Goal: Task Accomplishment & Management: Manage account settings

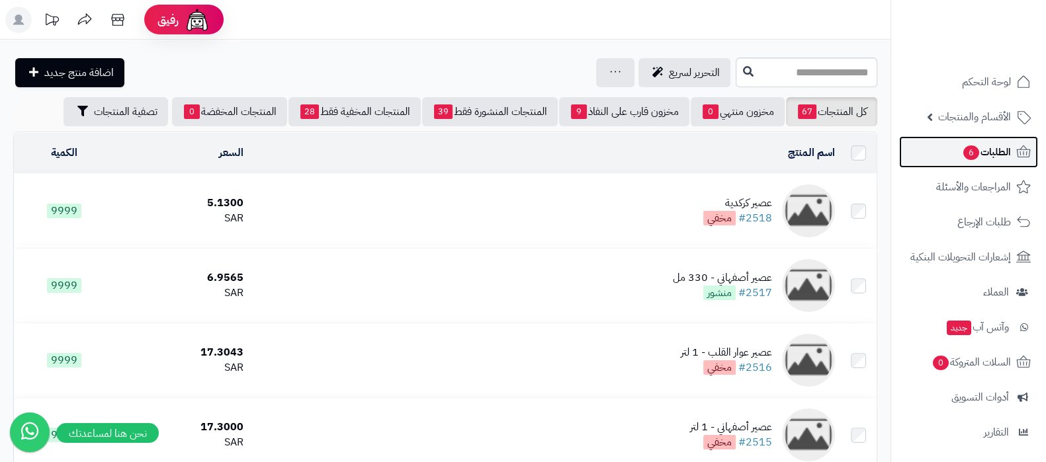
click at [953, 150] on link "الطلبات 6" at bounding box center [968, 152] width 139 height 32
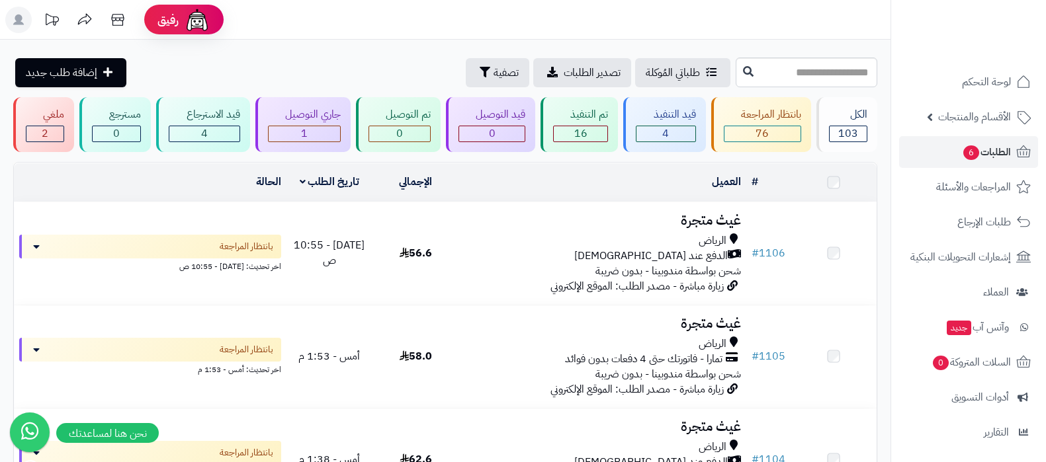
click at [703, 222] on h3 "غيث متجرة" at bounding box center [602, 220] width 277 height 15
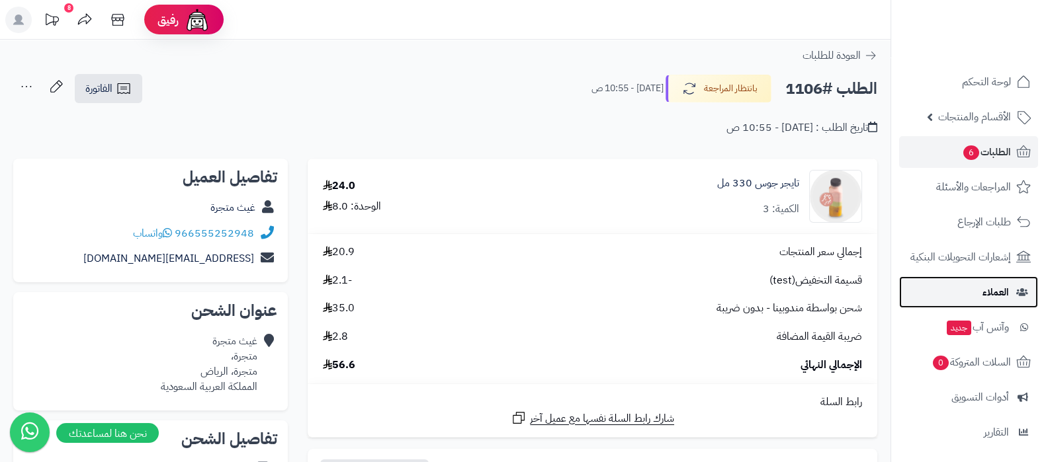
click at [989, 302] on link "العملاء" at bounding box center [968, 293] width 139 height 32
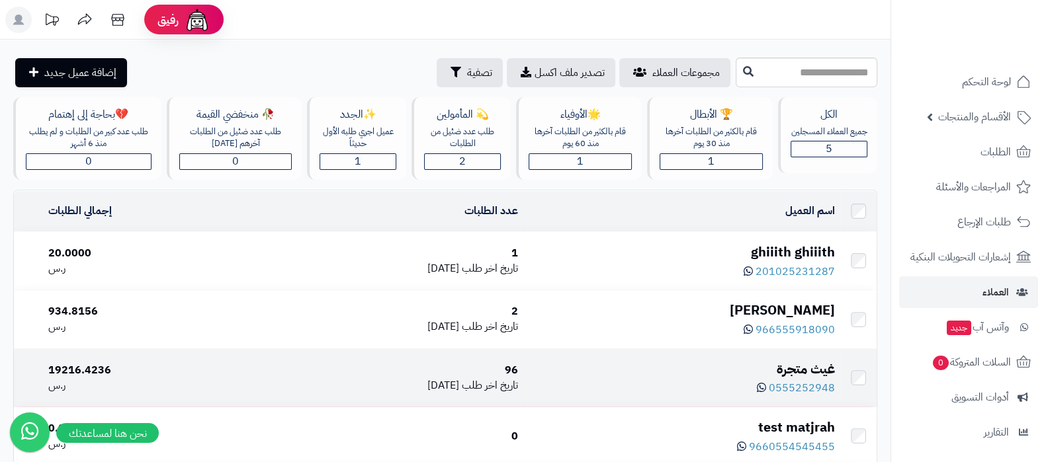
click at [794, 360] on div "غيث متجرة" at bounding box center [682, 369] width 306 height 19
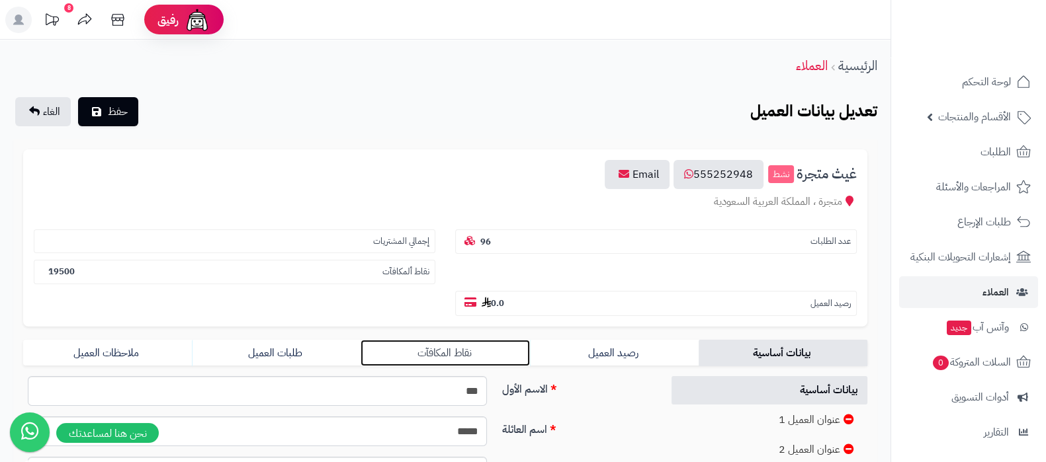
click at [440, 349] on link "نقاط المكافآت" at bounding box center [445, 353] width 169 height 26
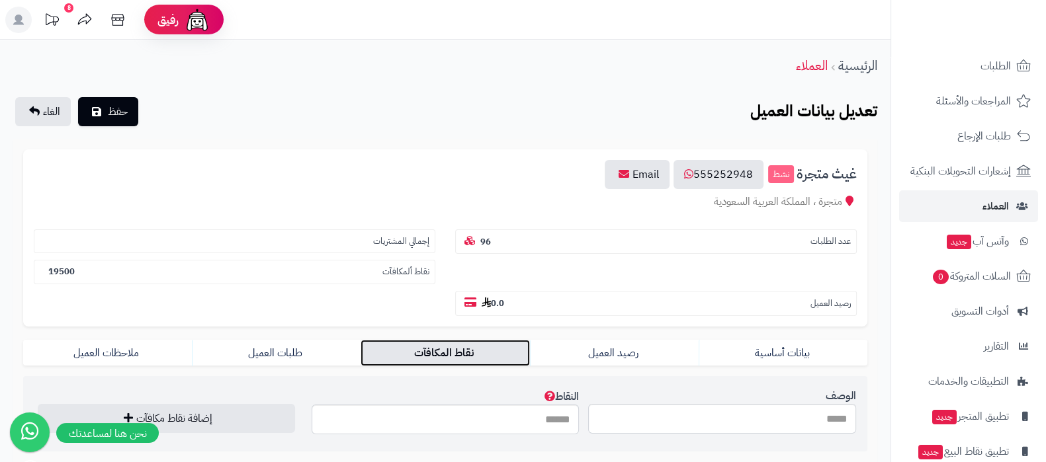
scroll to position [142, 0]
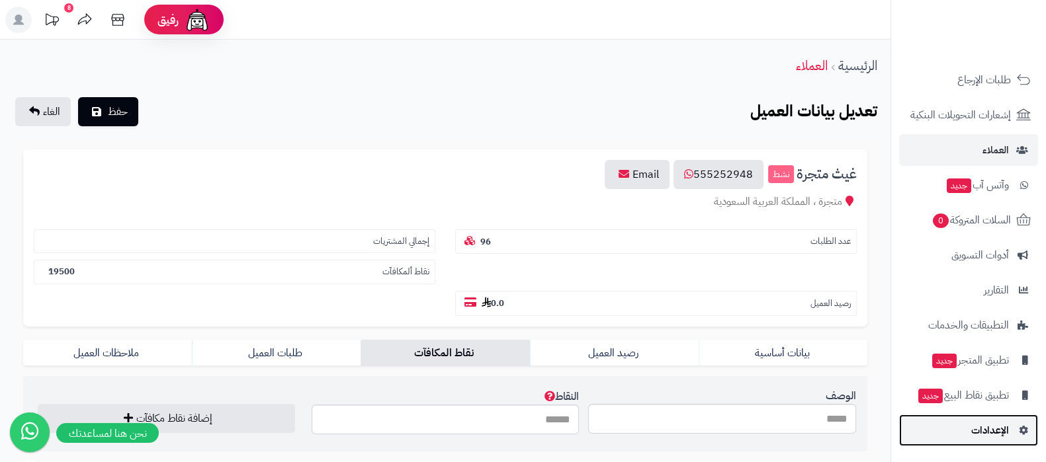
click at [961, 437] on link "الإعدادات" at bounding box center [968, 431] width 139 height 32
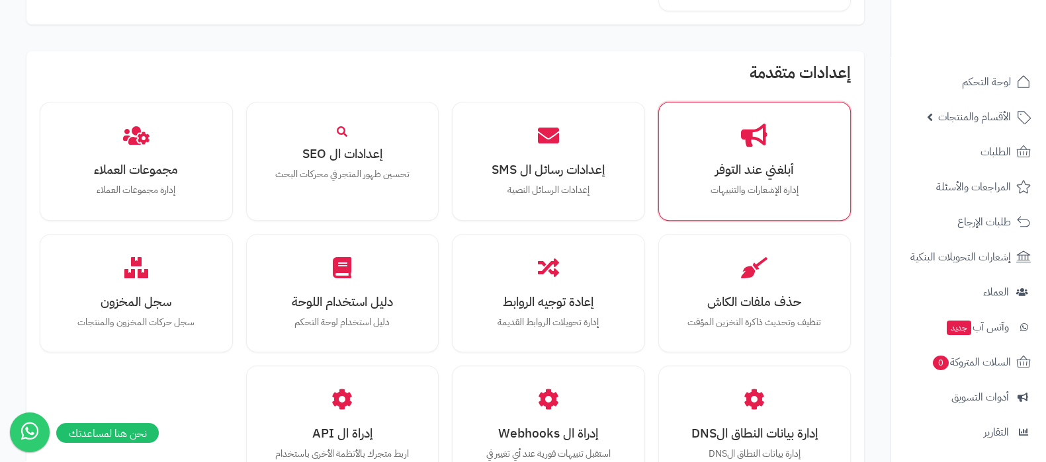
scroll to position [975, 0]
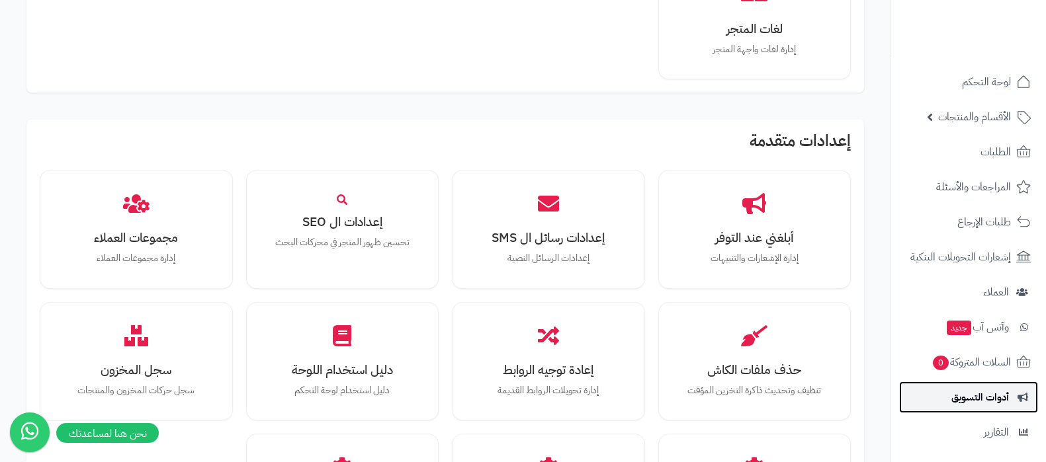
click at [989, 385] on link "أدوات التسويق" at bounding box center [968, 398] width 139 height 32
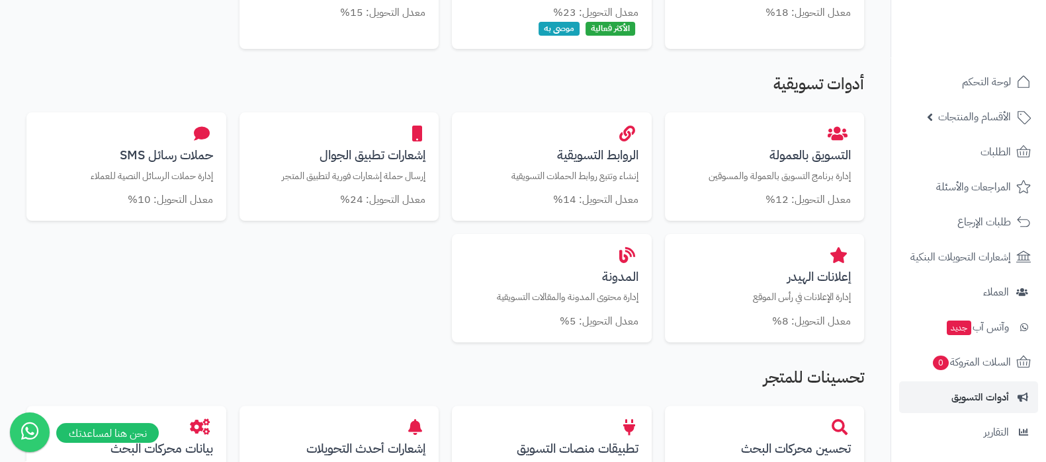
scroll to position [824, 0]
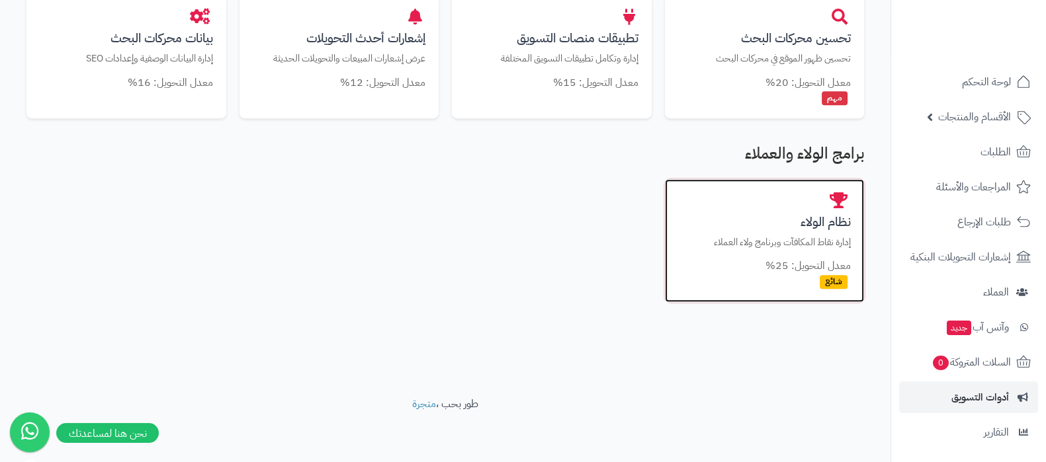
click at [814, 220] on h3 "نظام الولاء" at bounding box center [764, 222] width 173 height 14
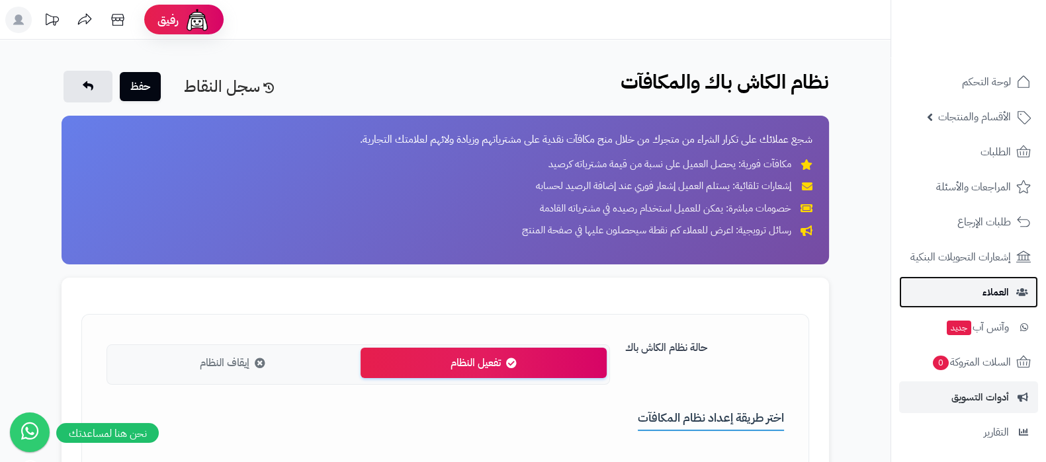
click at [974, 299] on link "العملاء" at bounding box center [968, 293] width 139 height 32
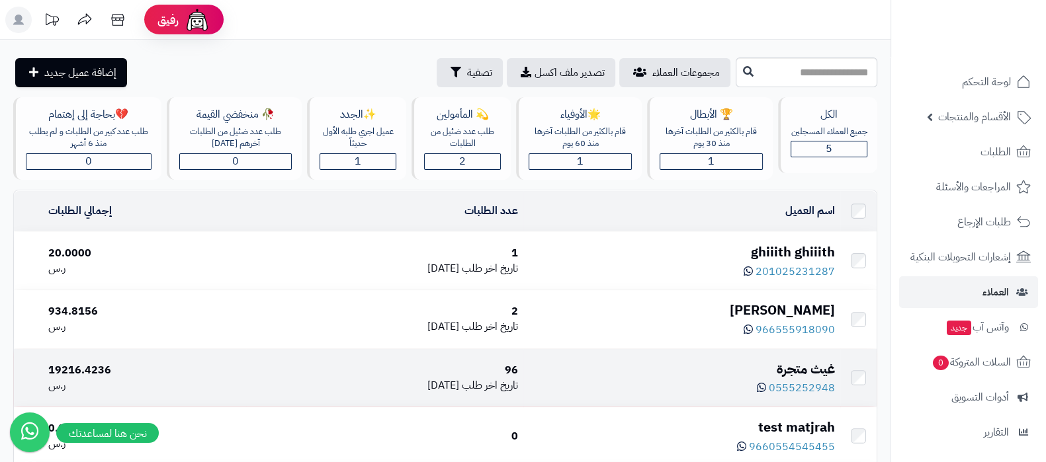
click at [804, 363] on div "غيث متجرة" at bounding box center [682, 369] width 306 height 19
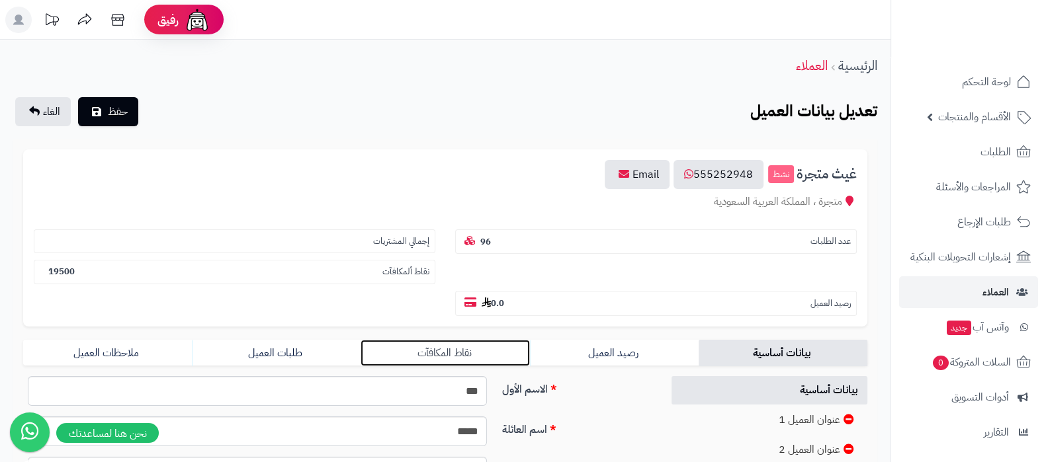
click at [468, 348] on link "نقاط المكافآت" at bounding box center [445, 353] width 169 height 26
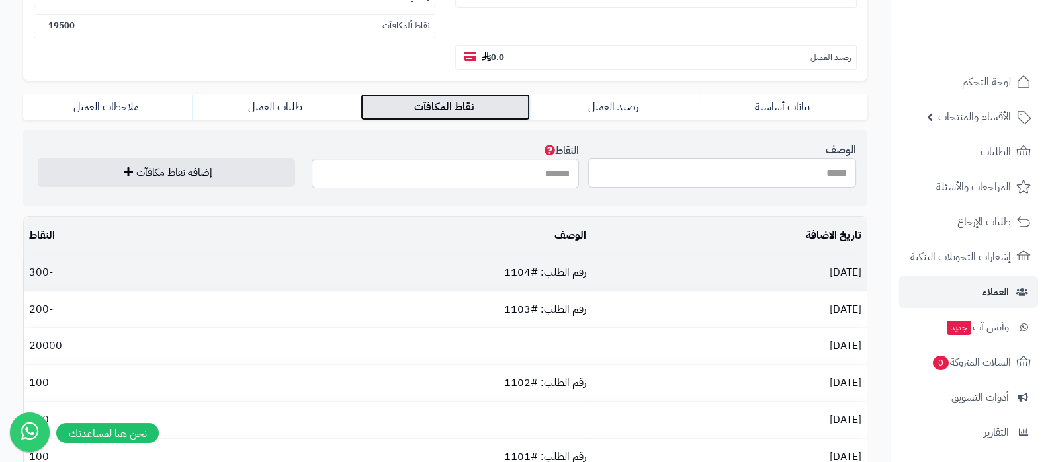
scroll to position [248, 0]
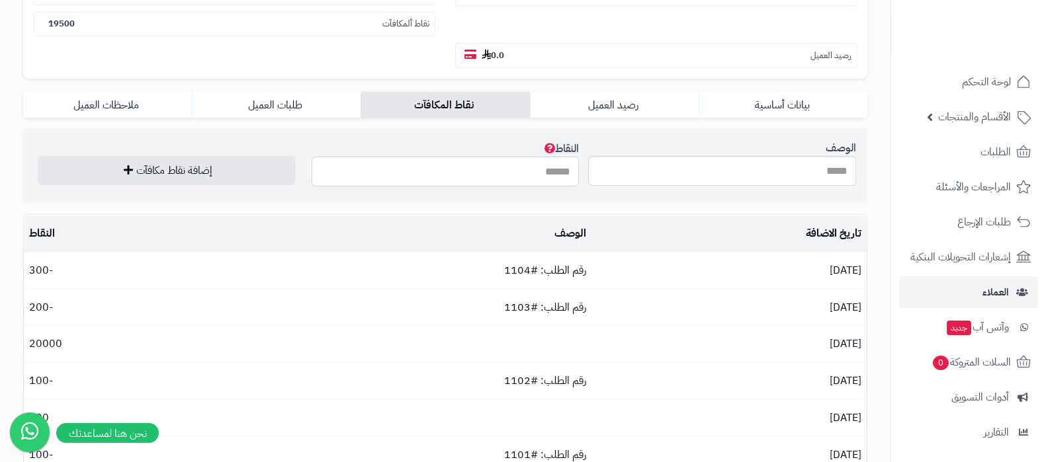
click at [523, 170] on input "النقاط" at bounding box center [446, 172] width 268 height 30
type input "***"
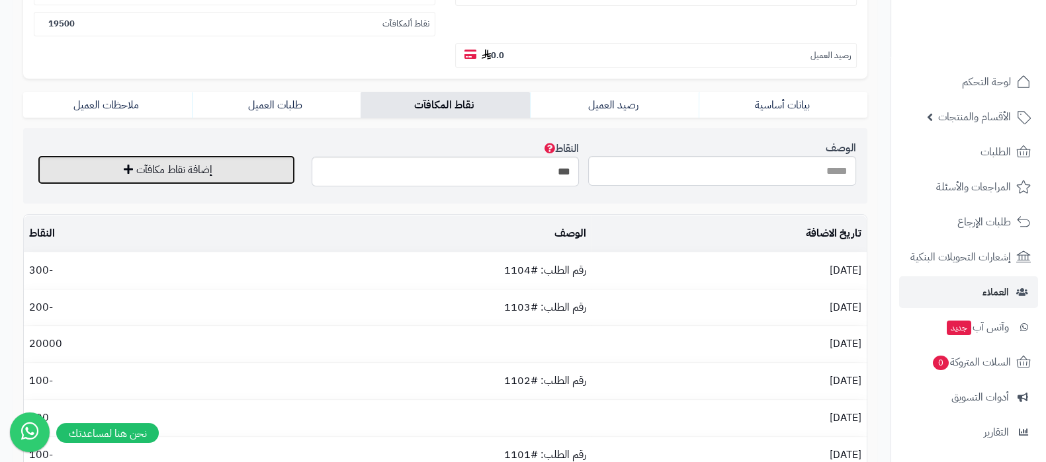
click at [183, 171] on button "إضافة نقاط مكافآت" at bounding box center [166, 169] width 257 height 29
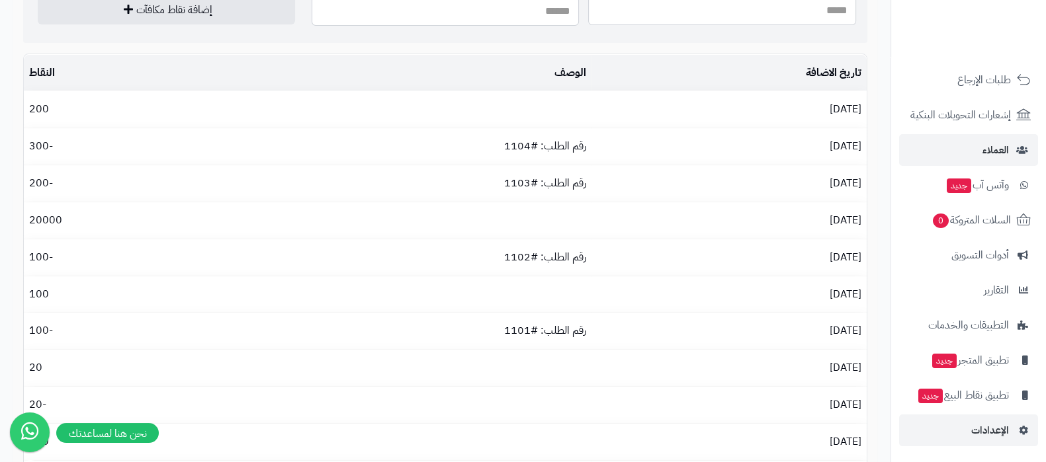
scroll to position [638, 0]
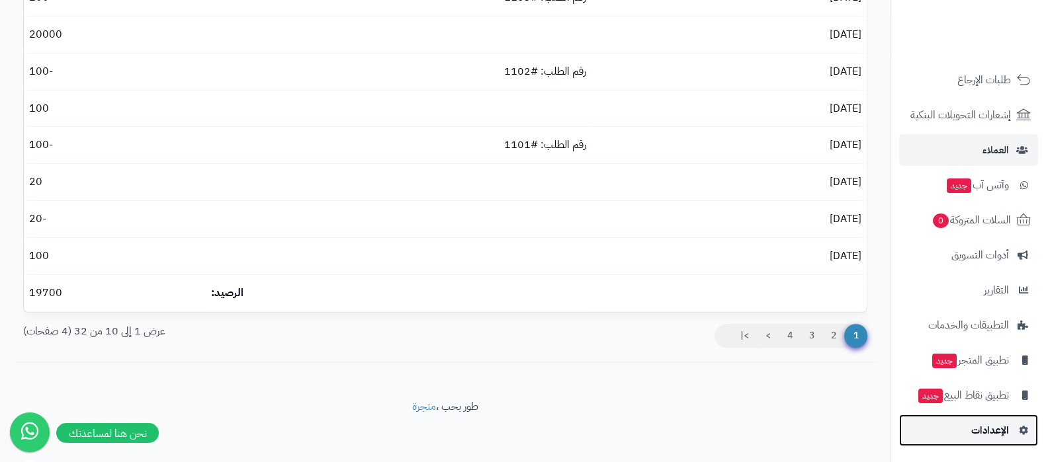
click at [955, 431] on link "الإعدادات" at bounding box center [968, 431] width 139 height 32
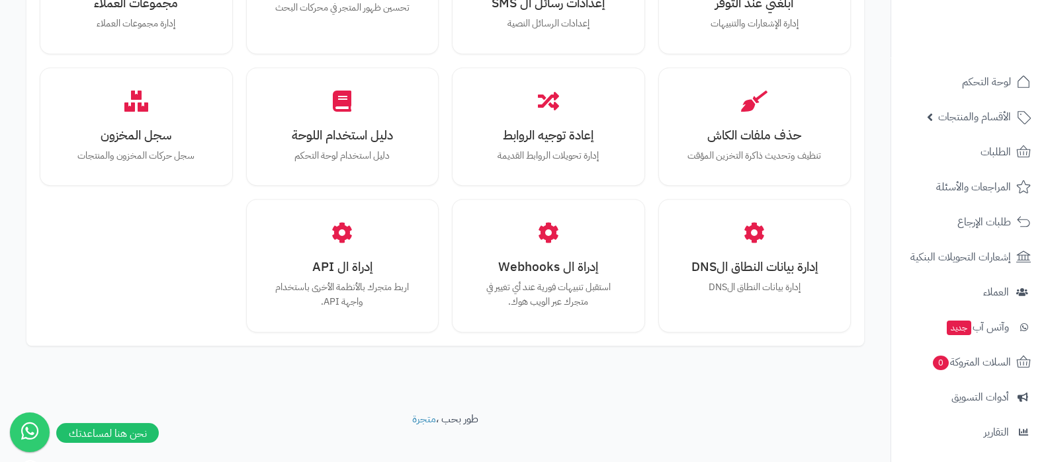
scroll to position [1223, 0]
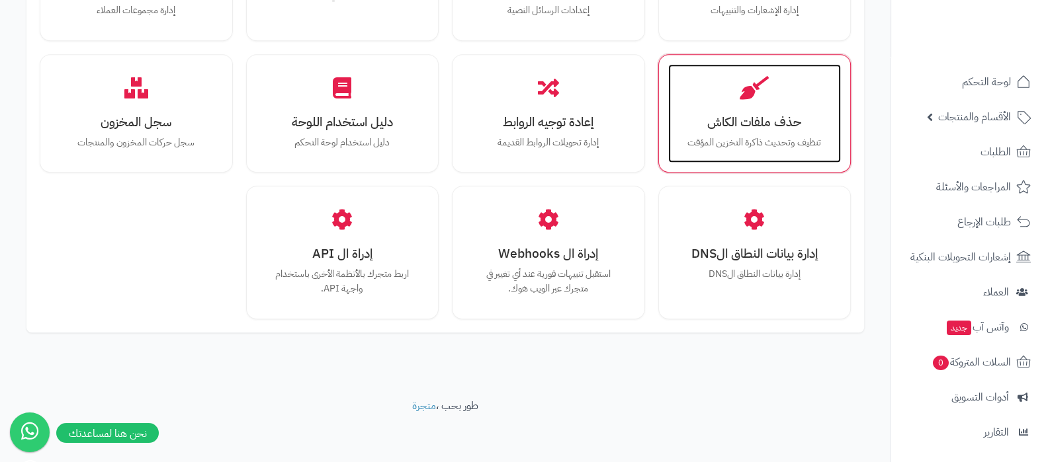
click at [764, 127] on h3 "حذف ملفات الكاش" at bounding box center [754, 122] width 147 height 14
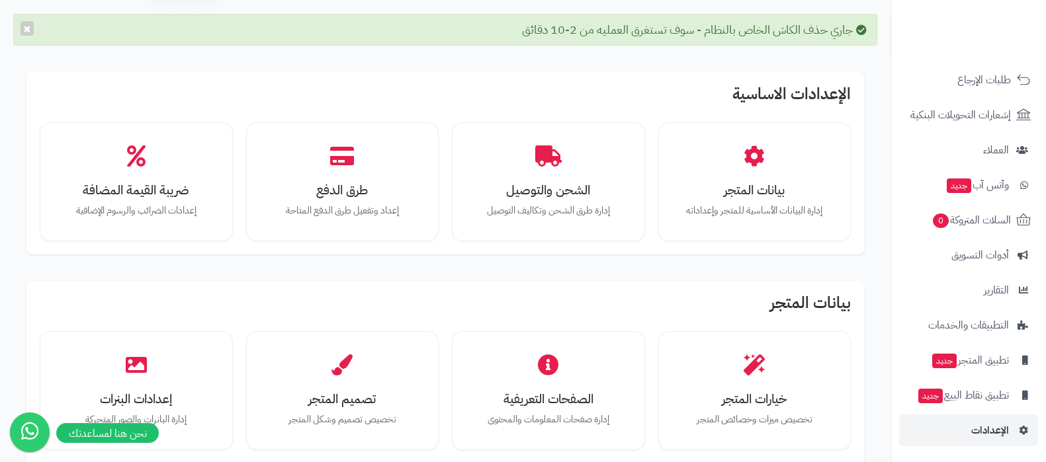
scroll to position [165, 0]
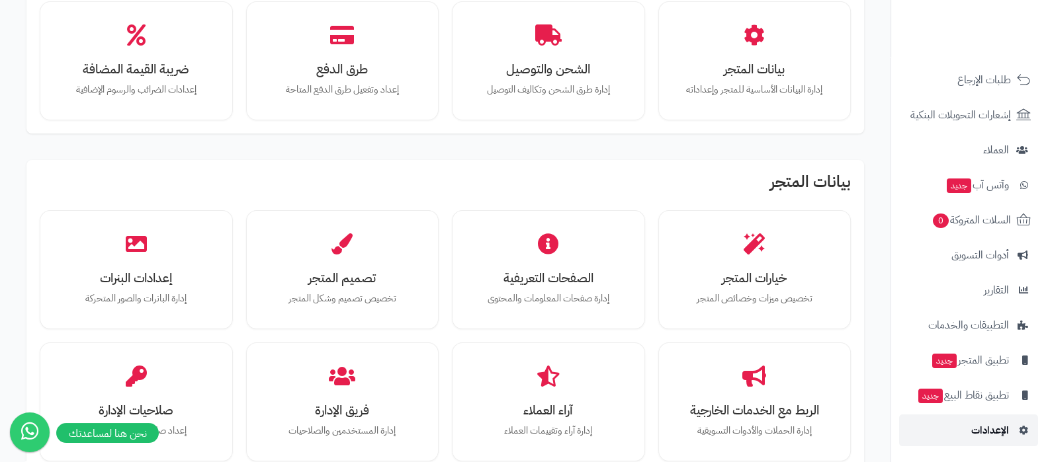
click at [986, 431] on span "الإعدادات" at bounding box center [990, 430] width 38 height 19
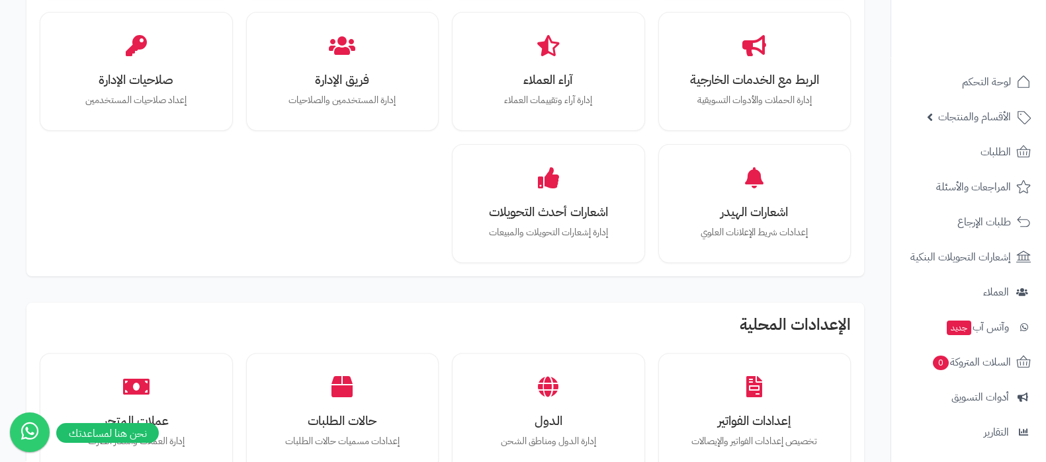
scroll to position [578, 0]
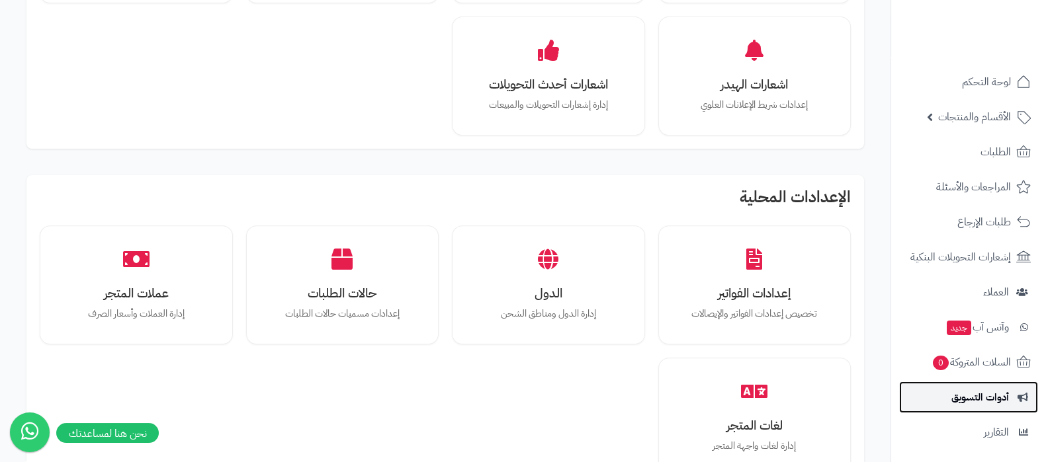
click at [966, 394] on span "أدوات التسويق" at bounding box center [980, 397] width 58 height 19
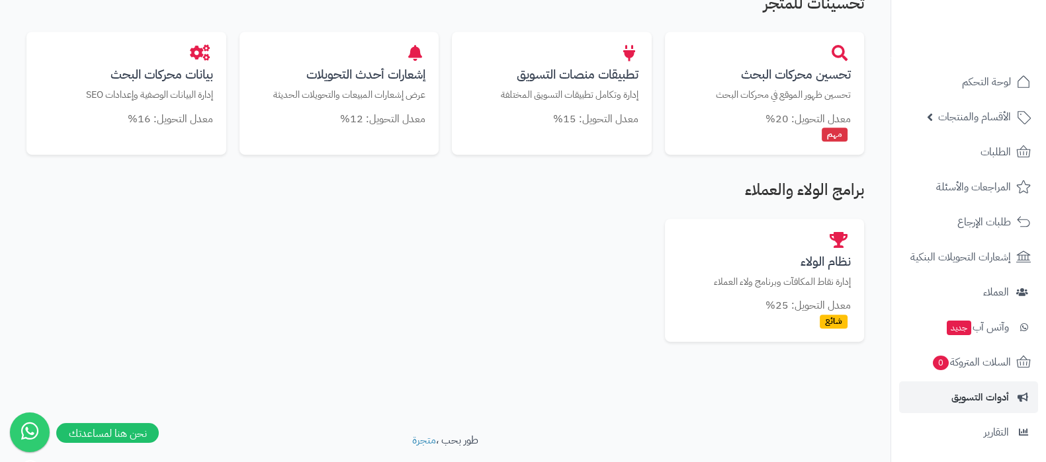
scroll to position [824, 0]
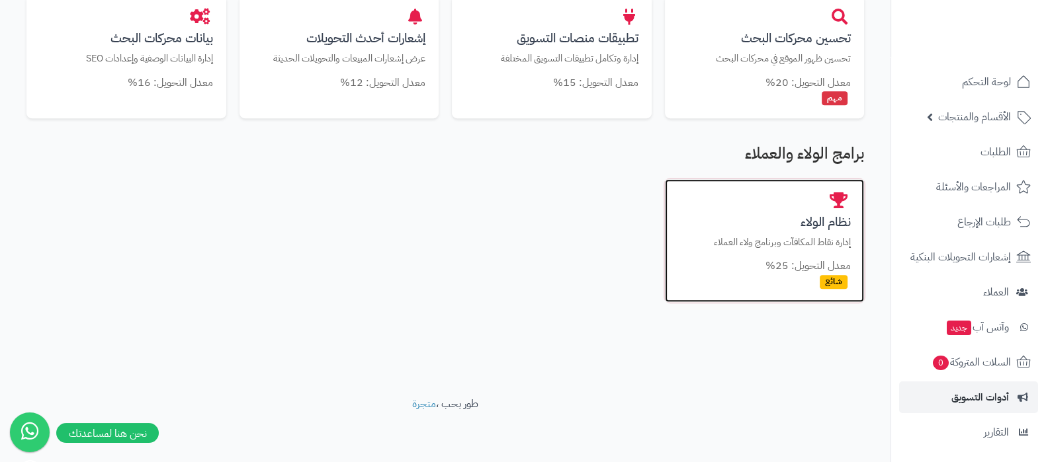
click at [809, 225] on h3 "نظام الولاء" at bounding box center [764, 222] width 173 height 14
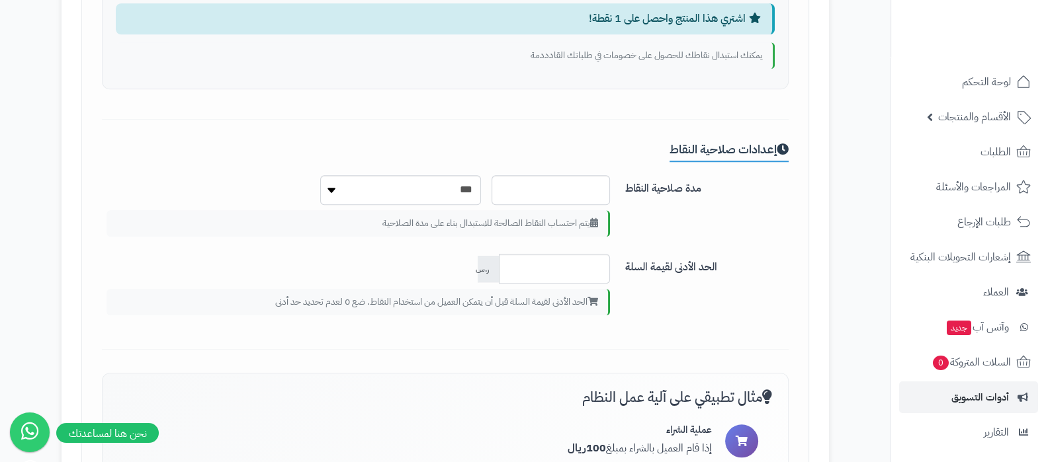
scroll to position [1571, 0]
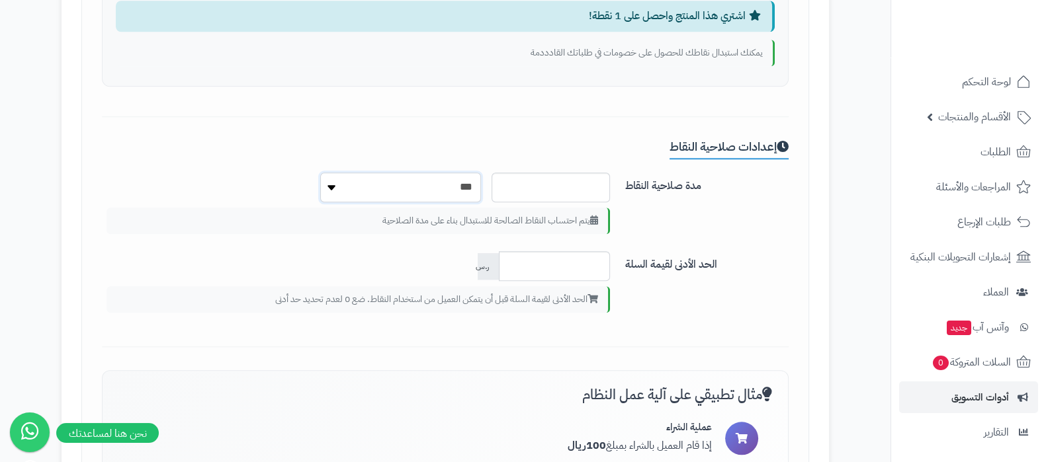
click at [332, 186] on select "*** ******* *** ***** ***" at bounding box center [400, 188] width 161 height 30
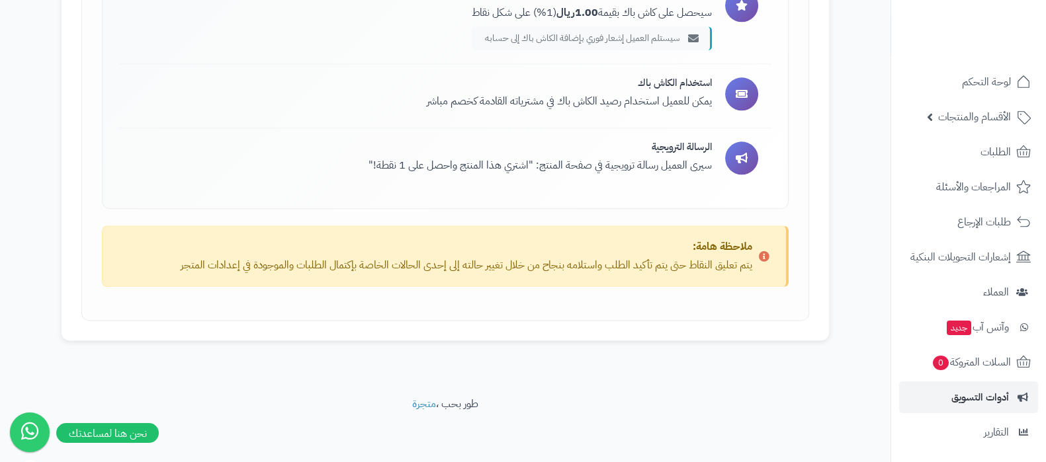
scroll to position [1738, 0]
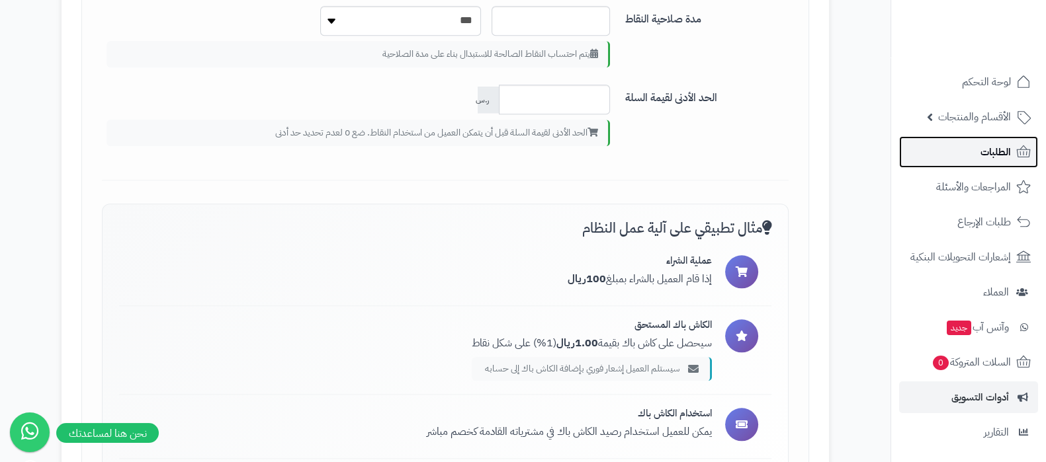
click at [991, 159] on span "الطلبات" at bounding box center [996, 152] width 30 height 19
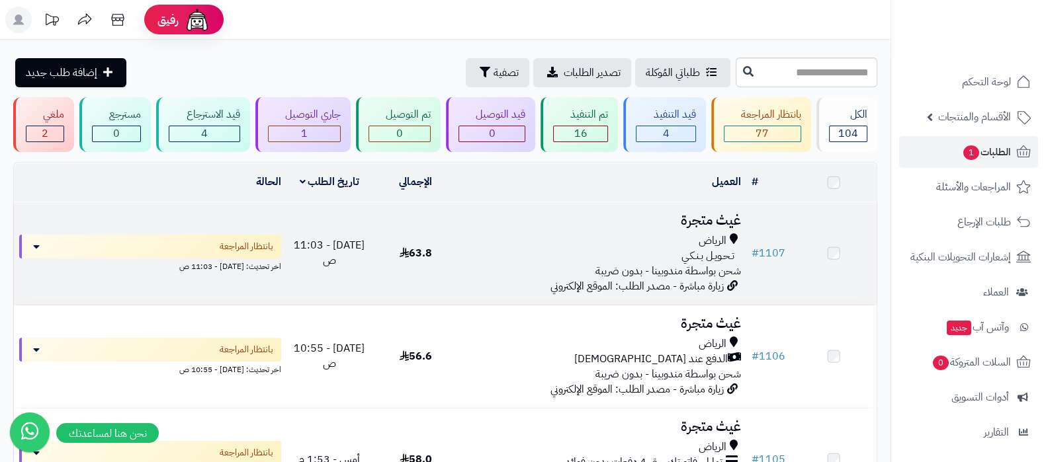
click at [685, 224] on h3 "غيث متجرة" at bounding box center [602, 220] width 277 height 15
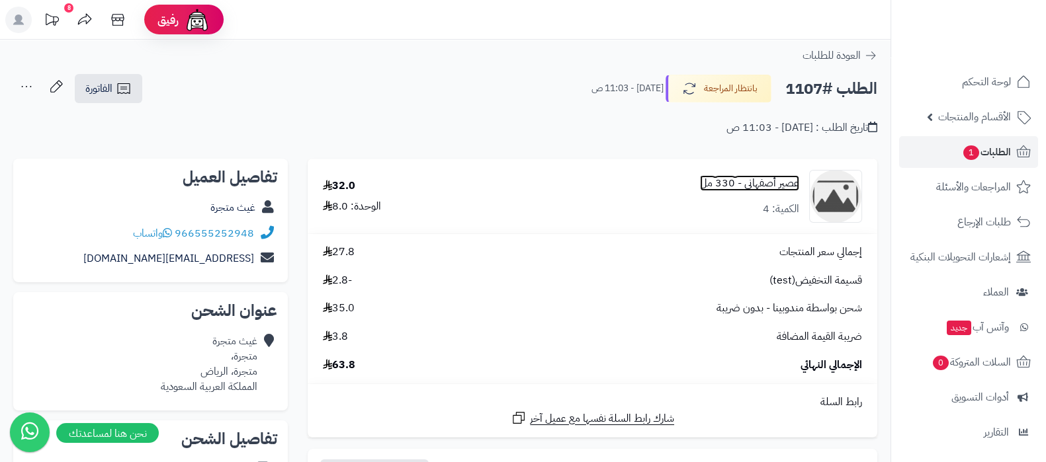
click at [752, 185] on link "عصير أصفهاني - 330 مل" at bounding box center [749, 183] width 99 height 15
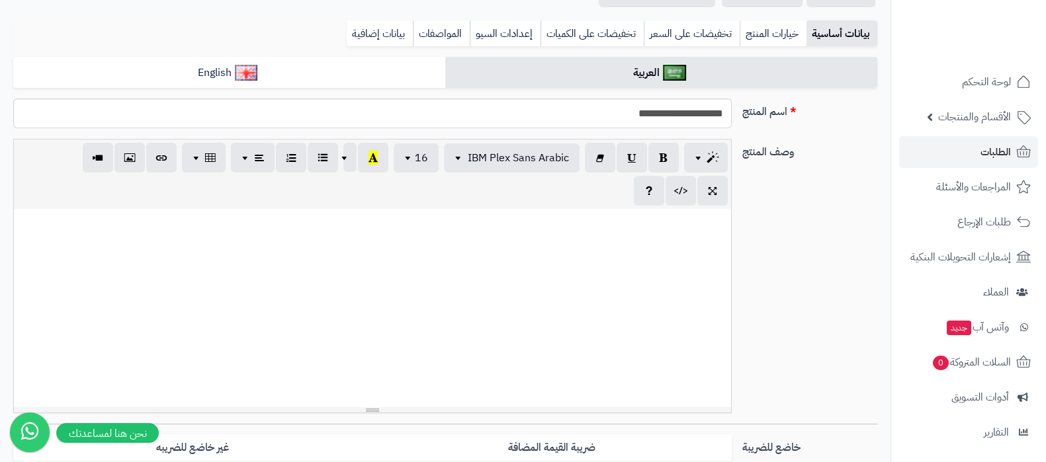
scroll to position [330, 0]
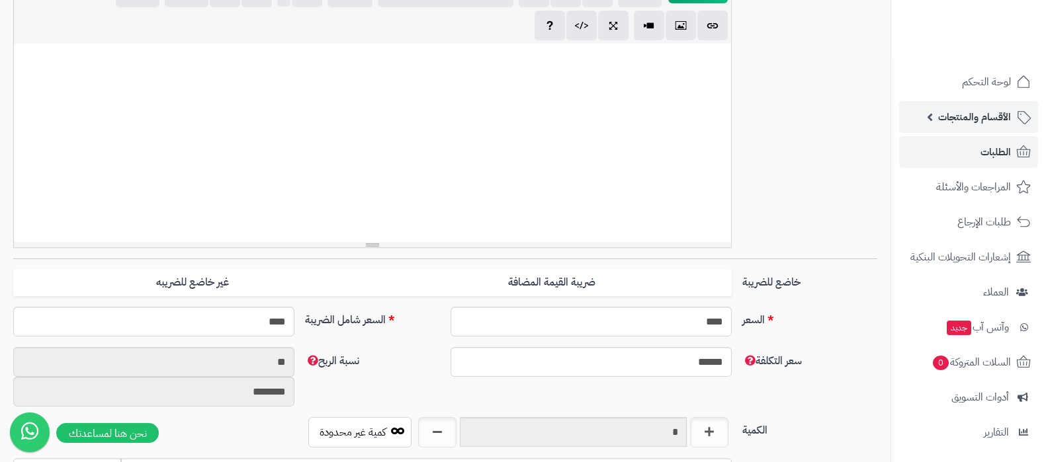
click at [984, 120] on span "الأقسام والمنتجات" at bounding box center [974, 117] width 73 height 19
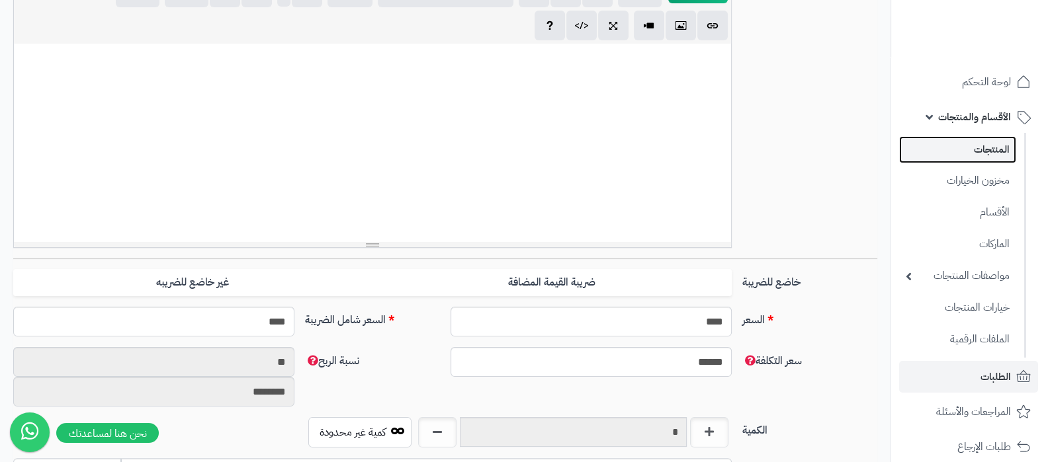
click at [985, 150] on link "المنتجات" at bounding box center [957, 149] width 117 height 27
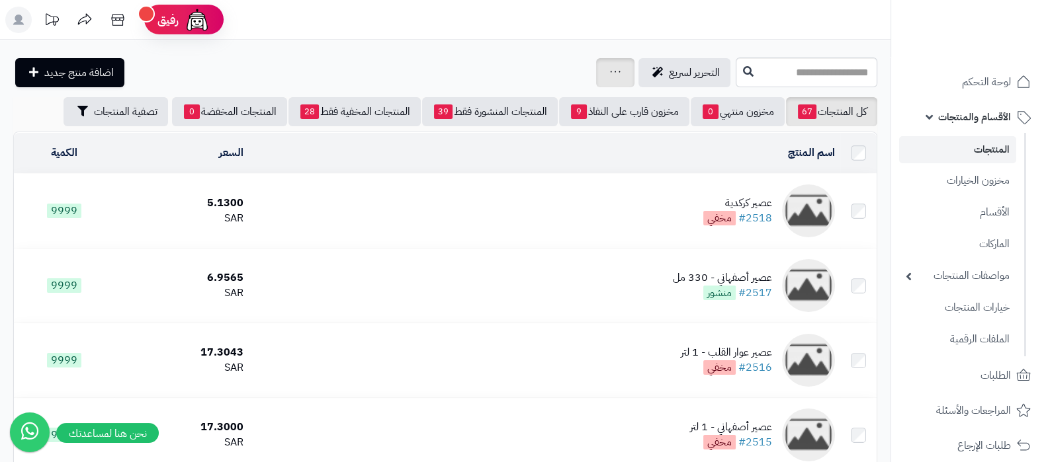
click at [596, 63] on div "جرد مخزون المنتجات جرد مخزون الخيارات فقط تعديل أسعار المنتجات الملصقات تصدير ا…" at bounding box center [615, 72] width 38 height 29
click at [610, 75] on link at bounding box center [615, 73] width 11 height 16
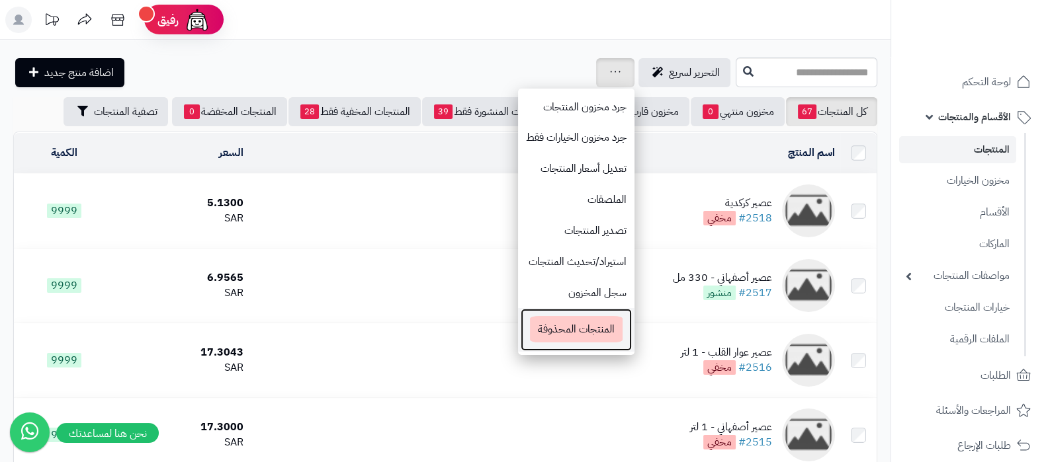
click at [530, 336] on span "المنتجات المحذوفة" at bounding box center [576, 329] width 93 height 26
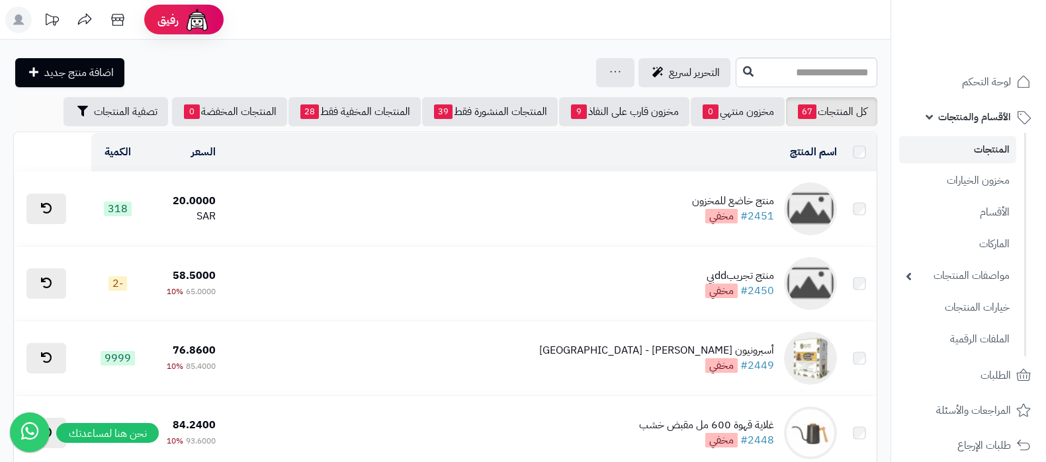
scroll to position [414, 0]
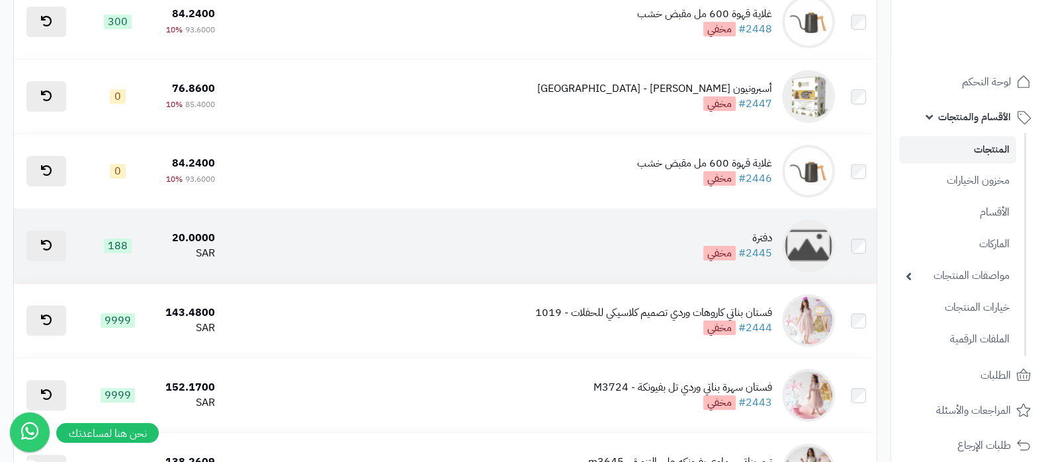
click at [744, 226] on td "دفترة #2445 مخفي" at bounding box center [530, 246] width 620 height 74
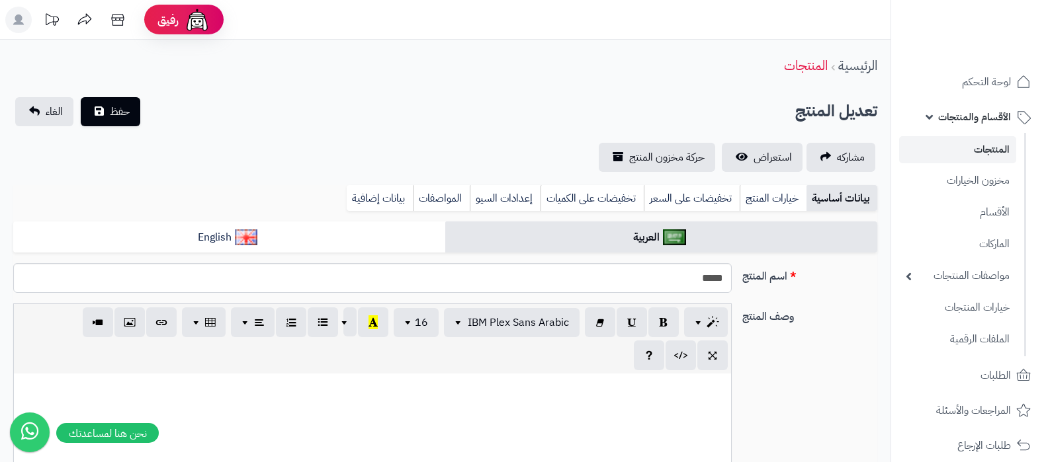
select select
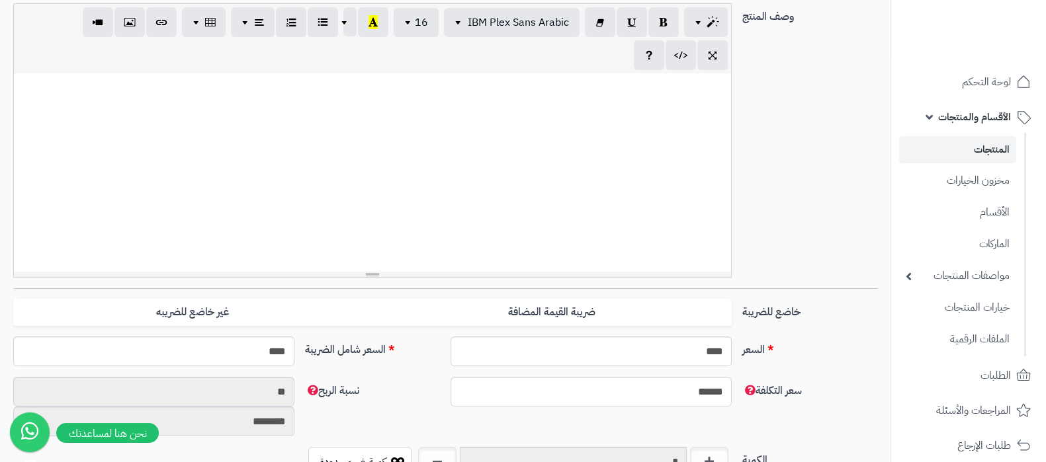
scroll to position [330, 0]
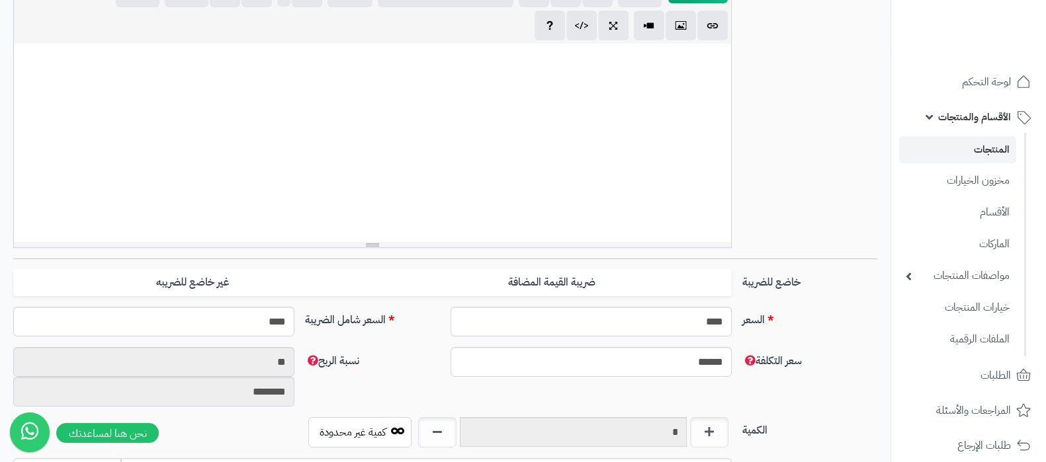
click at [966, 155] on link "المنتجات" at bounding box center [957, 149] width 117 height 27
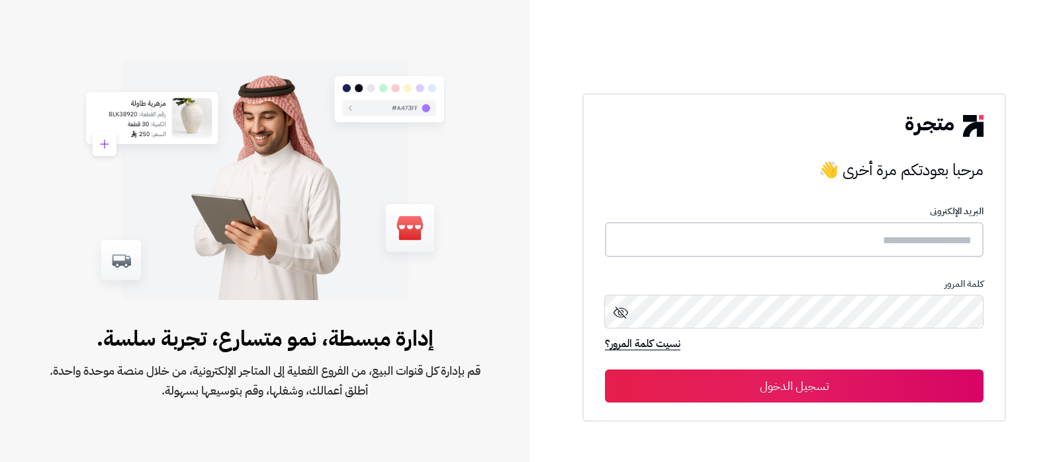
click at [851, 247] on input "text" at bounding box center [794, 239] width 378 height 35
type input "**********"
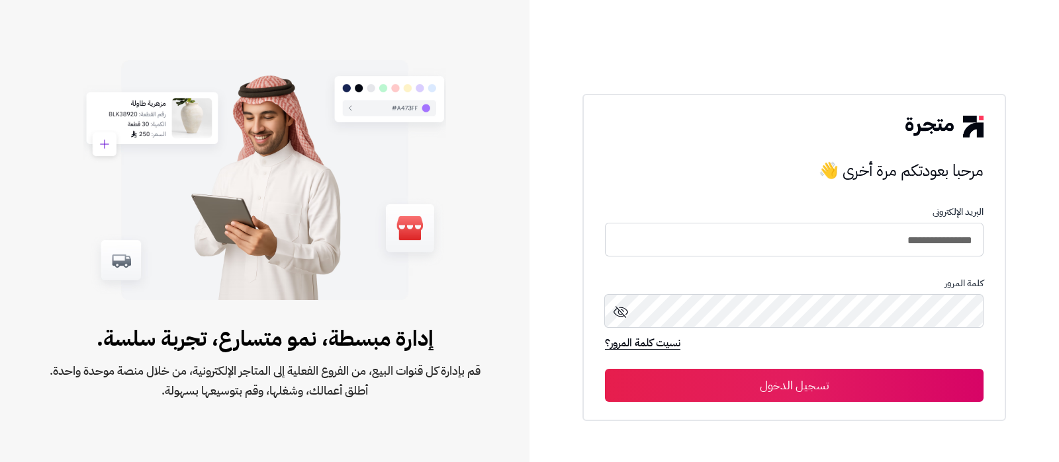
click at [761, 403] on div "**********" at bounding box center [793, 257] width 423 height 327
click at [769, 389] on button "تسجيل الدخول" at bounding box center [794, 385] width 378 height 33
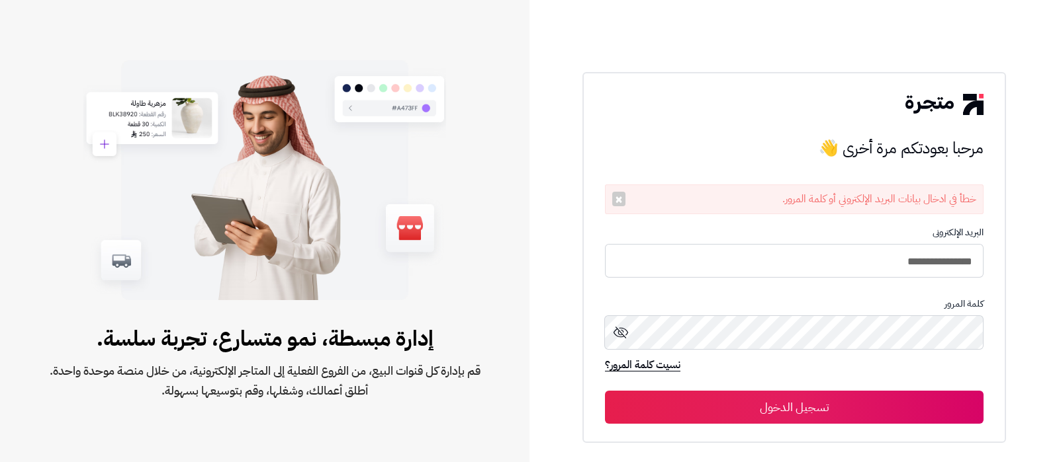
click at [820, 404] on button "تسجيل الدخول" at bounding box center [794, 407] width 378 height 33
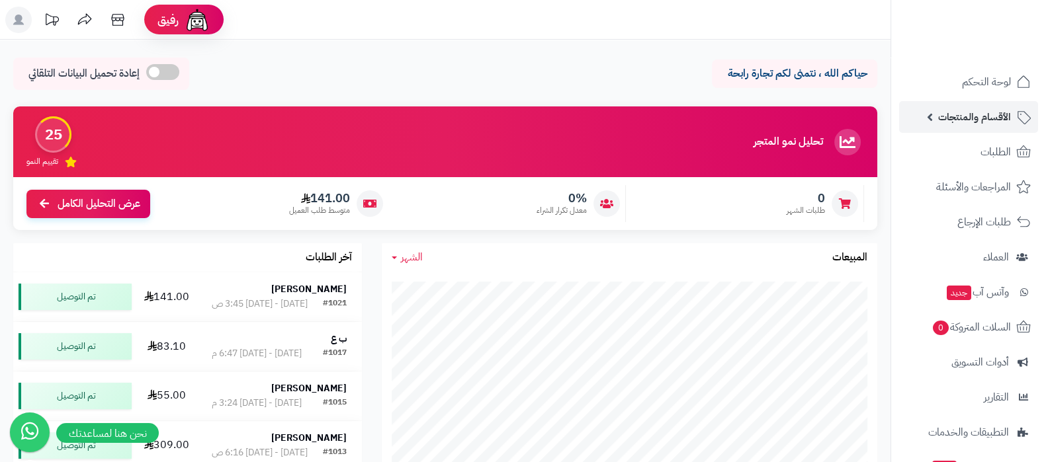
click at [969, 118] on span "الأقسام والمنتجات" at bounding box center [974, 117] width 73 height 19
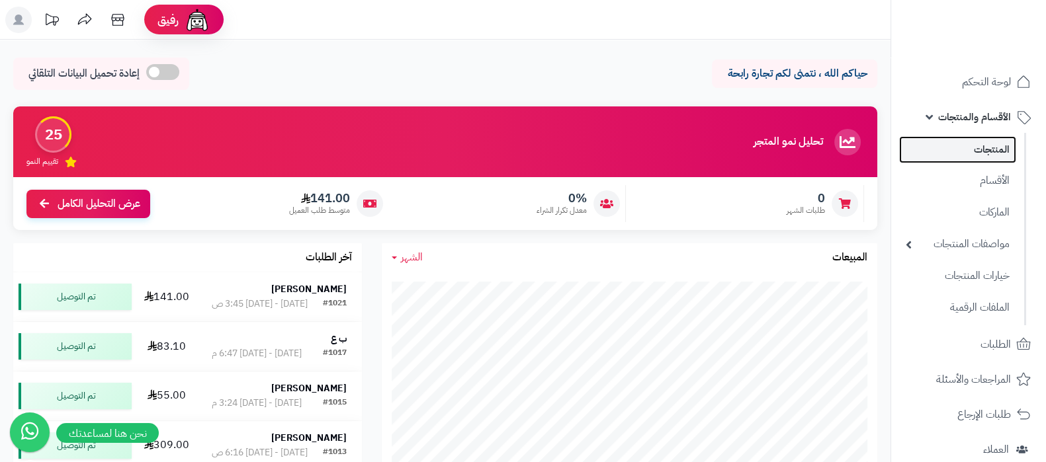
click at [969, 150] on link "المنتجات" at bounding box center [957, 149] width 117 height 27
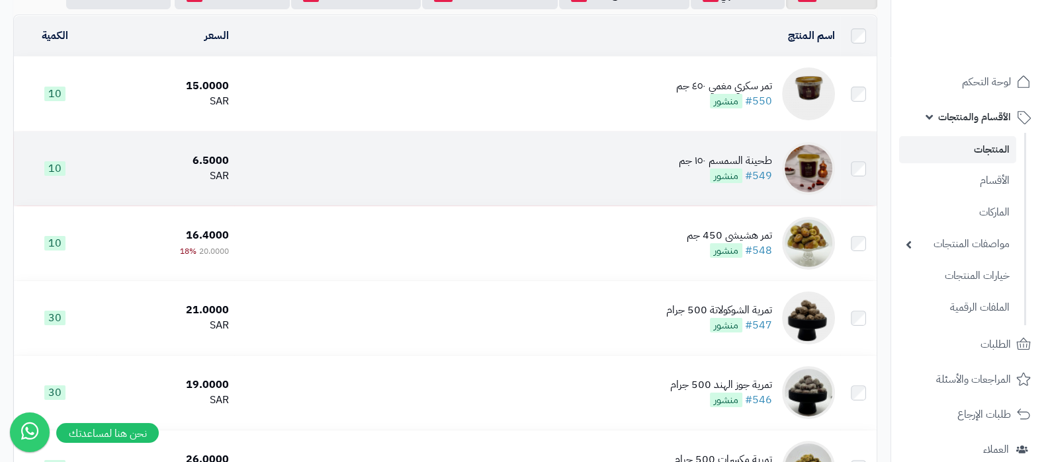
scroll to position [82, 0]
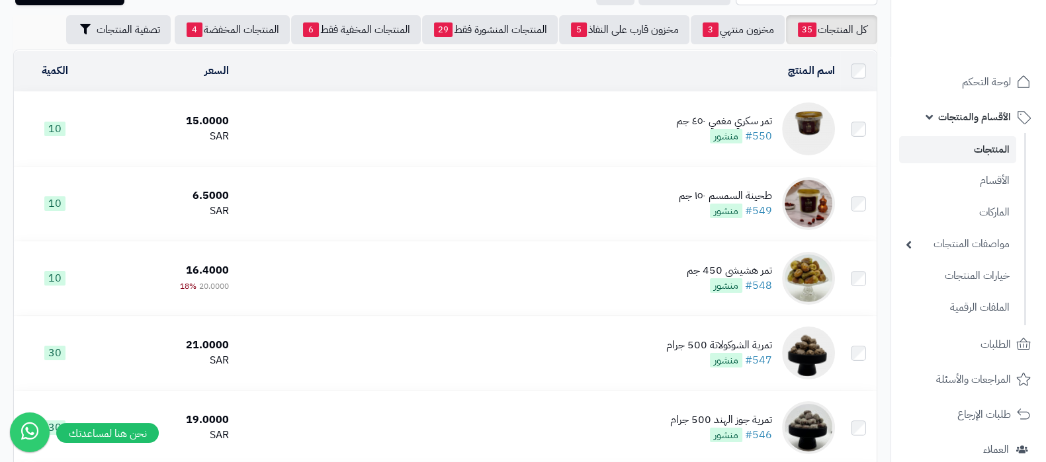
click at [687, 116] on div "تمر سكري مغمي ٤٥٠ جم" at bounding box center [724, 121] width 96 height 15
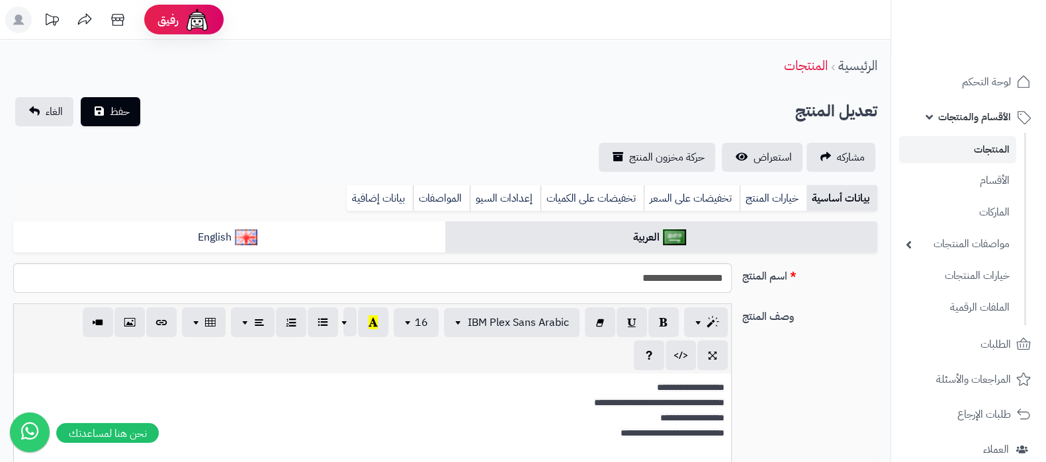
scroll to position [72, 0]
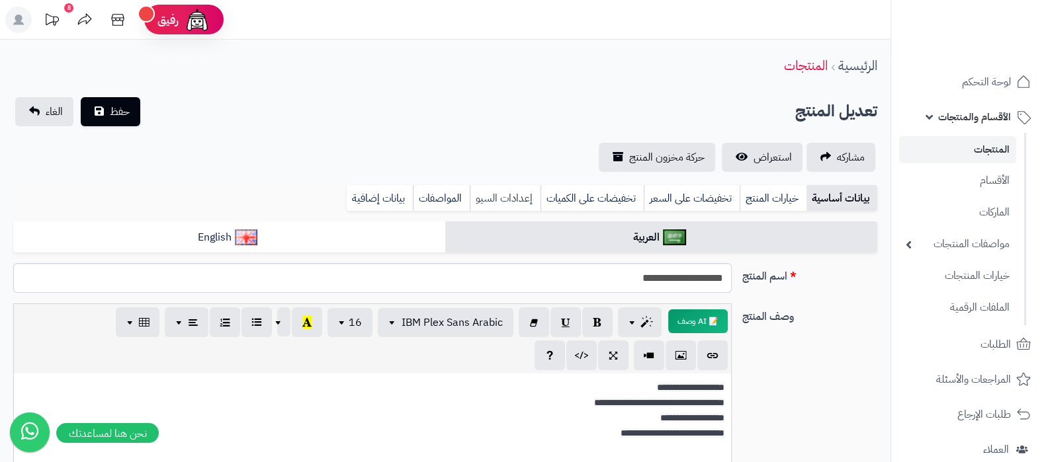
click at [521, 197] on link "إعدادات السيو" at bounding box center [505, 198] width 71 height 26
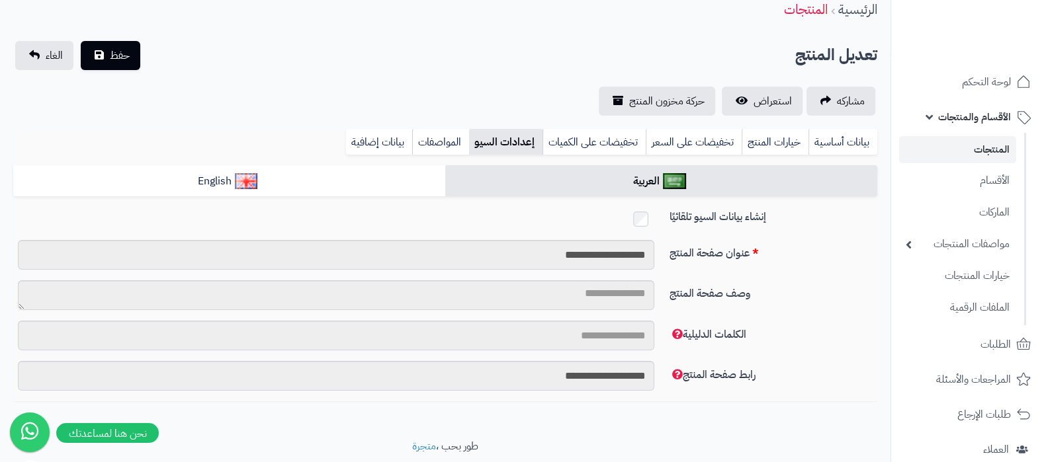
scroll to position [82, 0]
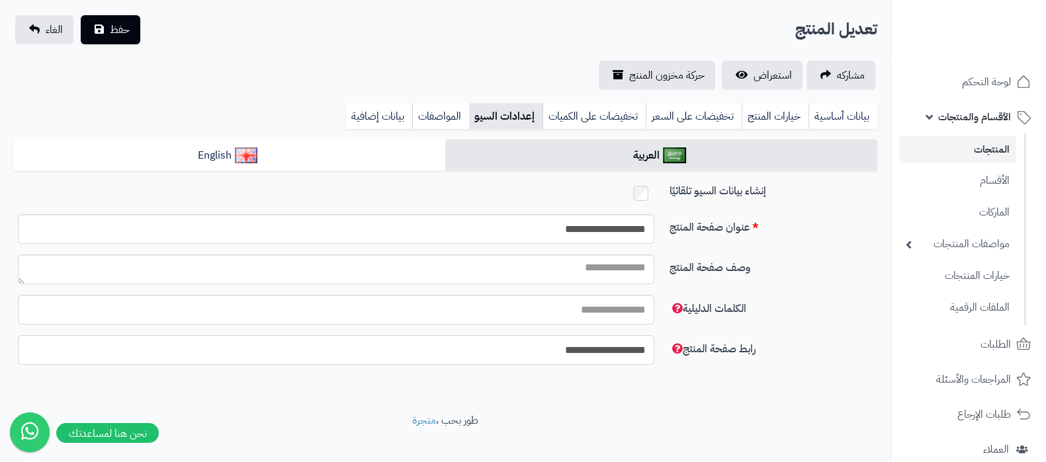
drag, startPoint x: 575, startPoint y: 346, endPoint x: 562, endPoint y: 351, distance: 14.3
click at [562, 351] on input "**********" at bounding box center [336, 350] width 636 height 30
type input "**********"
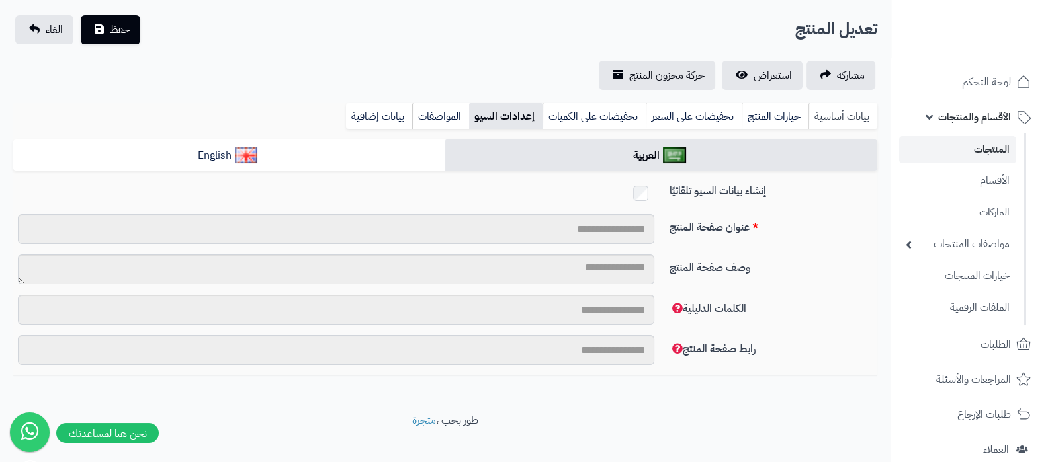
click at [842, 109] on link "بيانات أساسية" at bounding box center [842, 116] width 69 height 26
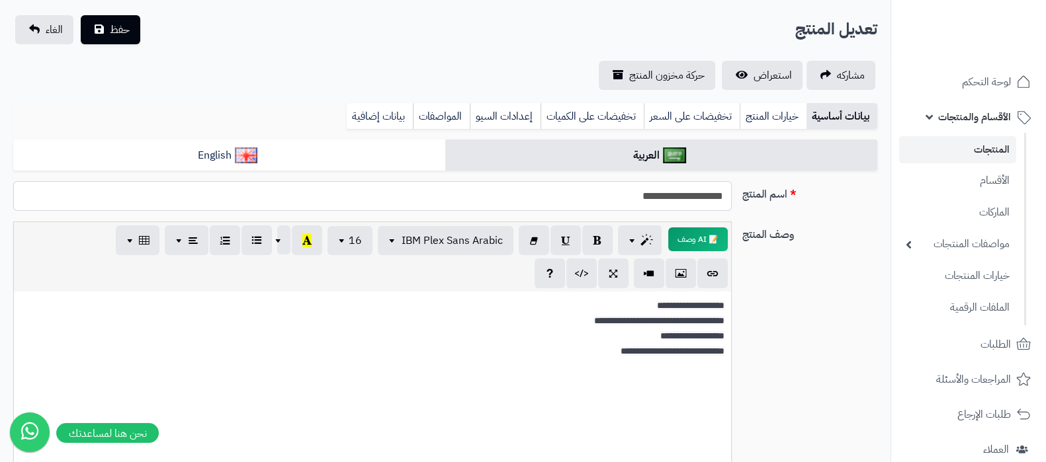
drag, startPoint x: 642, startPoint y: 195, endPoint x: 656, endPoint y: 194, distance: 14.0
click at [656, 194] on input "**********" at bounding box center [372, 196] width 719 height 30
type input "**********"
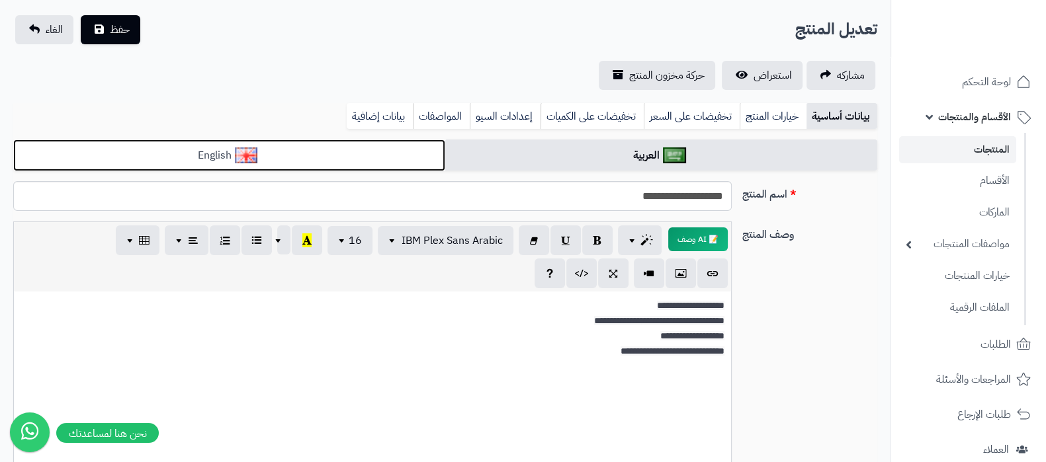
click at [256, 159] on img at bounding box center [246, 156] width 23 height 16
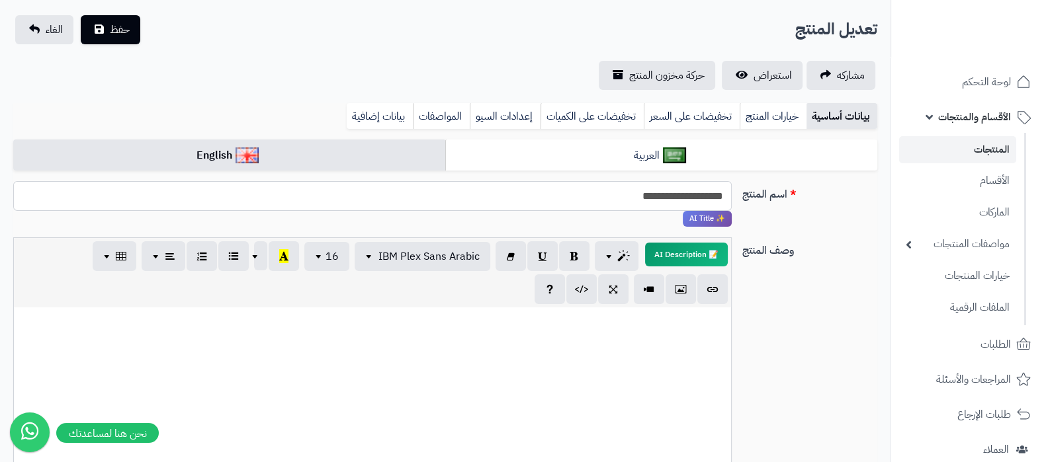
drag, startPoint x: 657, startPoint y: 195, endPoint x: 644, endPoint y: 198, distance: 13.0
click at [644, 198] on input "**********" at bounding box center [372, 196] width 719 height 30
type input "**********"
click at [122, 34] on span "حفظ" at bounding box center [120, 29] width 20 height 16
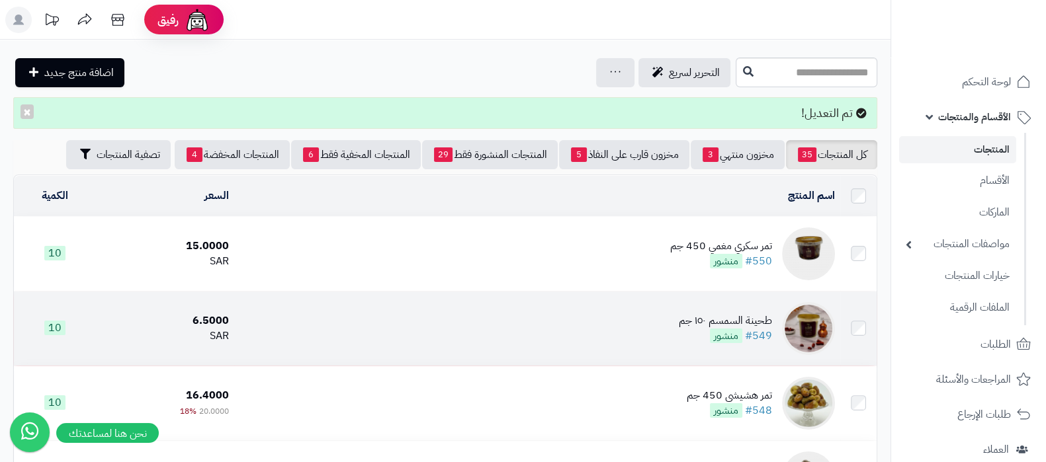
click at [689, 320] on div "طحينة السمسم ١٥٠ جم" at bounding box center [725, 321] width 93 height 15
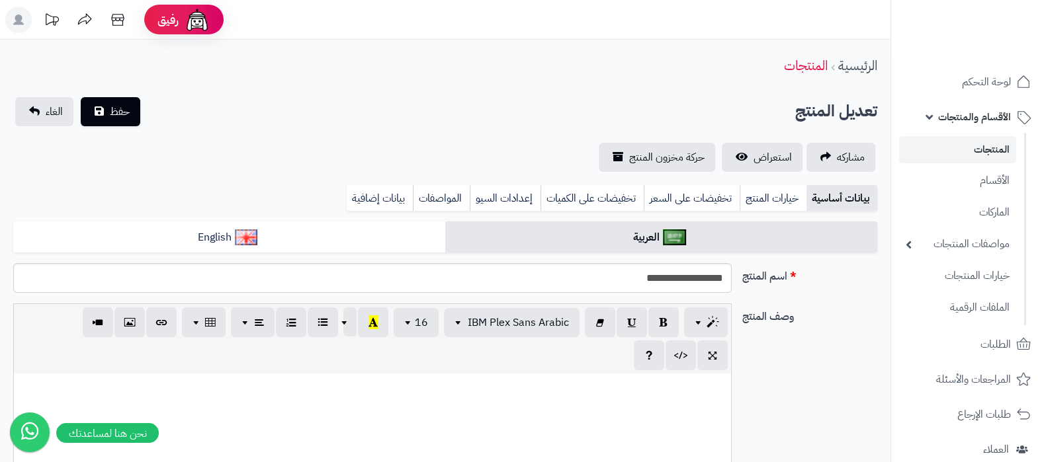
scroll to position [56, 0]
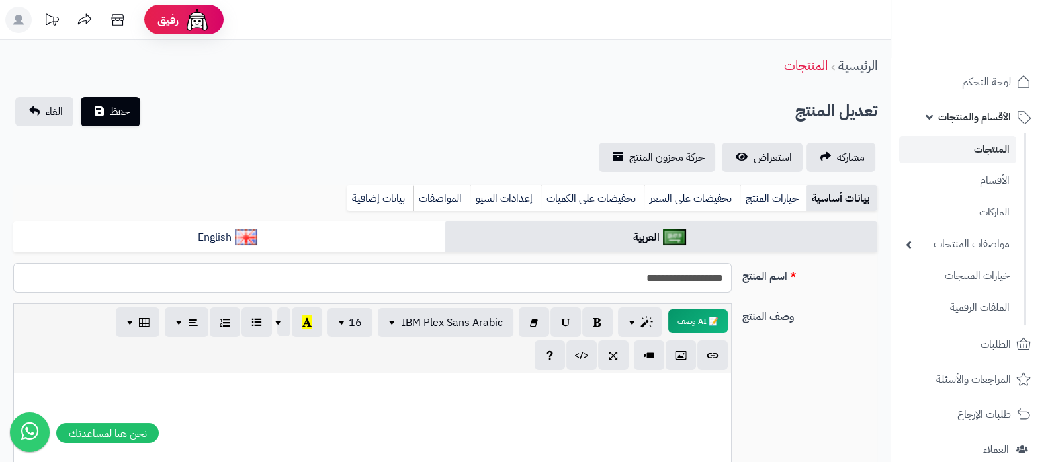
drag, startPoint x: 656, startPoint y: 278, endPoint x: 645, endPoint y: 281, distance: 11.6
click at [645, 281] on input "**********" at bounding box center [372, 278] width 719 height 30
type input "**********"
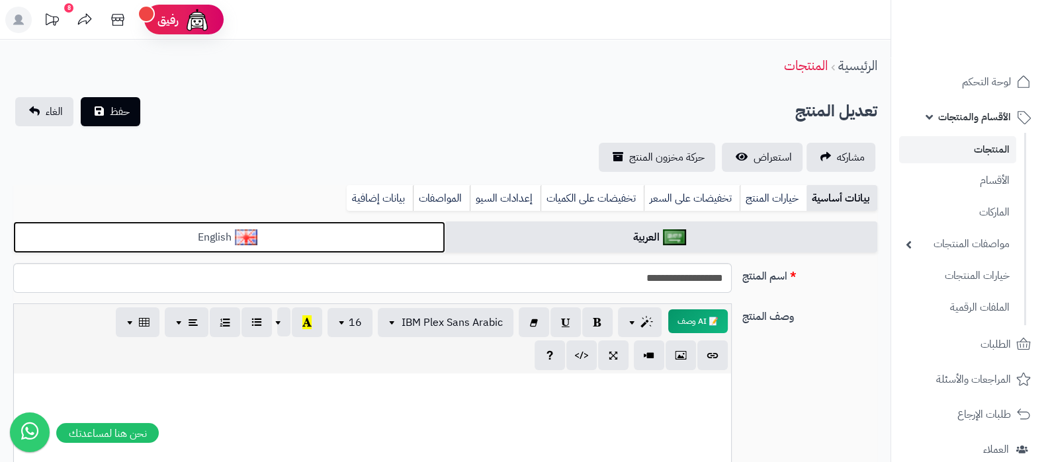
click at [394, 246] on link "English" at bounding box center [229, 238] width 432 height 32
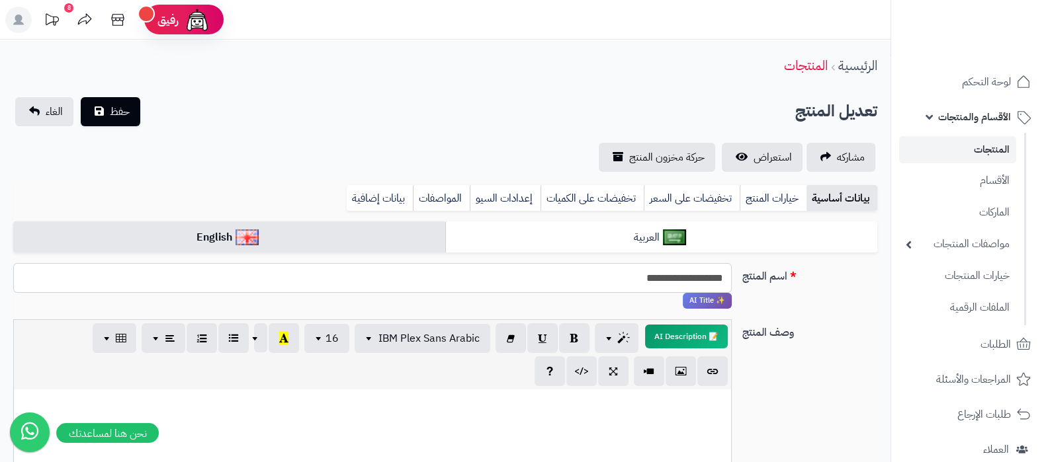
drag, startPoint x: 645, startPoint y: 279, endPoint x: 656, endPoint y: 277, distance: 11.6
click at [656, 277] on input "**********" at bounding box center [372, 278] width 719 height 30
type input "**********"
click at [139, 115] on button "حفظ" at bounding box center [111, 111] width 60 height 29
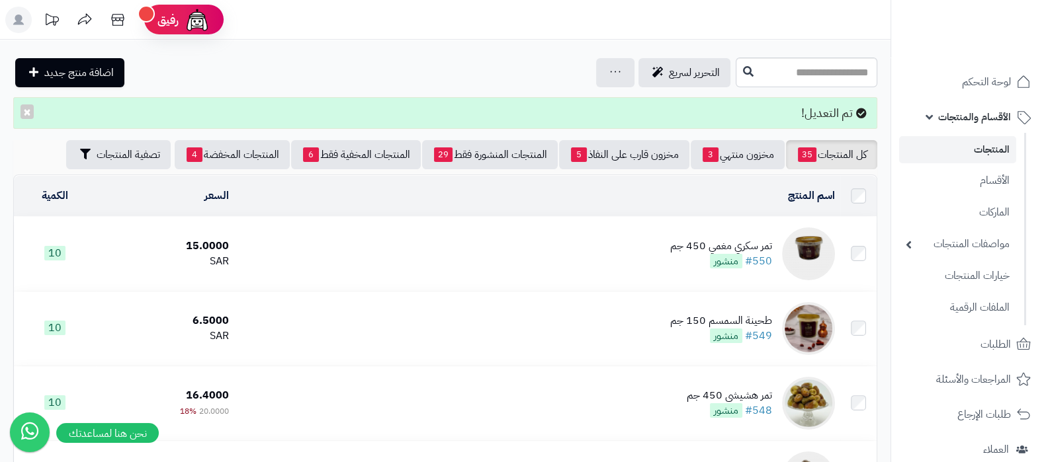
click at [691, 243] on div "تمر سكري مغمي 450 جم" at bounding box center [721, 246] width 102 height 15
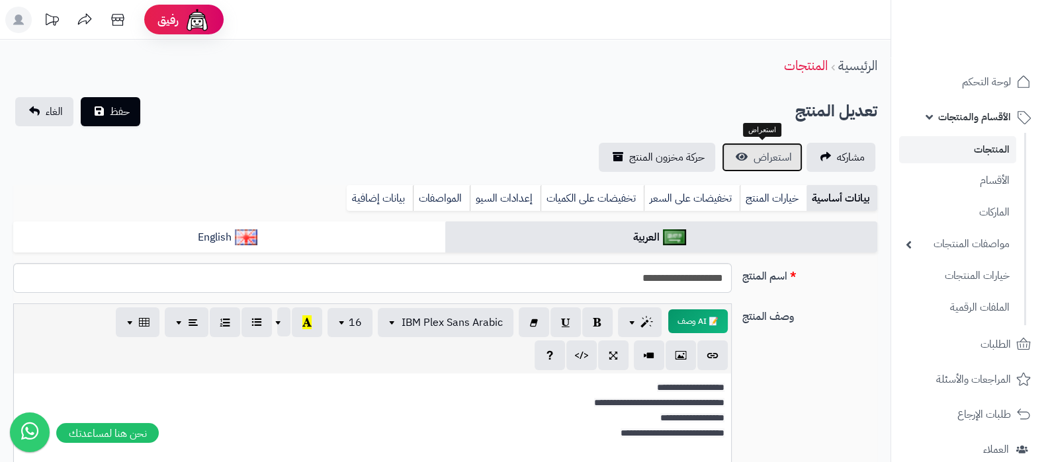
scroll to position [72, 0]
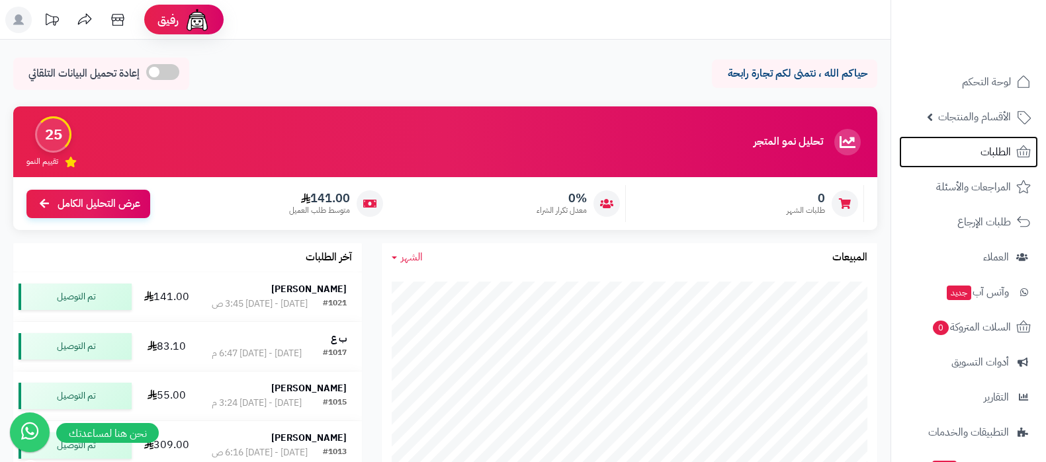
click at [973, 151] on link "الطلبات" at bounding box center [968, 152] width 139 height 32
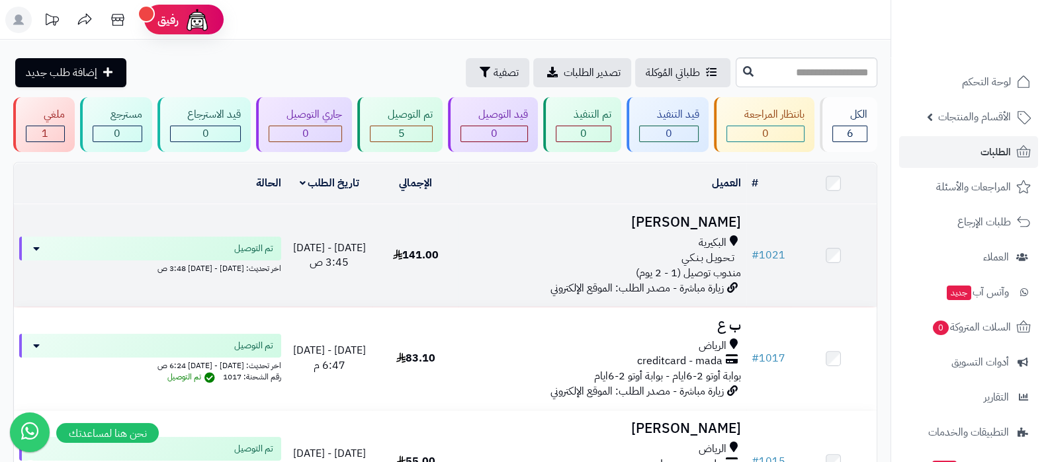
click at [674, 216] on h3 "[PERSON_NAME]" at bounding box center [602, 222] width 277 height 15
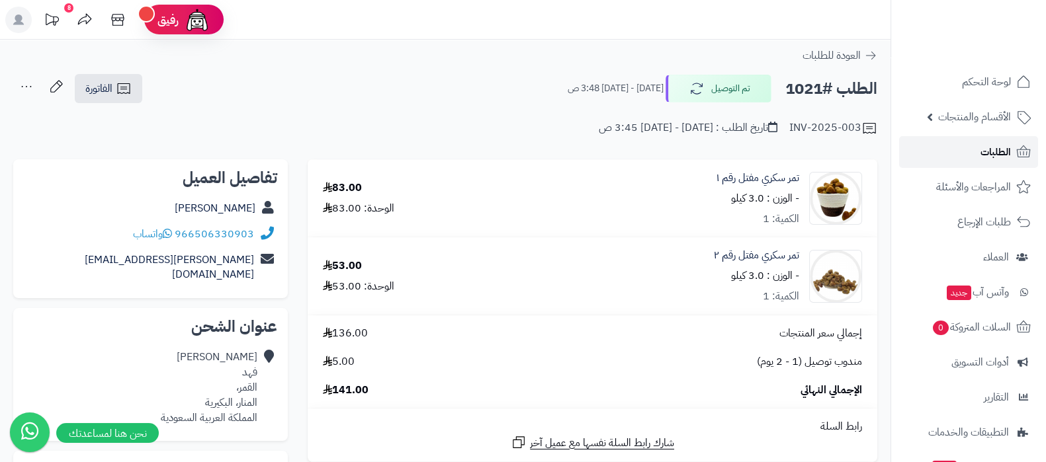
click at [949, 150] on link "الطلبات" at bounding box center [968, 152] width 139 height 32
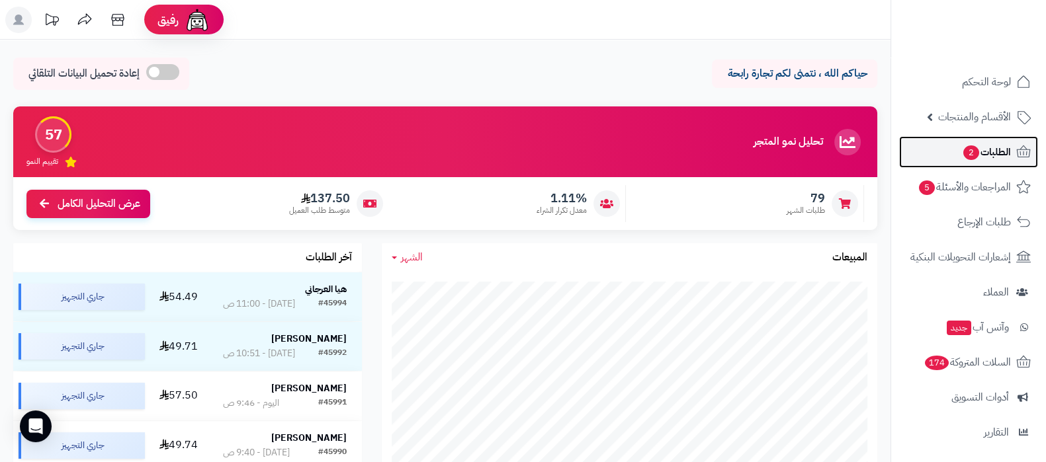
click at [966, 153] on span "2" at bounding box center [971, 153] width 16 height 15
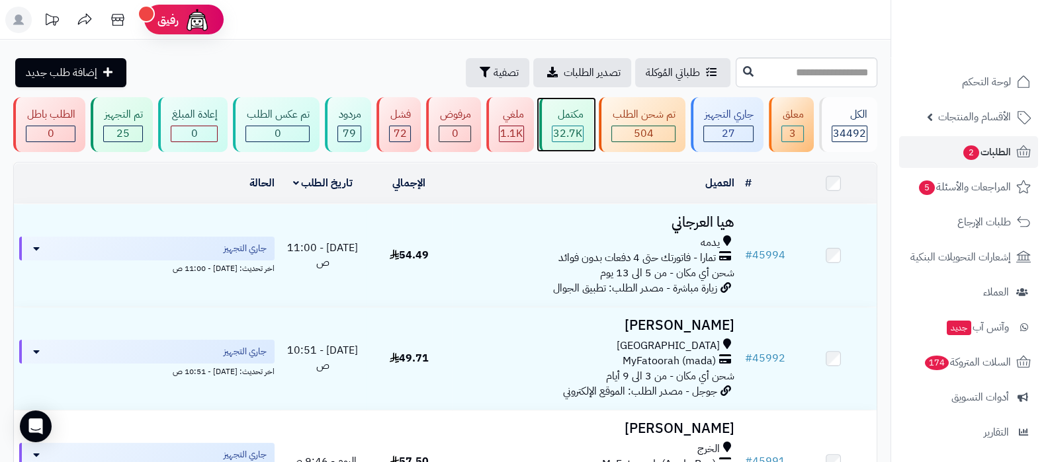
click at [564, 107] on div "مكتمل" at bounding box center [568, 114] width 32 height 15
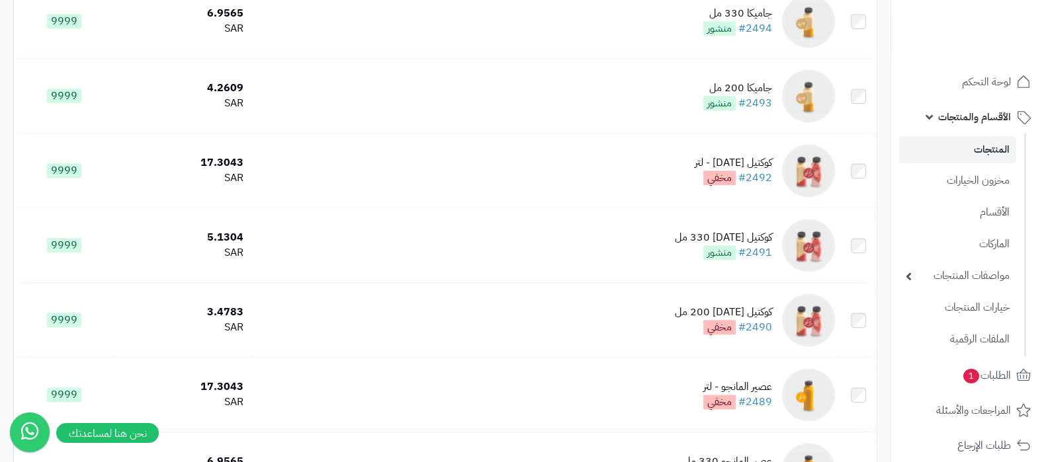
scroll to position [1985, 0]
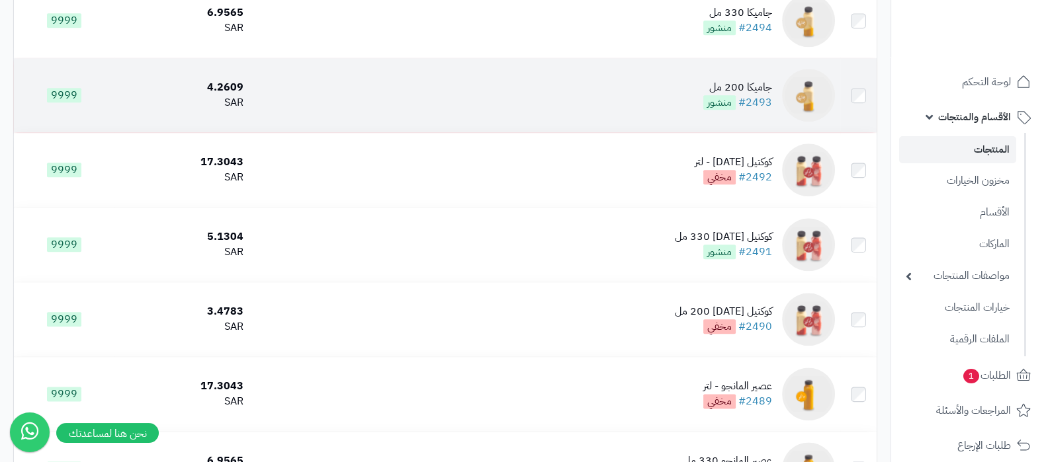
click at [655, 88] on td "جاميكا 200 مل #2493 منشور" at bounding box center [544, 95] width 591 height 74
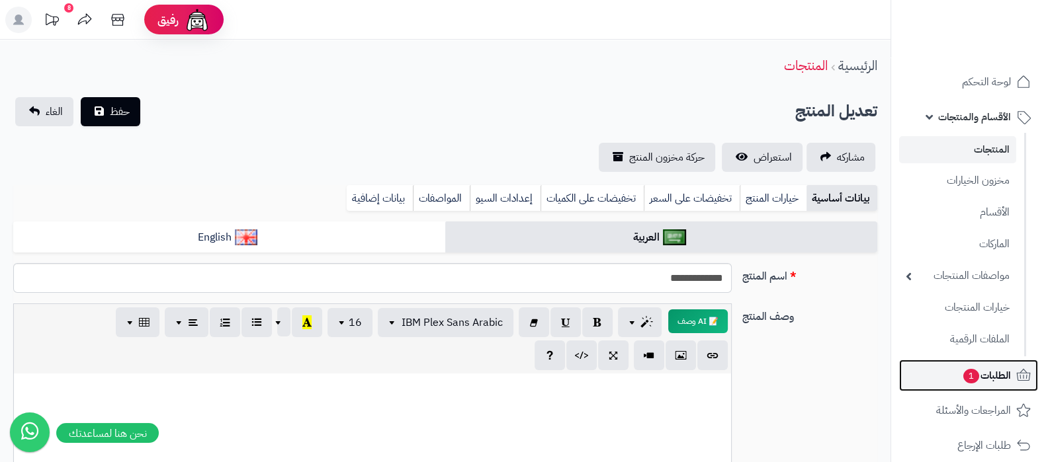
click at [978, 376] on span "الطلبات 1" at bounding box center [986, 376] width 49 height 19
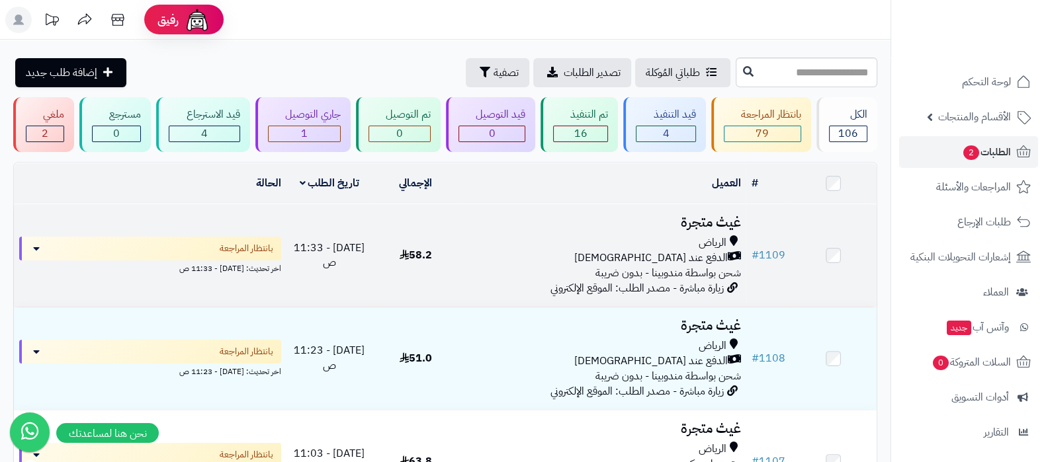
click at [693, 232] on td "غيث متجرة الرياض الدفع عند الاستلام شحن بواسطة مندوبينا - بدون ضريبة زيارة مباش…" at bounding box center [601, 255] width 287 height 103
click at [691, 217] on h3 "غيث متجرة" at bounding box center [602, 222] width 277 height 15
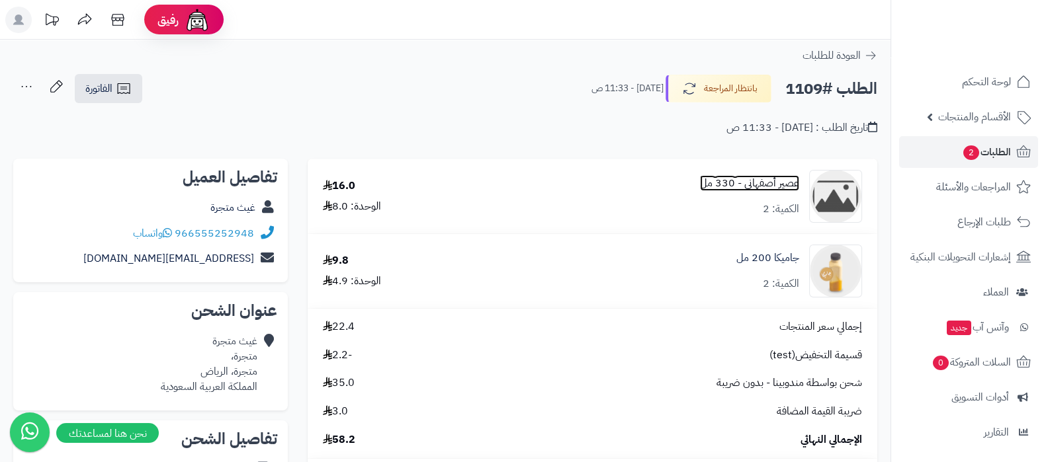
click at [741, 185] on link "عصير أصفهاني - 330 مل" at bounding box center [749, 183] width 99 height 15
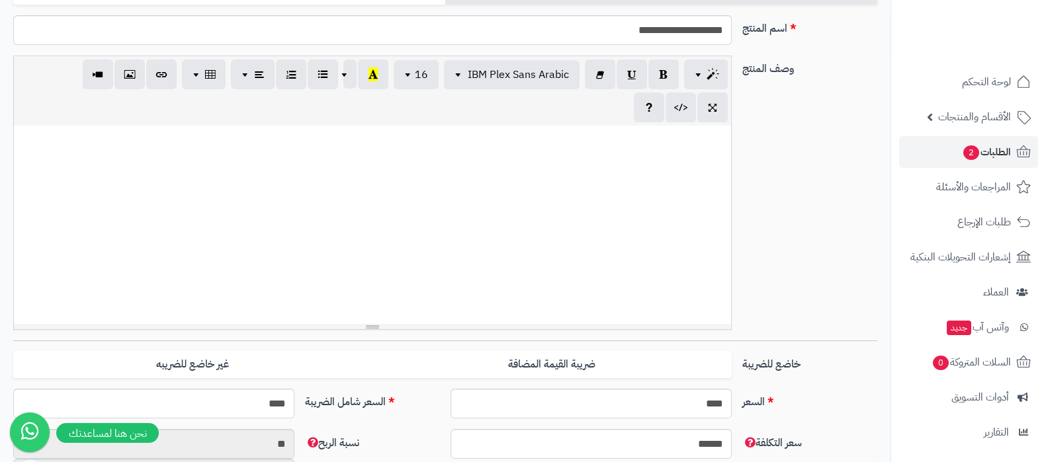
scroll to position [330, 0]
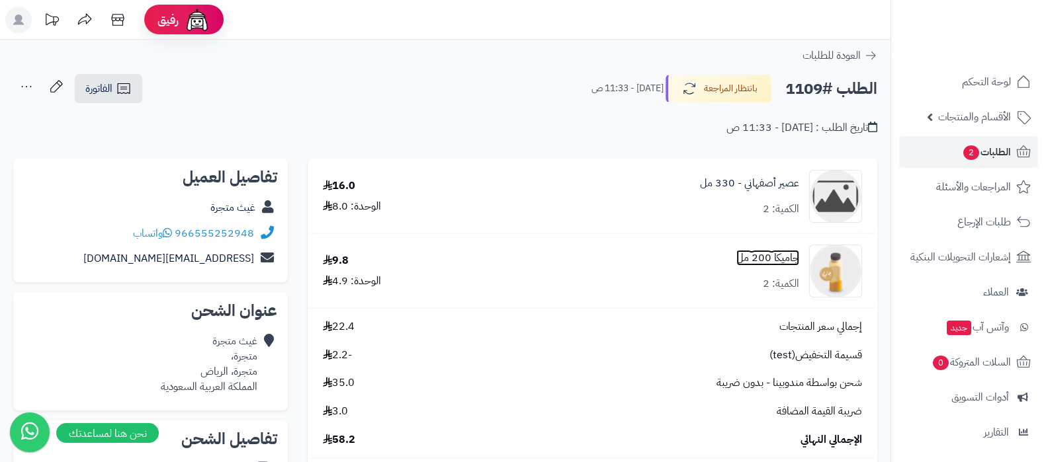
click at [765, 251] on link "جاميكا 200 مل" at bounding box center [767, 258] width 63 height 15
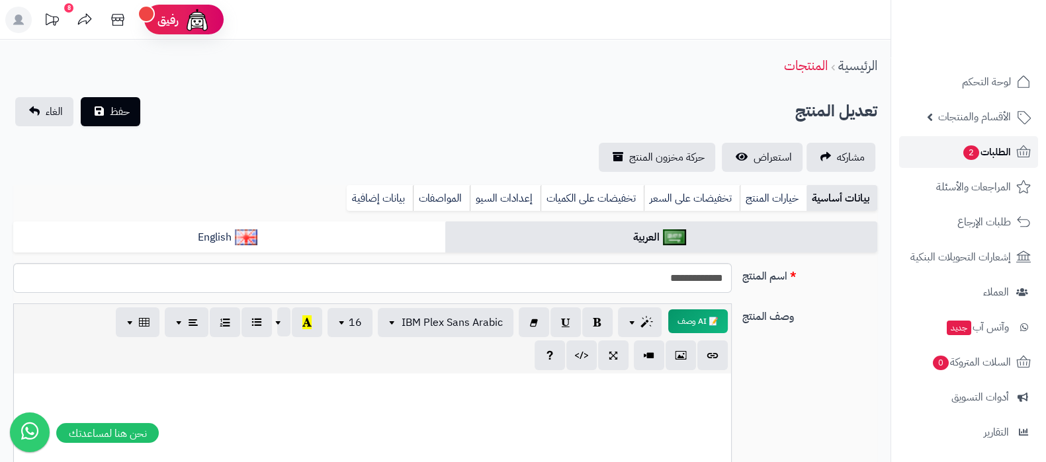
click at [975, 152] on span "2" at bounding box center [971, 153] width 16 height 15
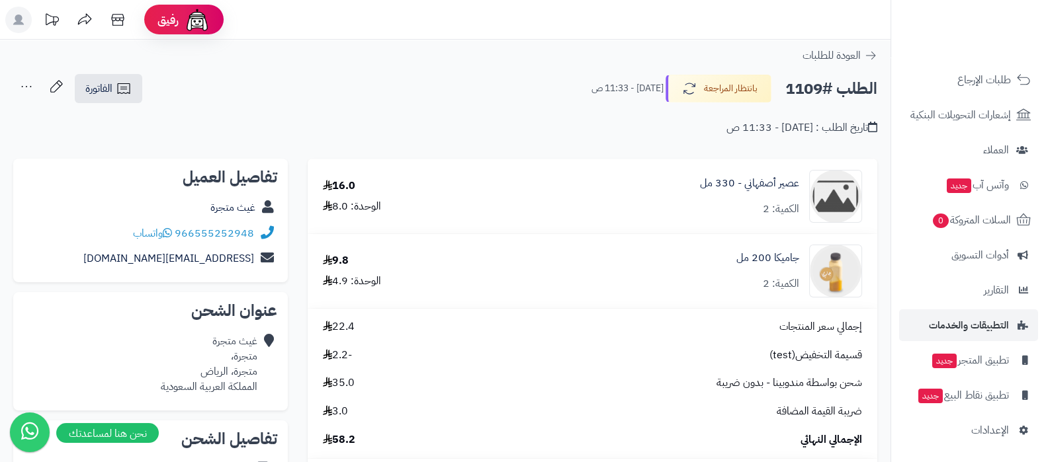
scroll to position [165, 0]
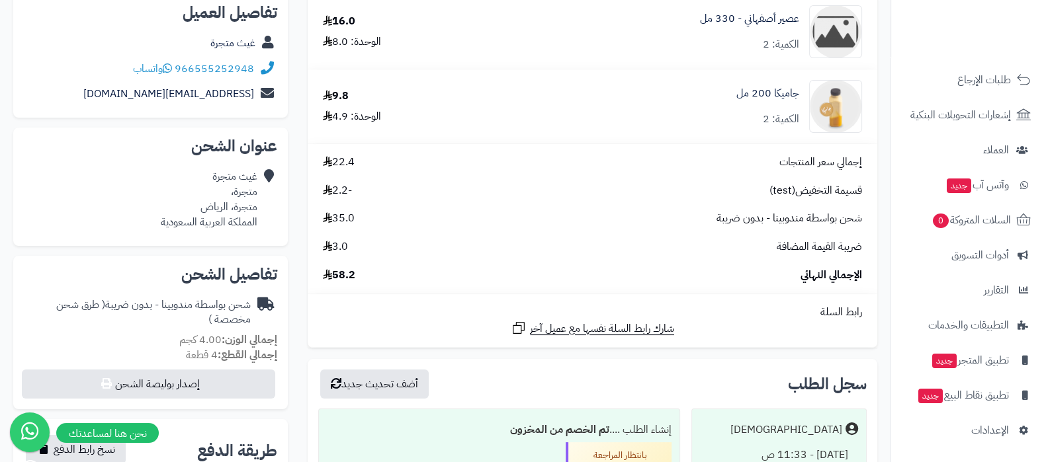
click at [981, 236] on ul "لوحة التحكم الأقسام والمنتجات المنتجات مخزون الخيارات الأقسام الماركات مواصفات …" at bounding box center [968, 185] width 155 height 523
click at [981, 247] on span "أدوات التسويق" at bounding box center [980, 255] width 58 height 19
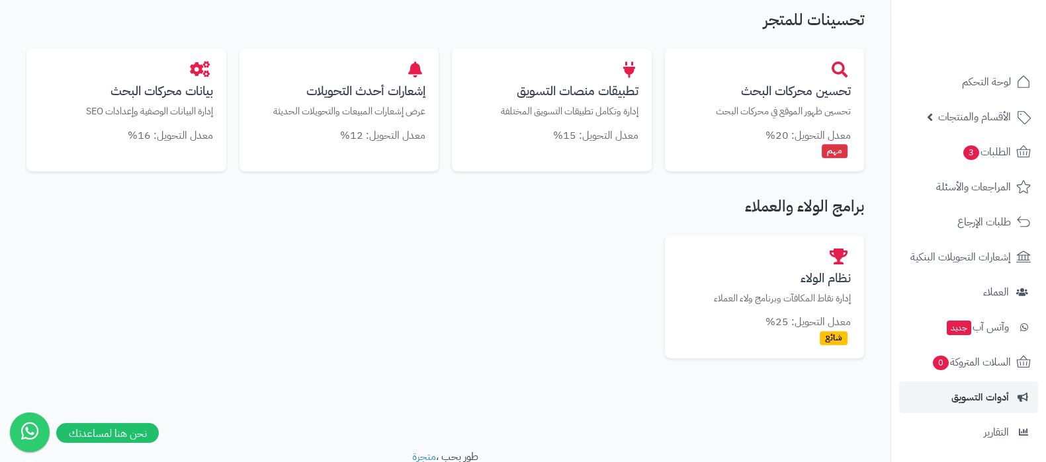
scroll to position [824, 0]
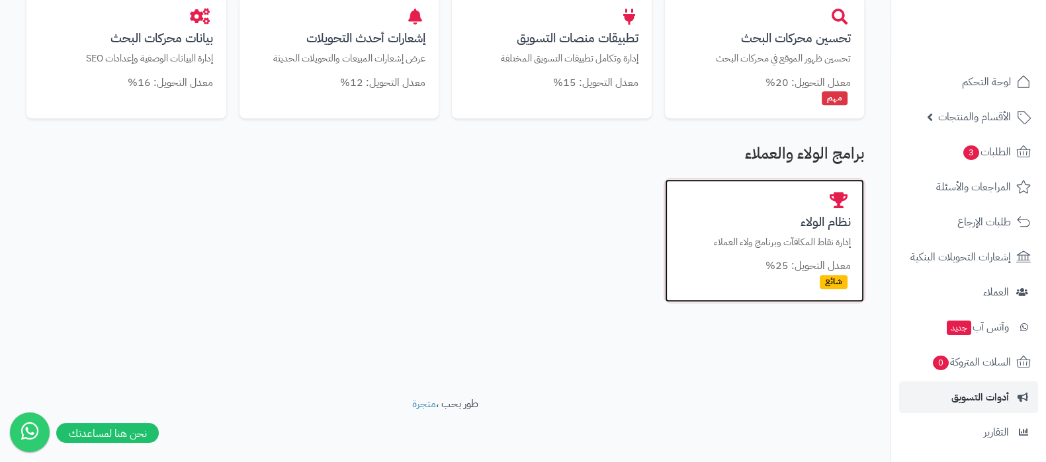
click at [817, 220] on h3 "نظام الولاء" at bounding box center [764, 222] width 173 height 14
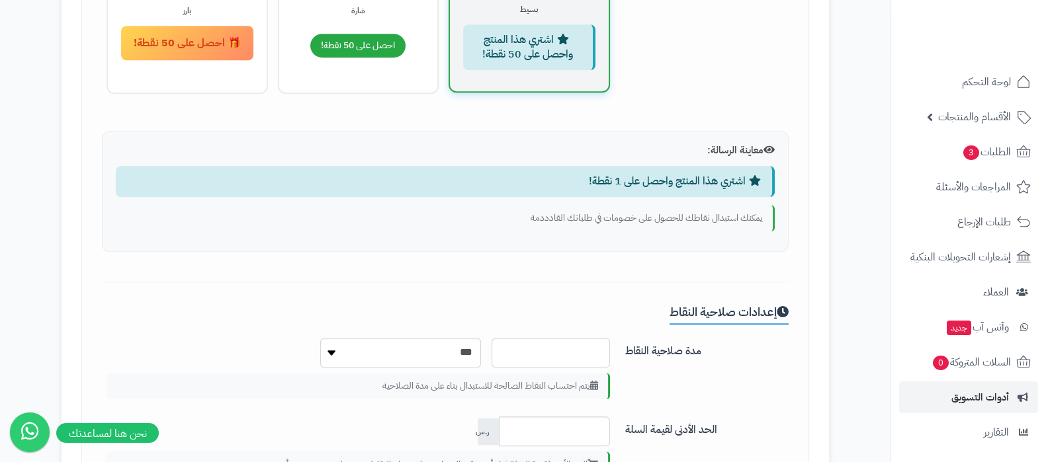
scroll to position [1654, 0]
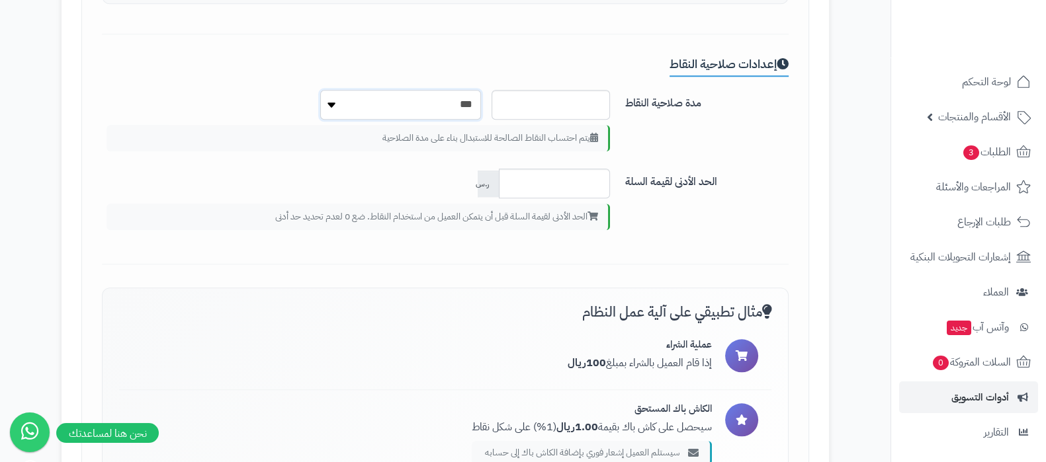
click at [335, 101] on select "*** ******* *** ***** ***" at bounding box center [400, 105] width 161 height 30
click at [320, 91] on select "*** ******* *** ***** ***" at bounding box center [400, 105] width 161 height 30
click at [327, 109] on select "*** ******* *** ***** ***" at bounding box center [400, 105] width 161 height 30
select select "***"
click at [320, 91] on select "*** ******* *** ***** ***" at bounding box center [400, 105] width 161 height 30
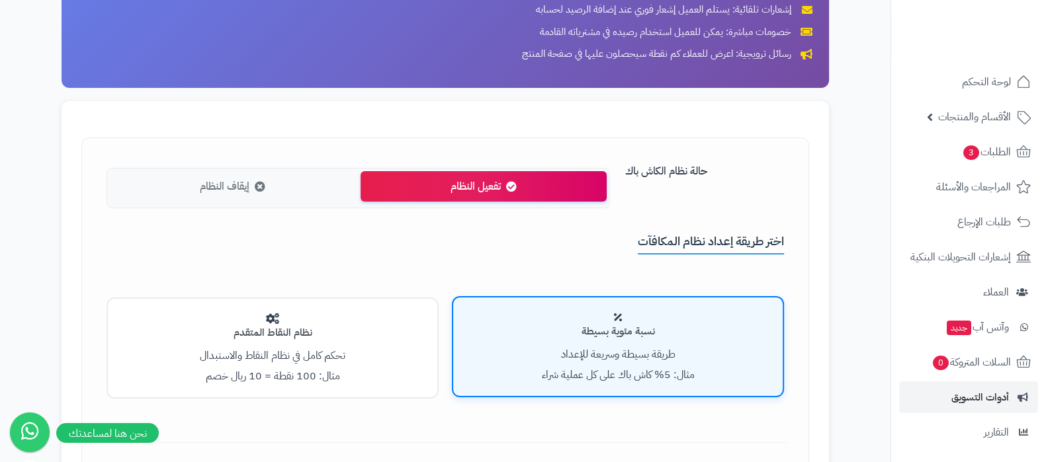
scroll to position [84, 0]
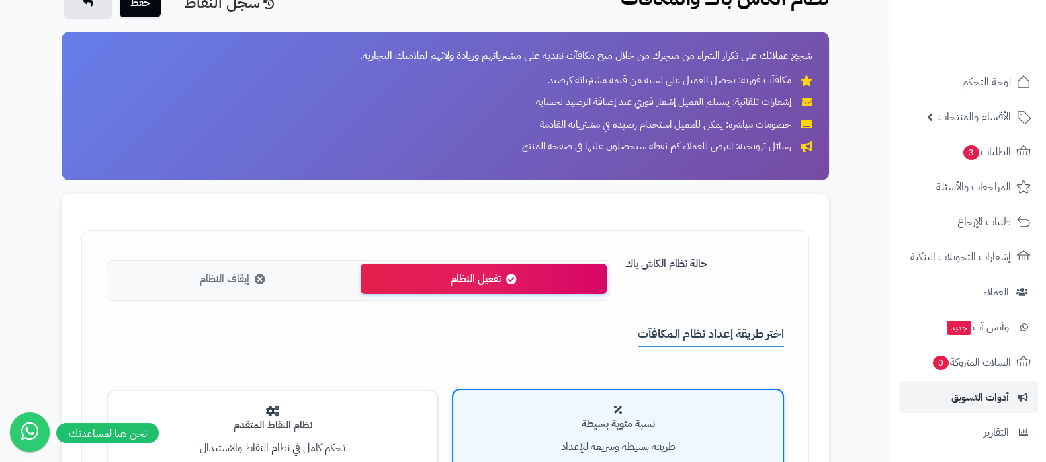
click at [212, 283] on span "إيقاف النظام" at bounding box center [225, 279] width 50 height 15
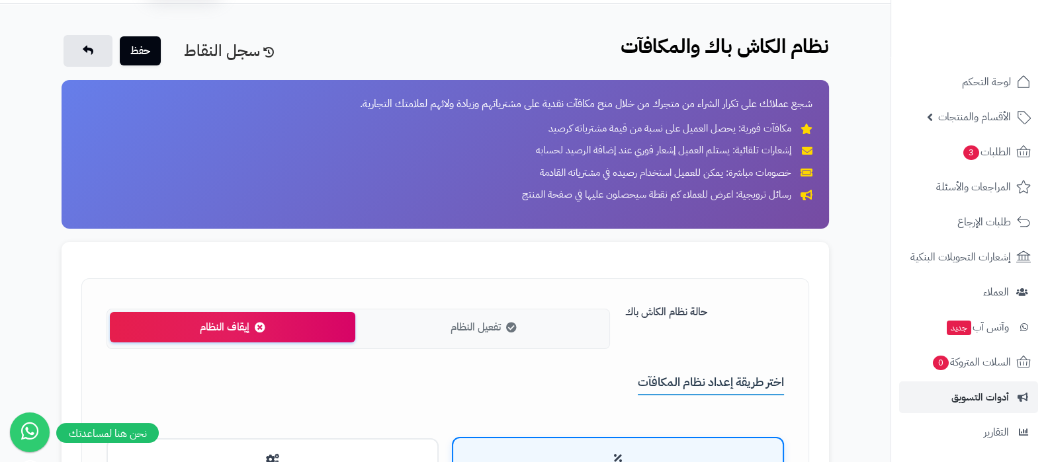
scroll to position [0, 0]
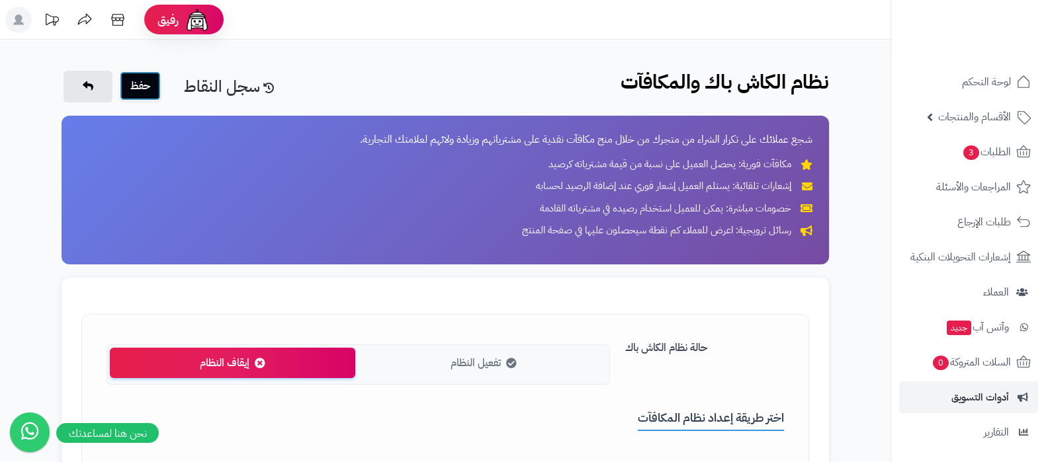
click at [140, 91] on button "حفظ" at bounding box center [140, 85] width 41 height 29
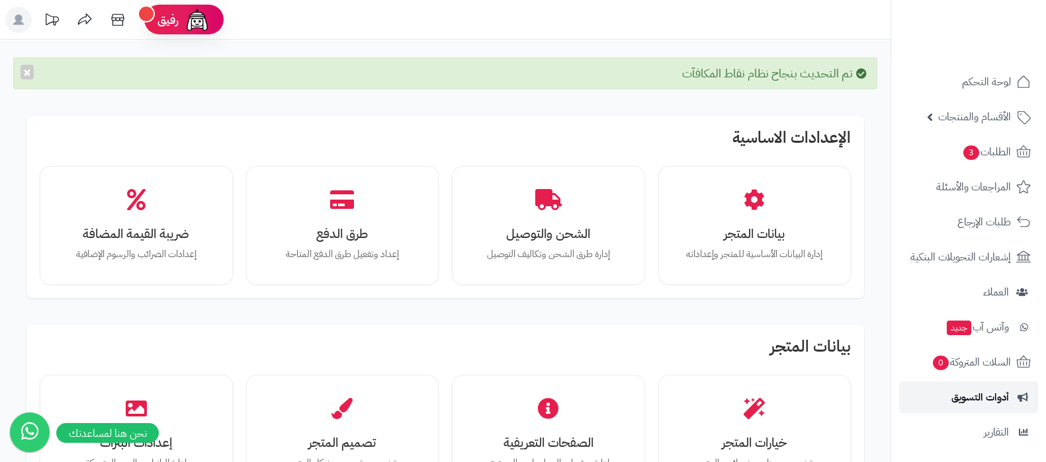
click at [969, 398] on span "أدوات التسويق" at bounding box center [980, 397] width 58 height 19
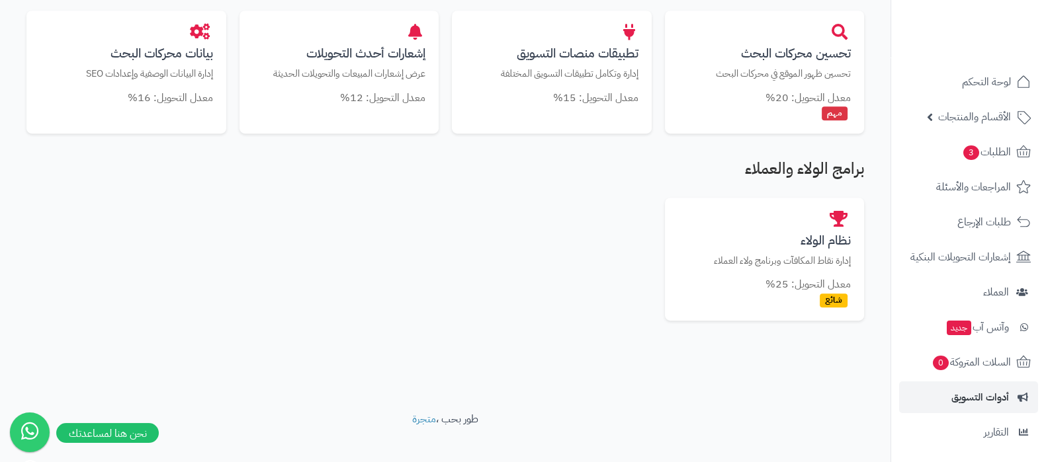
scroll to position [824, 0]
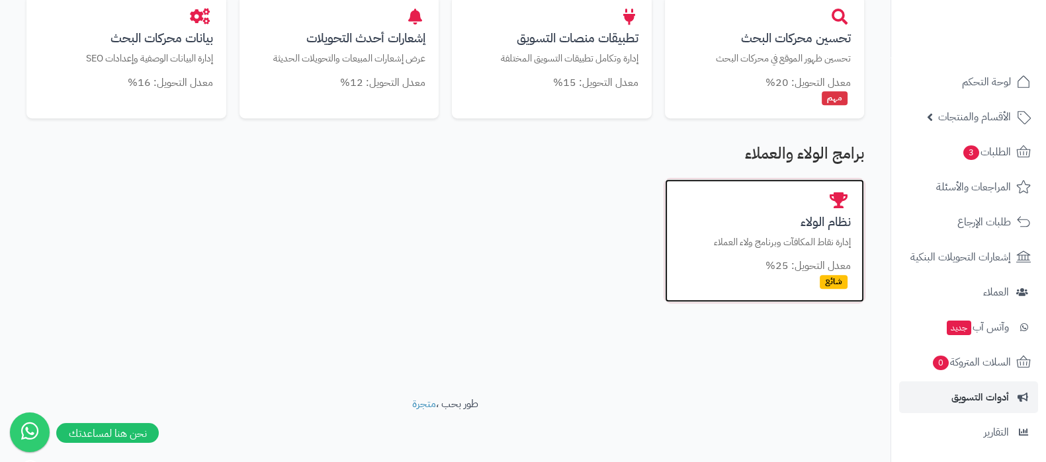
click at [791, 244] on p "إدارة نقاط المكافآت وبرنامج ولاء العملاء" at bounding box center [764, 243] width 173 height 14
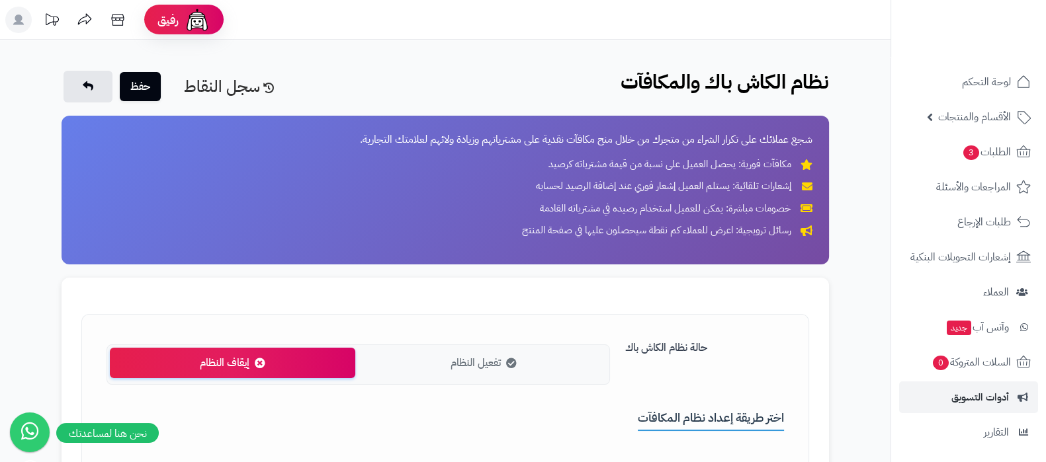
click at [503, 362] on label "تفعيل النظام" at bounding box center [483, 363] width 245 height 31
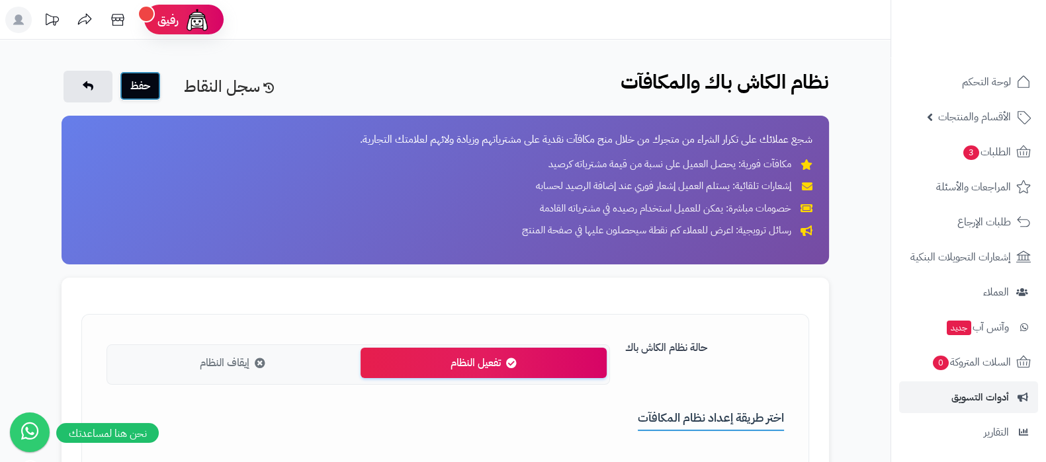
click at [155, 89] on button "حفظ" at bounding box center [140, 85] width 41 height 29
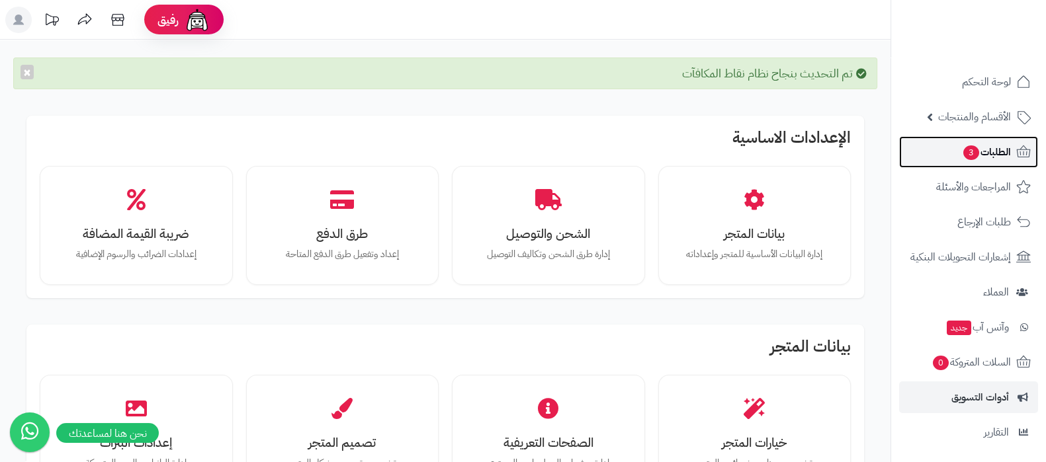
click at [986, 152] on span "الطلبات 3" at bounding box center [986, 152] width 49 height 19
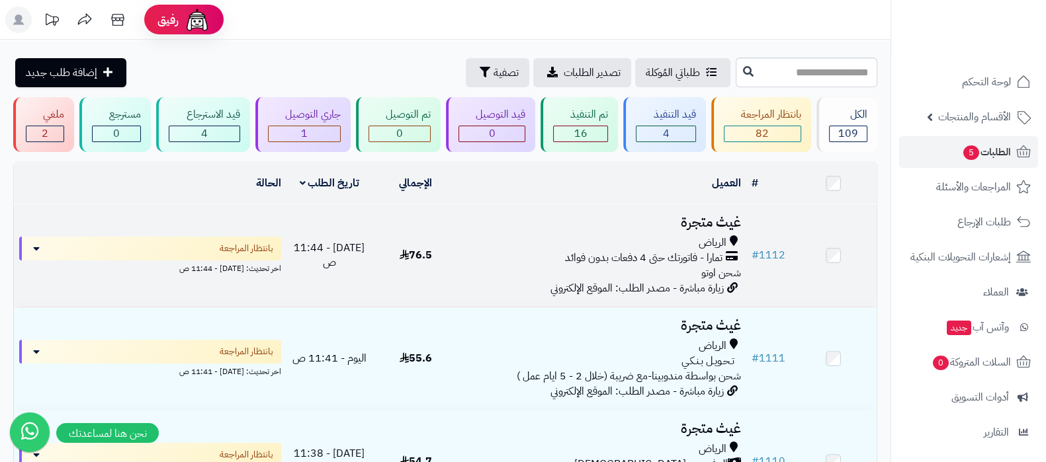
click at [650, 236] on div "الرياض" at bounding box center [602, 243] width 277 height 15
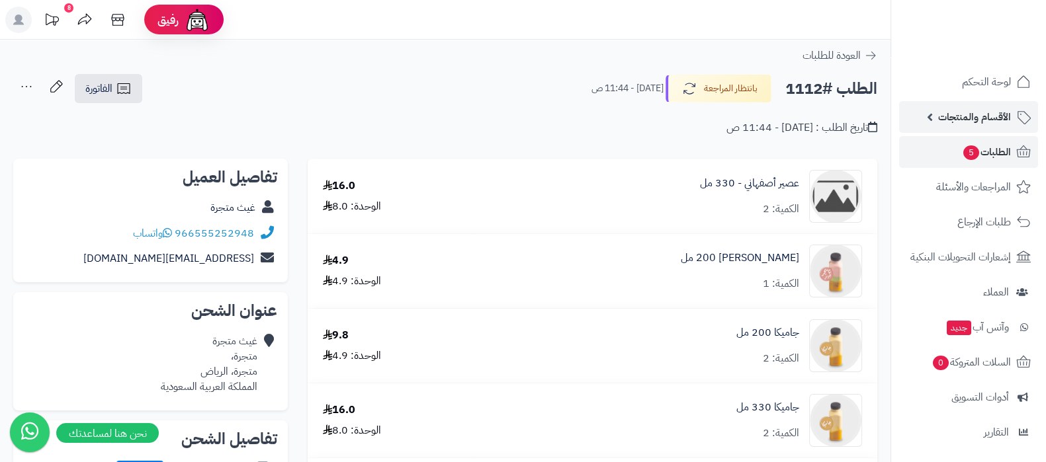
click at [977, 116] on span "الأقسام والمنتجات" at bounding box center [974, 117] width 73 height 19
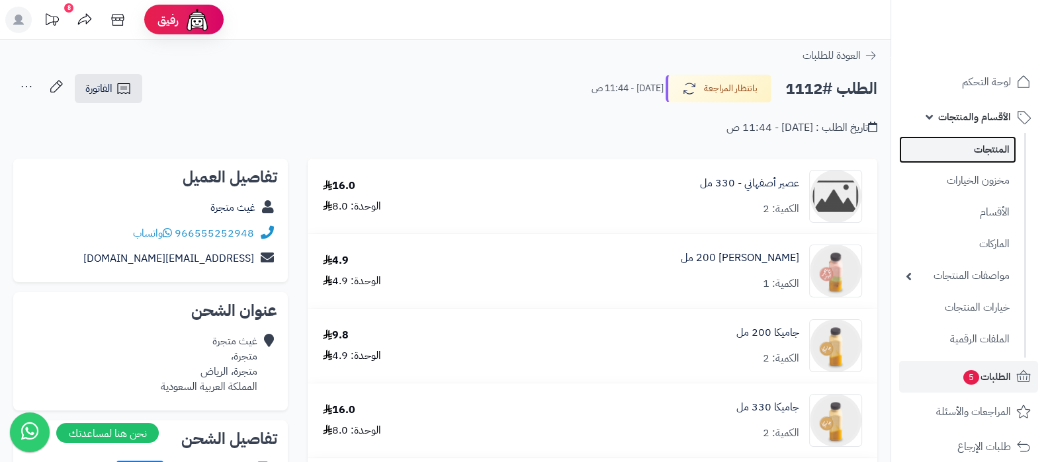
click at [981, 142] on link "المنتجات" at bounding box center [957, 149] width 117 height 27
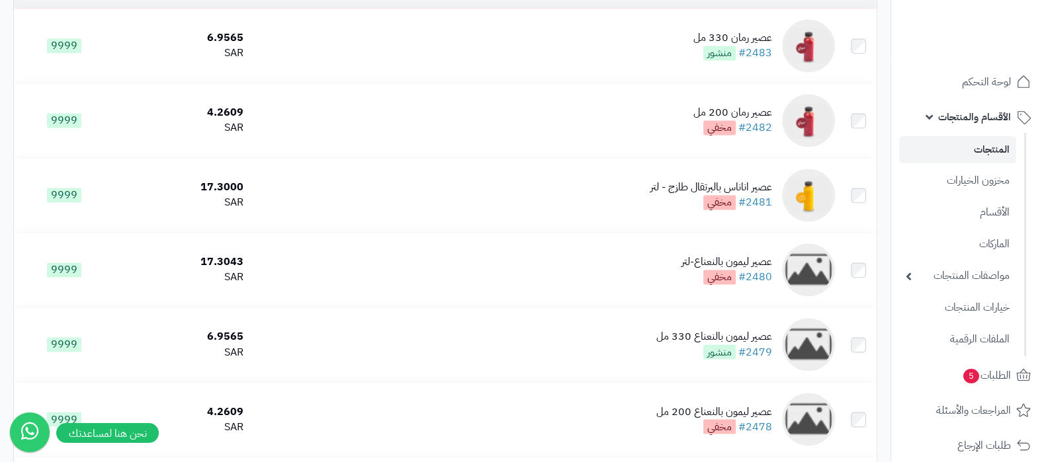
scroll to position [2729, 0]
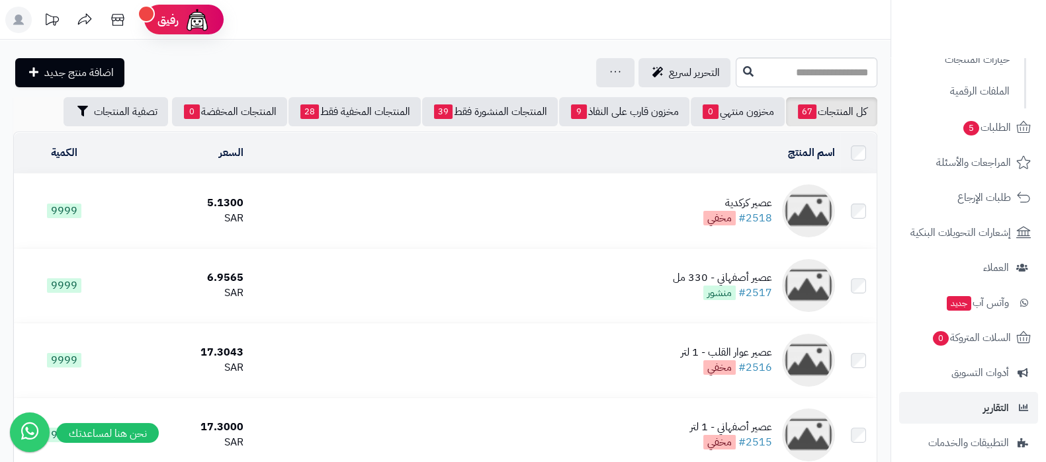
scroll to position [367, 0]
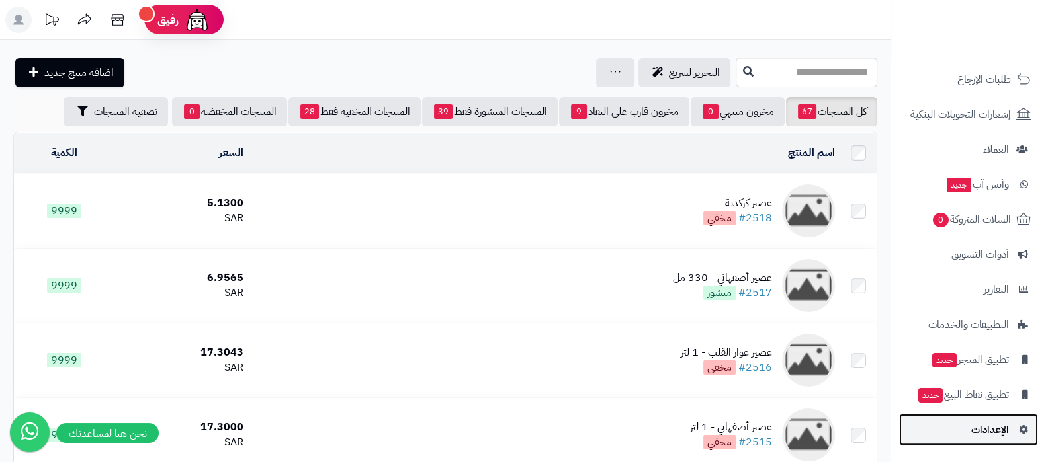
click at [994, 435] on span "الإعدادات" at bounding box center [990, 430] width 38 height 19
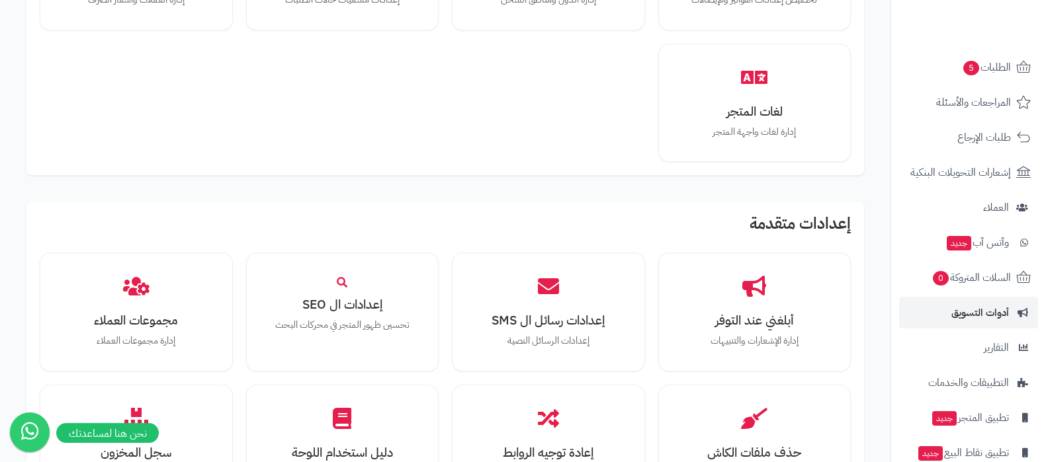
scroll to position [142, 0]
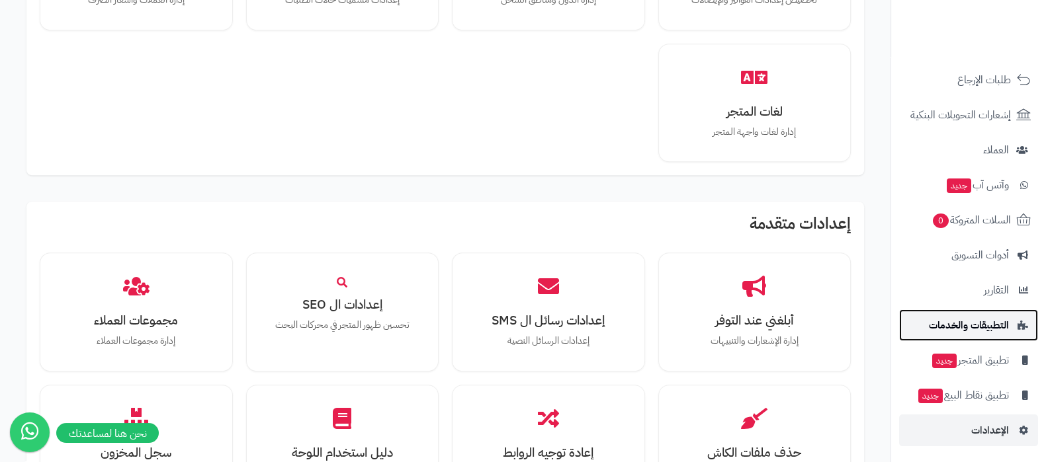
click at [973, 329] on span "التطبيقات والخدمات" at bounding box center [969, 325] width 80 height 19
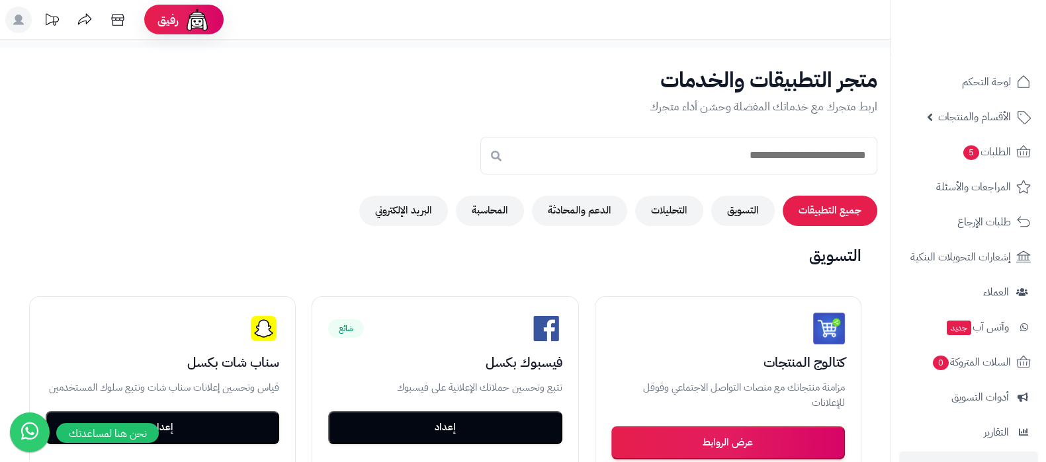
click at [489, 215] on button "المحاسبة" at bounding box center [490, 211] width 68 height 30
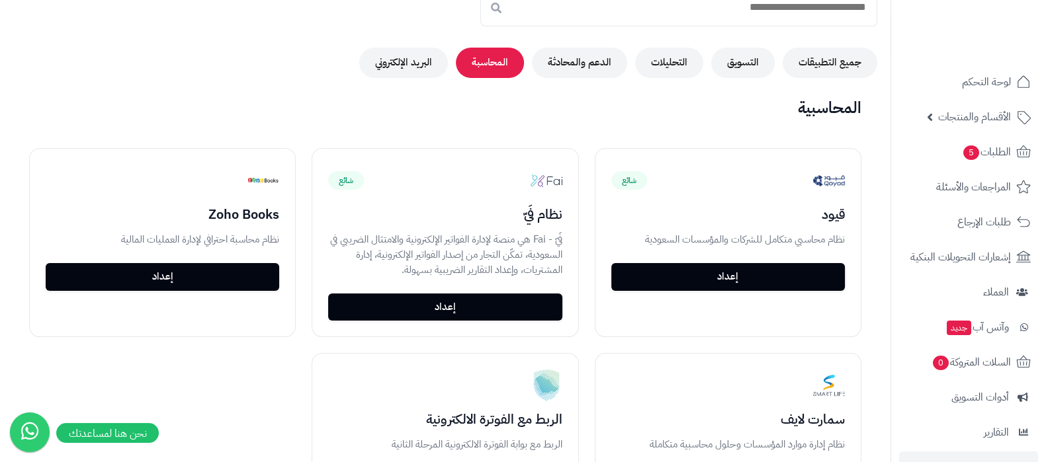
scroll to position [248, 0]
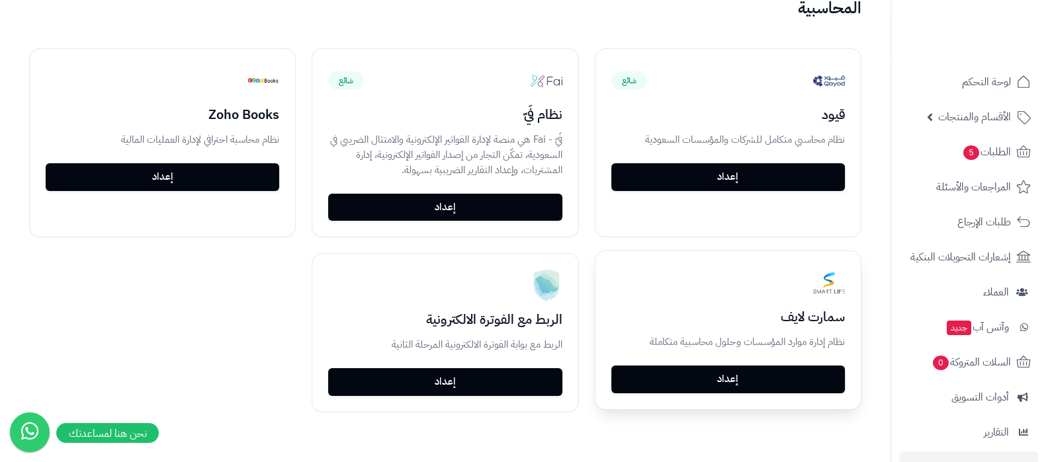
click at [742, 395] on div "سمارت لايف نظام إدارة موارد المؤسسات وحلول محاسبية متكاملة إعداد" at bounding box center [727, 330] width 265 height 158
click at [748, 381] on link "إعداد" at bounding box center [728, 379] width 234 height 28
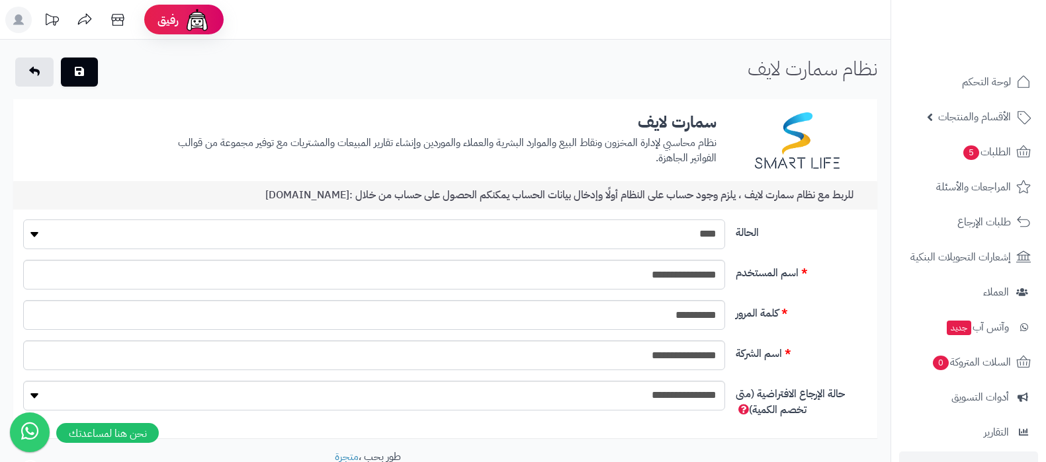
drag, startPoint x: 0, startPoint y: 0, endPoint x: 686, endPoint y: 231, distance: 723.9
click at [686, 231] on select "**** ****" at bounding box center [374, 235] width 702 height 30
select select "*"
click at [23, 220] on select "**** ****" at bounding box center [374, 235] width 702 height 30
click at [98, 77] on div at bounding box center [56, 72] width 87 height 29
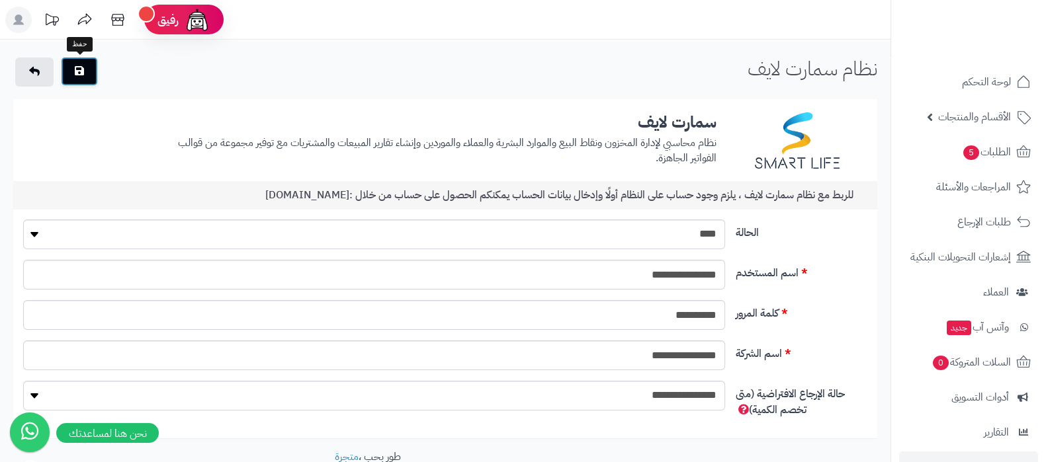
click at [88, 81] on button "button" at bounding box center [79, 71] width 37 height 29
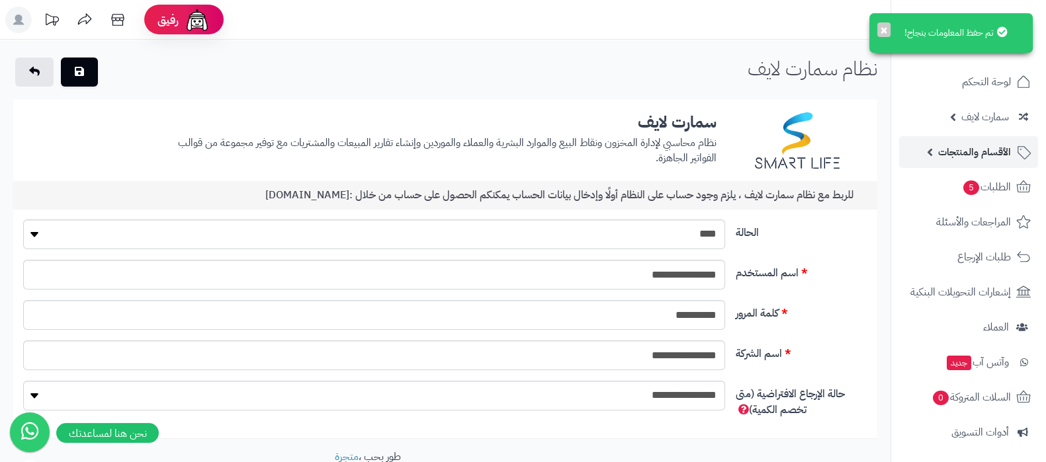
click at [966, 147] on span "الأقسام والمنتجات" at bounding box center [974, 152] width 73 height 19
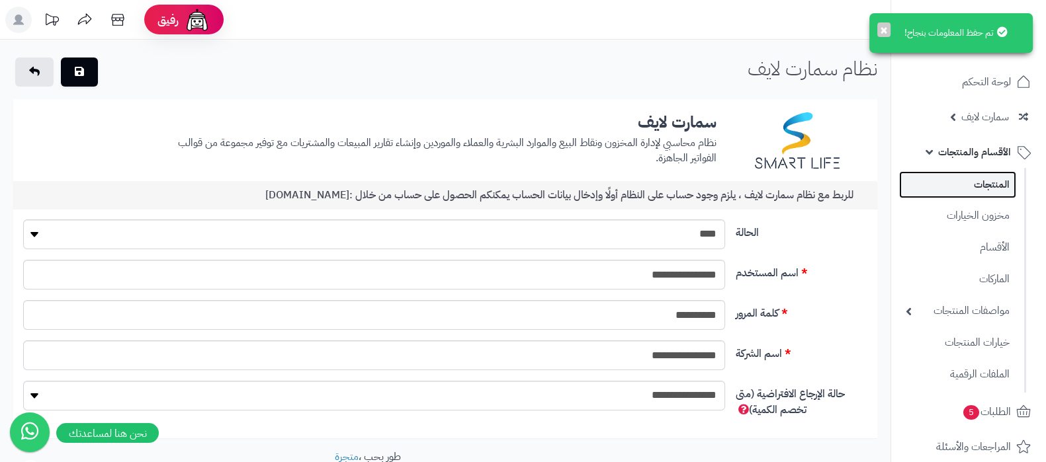
click at [968, 180] on link "المنتجات" at bounding box center [957, 184] width 117 height 27
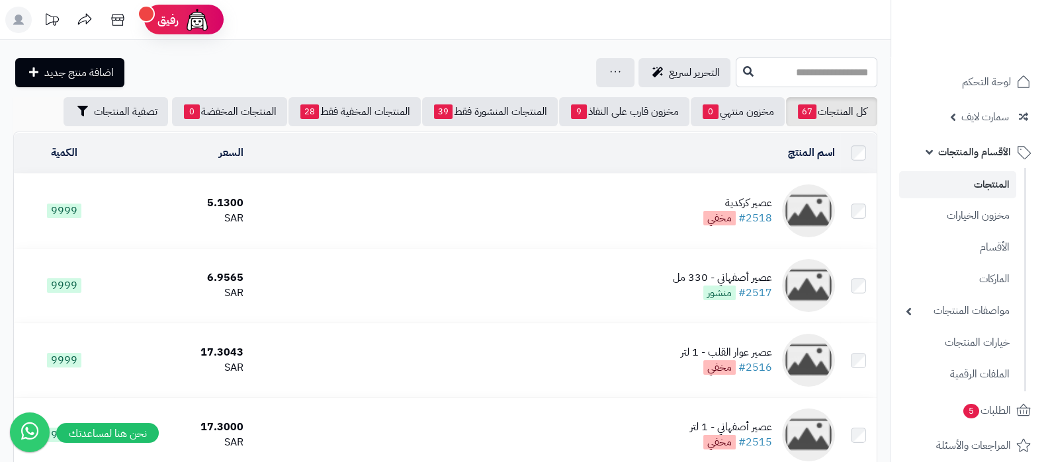
click at [771, 77] on input "text" at bounding box center [807, 73] width 142 height 30
type input "****"
click at [743, 73] on icon at bounding box center [748, 70] width 11 height 11
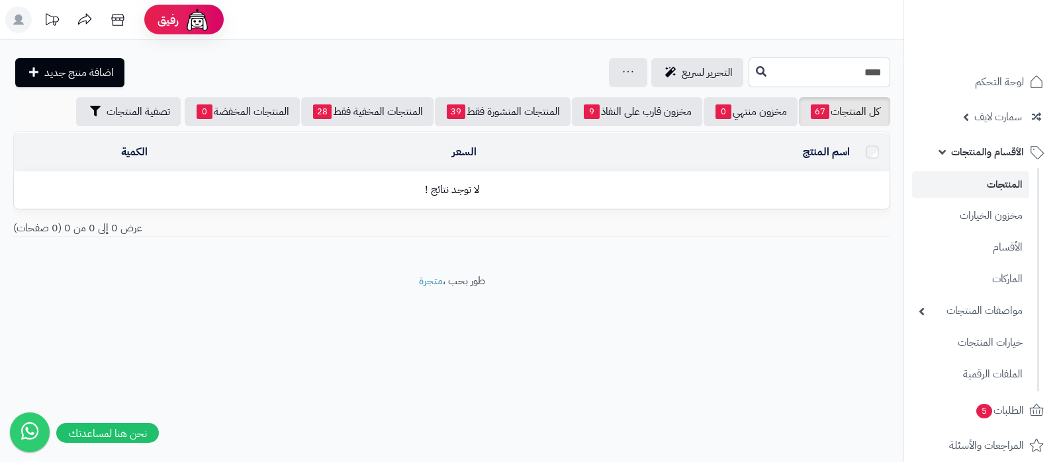
click at [799, 69] on input "****" at bounding box center [819, 73] width 142 height 30
click at [983, 120] on span "سمارت لايف" at bounding box center [998, 117] width 48 height 19
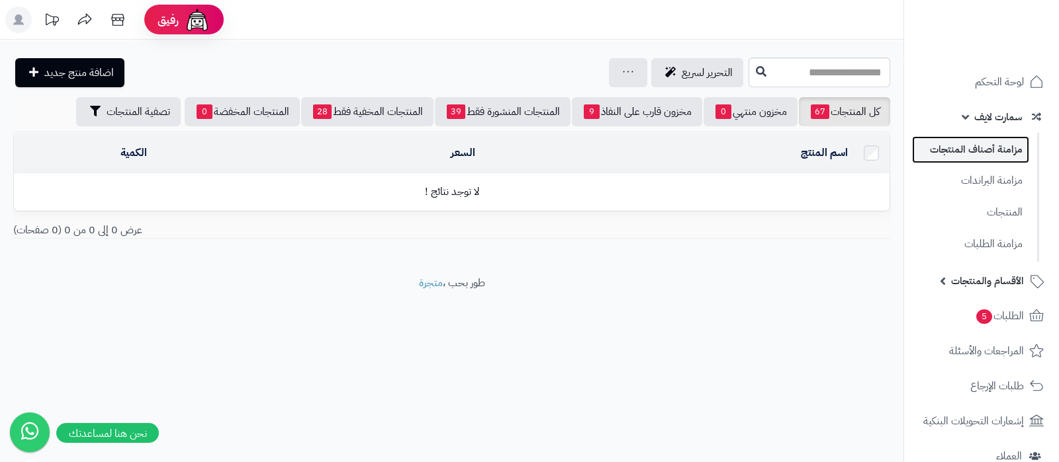
click at [982, 146] on link "مزامنة أصناف المنتجات" at bounding box center [970, 149] width 117 height 27
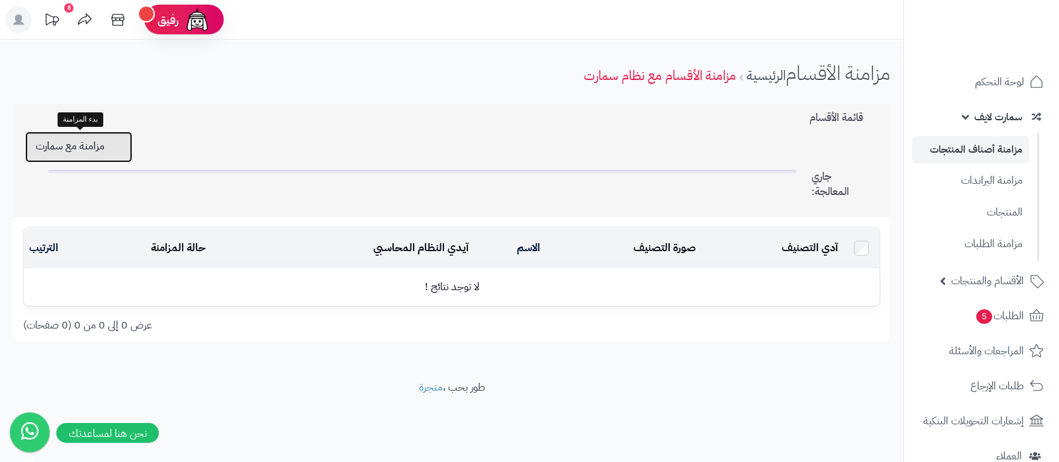
click at [95, 142] on button "مزامنة مع سمارت" at bounding box center [78, 147] width 107 height 31
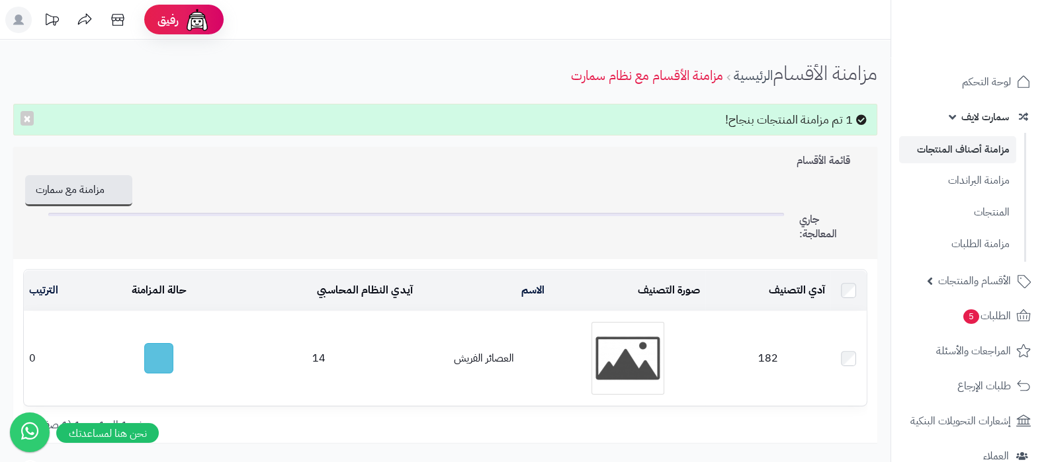
scroll to position [82, 0]
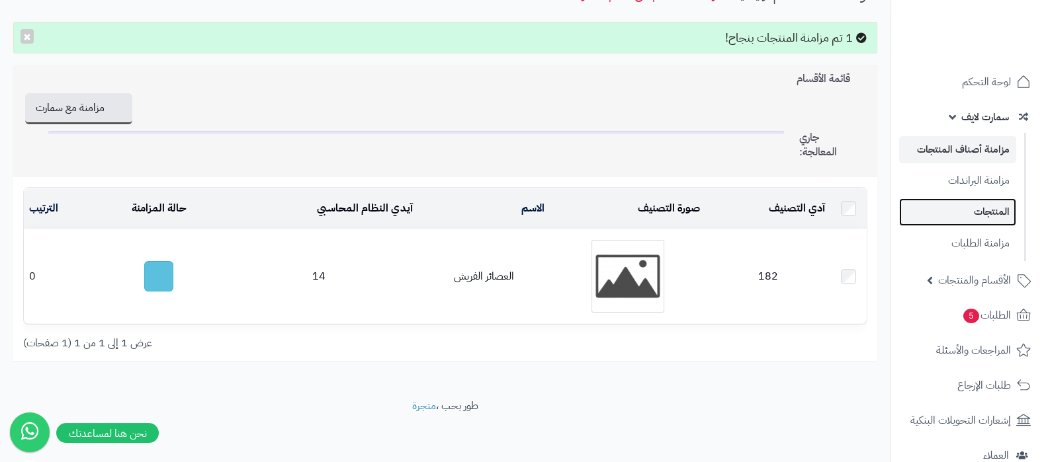
click at [991, 206] on link "المنتجات" at bounding box center [957, 211] width 117 height 27
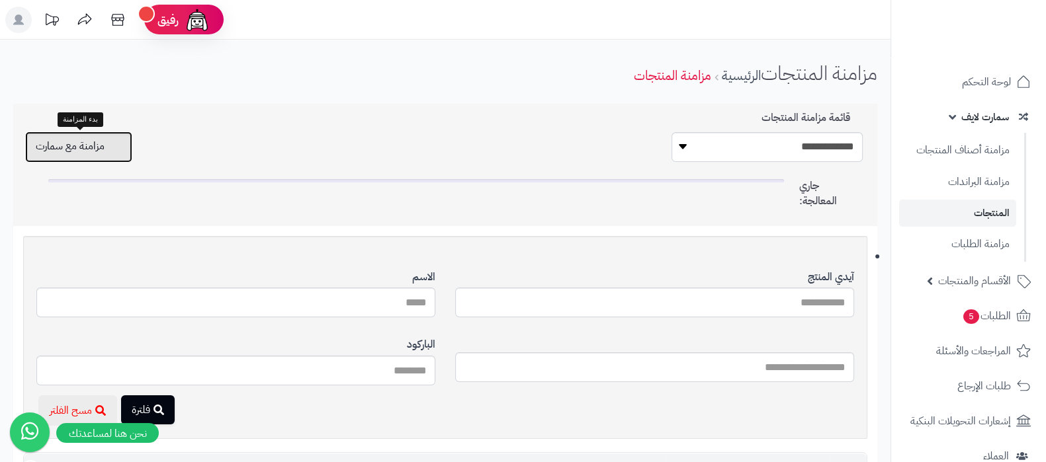
click at [75, 152] on button "مزامنة مع سمارت" at bounding box center [78, 147] width 107 height 31
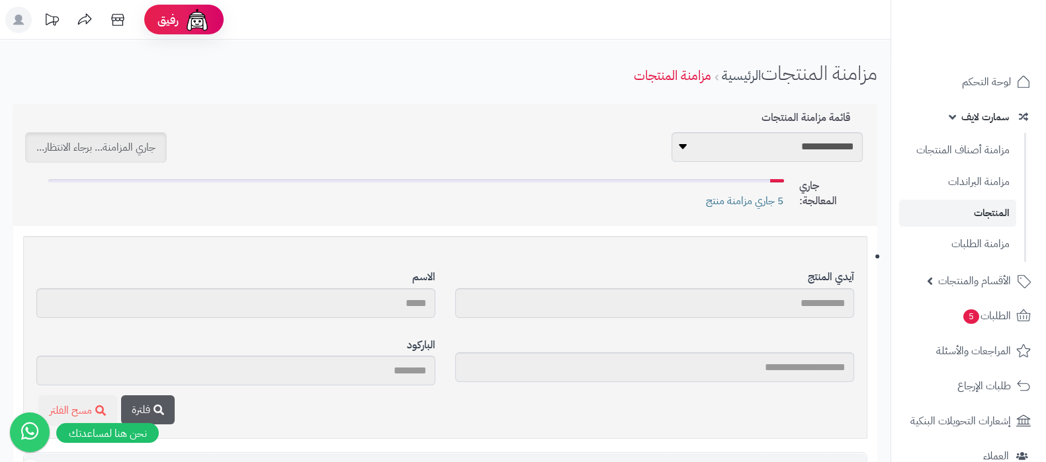
click at [973, 210] on link "المنتجات" at bounding box center [957, 213] width 117 height 27
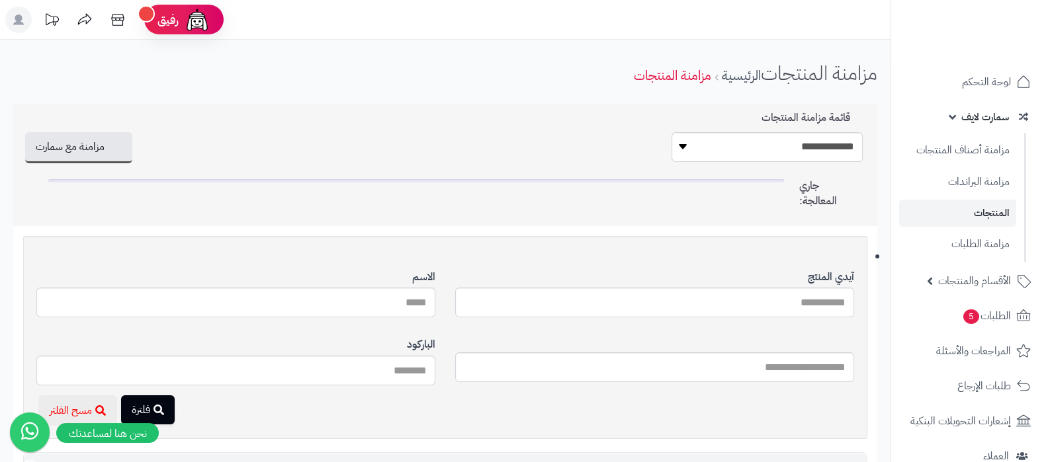
click at [947, 120] on link "سمارت لايف" at bounding box center [968, 117] width 139 height 32
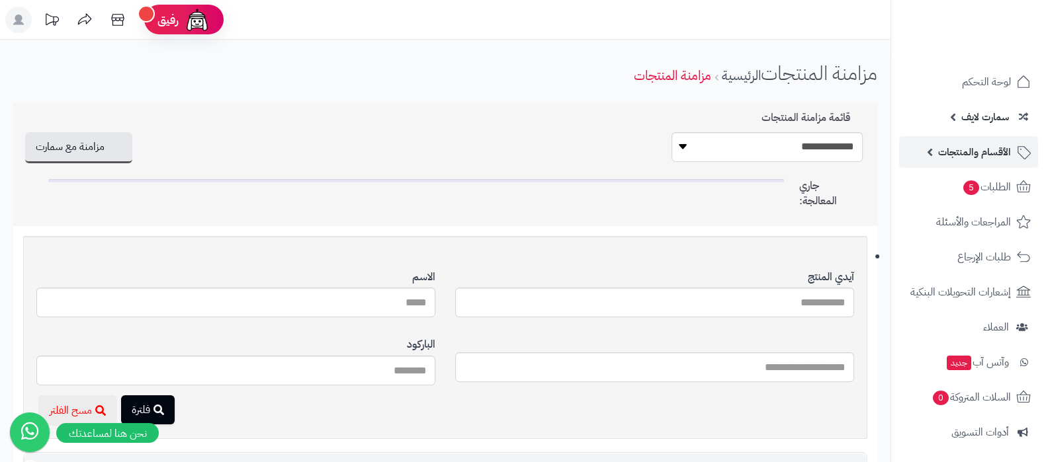
click at [963, 151] on span "الأقسام والمنتجات" at bounding box center [974, 152] width 73 height 19
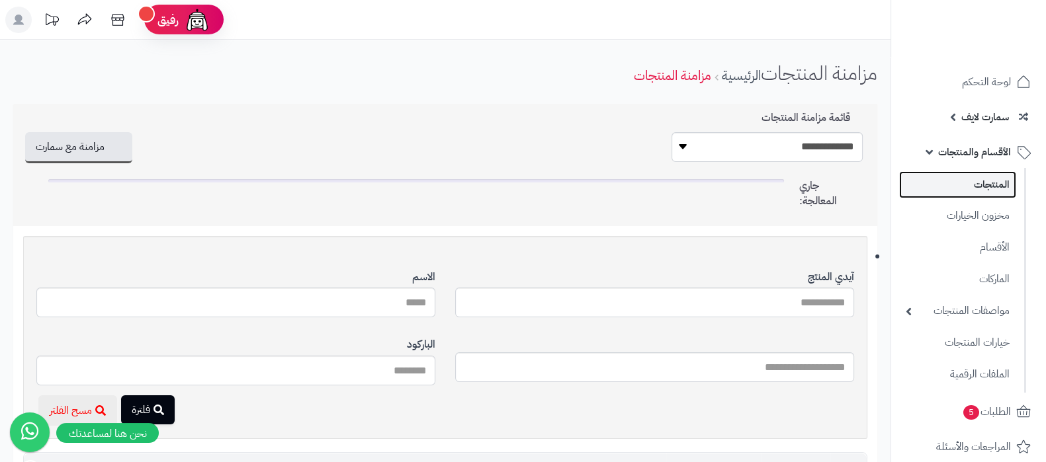
click at [967, 195] on link "المنتجات" at bounding box center [957, 184] width 117 height 27
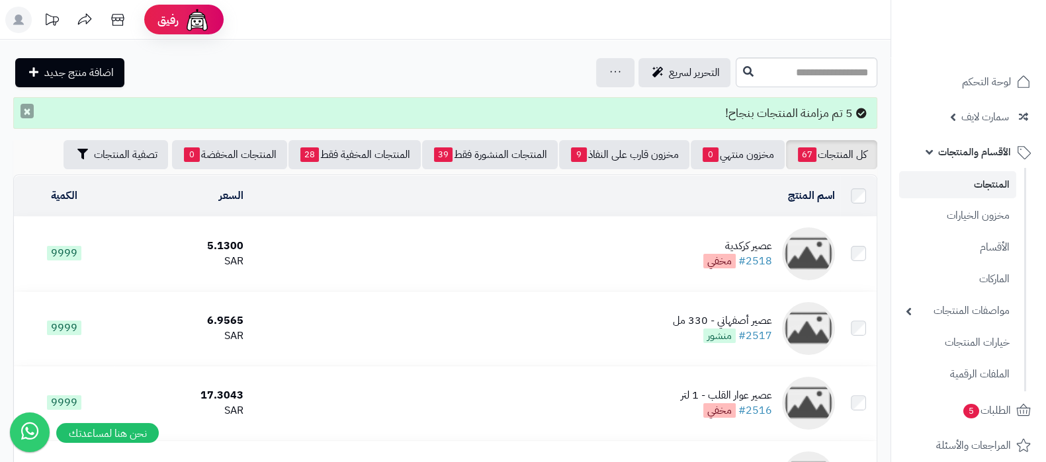
click at [28, 107] on button "×" at bounding box center [27, 111] width 13 height 15
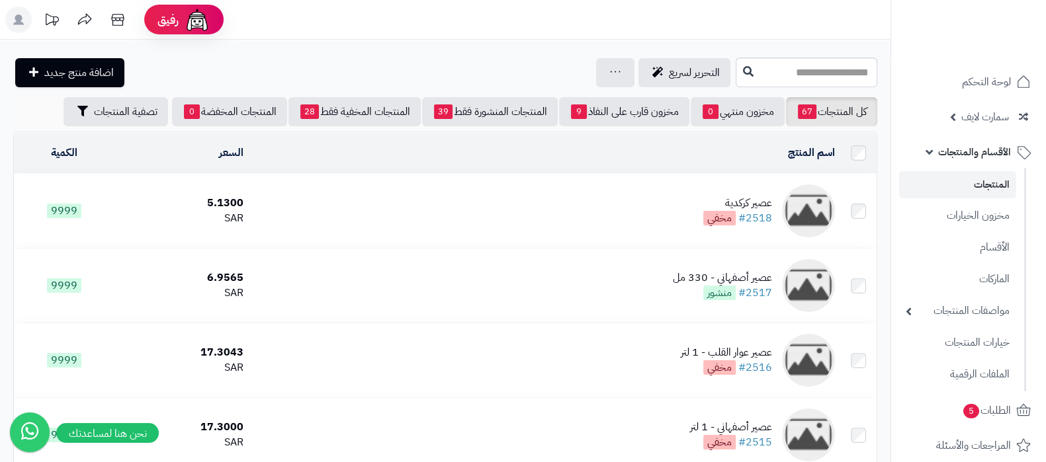
click at [941, 157] on span "الأقسام والمنتجات" at bounding box center [974, 152] width 73 height 19
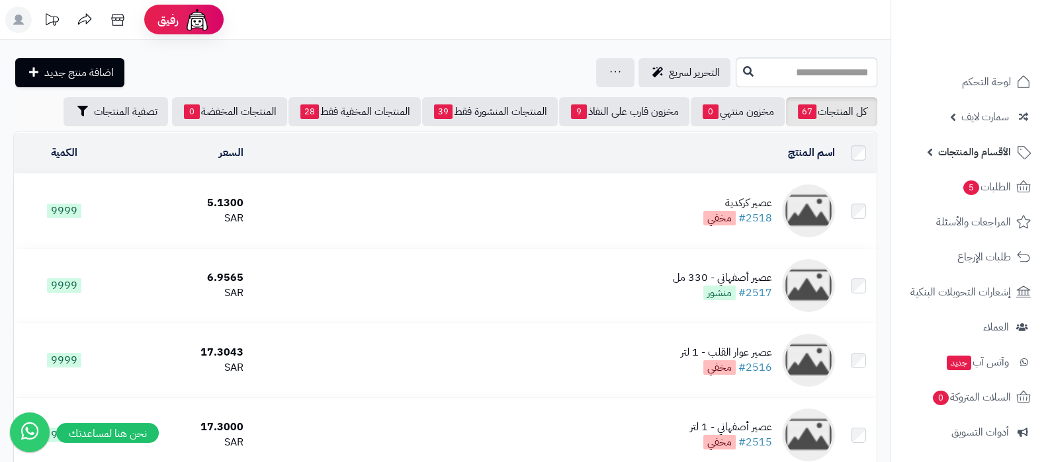
click at [968, 153] on span "الأقسام والمنتجات" at bounding box center [974, 152] width 73 height 19
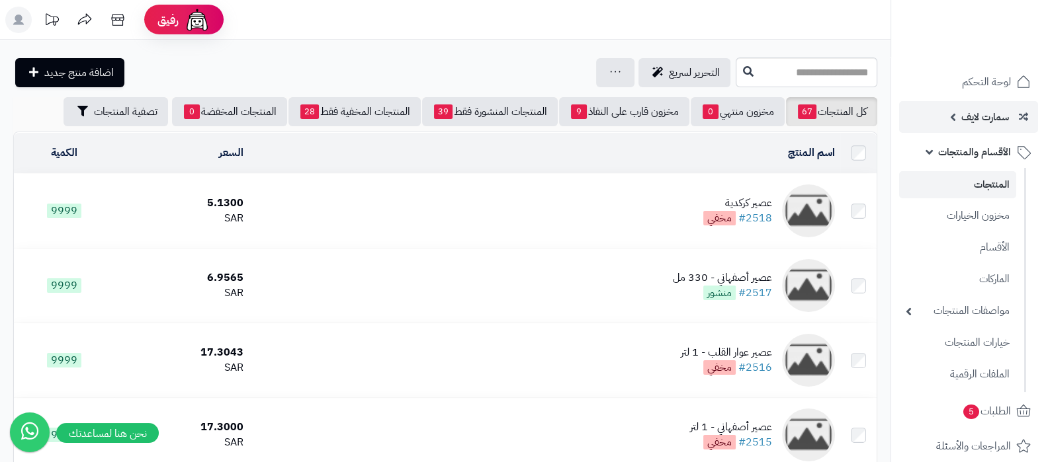
click at [969, 124] on span "سمارت لايف" at bounding box center [985, 117] width 48 height 19
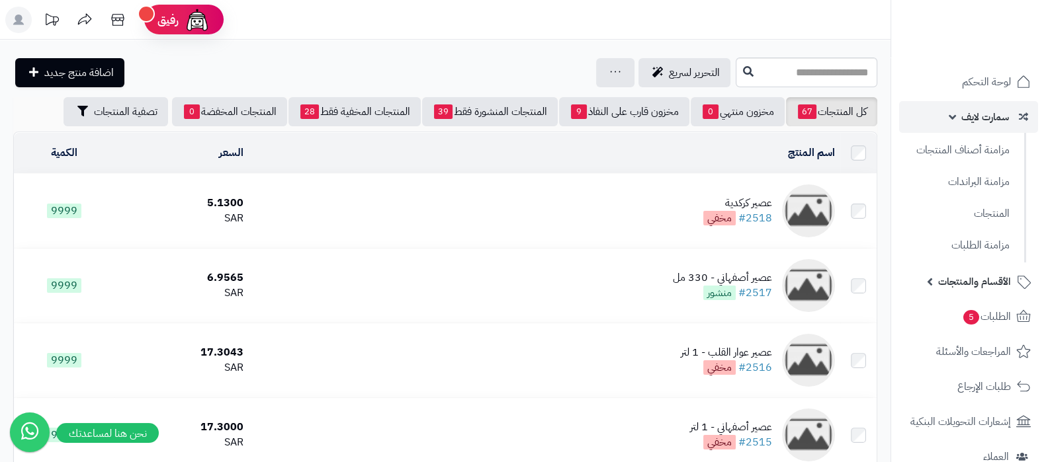
click at [969, 124] on span "سمارت لايف" at bounding box center [985, 117] width 48 height 19
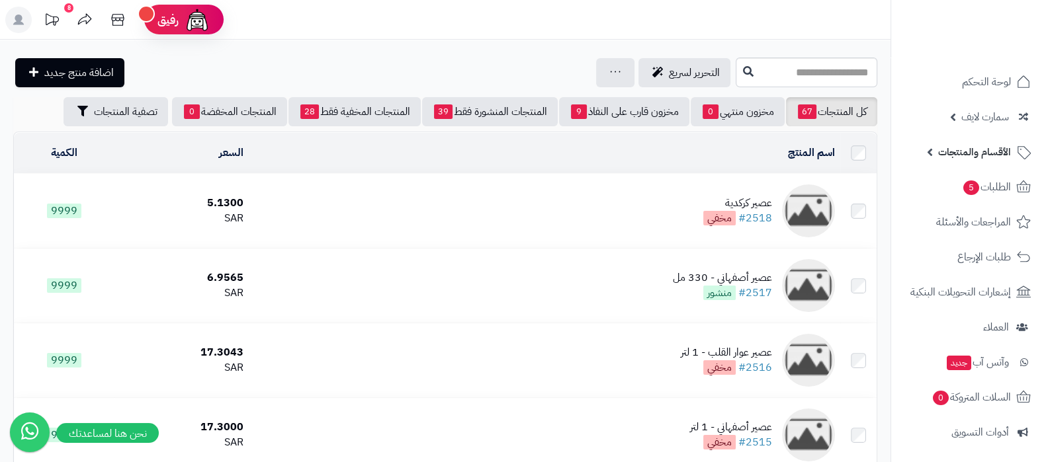
click at [961, 153] on span "الأقسام والمنتجات" at bounding box center [974, 152] width 73 height 19
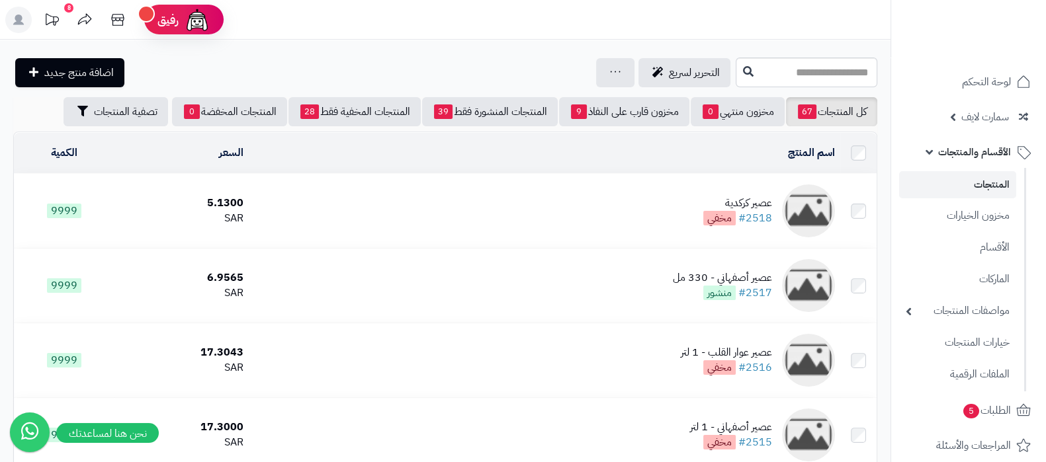
click at [961, 153] on span "الأقسام والمنتجات" at bounding box center [974, 152] width 73 height 19
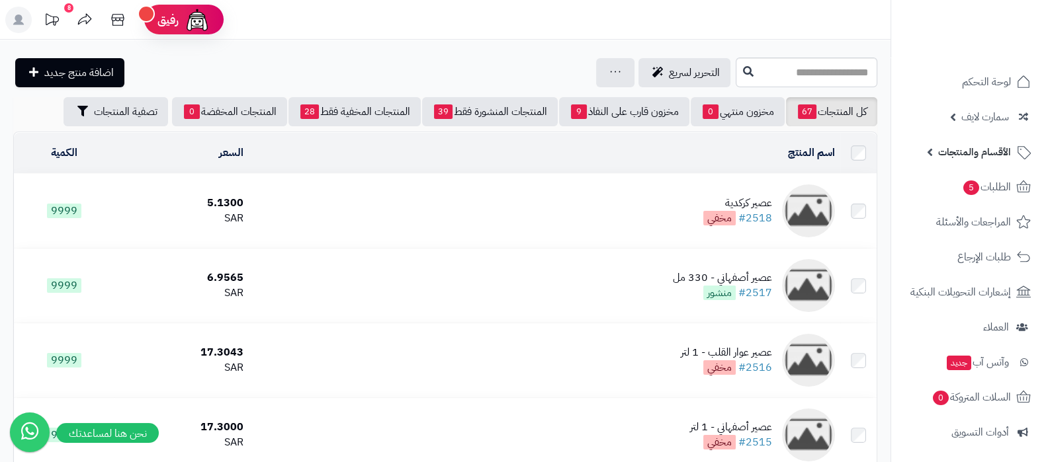
click at [973, 157] on span "الأقسام والمنتجات" at bounding box center [974, 152] width 73 height 19
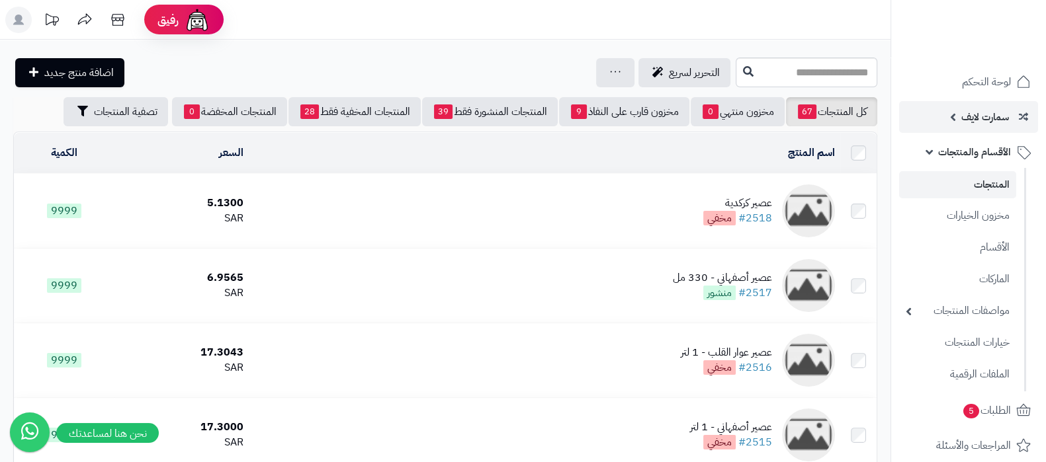
click at [982, 117] on span "سمارت لايف" at bounding box center [985, 117] width 48 height 19
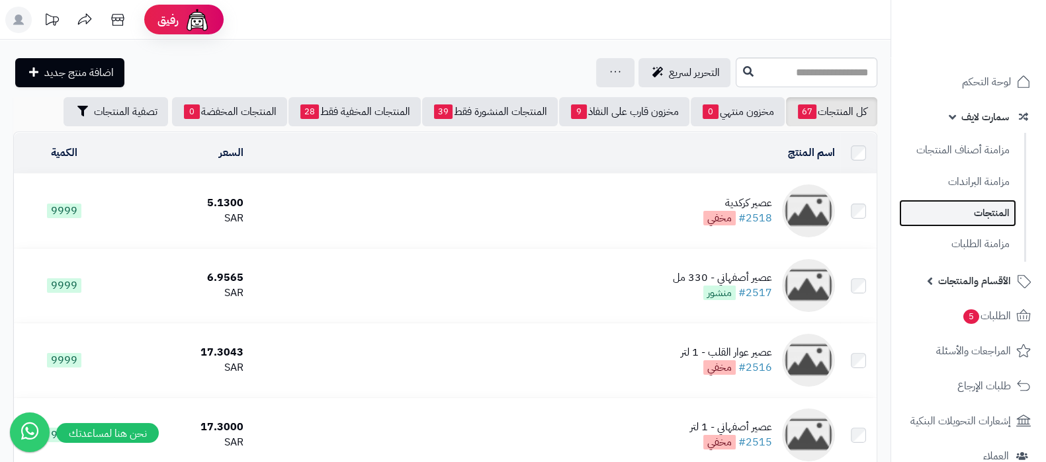
click at [967, 209] on link "المنتجات" at bounding box center [957, 213] width 117 height 27
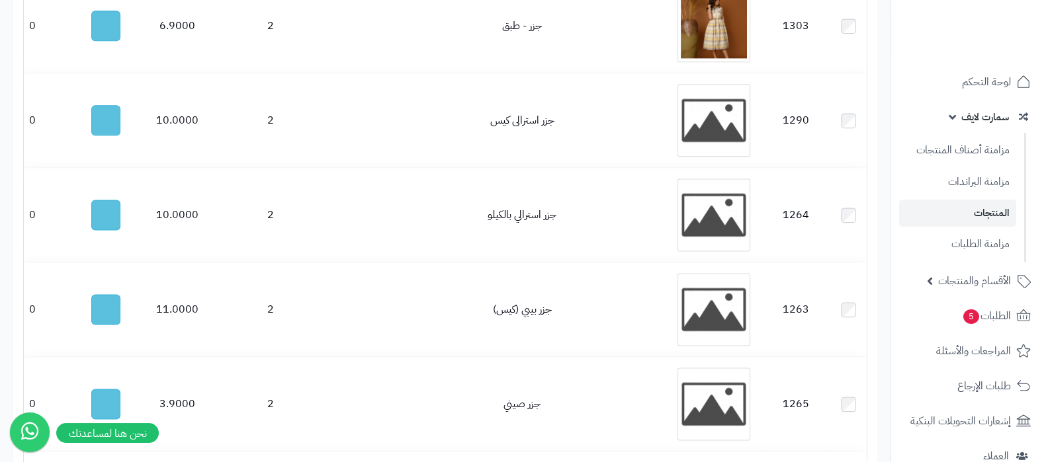
scroll to position [9610, 0]
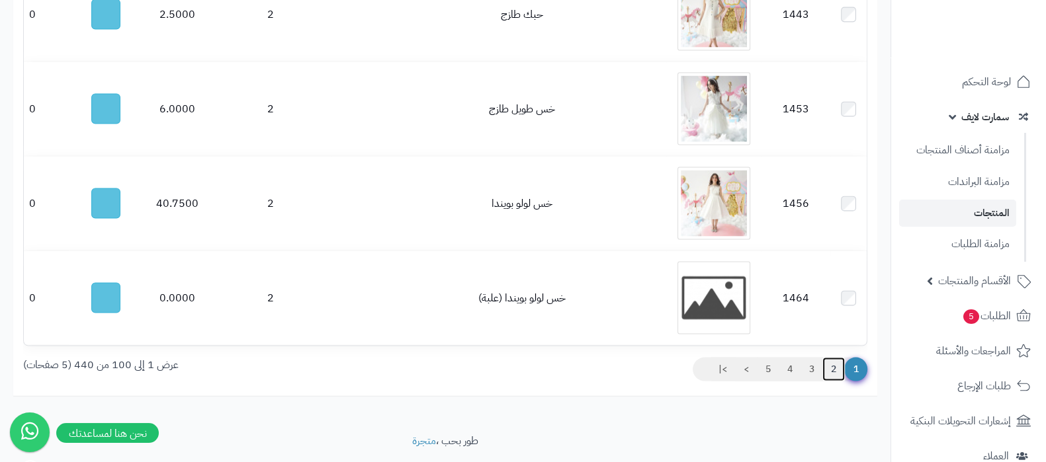
click at [826, 358] on link "2" at bounding box center [833, 370] width 22 height 24
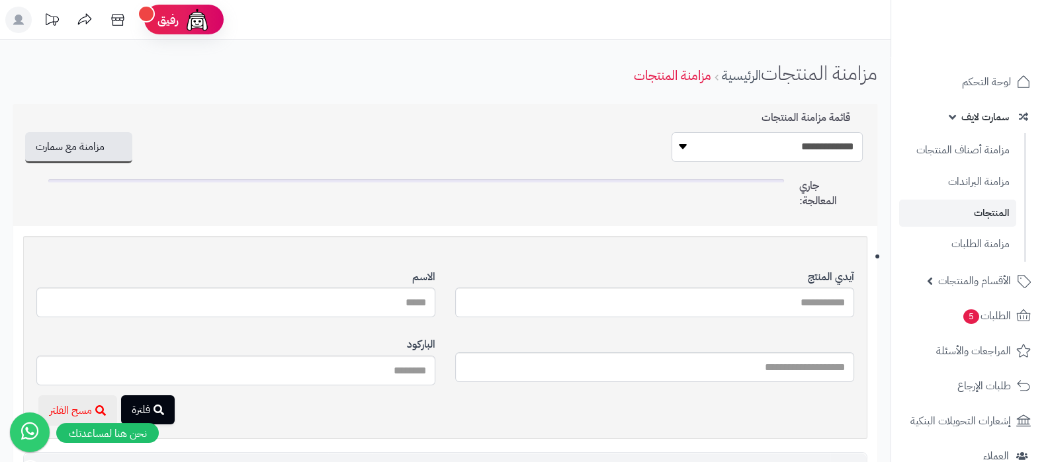
click at [775, 148] on select "**********" at bounding box center [767, 147] width 191 height 30
click at [604, 120] on div "**********" at bounding box center [445, 165] width 864 height 122
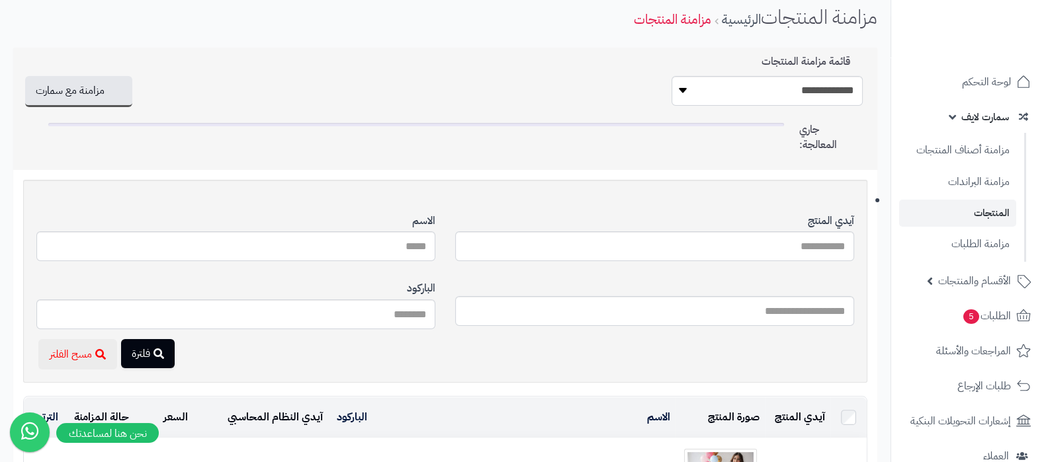
scroll to position [82, 0]
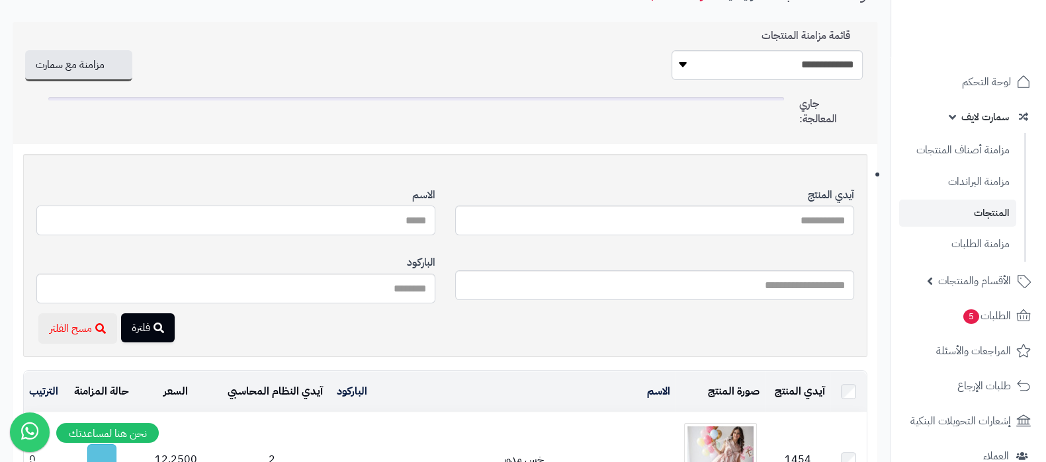
click at [396, 219] on input "آيدي المنتج" at bounding box center [235, 221] width 399 height 30
type input "****"
click at [395, 219] on input "****" at bounding box center [235, 221] width 399 height 30
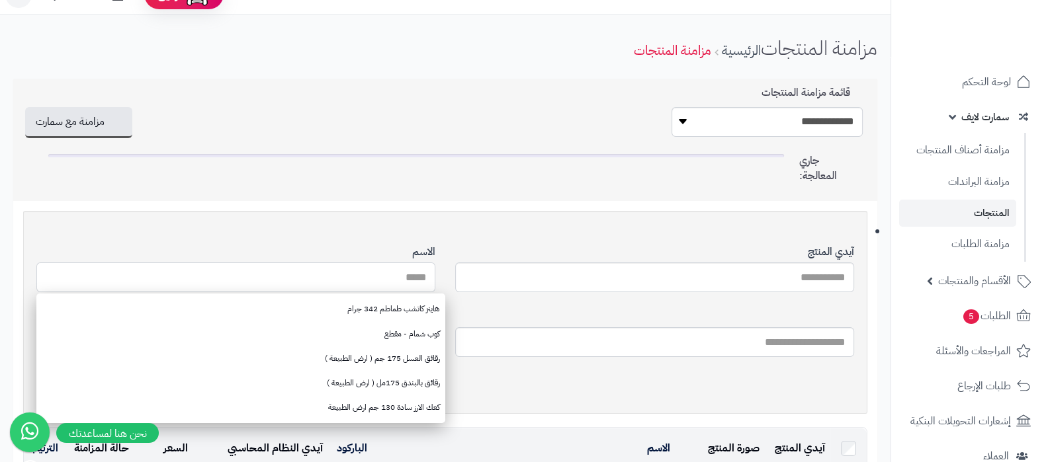
scroll to position [0, 0]
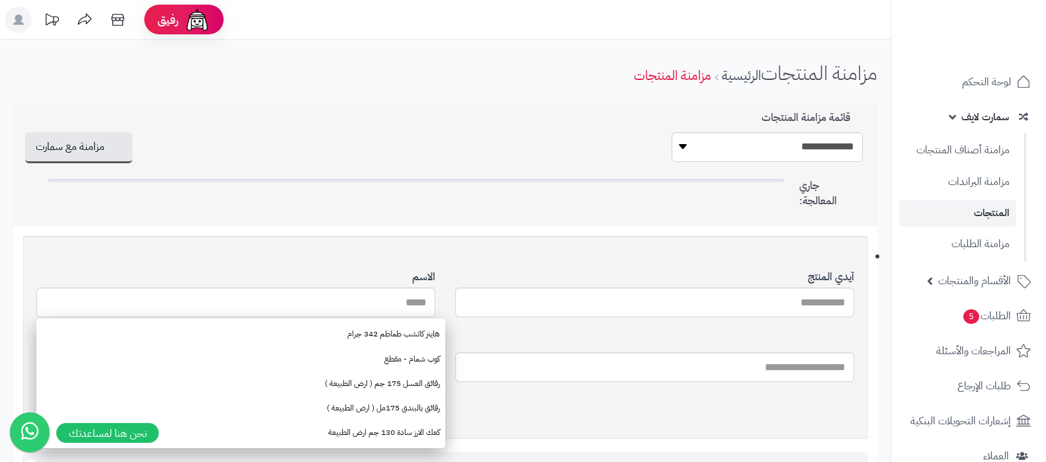
click at [525, 129] on div "**********" at bounding box center [445, 165] width 864 height 122
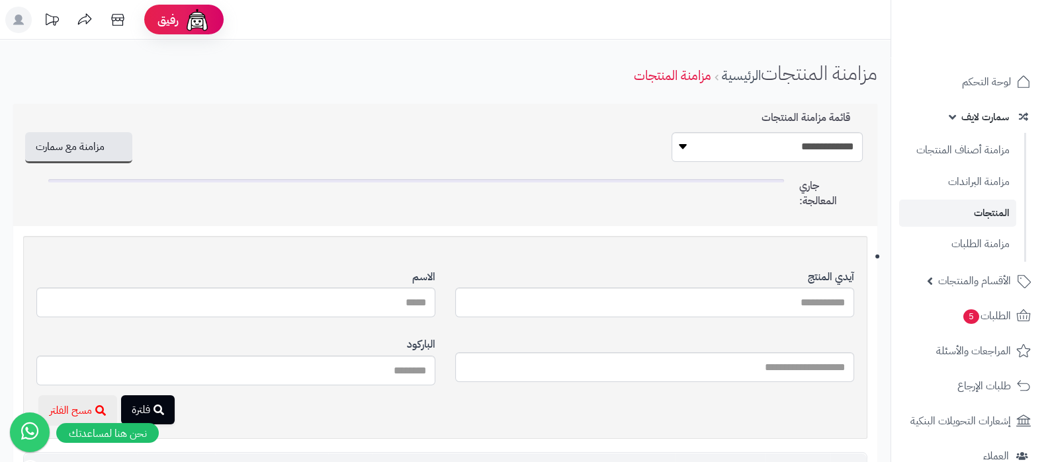
click at [981, 210] on link "المنتجات" at bounding box center [957, 213] width 117 height 27
click at [952, 109] on link "سمارت لايف" at bounding box center [968, 117] width 139 height 32
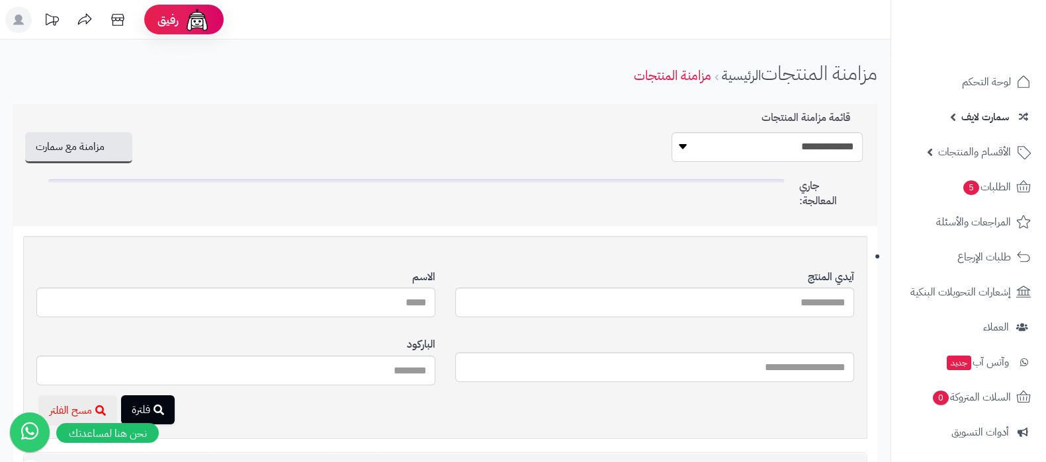
click at [963, 117] on span "سمارت لايف" at bounding box center [985, 117] width 48 height 19
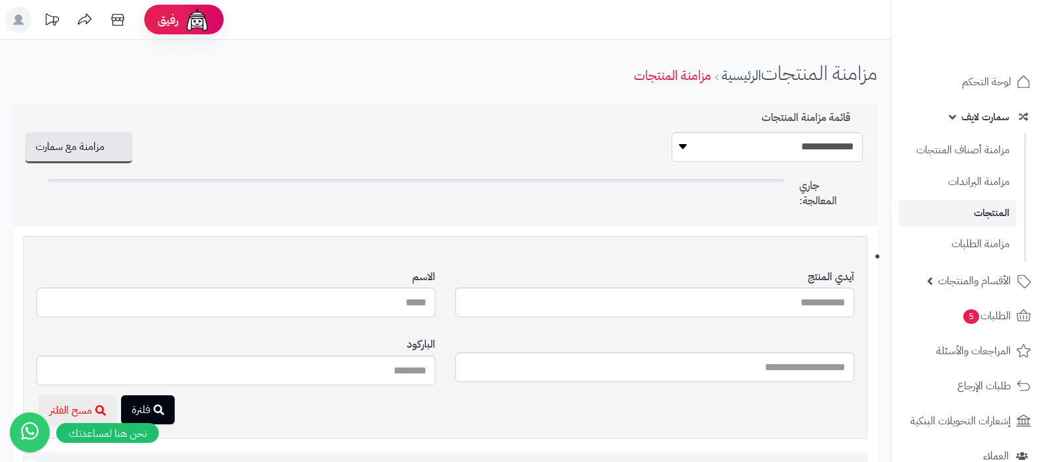
click at [981, 212] on link "المنتجات" at bounding box center [957, 213] width 117 height 27
click at [113, 153] on button "مزامنة مع سمارت" at bounding box center [78, 147] width 107 height 31
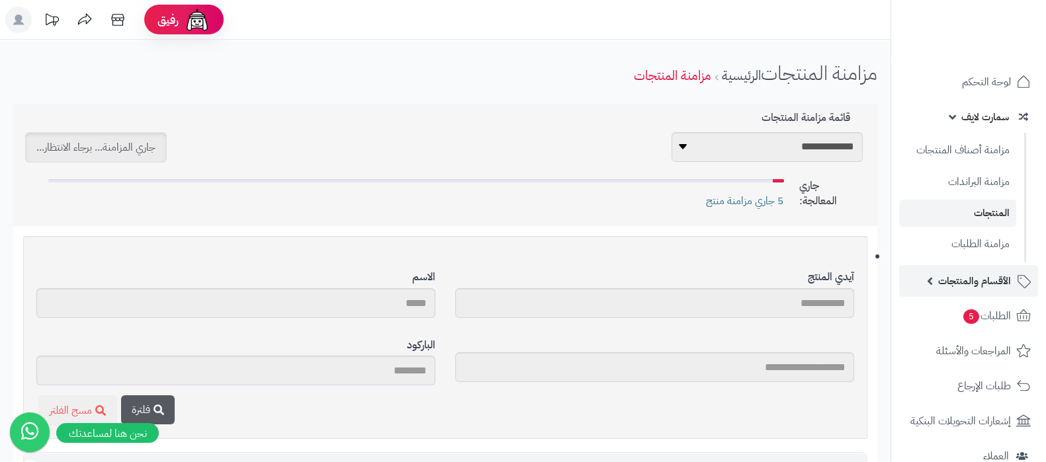
click at [947, 273] on span "الأقسام والمنتجات" at bounding box center [974, 281] width 73 height 19
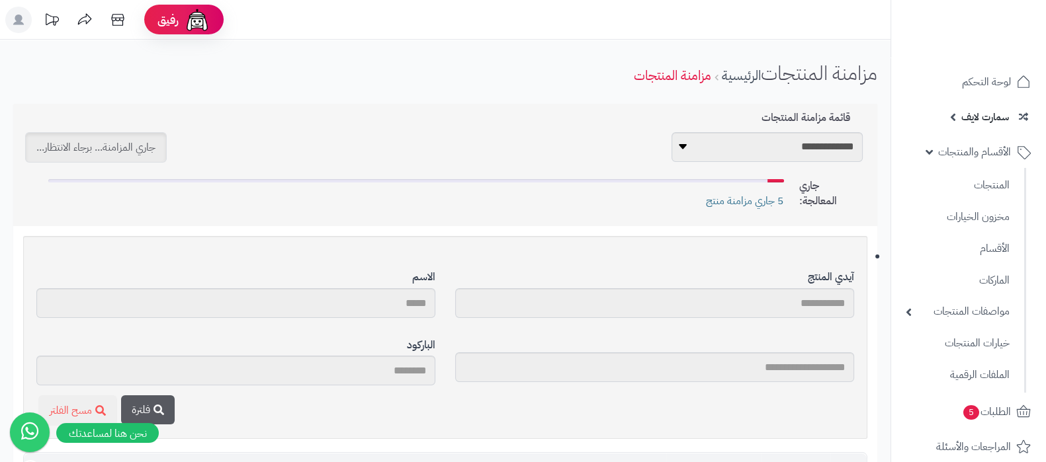
click at [508, 117] on div "**********" at bounding box center [445, 165] width 864 height 122
click at [741, 205] on span "5 جاري مزامنة منتج" at bounding box center [745, 201] width 78 height 15
click at [533, 140] on div "**********" at bounding box center [445, 147] width 844 height 30
click at [752, 180] on div at bounding box center [762, 180] width 44 height 3
click at [505, 105] on div "**********" at bounding box center [445, 165] width 864 height 122
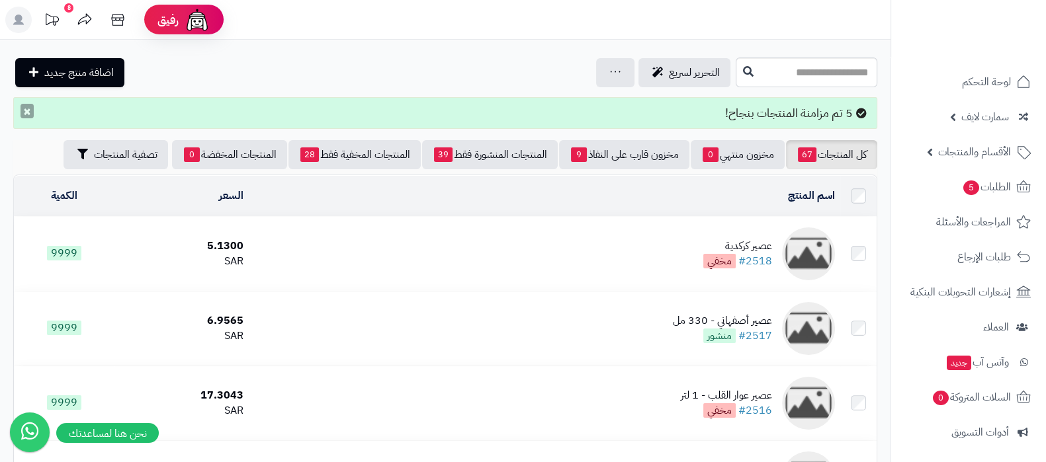
click at [29, 113] on button "×" at bounding box center [27, 111] width 13 height 15
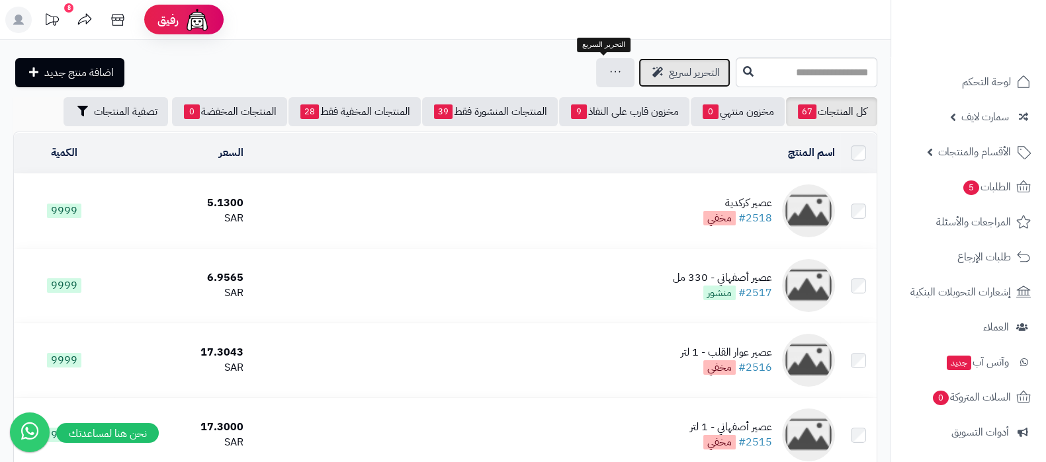
click at [669, 69] on span "التحرير لسريع" at bounding box center [694, 73] width 51 height 16
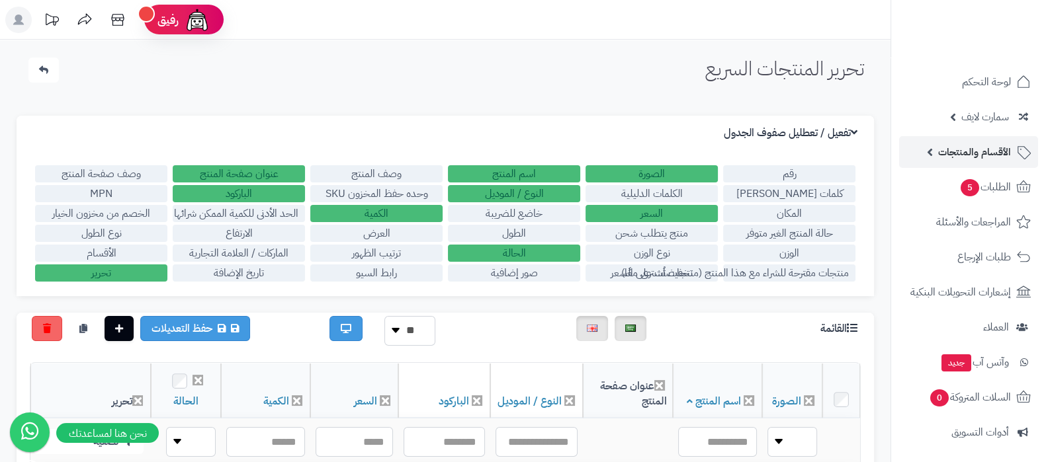
click at [961, 161] on span "الأقسام والمنتجات" at bounding box center [974, 152] width 73 height 19
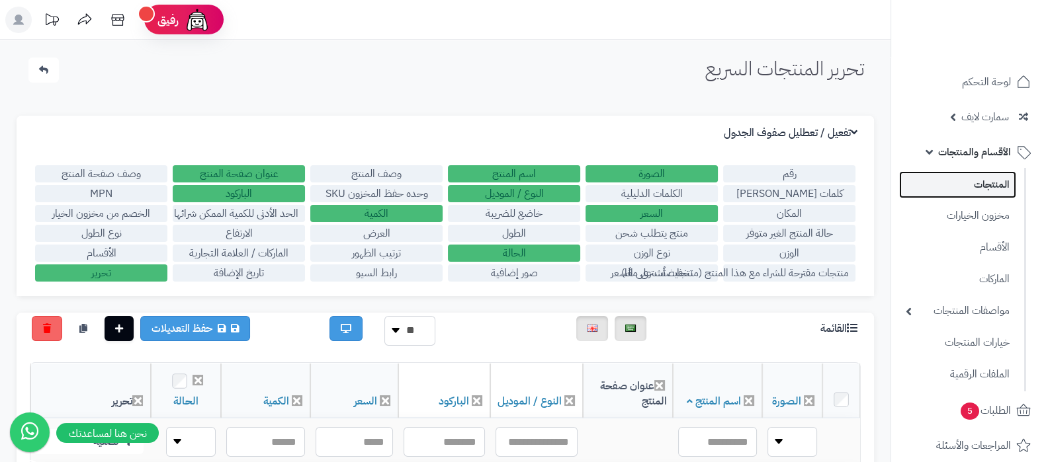
click at [960, 177] on link "المنتجات" at bounding box center [957, 184] width 117 height 27
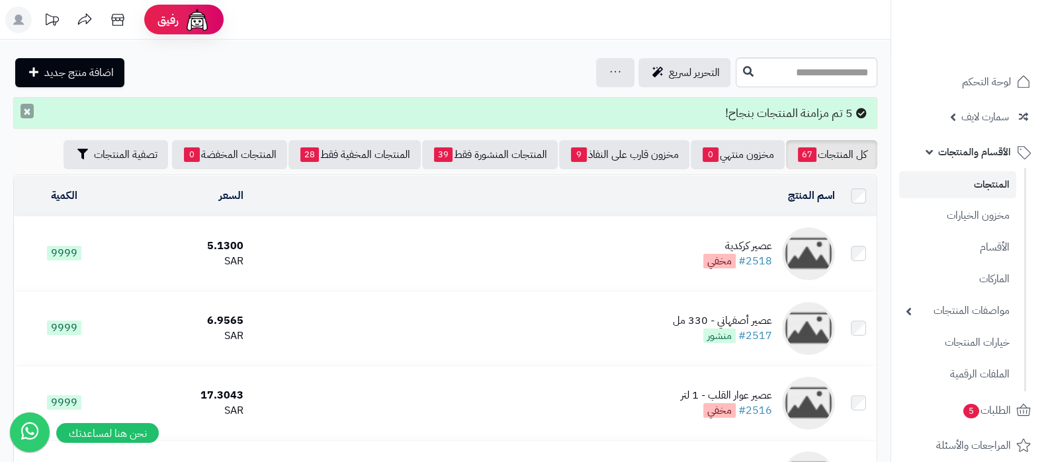
click at [25, 112] on button "×" at bounding box center [27, 111] width 13 height 15
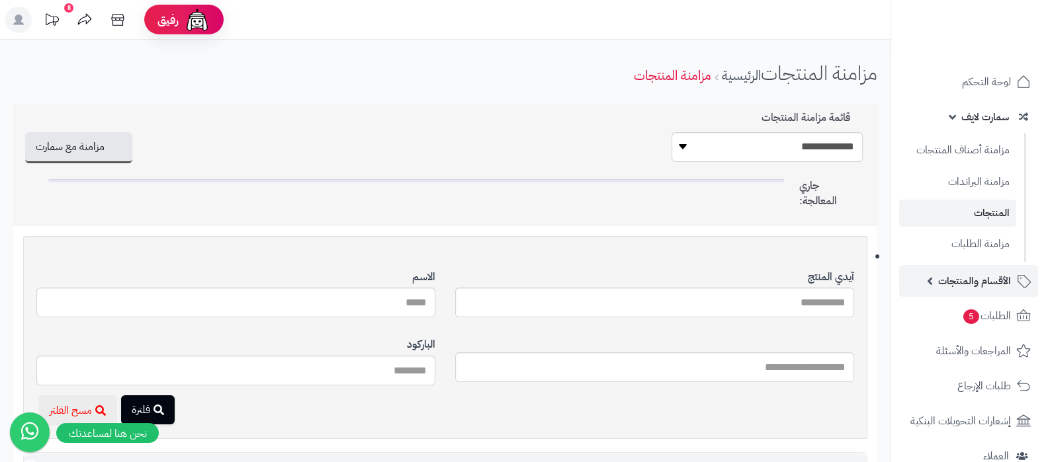
click at [958, 279] on span "الأقسام والمنتجات" at bounding box center [974, 281] width 73 height 19
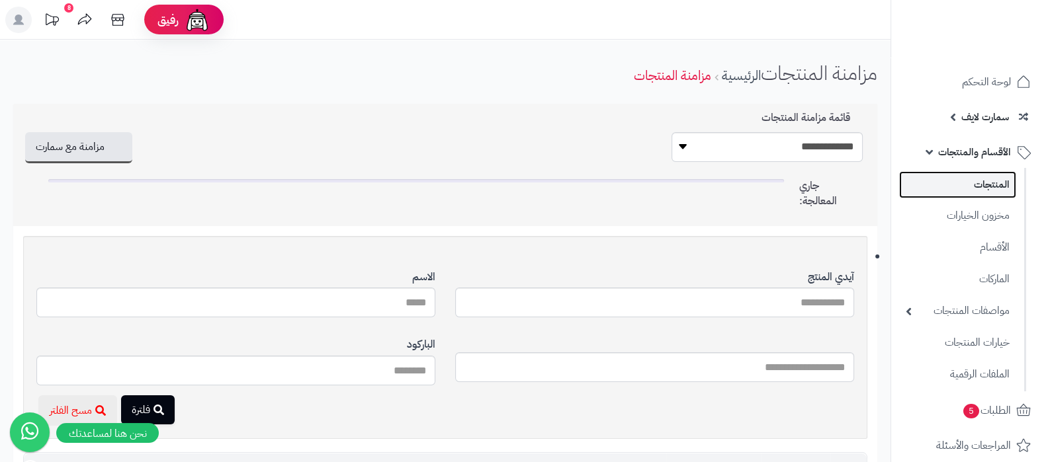
click at [982, 181] on link "المنتجات" at bounding box center [957, 184] width 117 height 27
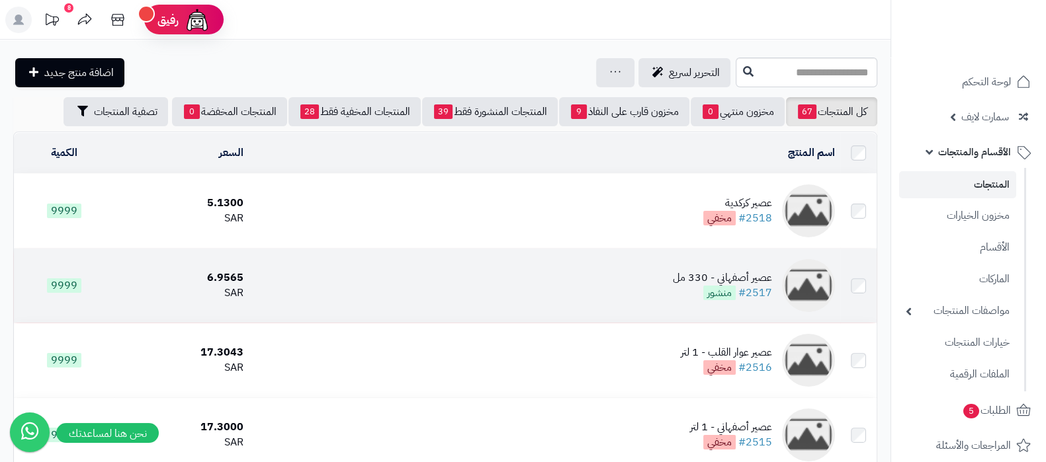
click at [676, 273] on div "عصير أصفهاني - 330 مل" at bounding box center [722, 278] width 99 height 15
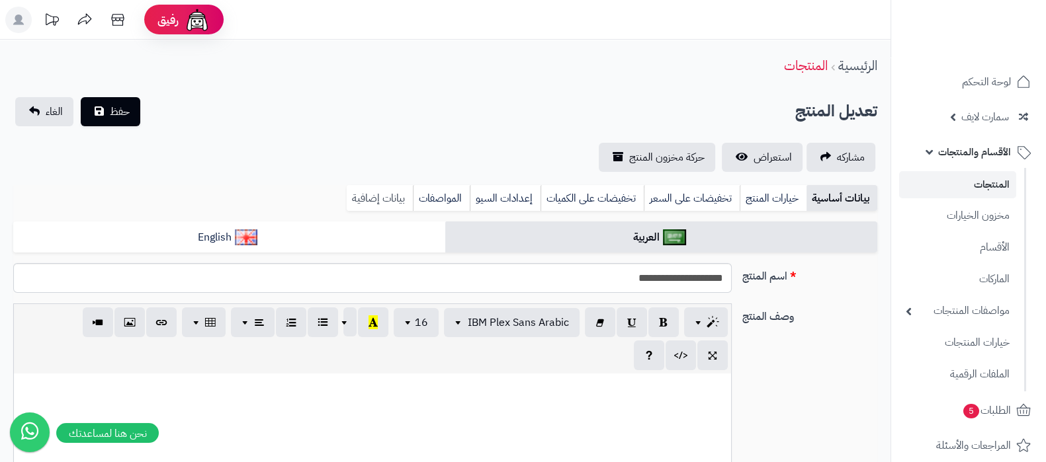
click at [372, 203] on link "بيانات إضافية" at bounding box center [380, 198] width 66 height 26
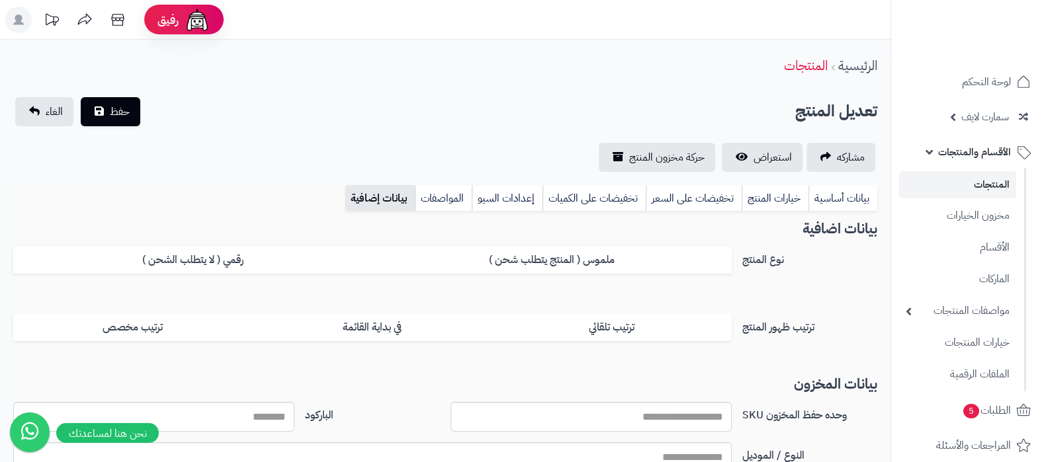
scroll to position [248, 0]
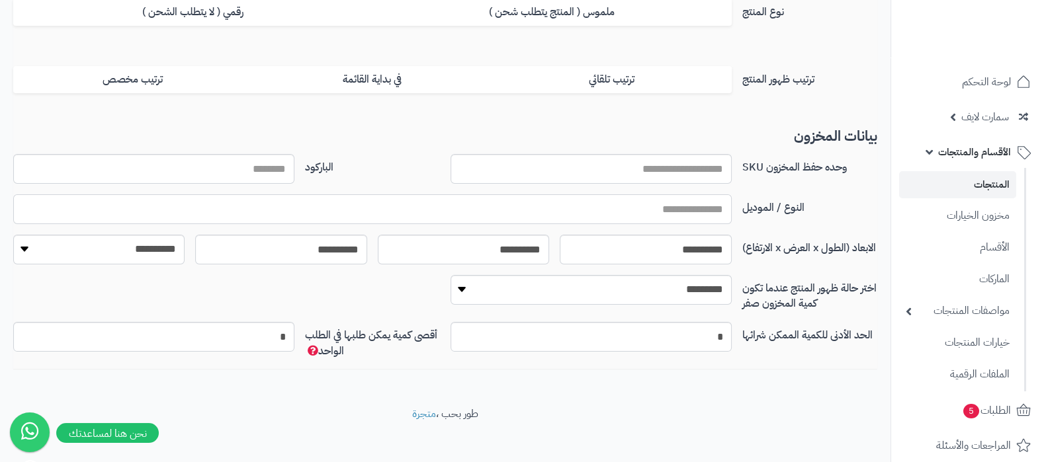
click at [665, 210] on input "text" at bounding box center [372, 210] width 719 height 30
click at [665, 210] on input "*******" at bounding box center [372, 210] width 719 height 30
type input "*******"
click at [271, 167] on input "الباركود" at bounding box center [153, 169] width 281 height 30
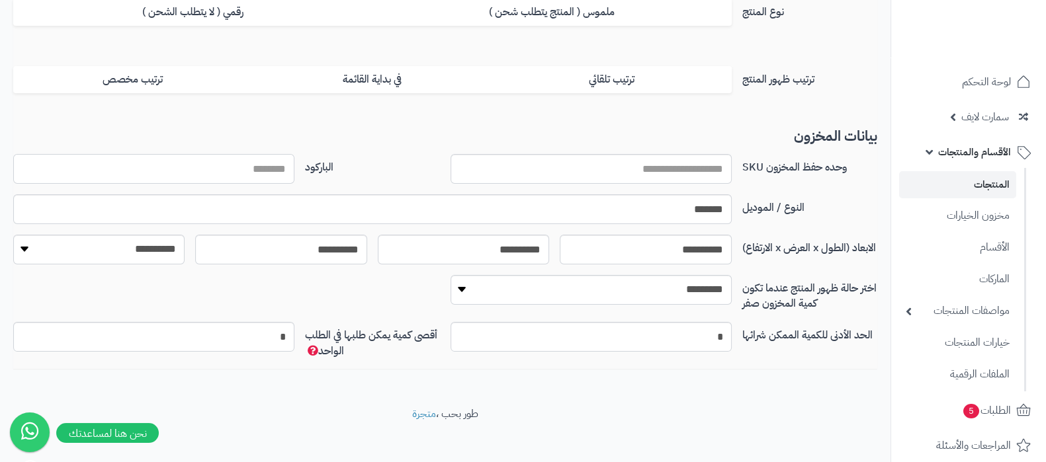
paste input "*******"
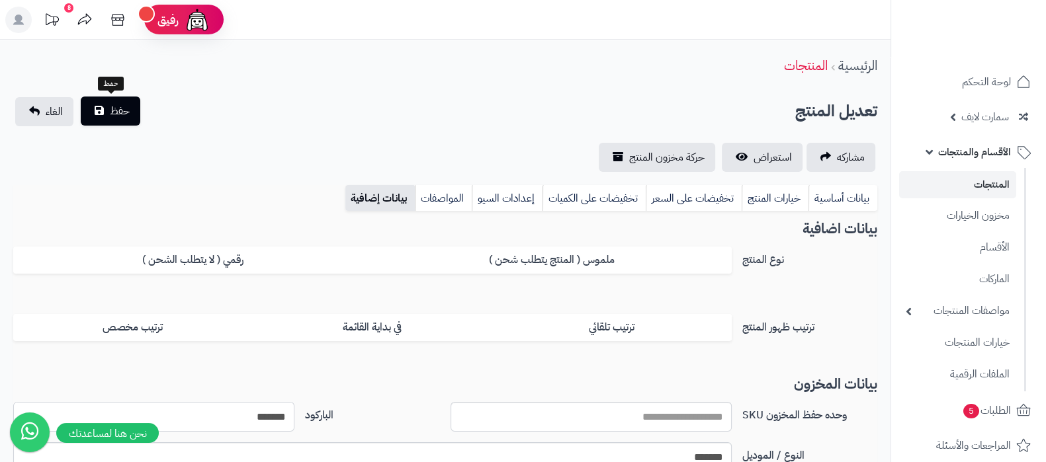
type input "*******"
click at [101, 104] on button "حفظ" at bounding box center [111, 111] width 60 height 29
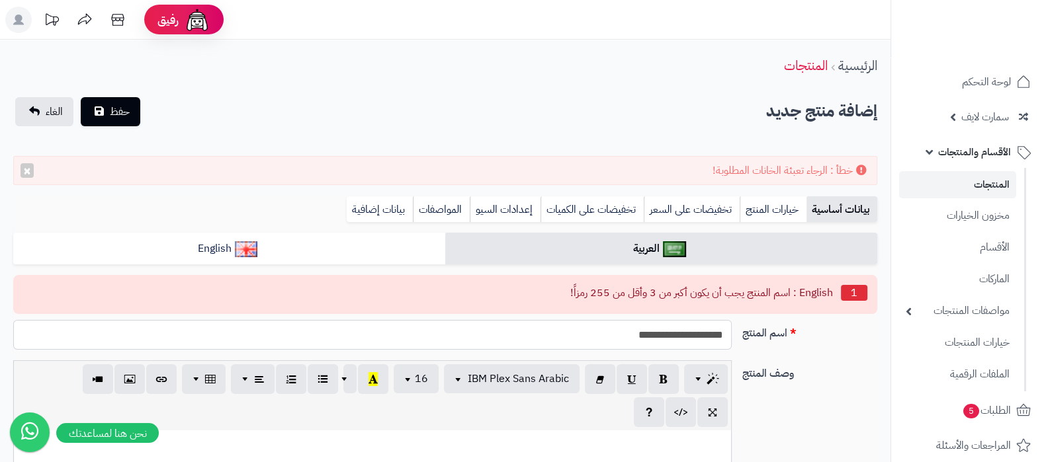
click at [665, 332] on input "**********" at bounding box center [372, 335] width 719 height 30
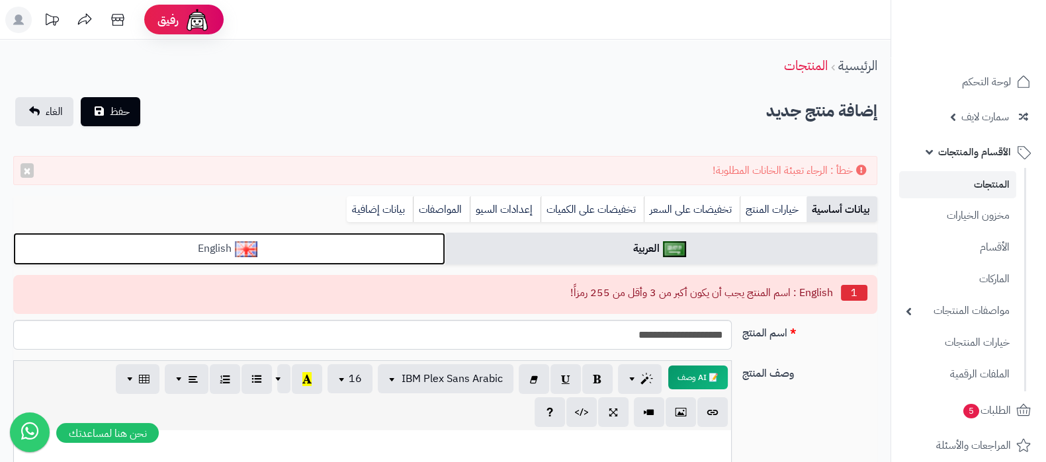
click at [342, 249] on link "English" at bounding box center [229, 249] width 432 height 32
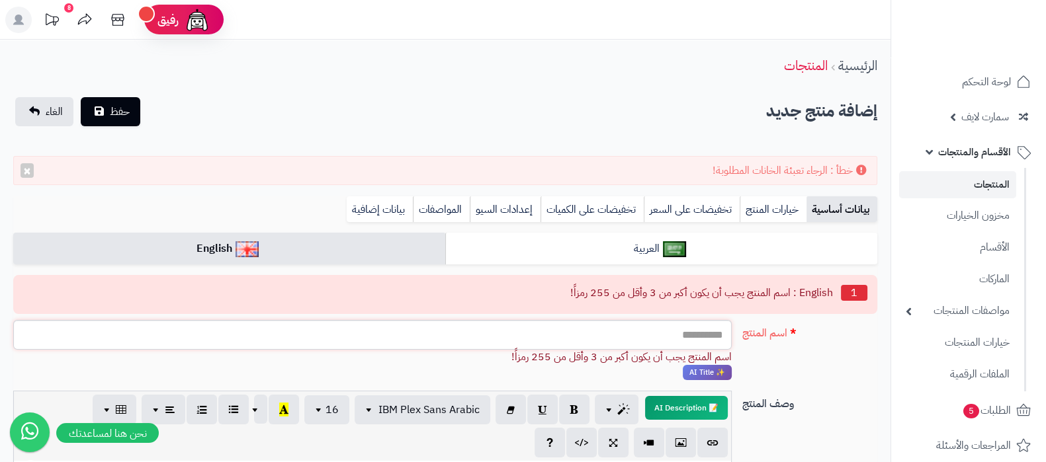
click at [695, 331] on input "اسم المنتج" at bounding box center [372, 335] width 719 height 30
paste input "**********"
type input "**********"
click at [355, 208] on link "بيانات إضافية" at bounding box center [380, 209] width 66 height 26
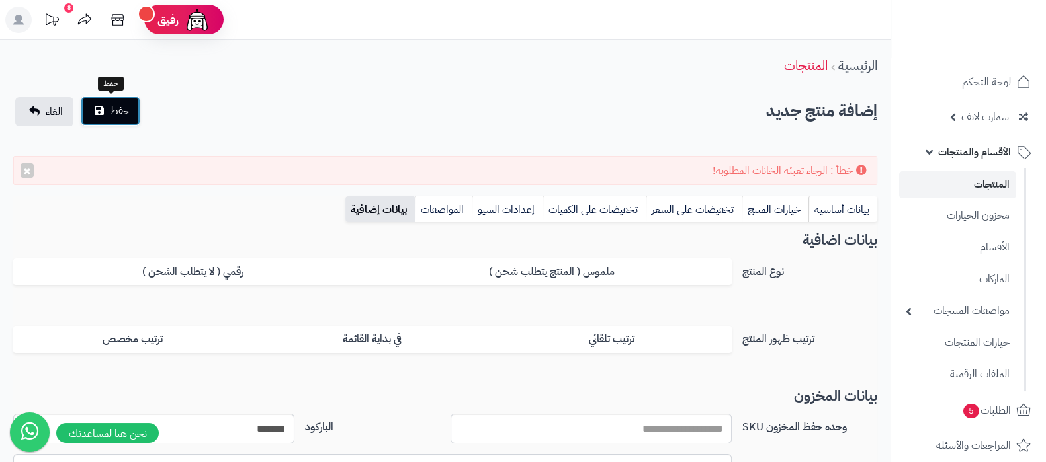
click at [128, 110] on span "حفظ" at bounding box center [120, 111] width 20 height 16
click at [817, 210] on link "بيانات أساسية" at bounding box center [842, 209] width 69 height 26
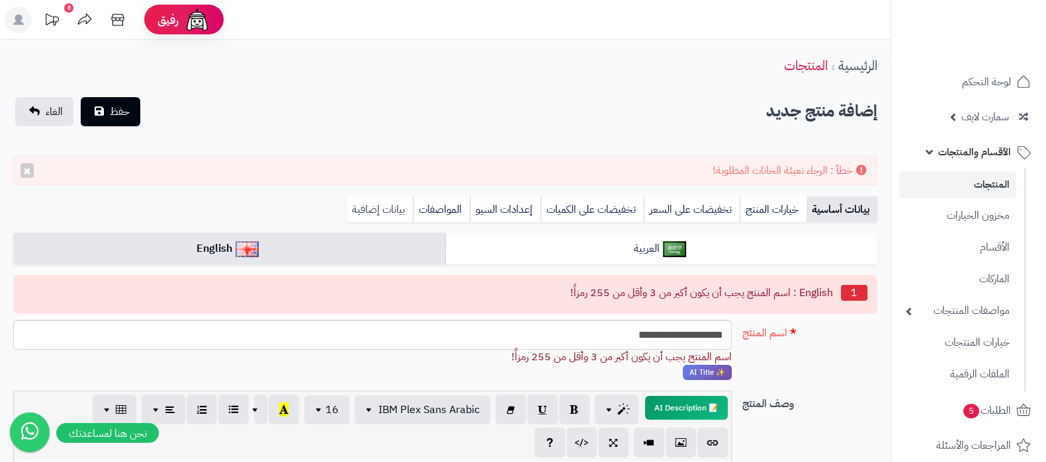
click at [388, 203] on link "بيانات إضافية" at bounding box center [380, 209] width 66 height 26
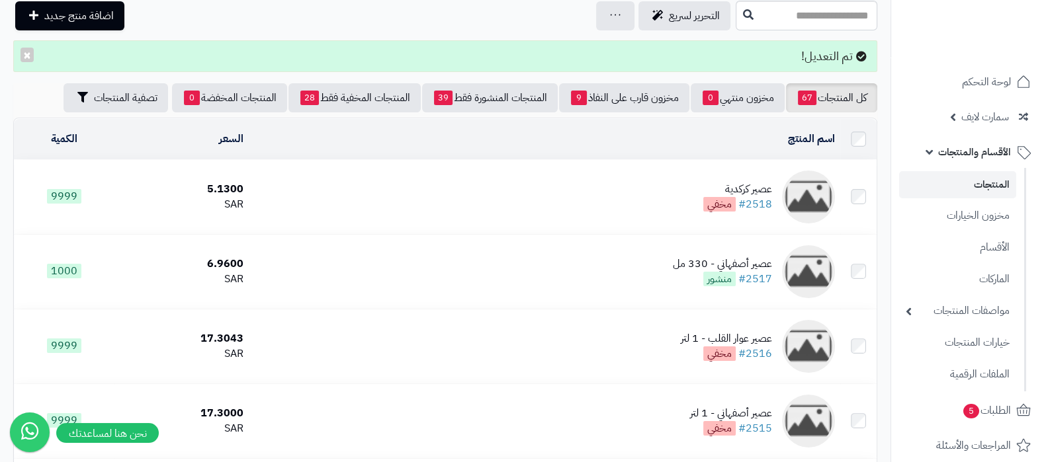
scroll to position [82, 0]
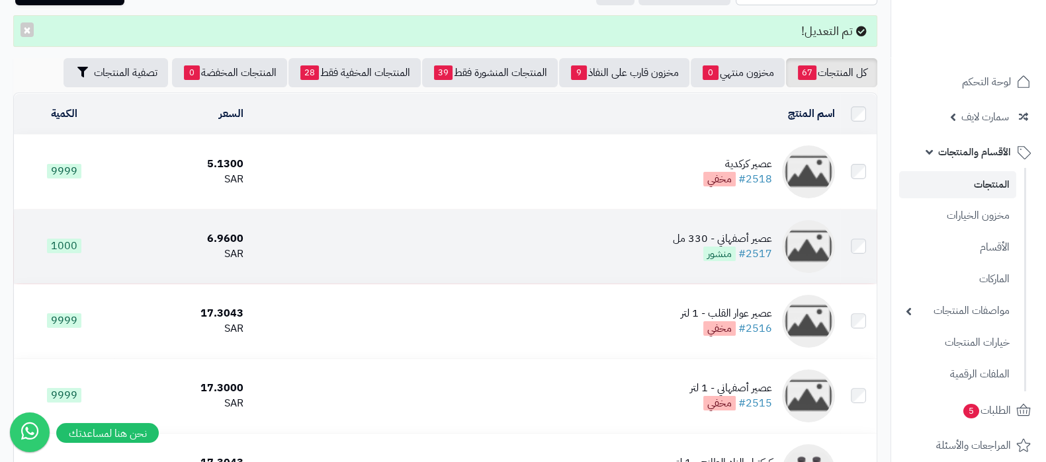
click at [699, 236] on div "عصير أصفهاني - 330 مل" at bounding box center [722, 239] width 99 height 15
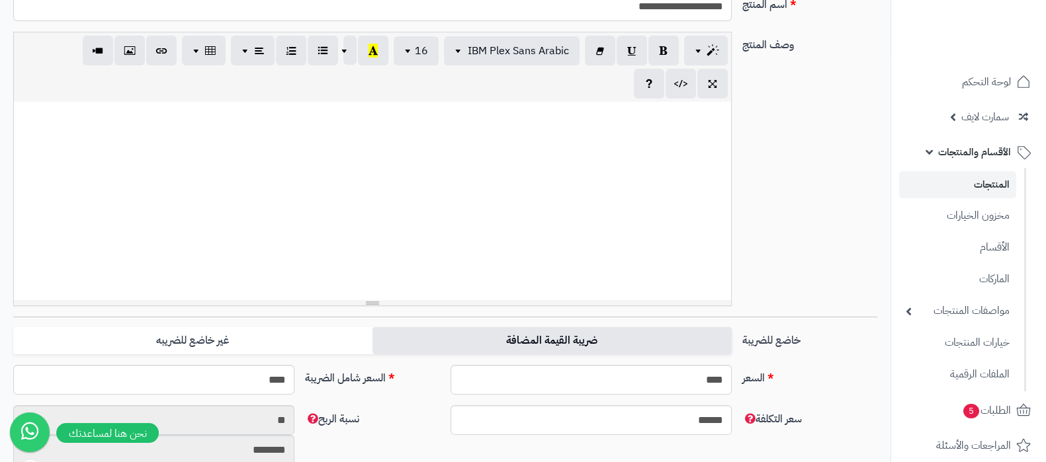
scroll to position [414, 0]
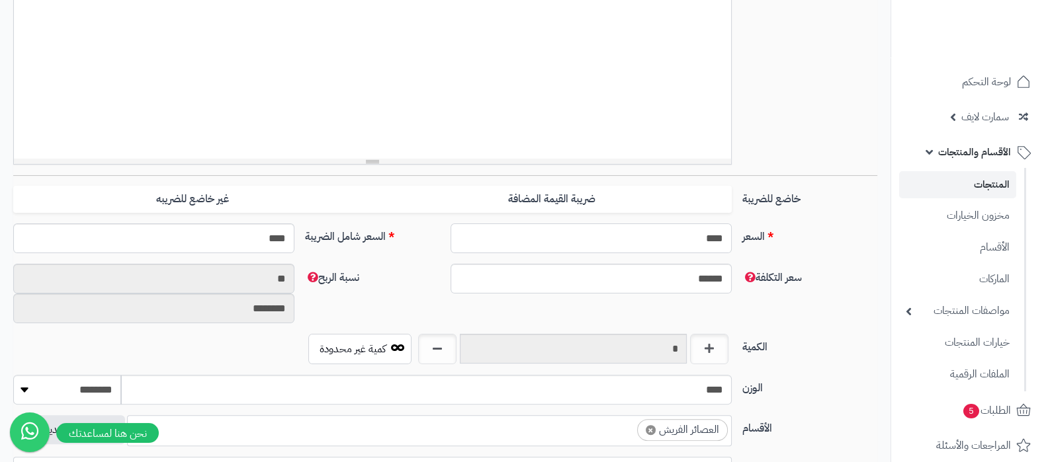
click at [711, 241] on input "****" at bounding box center [591, 239] width 281 height 30
click at [807, 259] on div "السعر **** اختار الضريبة اولا لحساب السعر السعر شامل الضريبة ****" at bounding box center [445, 244] width 875 height 40
click at [715, 241] on input "****" at bounding box center [591, 239] width 281 height 30
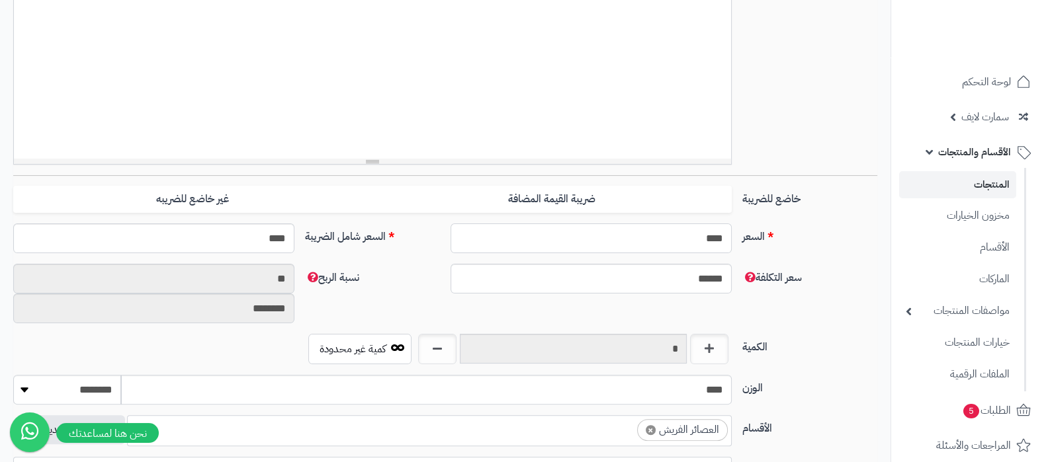
click at [715, 241] on input "****" at bounding box center [591, 239] width 281 height 30
type input "*"
type input "********"
type input "**"
type input "*********"
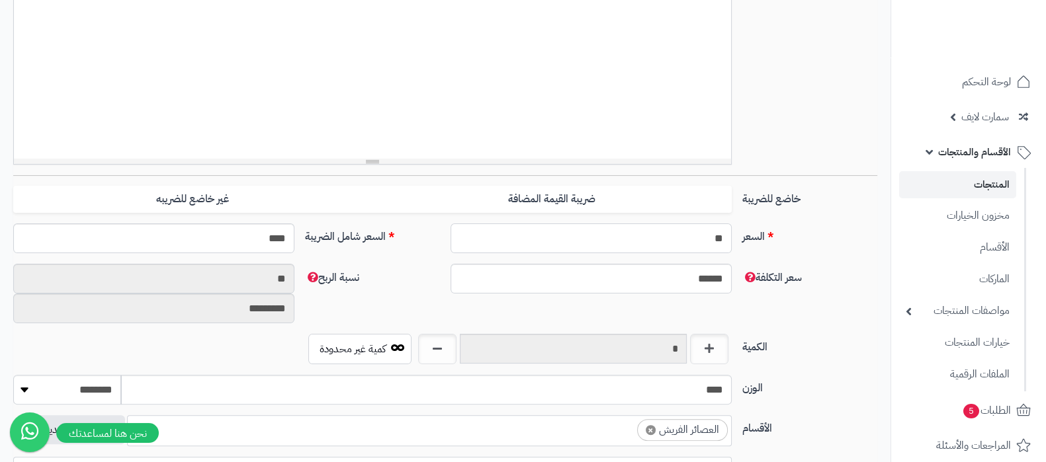
type input "*****"
type input "**"
click at [819, 259] on div "السعر ** اختار الضريبة اولا لحساب السعر السعر شامل الضريبة *****" at bounding box center [445, 244] width 875 height 40
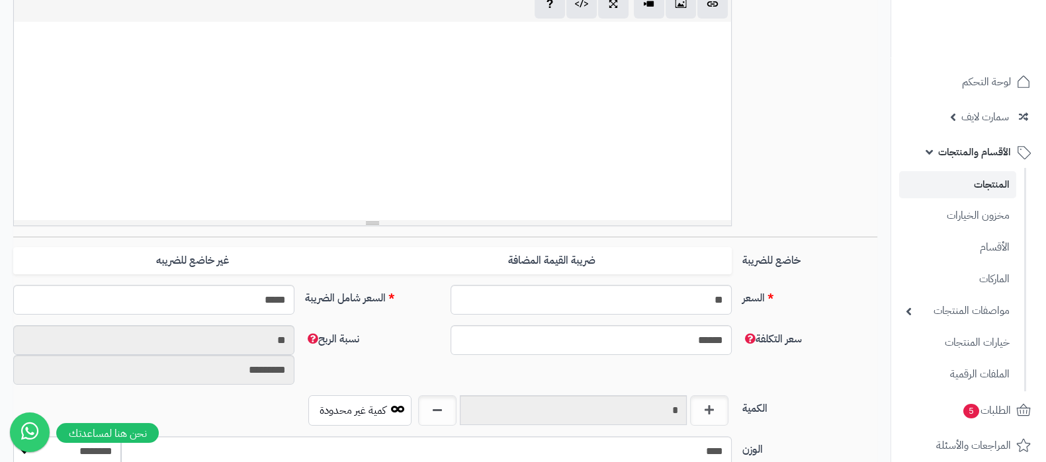
scroll to position [0, 0]
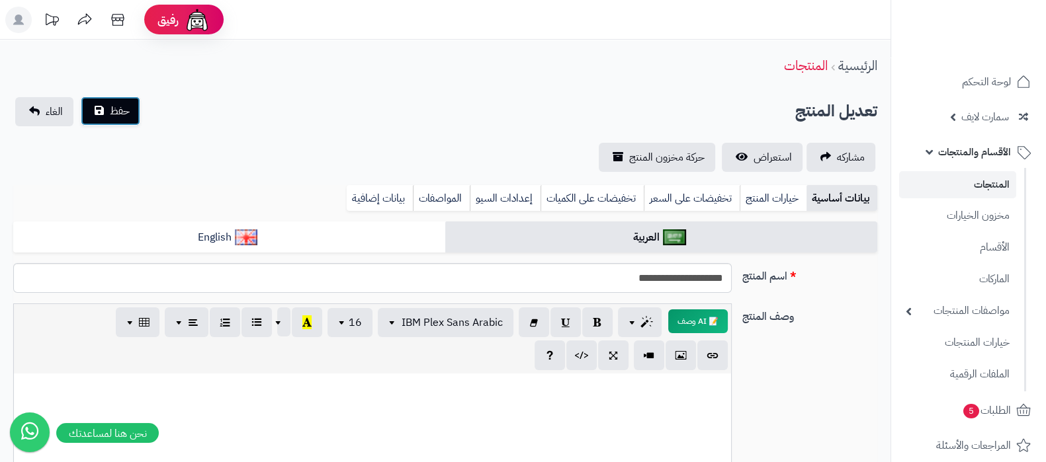
click at [103, 114] on button "حفظ" at bounding box center [111, 111] width 60 height 29
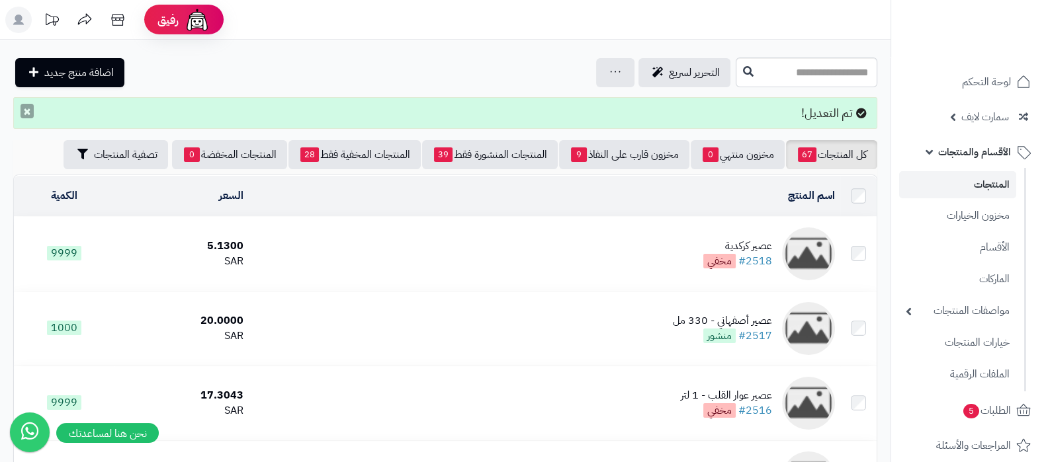
click at [26, 116] on button "×" at bounding box center [27, 111] width 13 height 15
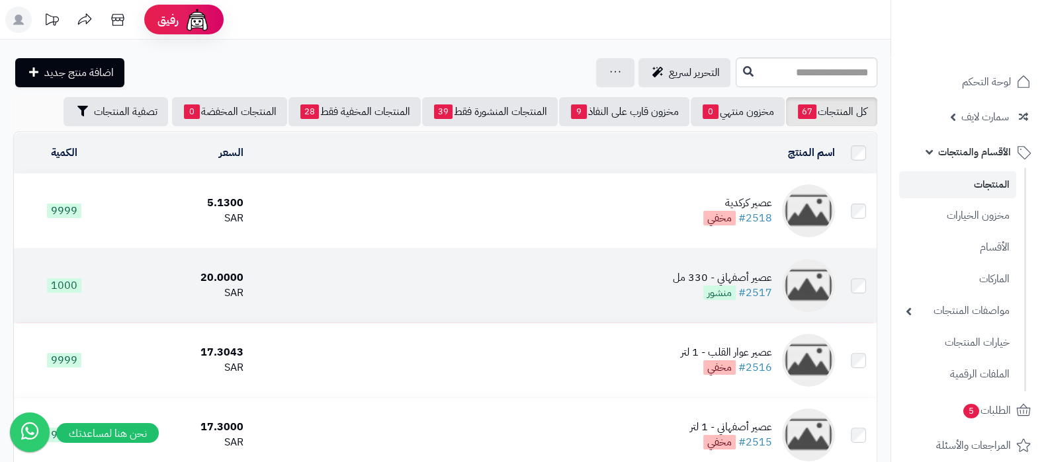
click at [695, 260] on td "عصير أصفهاني - 330 مل #2517 منشور" at bounding box center [544, 286] width 591 height 74
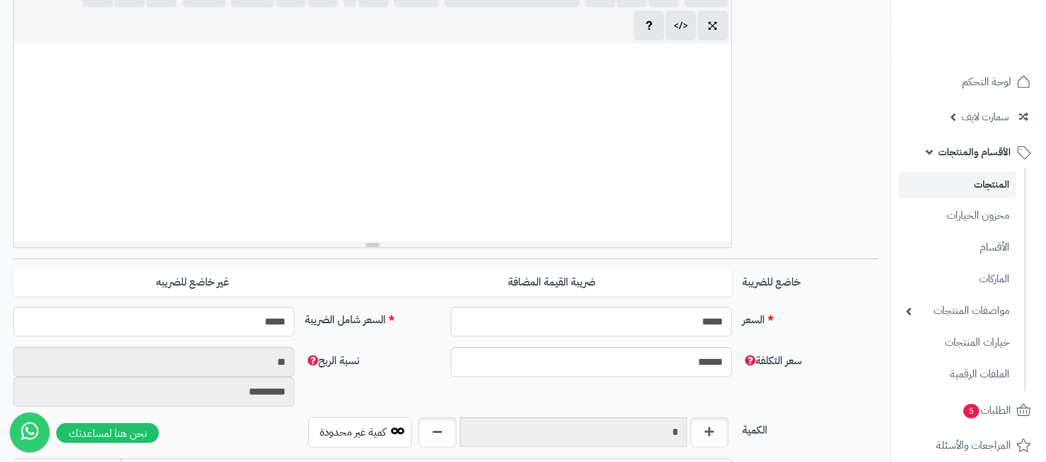
scroll to position [330, 0]
click at [694, 318] on input "*****" at bounding box center [591, 322] width 281 height 30
type input "*"
type input "********"
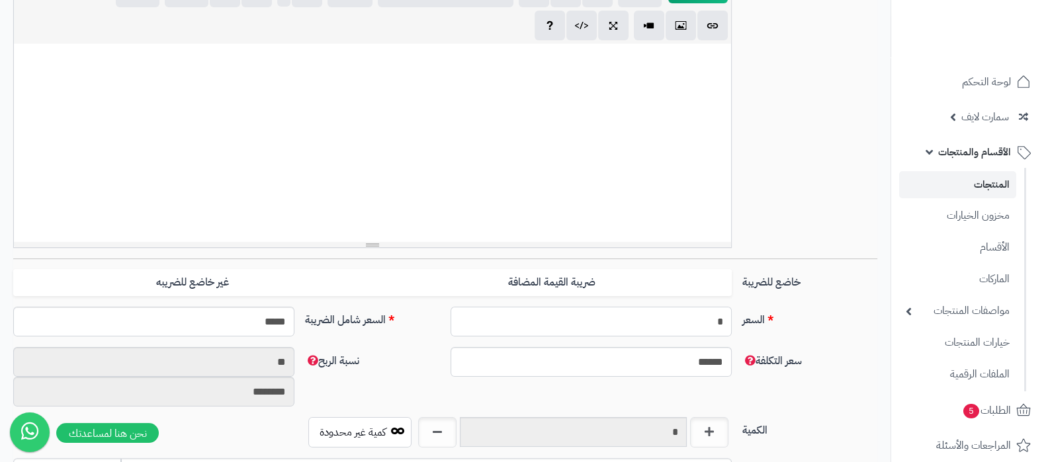
type input "**"
type input "*********"
type input "**"
click at [863, 290] on div "خاضع للضريبة ضريبة القيمة المضافة غير خاضع للضريبه" at bounding box center [445, 288] width 875 height 38
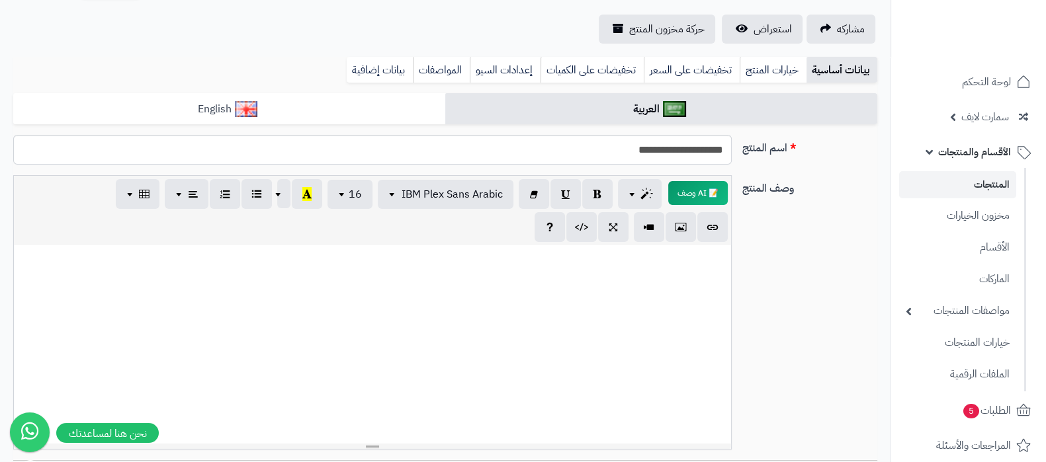
scroll to position [0, 0]
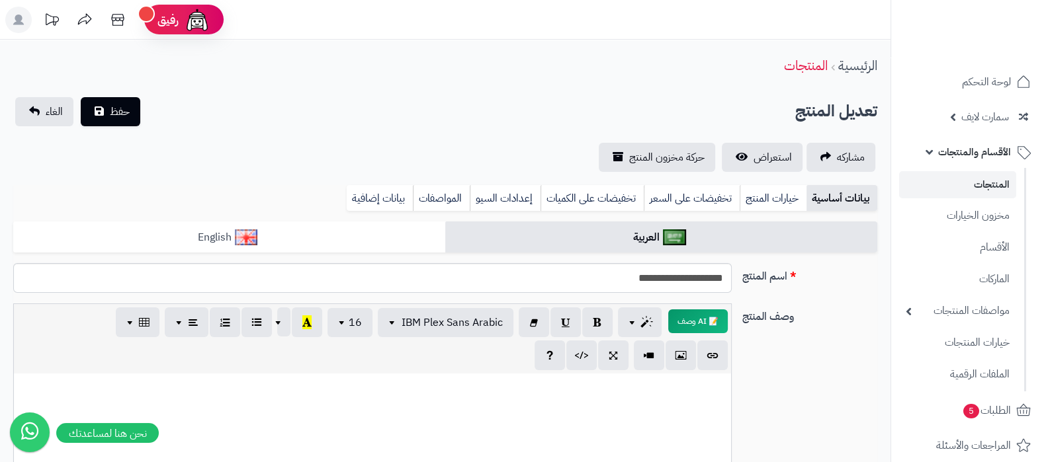
type input "*****"
click at [107, 110] on button "حفظ" at bounding box center [111, 111] width 60 height 29
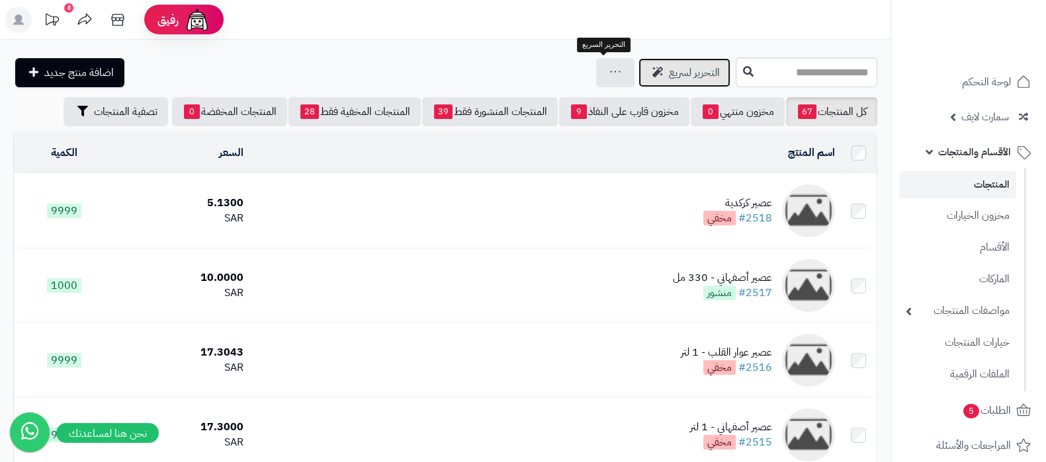
click at [638, 62] on link "التحرير لسريع" at bounding box center [684, 72] width 92 height 29
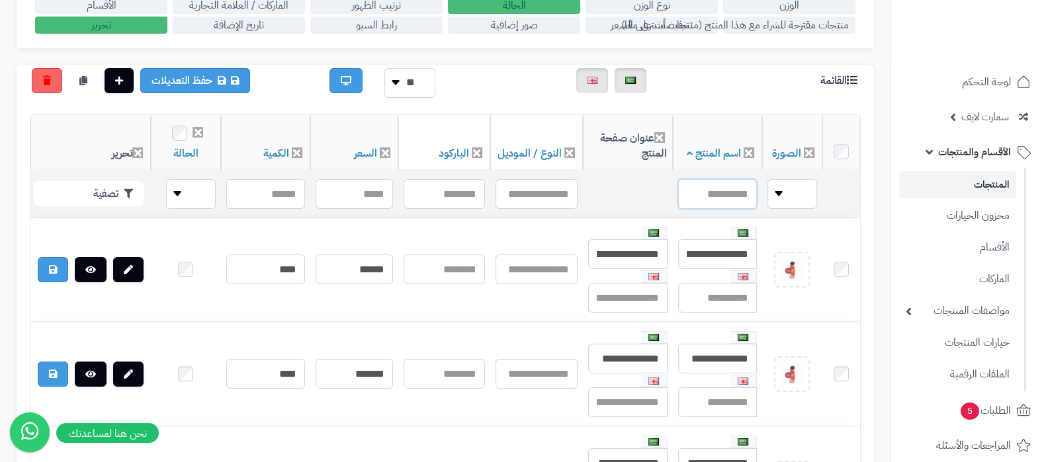
click at [720, 189] on input "text" at bounding box center [717, 194] width 79 height 30
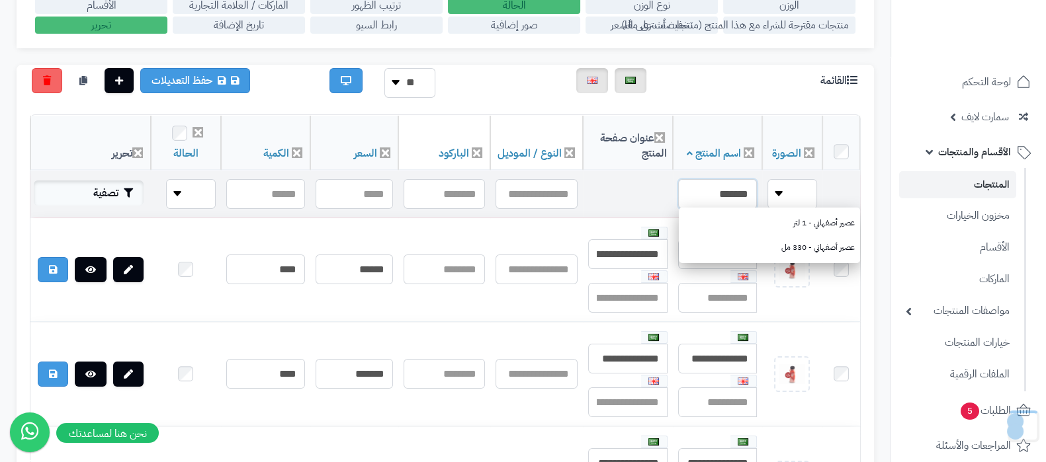
type input "*******"
click at [124, 193] on icon "button" at bounding box center [128, 193] width 9 height 9
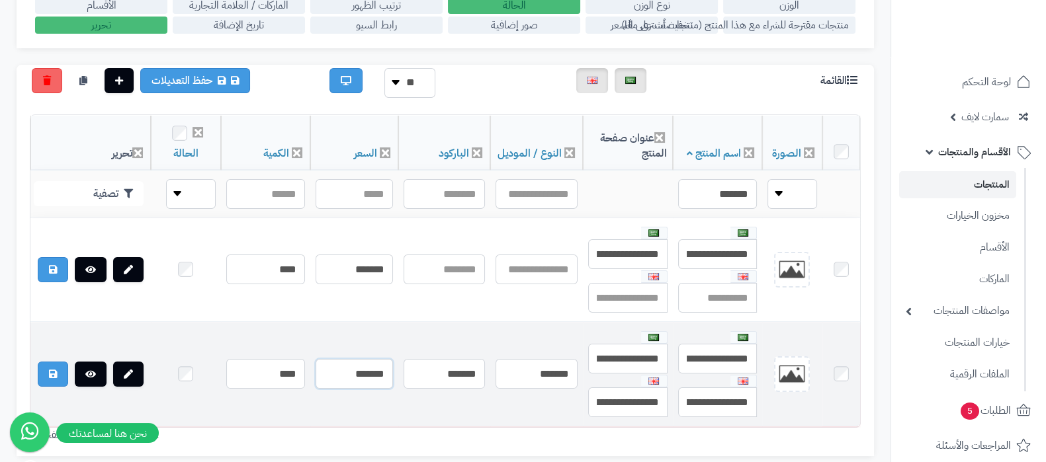
click at [341, 376] on input "*******" at bounding box center [354, 374] width 77 height 30
click at [350, 372] on input "*******" at bounding box center [354, 374] width 77 height 30
drag, startPoint x: 348, startPoint y: 373, endPoint x: 331, endPoint y: 374, distance: 16.6
click at [331, 374] on input "*******" at bounding box center [354, 374] width 77 height 30
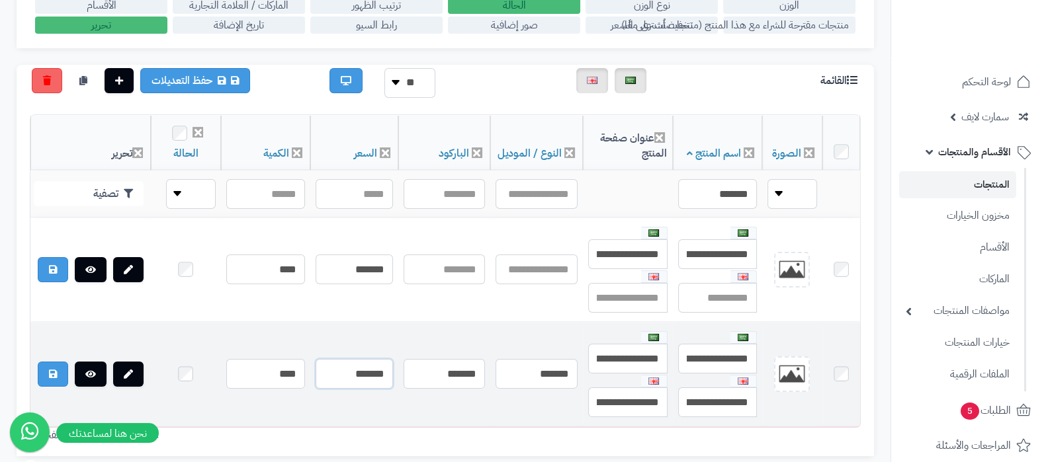
click at [344, 370] on input "*******" at bounding box center [354, 374] width 77 height 30
click at [353, 372] on input "*******" at bounding box center [354, 374] width 77 height 30
click at [337, 372] on input "*******" at bounding box center [354, 374] width 77 height 30
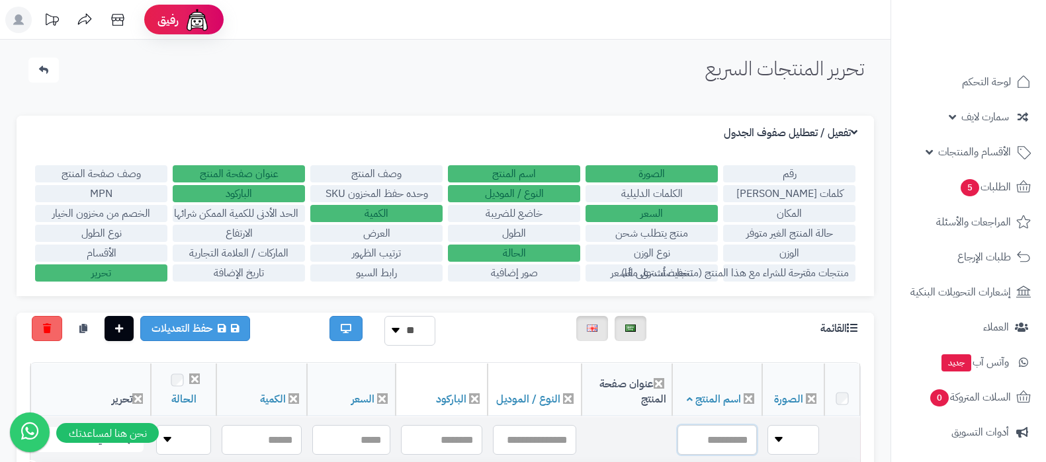
click at [704, 425] on input "text" at bounding box center [716, 440] width 79 height 30
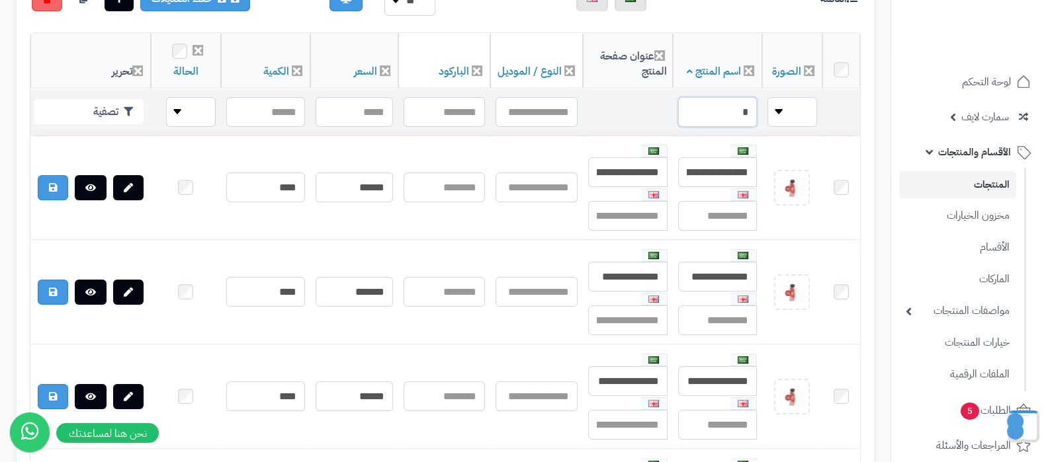
scroll to position [330, 0]
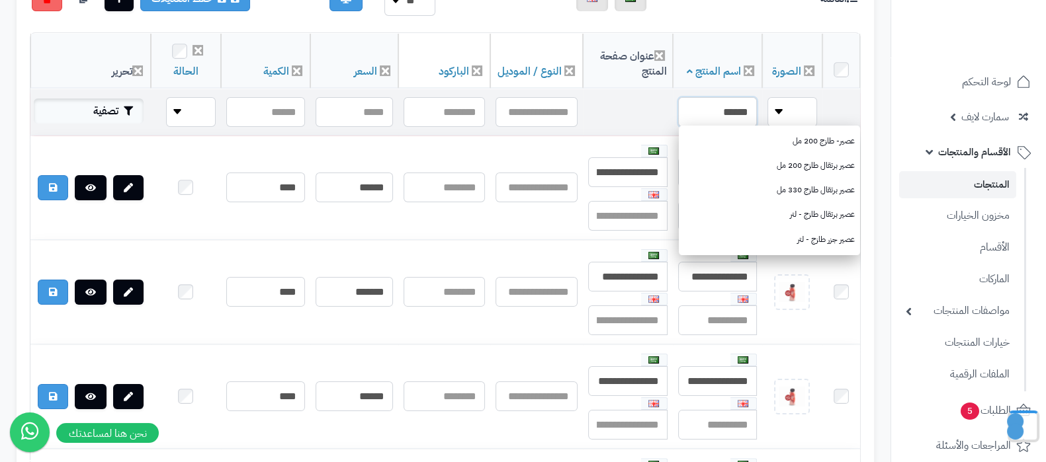
type input "******"
click at [114, 114] on button "تصفية" at bounding box center [89, 111] width 110 height 25
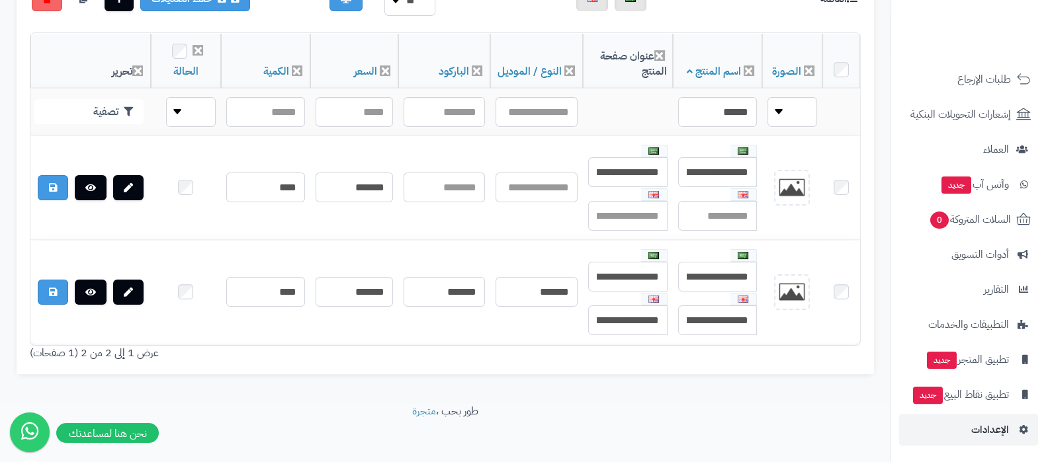
scroll to position [414, 0]
click at [983, 430] on span "الإعدادات" at bounding box center [990, 430] width 38 height 19
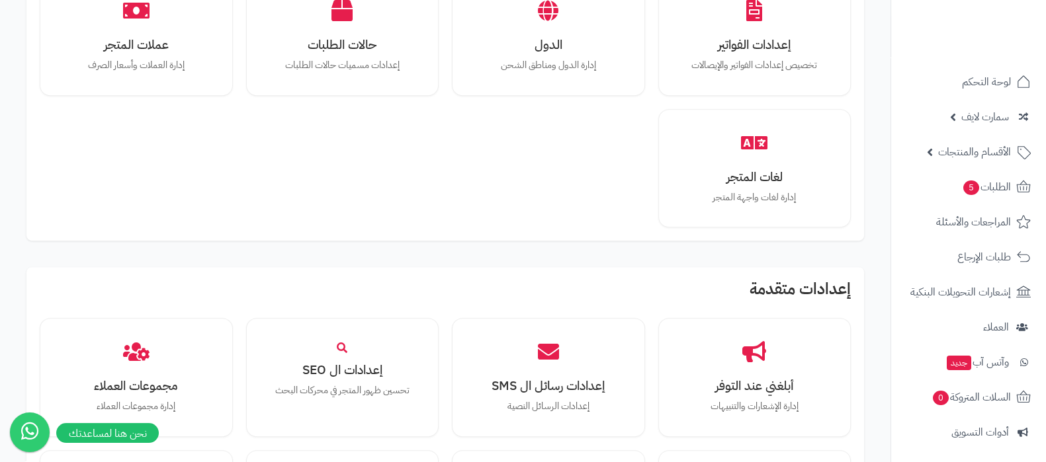
scroll to position [992, 0]
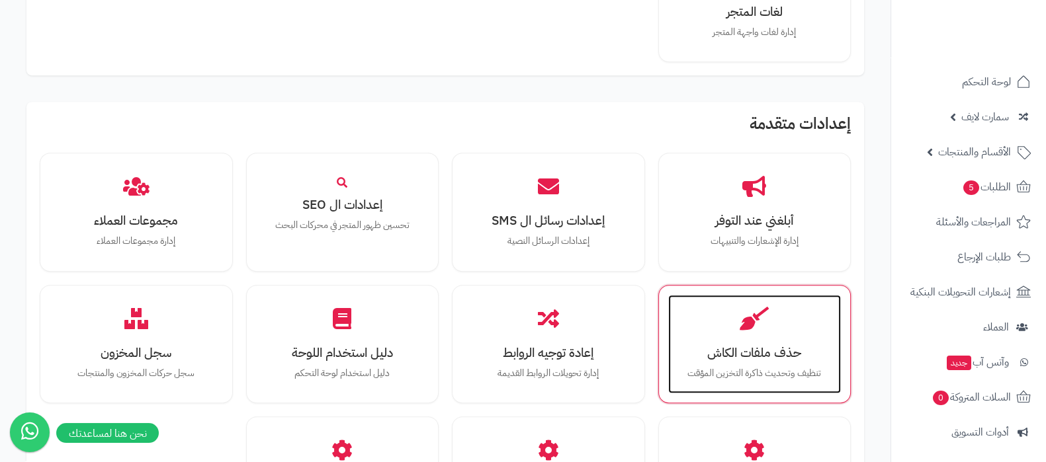
click at [775, 369] on p "تنظيف وتحديث ذاكرة التخزين المؤقت" at bounding box center [754, 374] width 147 height 15
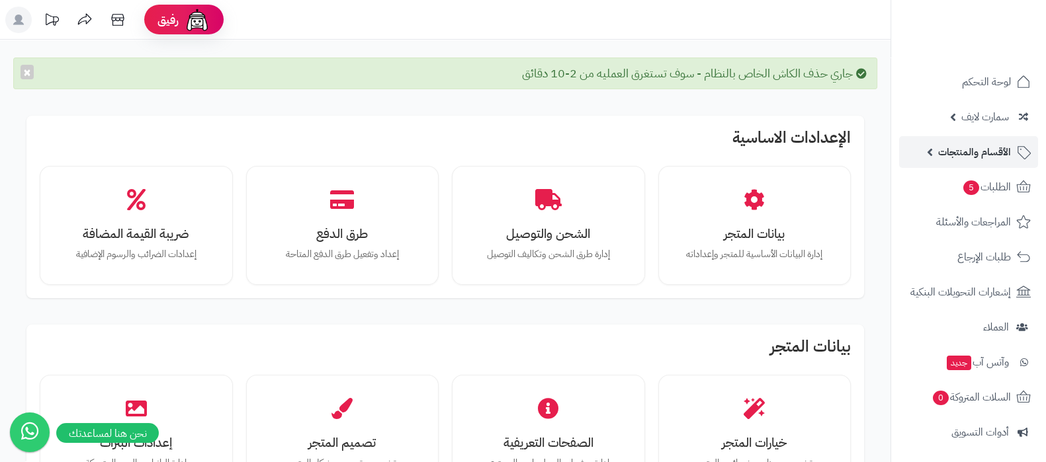
click at [969, 150] on span "الأقسام والمنتجات" at bounding box center [974, 152] width 73 height 19
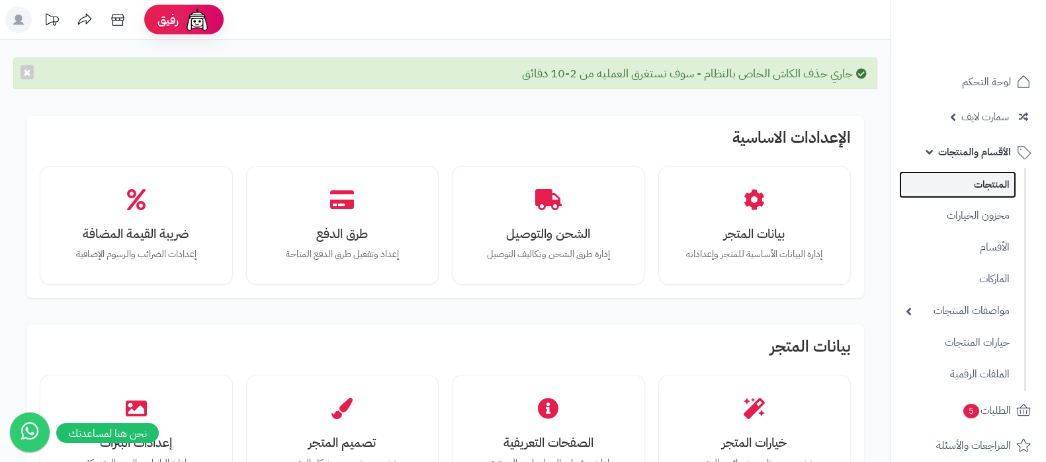
click at [977, 181] on link "المنتجات" at bounding box center [957, 184] width 117 height 27
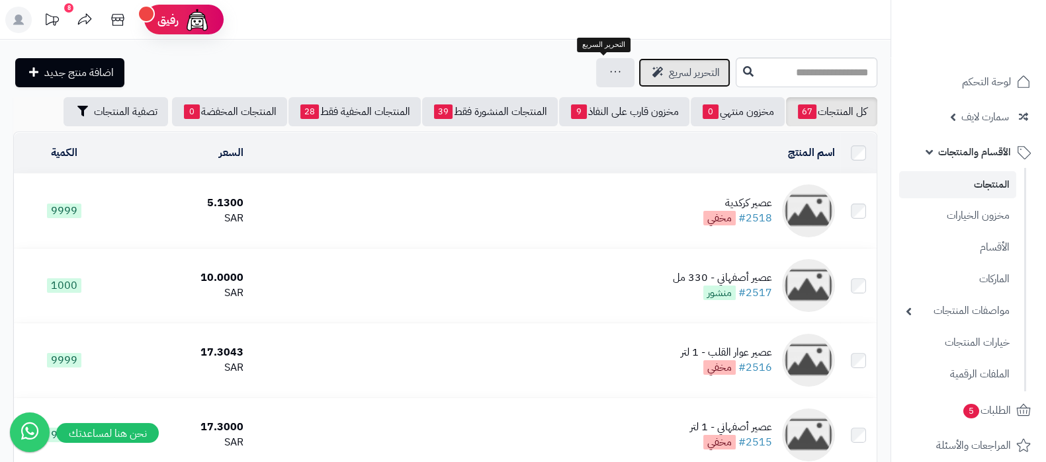
click at [669, 77] on span "التحرير لسريع" at bounding box center [694, 73] width 51 height 16
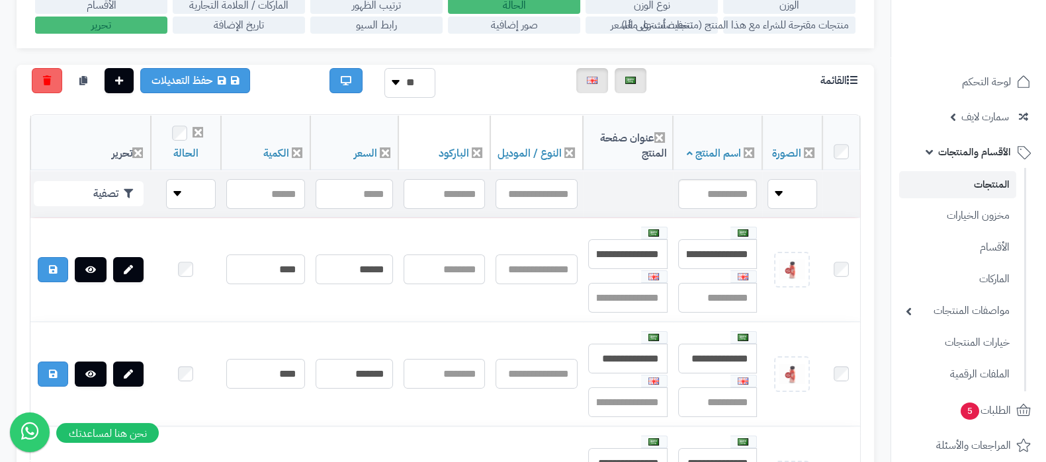
scroll to position [248, 0]
click at [715, 190] on input "text" at bounding box center [717, 194] width 79 height 30
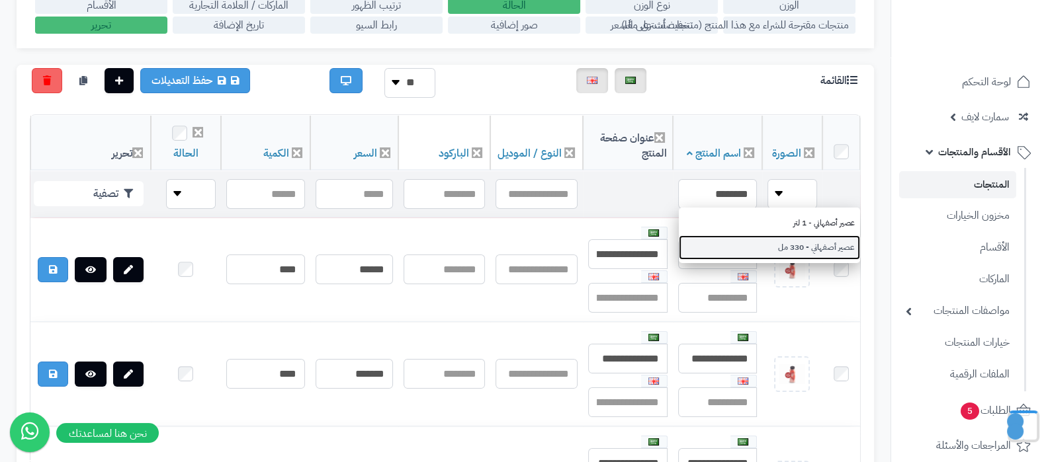
click at [774, 242] on link "عصير أصفهاني - 330 مل" at bounding box center [769, 248] width 181 height 24
type input "**********"
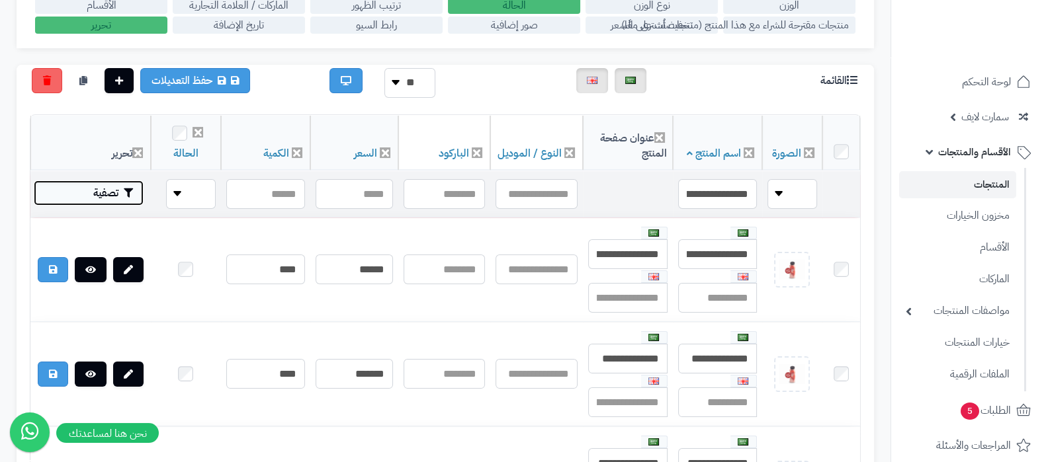
click at [109, 192] on button "تصفية" at bounding box center [89, 193] width 110 height 25
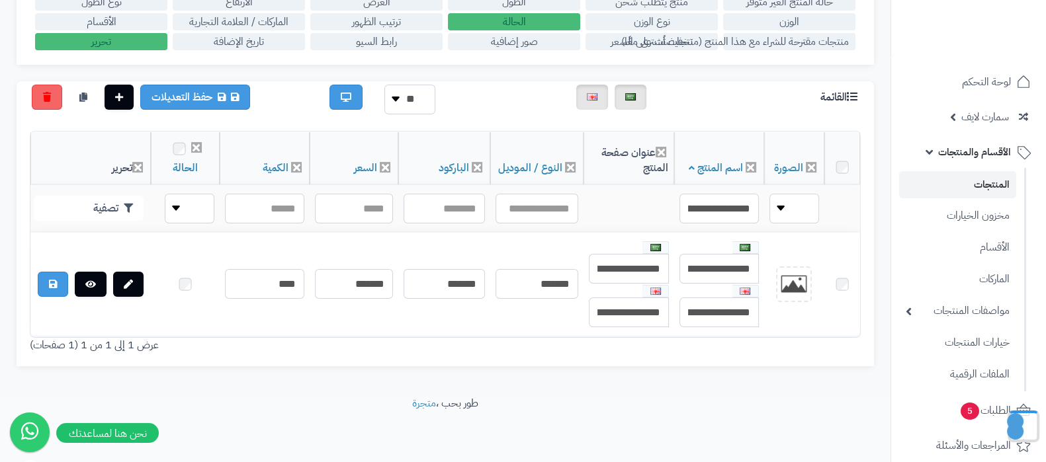
scroll to position [241, 0]
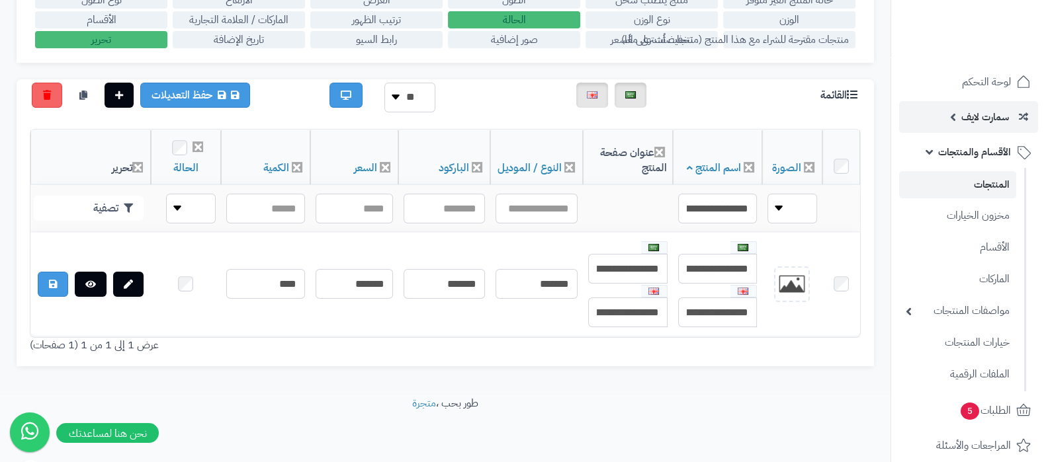
click at [971, 124] on span "سمارت لايف" at bounding box center [985, 117] width 48 height 19
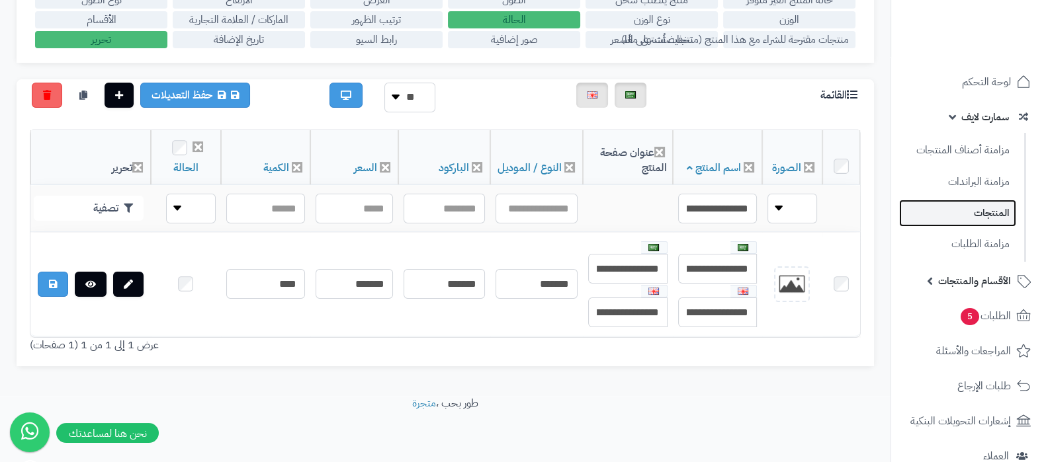
click at [973, 210] on link "المنتجات" at bounding box center [957, 213] width 117 height 27
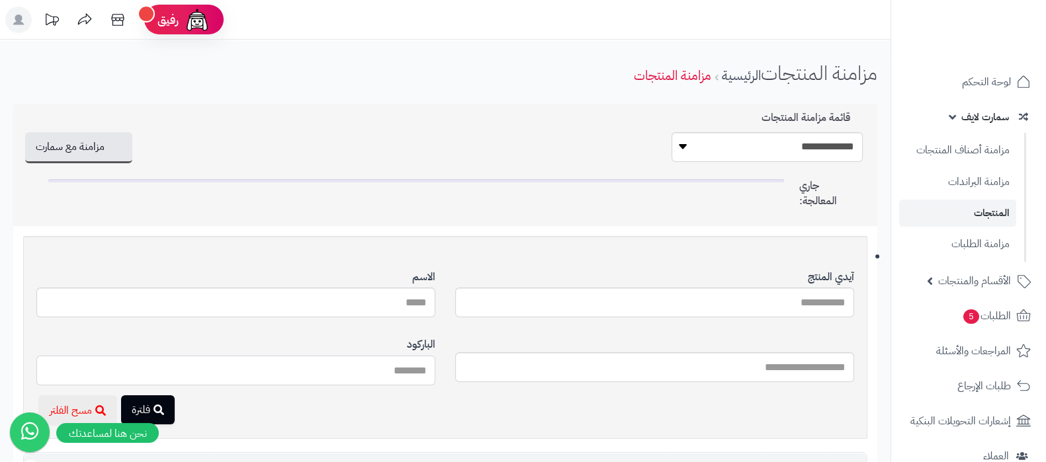
click at [367, 378] on input "آيدي المنتج" at bounding box center [235, 371] width 399 height 30
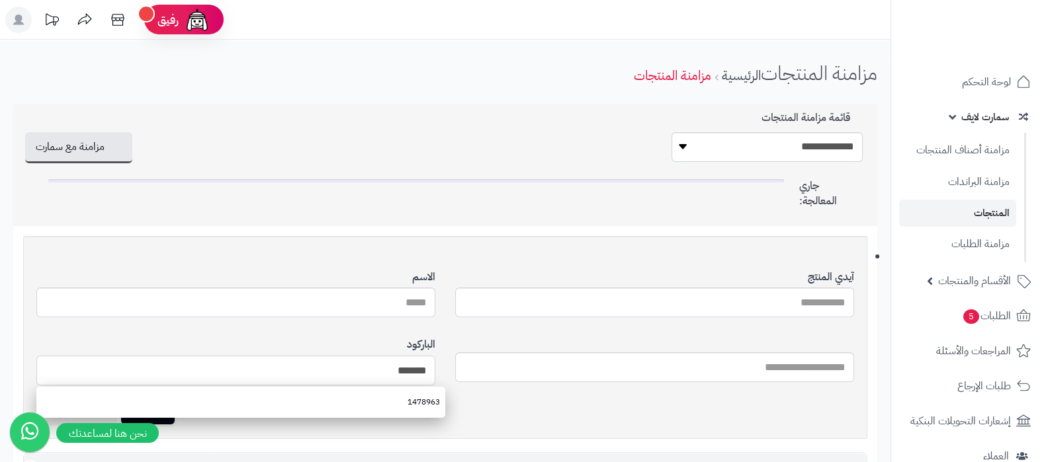
type input "*******"
click at [471, 388] on div at bounding box center [654, 359] width 399 height 65
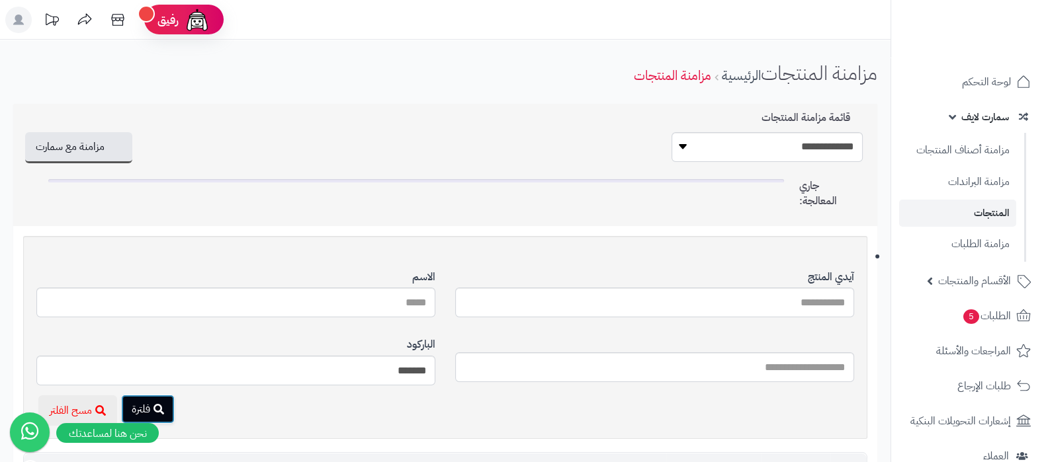
click at [142, 410] on button "فلترة" at bounding box center [148, 409] width 54 height 29
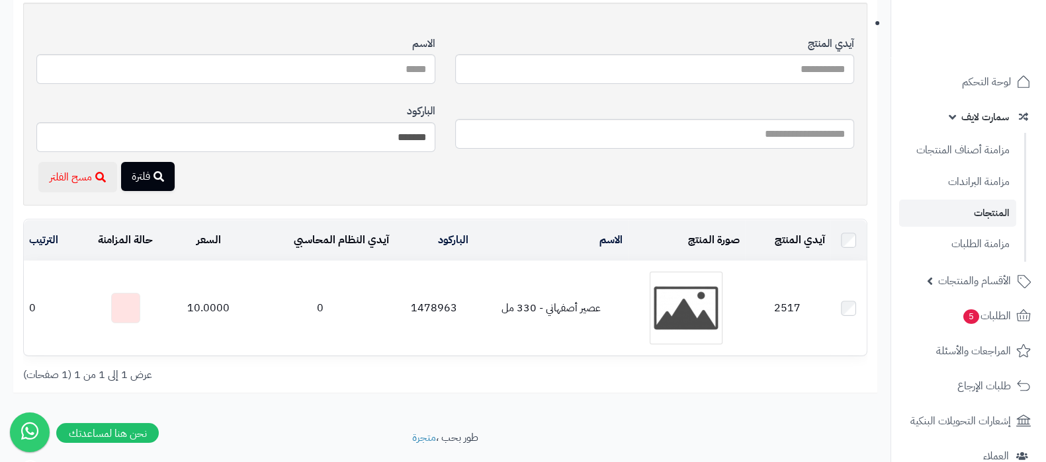
scroll to position [248, 0]
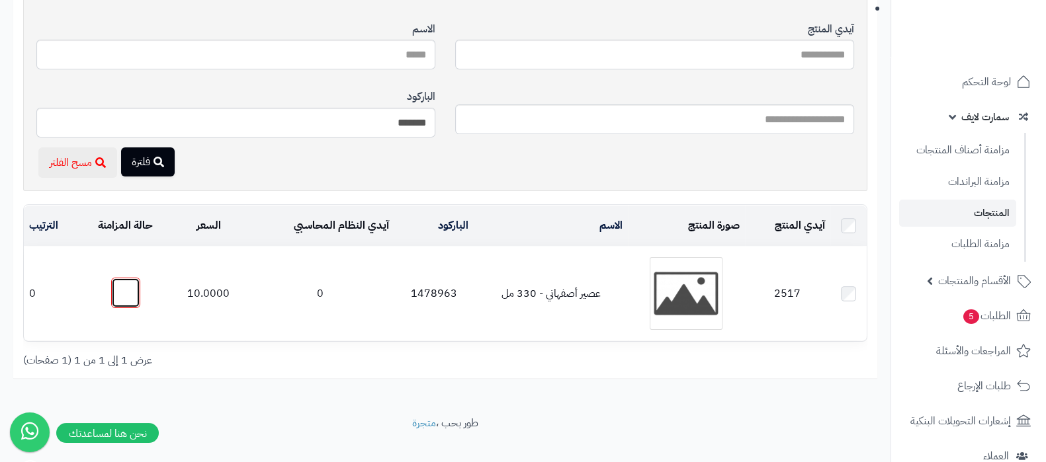
click at [124, 291] on button "button" at bounding box center [125, 293] width 29 height 30
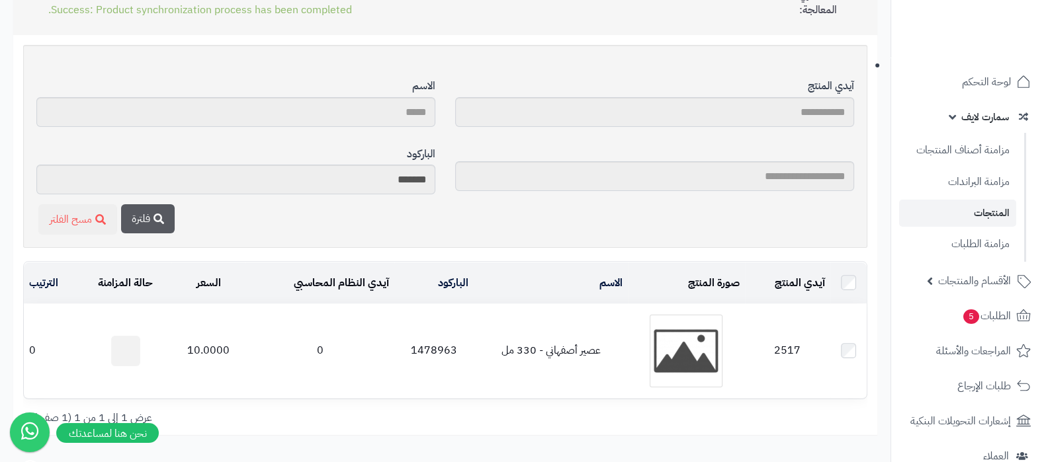
scroll to position [165, 0]
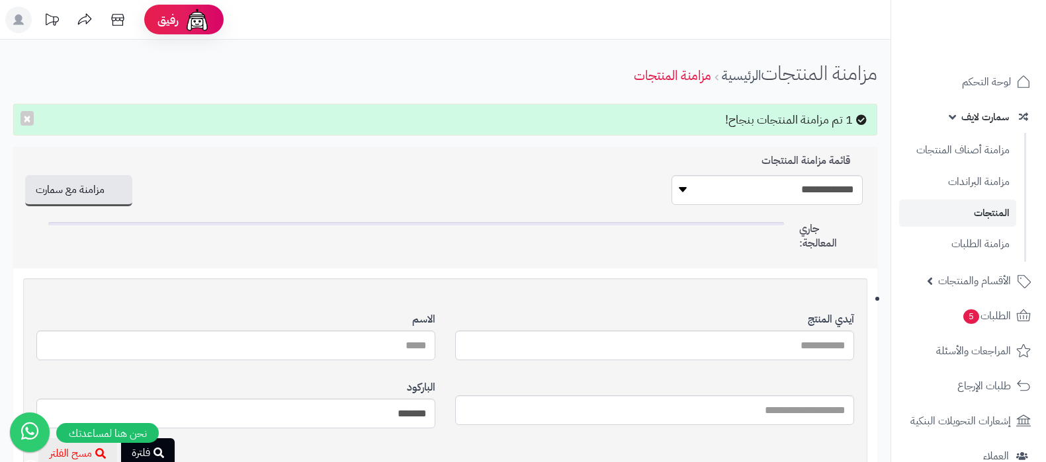
scroll to position [208, 0]
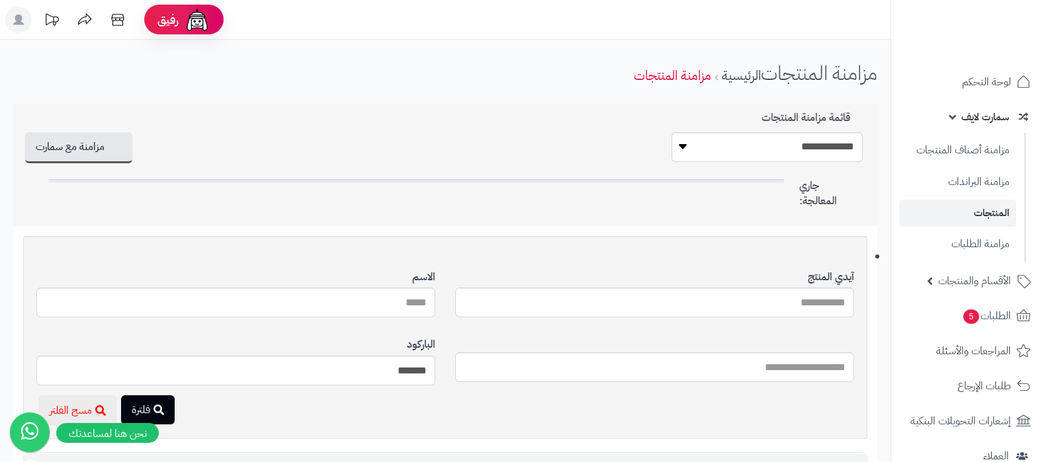
scroll to position [165, 0]
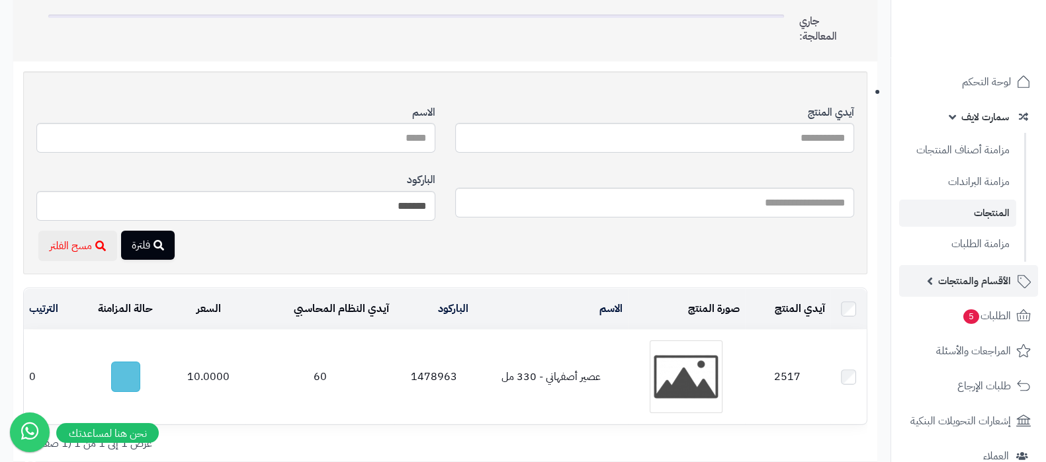
click at [969, 284] on span "الأقسام والمنتجات" at bounding box center [974, 281] width 73 height 19
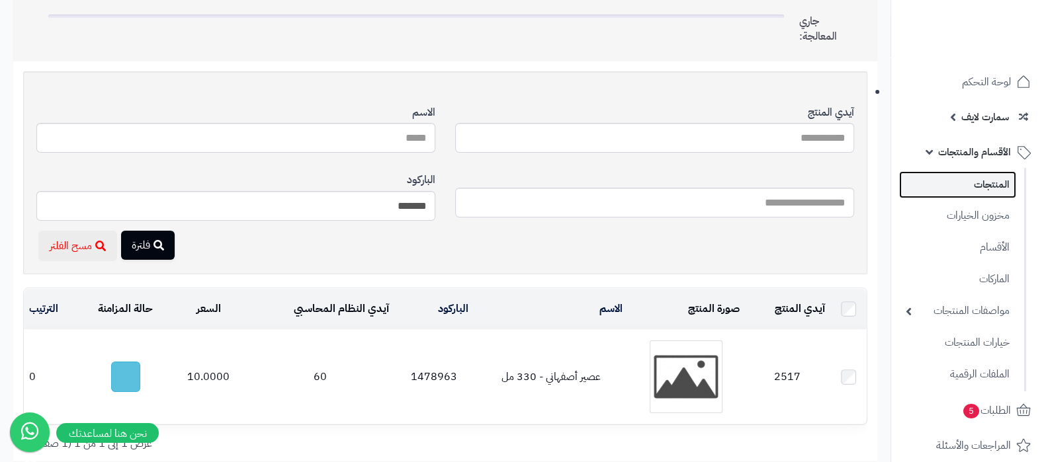
click at [970, 184] on link "المنتجات" at bounding box center [957, 184] width 117 height 27
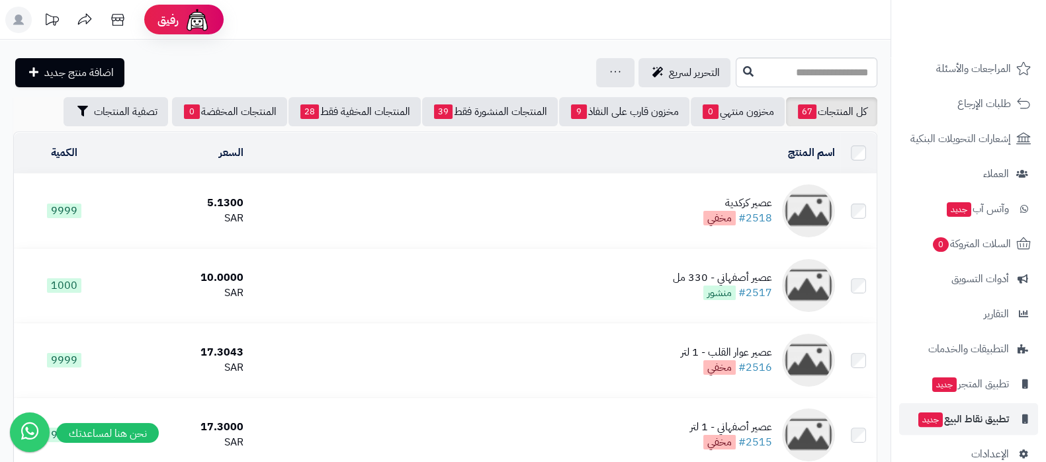
scroll to position [402, 0]
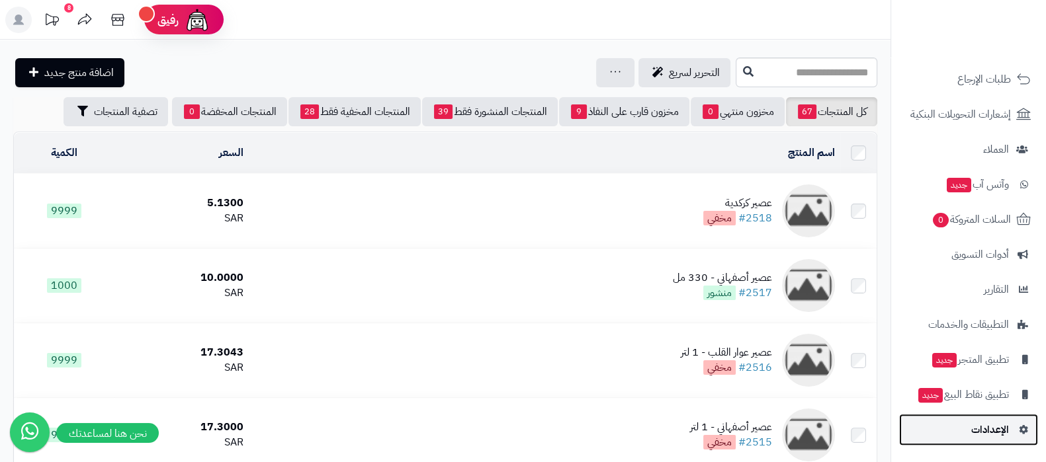
click at [981, 431] on span "الإعدادات" at bounding box center [990, 430] width 38 height 19
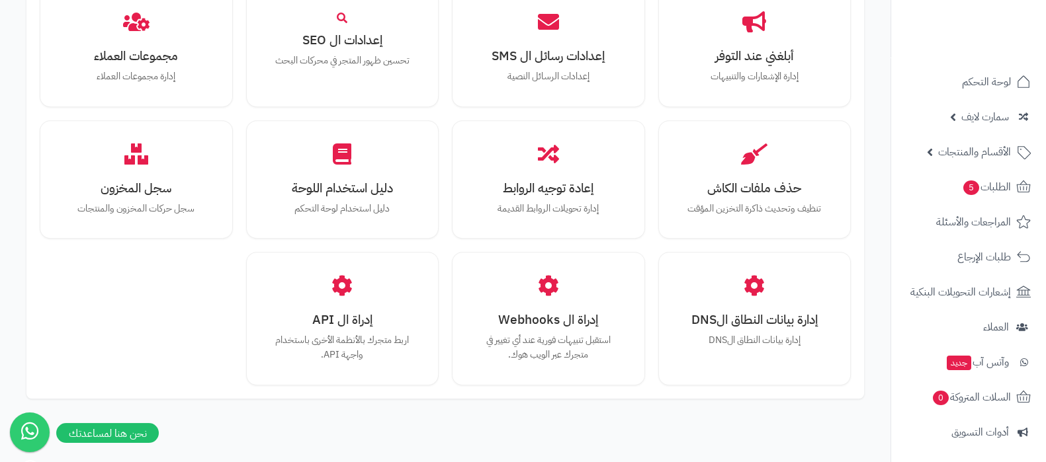
scroll to position [1223, 0]
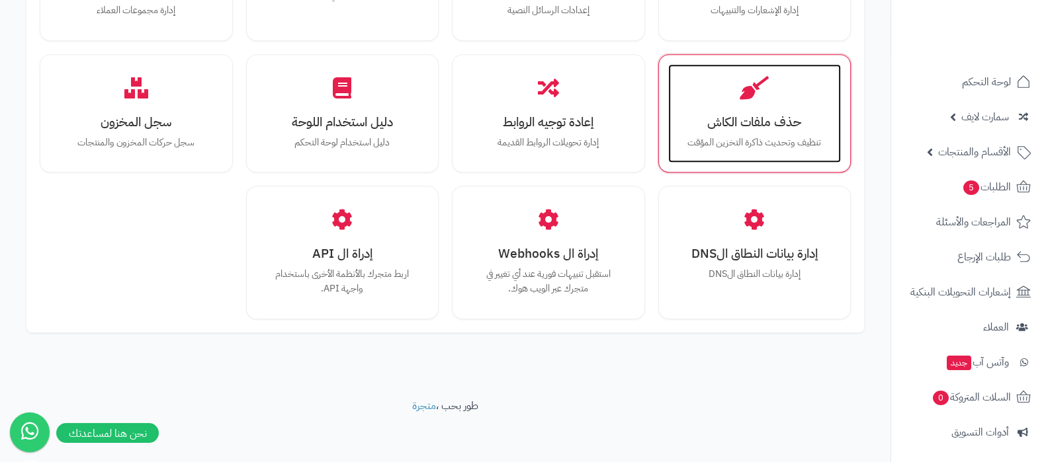
click at [758, 130] on div "حذف ملفات الكاش تنظيف وتحديث ذاكرة التخزين المؤقت" at bounding box center [754, 113] width 173 height 99
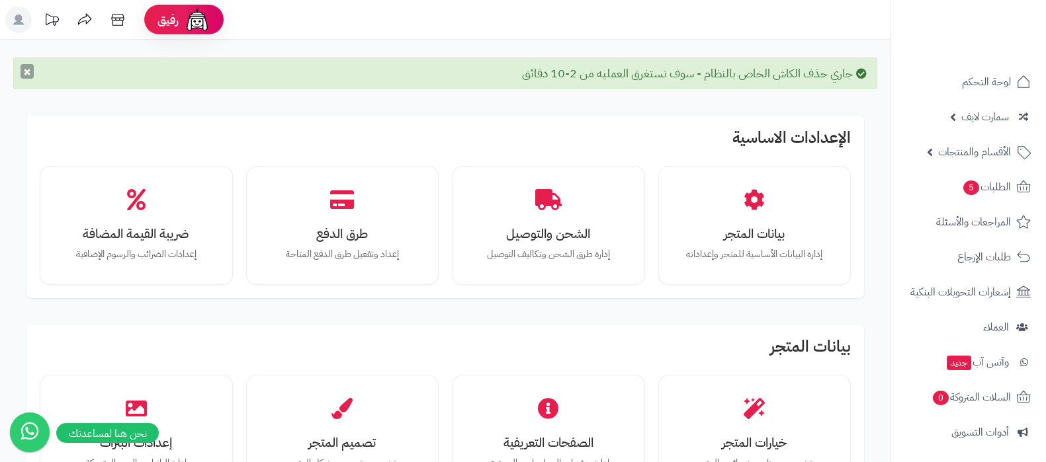
click at [32, 74] on button "×" at bounding box center [27, 71] width 13 height 15
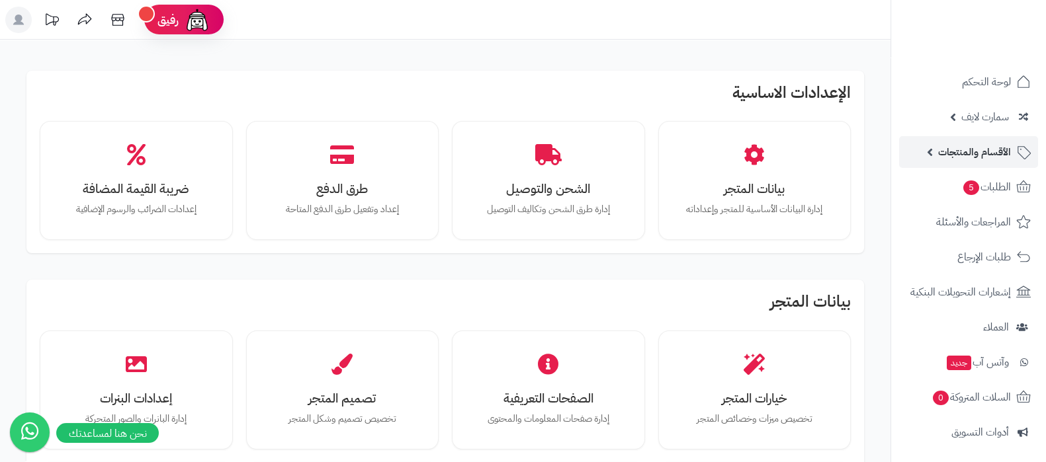
click at [973, 150] on span "الأقسام والمنتجات" at bounding box center [974, 152] width 73 height 19
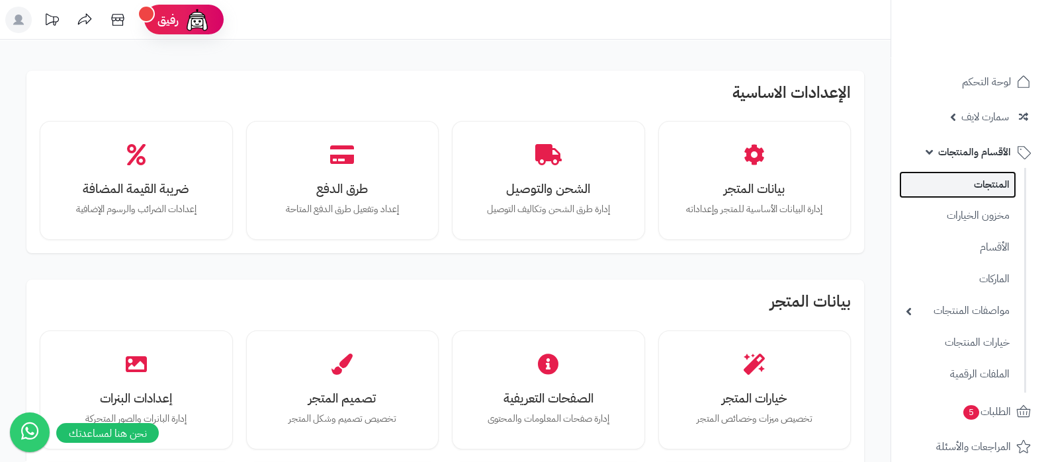
click at [973, 183] on link "المنتجات" at bounding box center [957, 184] width 117 height 27
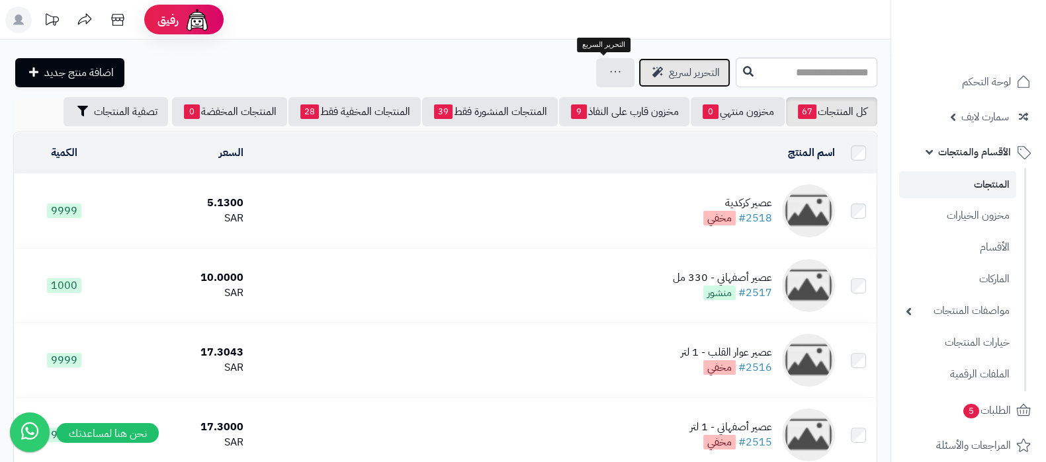
click at [669, 71] on span "التحرير لسريع" at bounding box center [694, 73] width 51 height 16
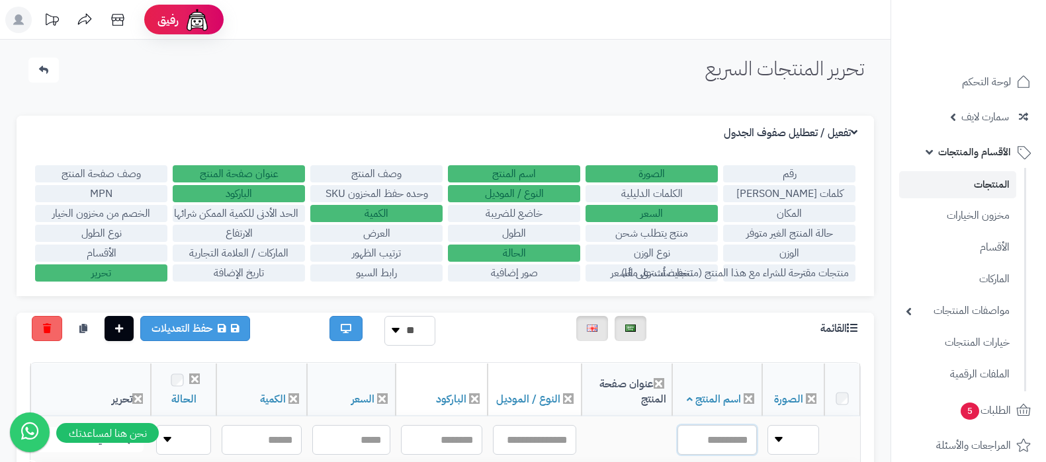
click at [715, 425] on input "text" at bounding box center [716, 440] width 79 height 30
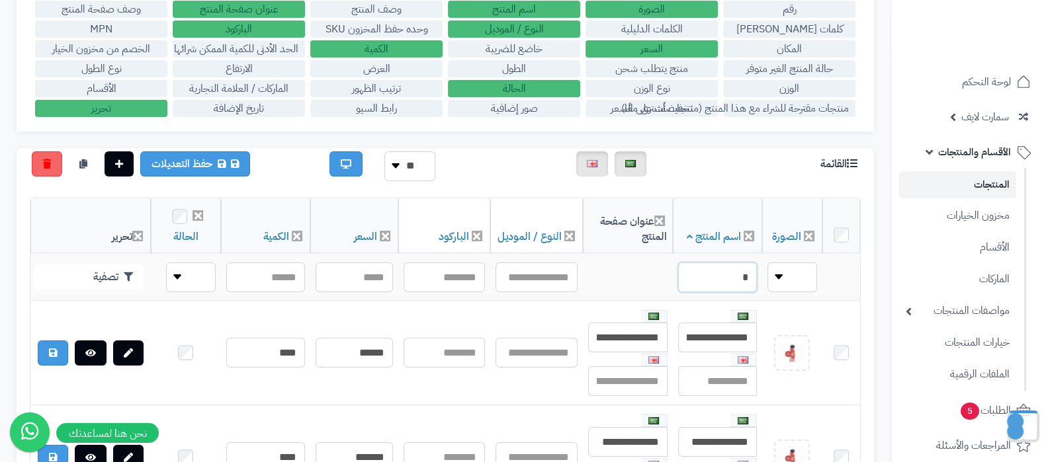
scroll to position [165, 0]
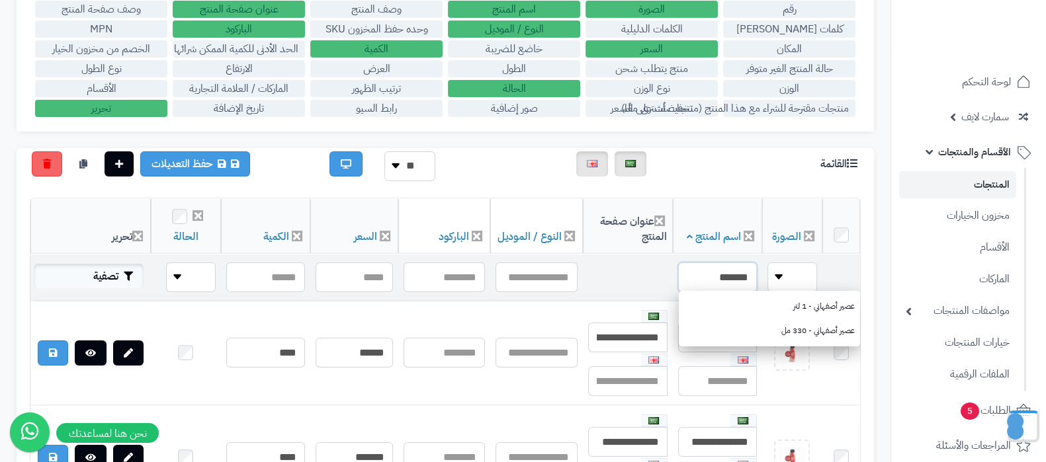
type input "*******"
click at [52, 273] on button "تصفية" at bounding box center [89, 276] width 110 height 25
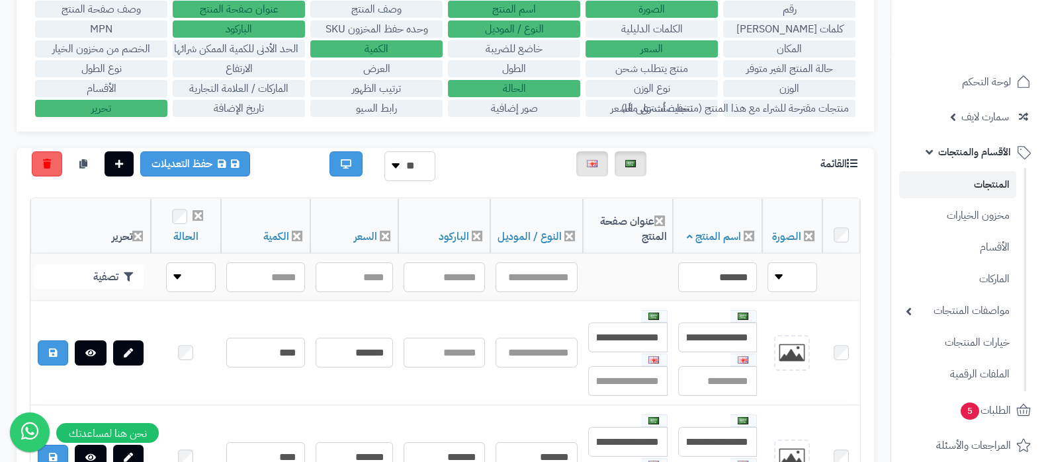
click at [961, 179] on link "المنتجات" at bounding box center [957, 184] width 117 height 27
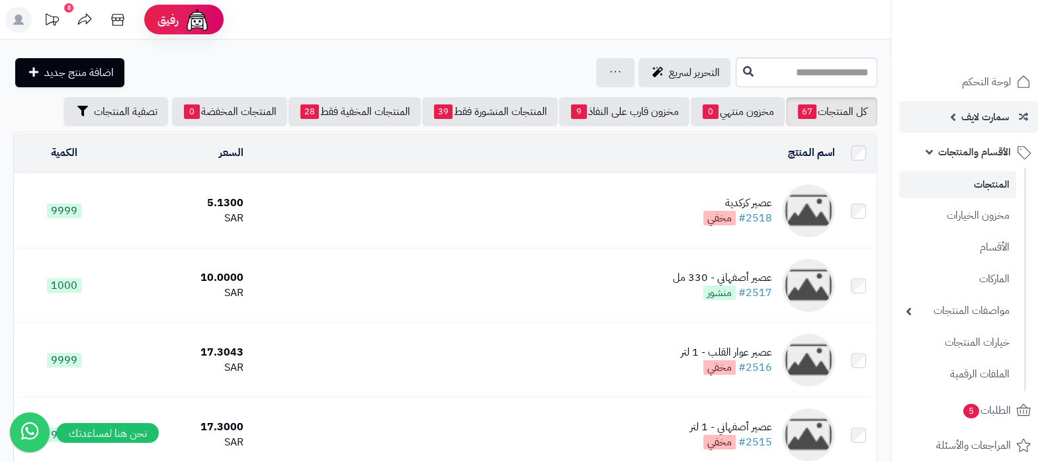
click at [965, 118] on span "سمارت لايف" at bounding box center [985, 117] width 48 height 19
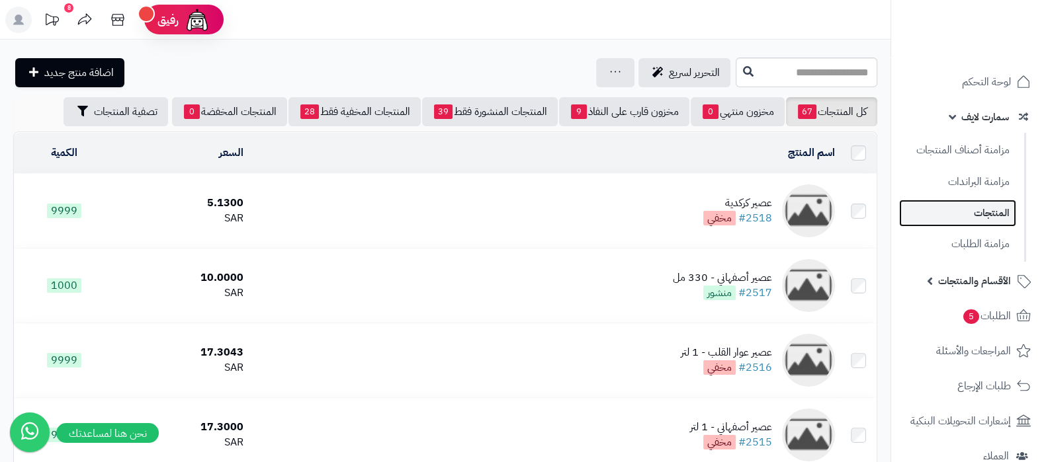
click at [977, 209] on link "المنتجات" at bounding box center [957, 213] width 117 height 27
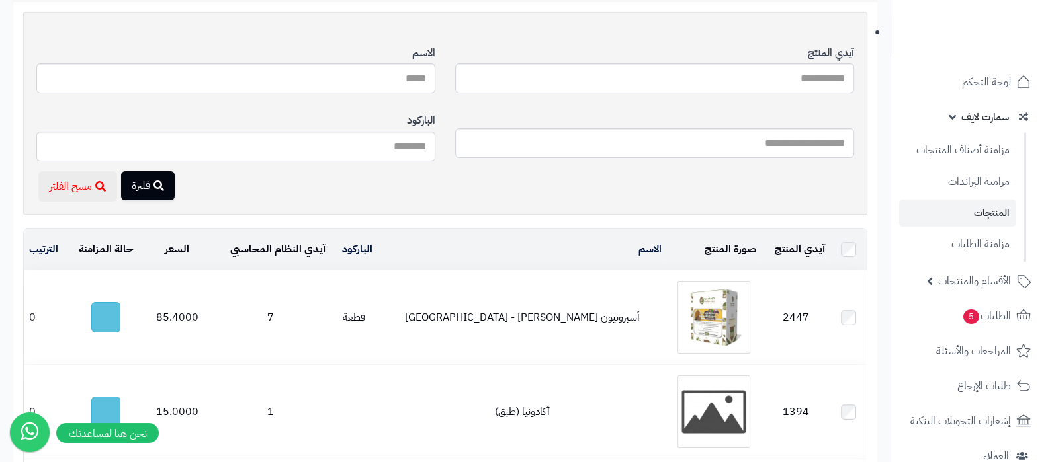
scroll to position [165, 0]
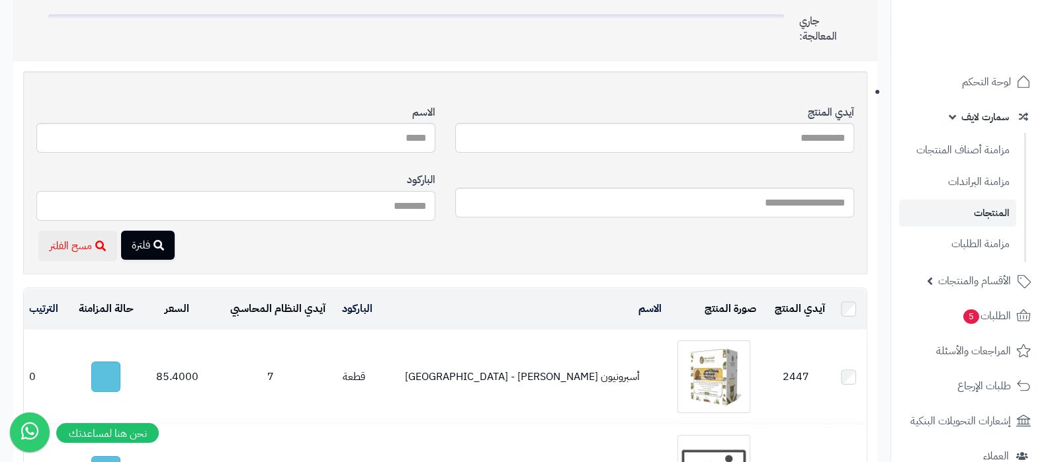
click at [385, 203] on input "آيدي المنتج" at bounding box center [235, 206] width 399 height 30
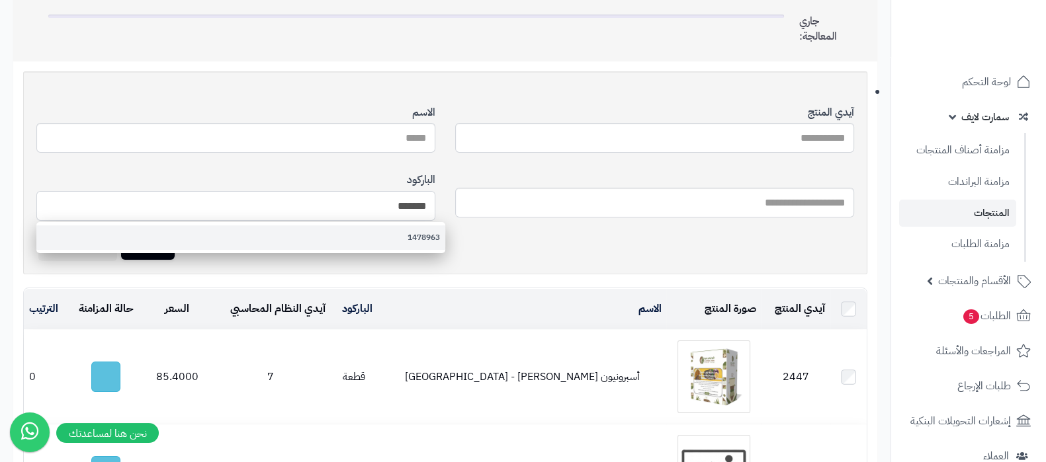
type input "*******"
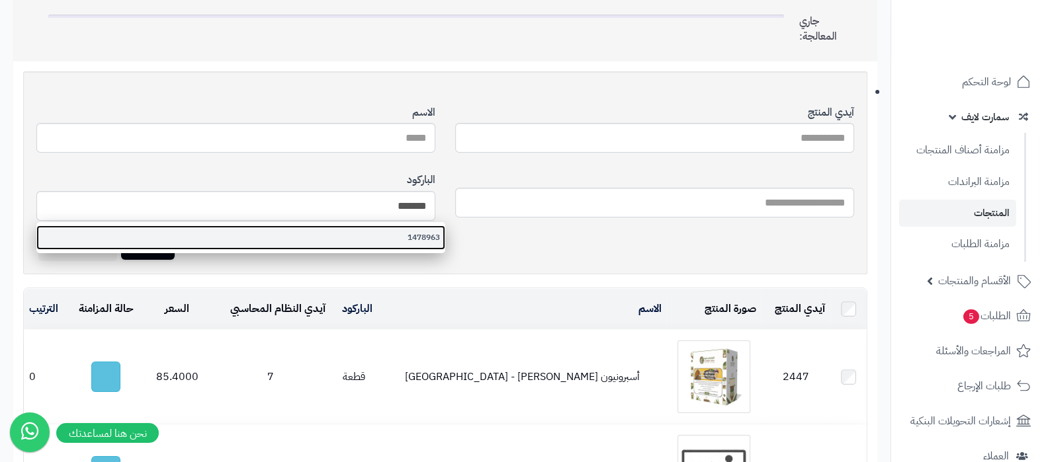
click at [414, 240] on link "1478963" at bounding box center [240, 238] width 409 height 24
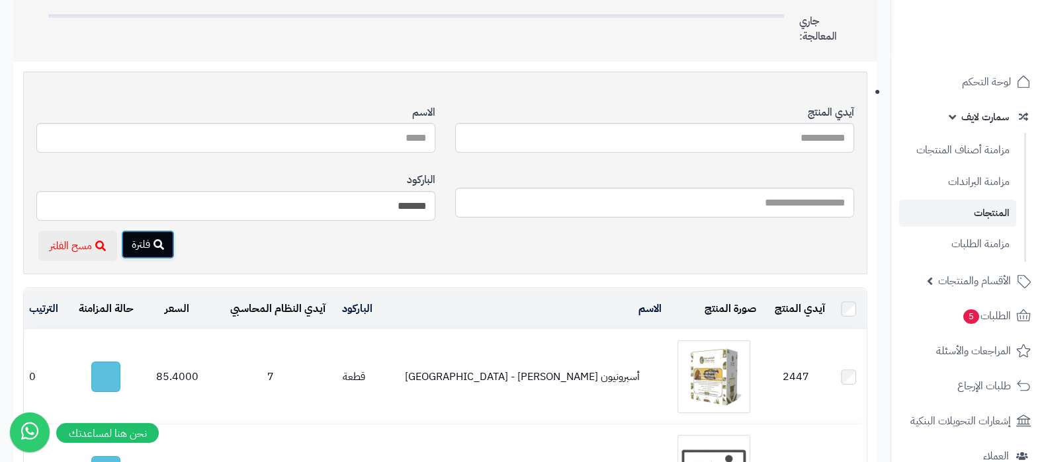
click at [171, 256] on button "فلترة" at bounding box center [148, 244] width 54 height 29
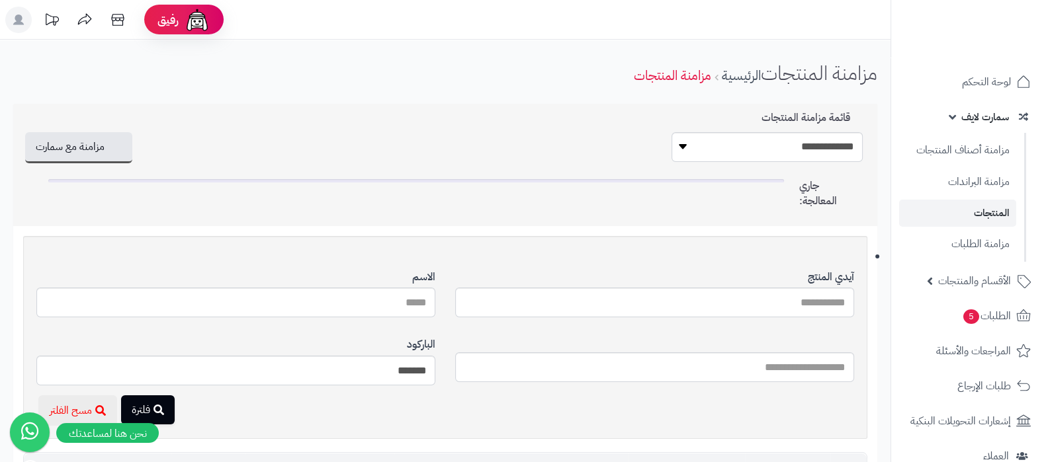
scroll to position [248, 0]
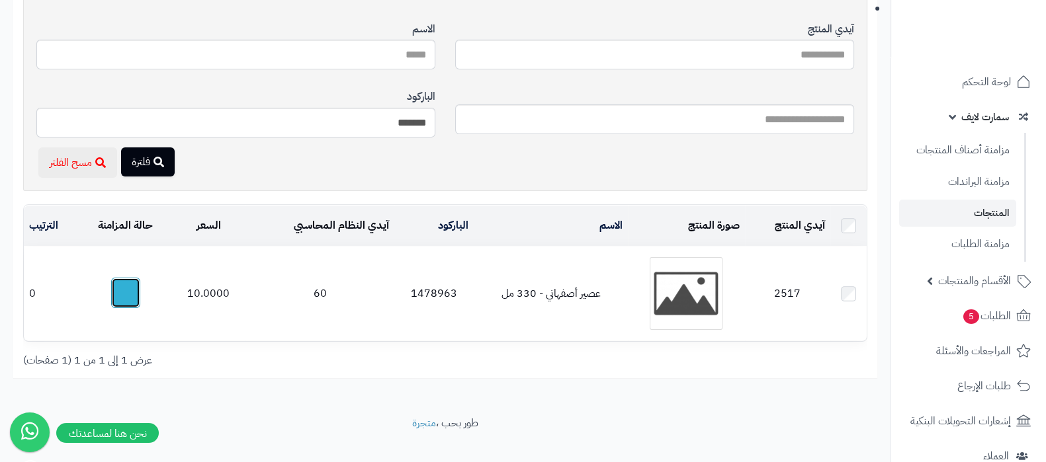
click at [132, 285] on button "button" at bounding box center [125, 293] width 29 height 30
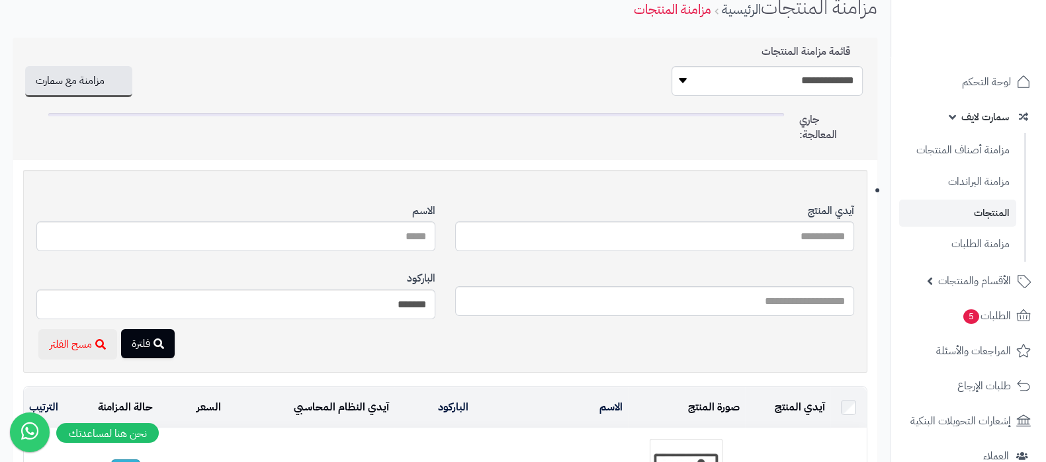
scroll to position [0, 0]
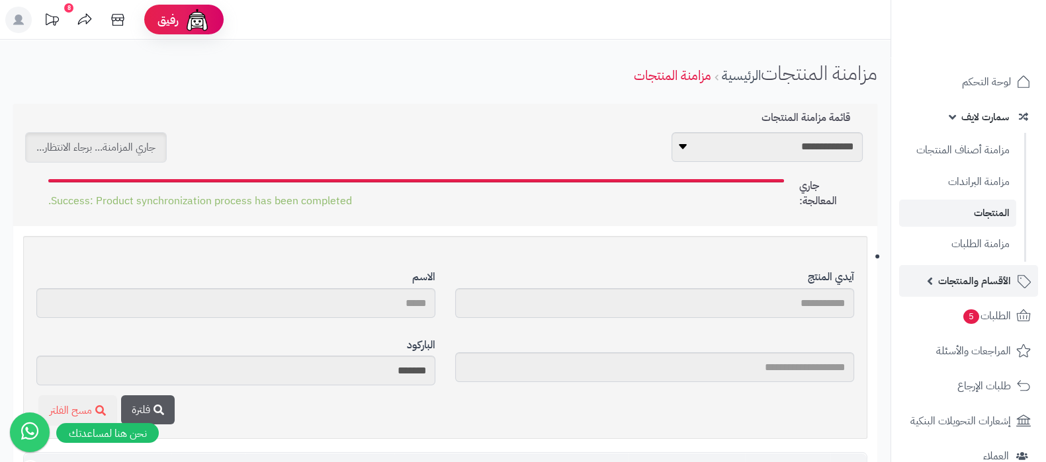
click at [974, 283] on span "الأقسام والمنتجات" at bounding box center [974, 281] width 73 height 19
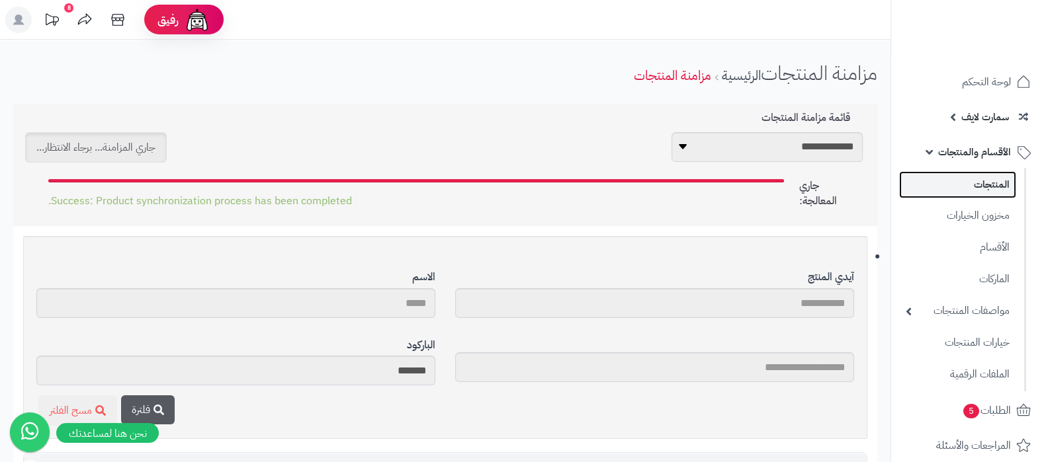
click at [981, 182] on link "المنتجات" at bounding box center [957, 184] width 117 height 27
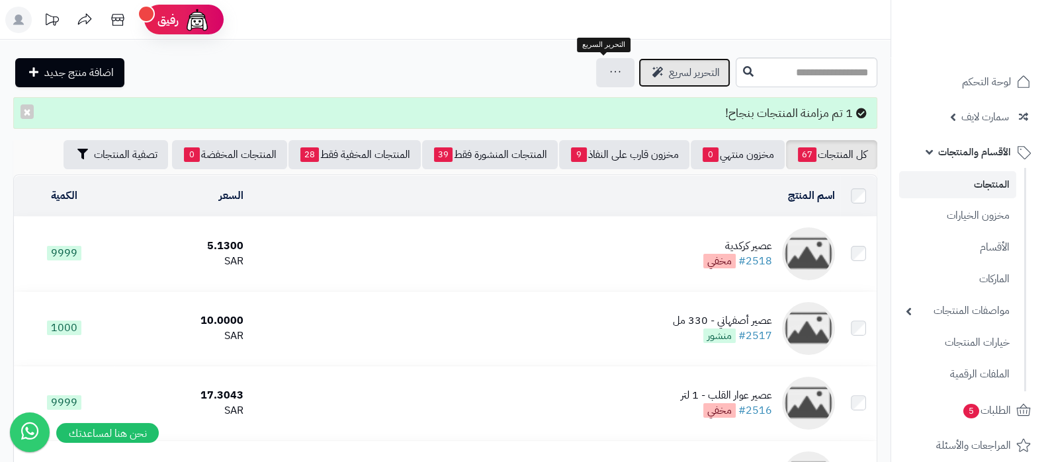
click at [638, 77] on link "التحرير لسريع" at bounding box center [684, 72] width 92 height 29
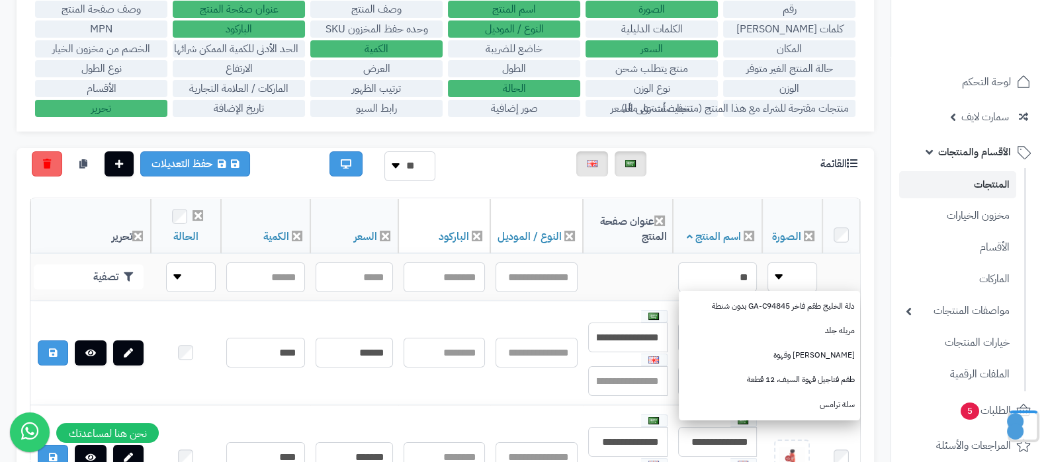
scroll to position [165, 0]
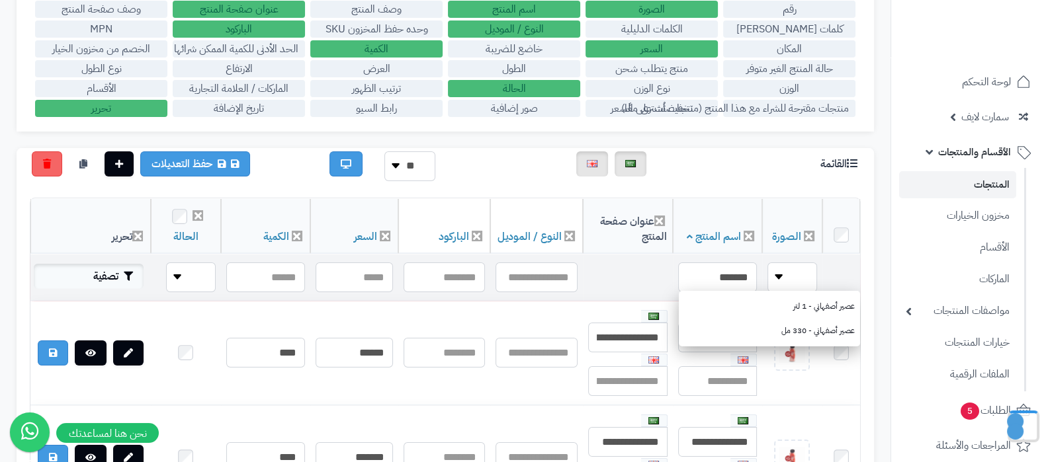
type input "*******"
click at [112, 283] on button "تصفية" at bounding box center [89, 276] width 110 height 25
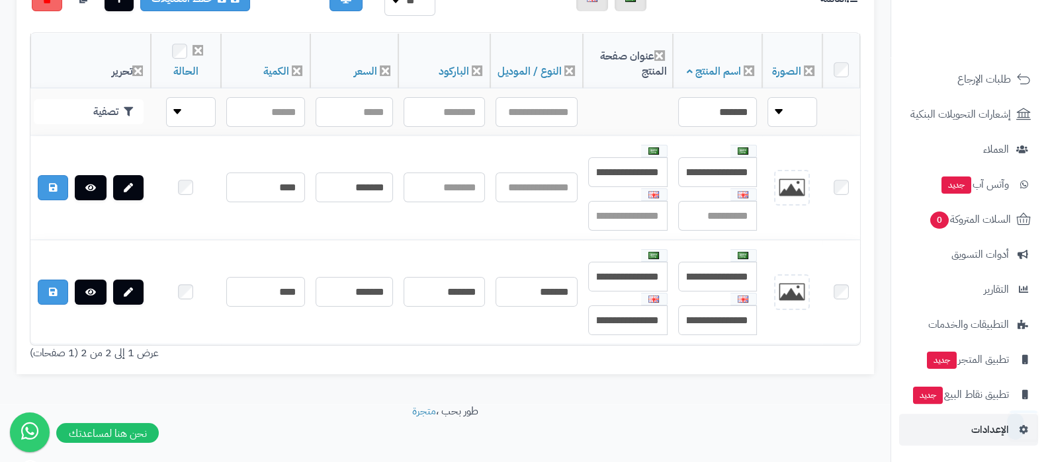
scroll to position [408, 0]
click at [962, 437] on link "الإعدادات" at bounding box center [968, 430] width 139 height 32
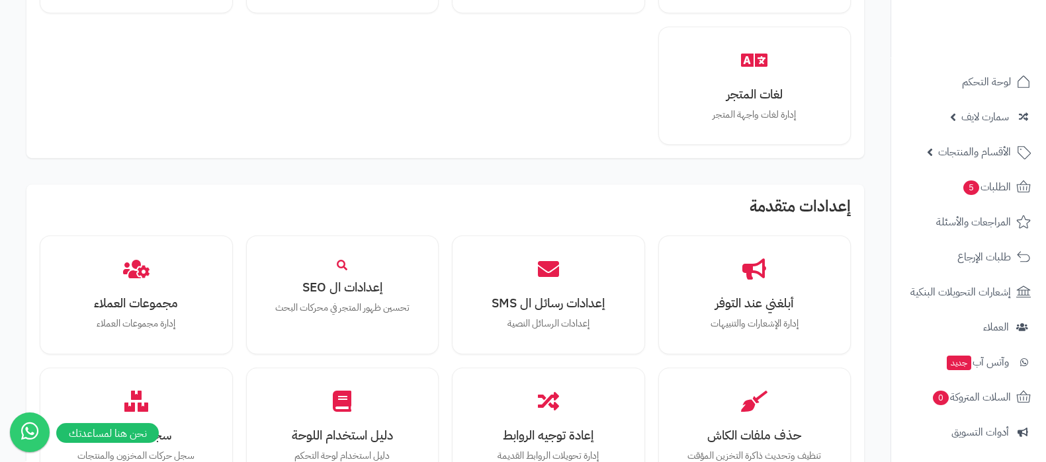
scroll to position [1157, 0]
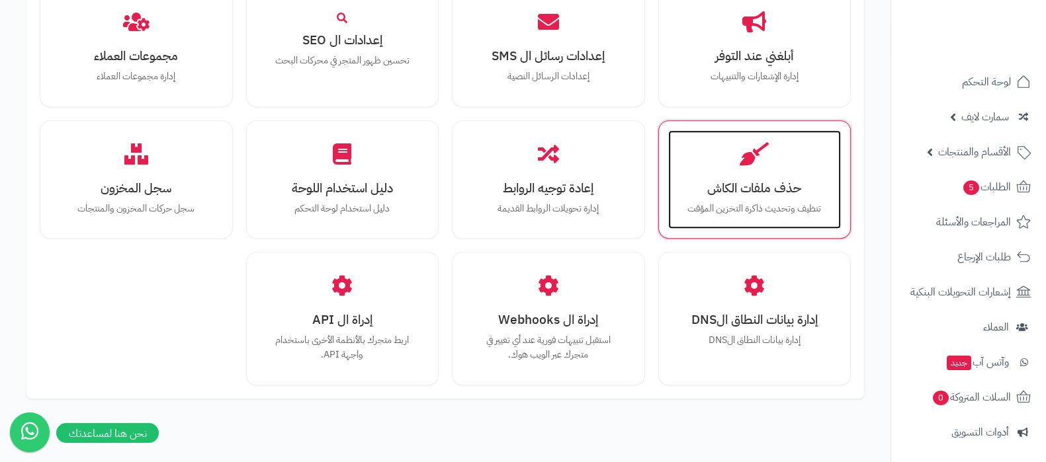
click at [791, 171] on div "حذف ملفات الكاش تنظيف وتحديث ذاكرة التخزين المؤقت" at bounding box center [754, 179] width 173 height 99
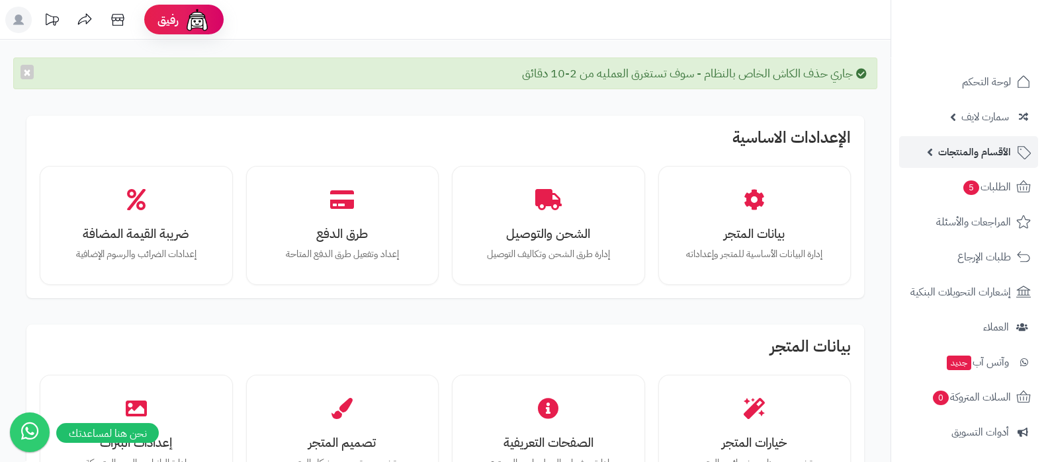
click at [951, 158] on span "الأقسام والمنتجات" at bounding box center [974, 152] width 73 height 19
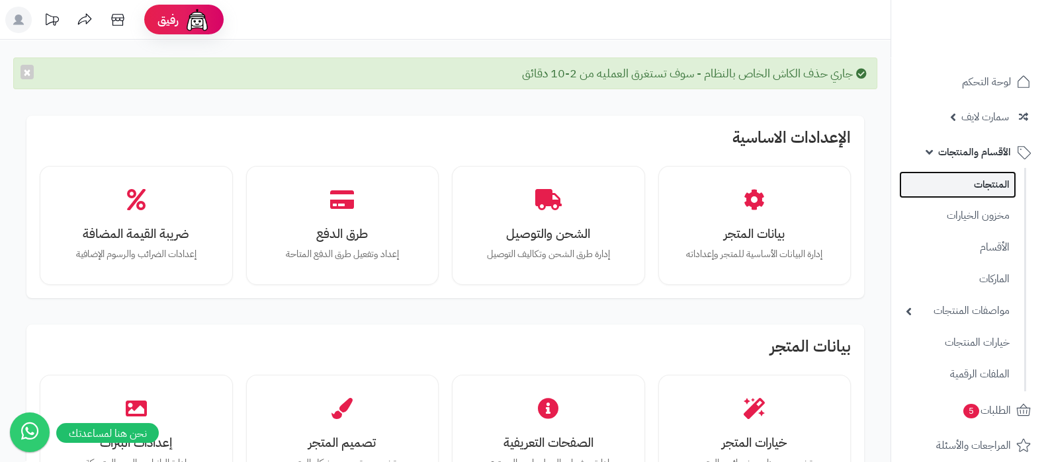
click at [961, 183] on link "المنتجات" at bounding box center [957, 184] width 117 height 27
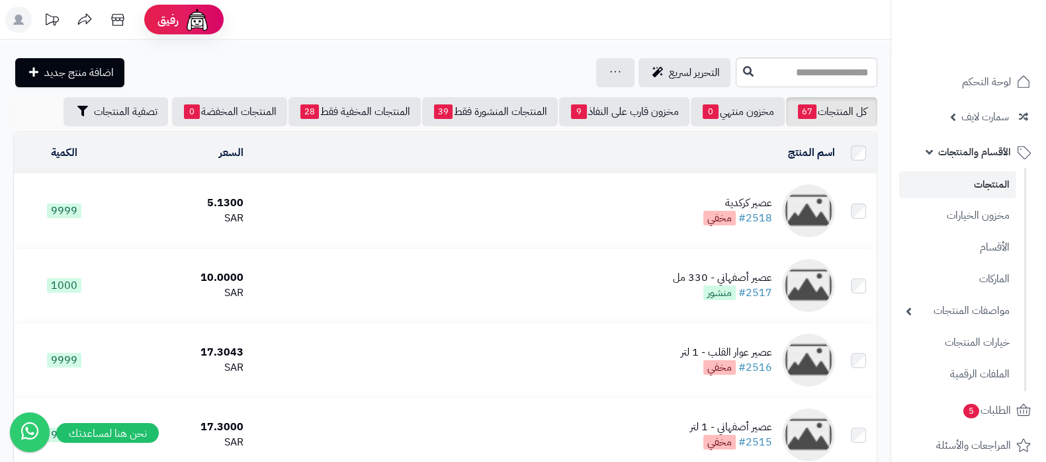
click at [973, 156] on span "الأقسام والمنتجات" at bounding box center [974, 152] width 73 height 19
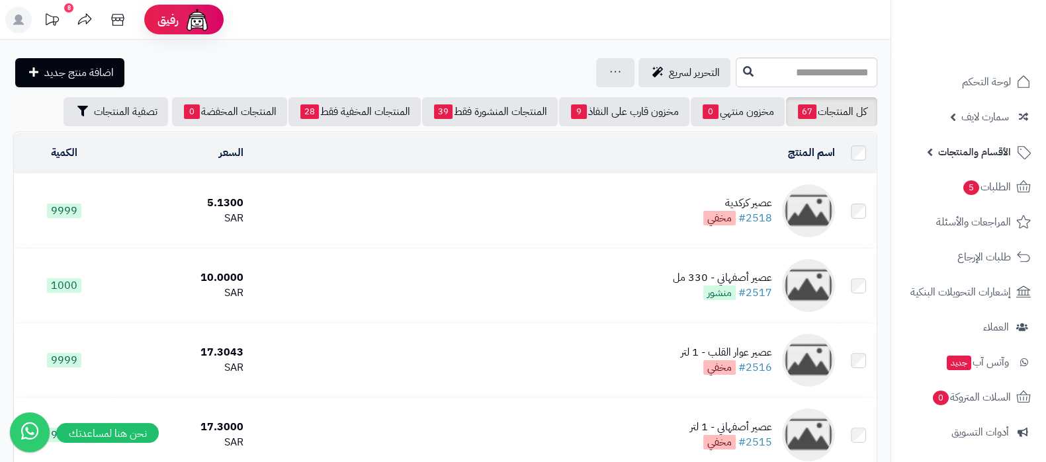
click at [972, 156] on span "الأقسام والمنتجات" at bounding box center [974, 152] width 73 height 19
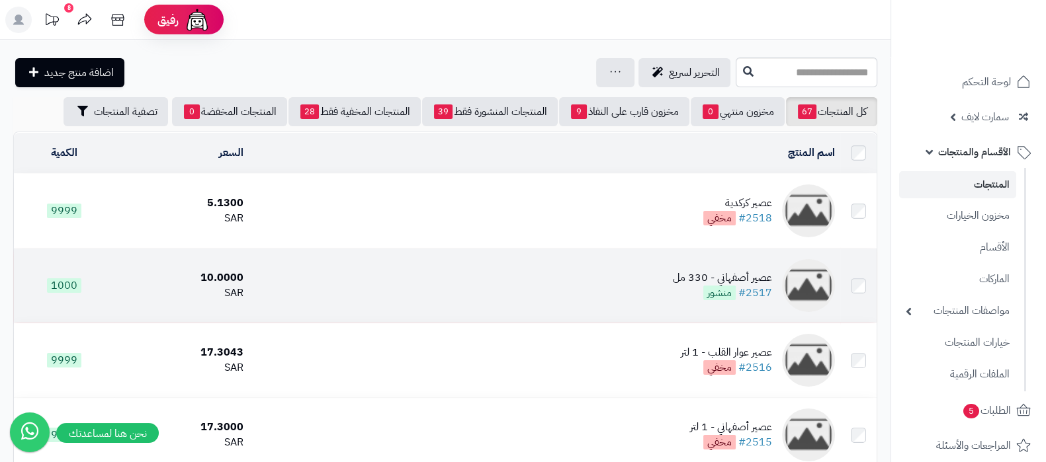
click at [697, 274] on div "عصير أصفهاني - 330 مل" at bounding box center [722, 278] width 99 height 15
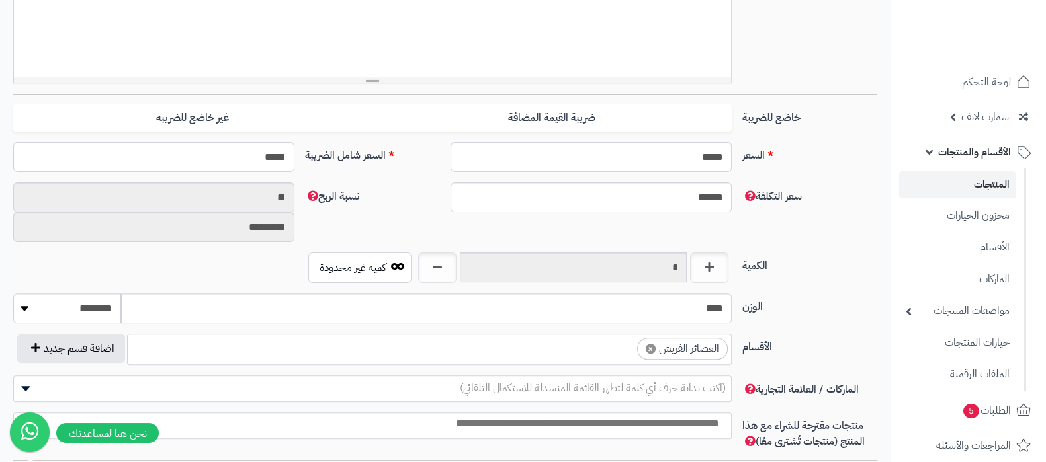
scroll to position [496, 0]
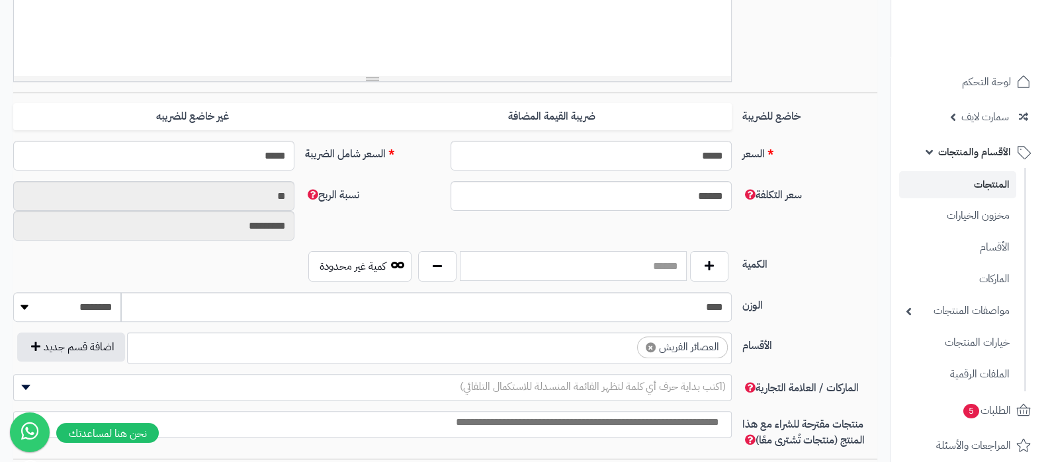
click at [599, 268] on input "text" at bounding box center [573, 266] width 227 height 30
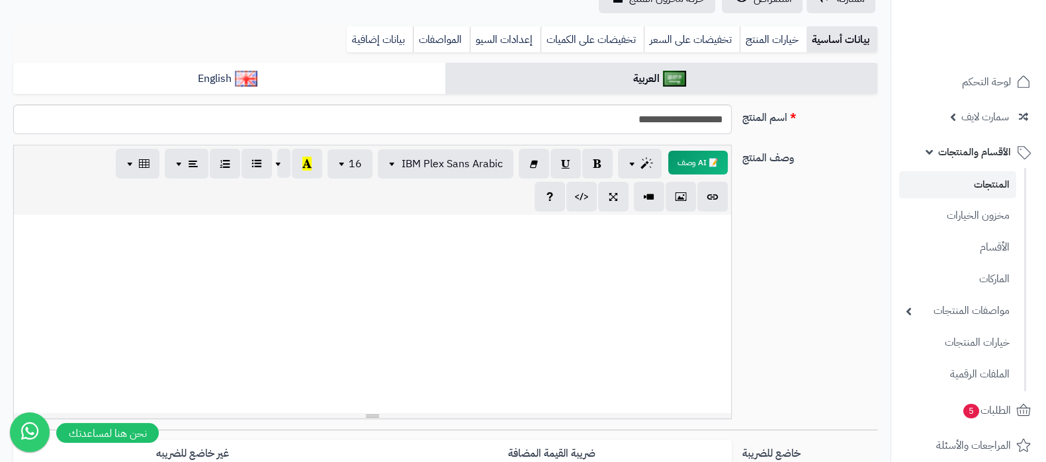
scroll to position [0, 0]
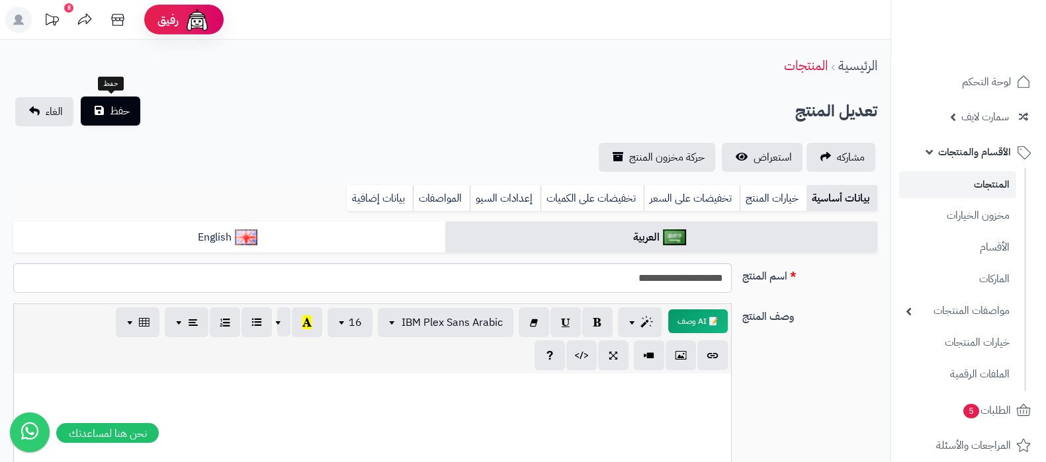
type input "***"
click at [115, 104] on span "حفظ" at bounding box center [120, 111] width 20 height 16
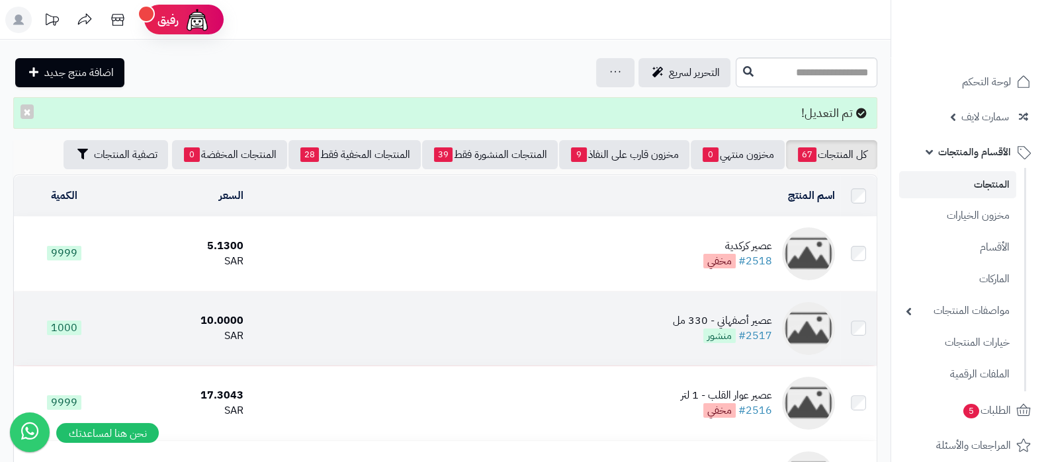
click at [683, 320] on div "عصير أصفهاني - 330 مل" at bounding box center [722, 321] width 99 height 15
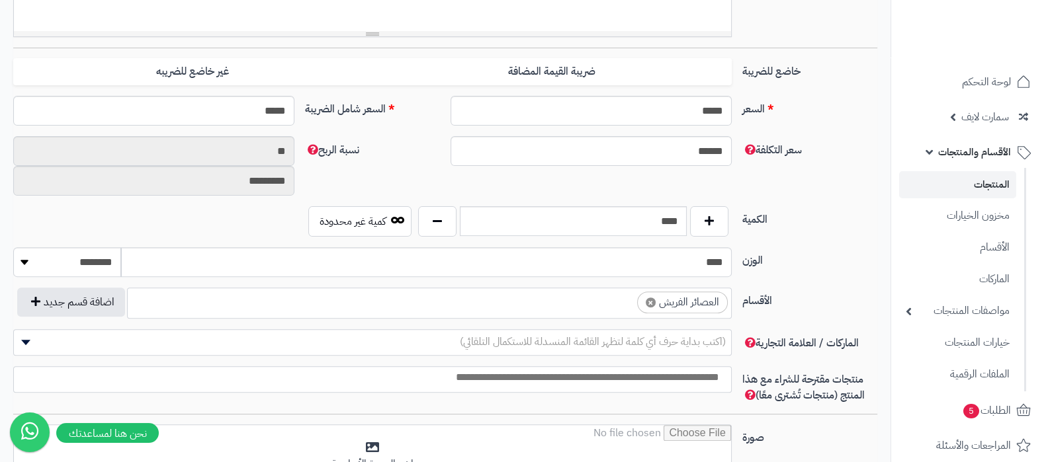
scroll to position [578, 0]
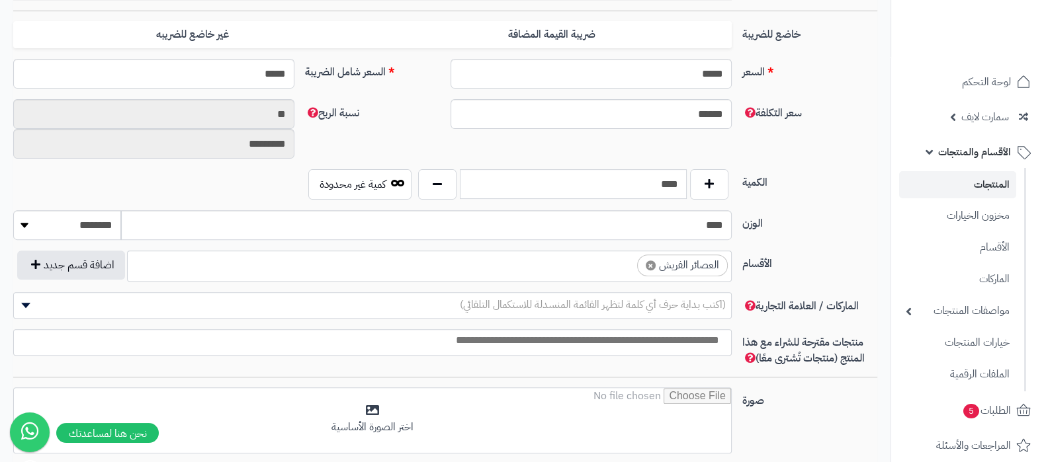
click at [658, 179] on input "****" at bounding box center [573, 184] width 227 height 30
type input "***"
click at [822, 188] on label "الكمية" at bounding box center [810, 179] width 146 height 21
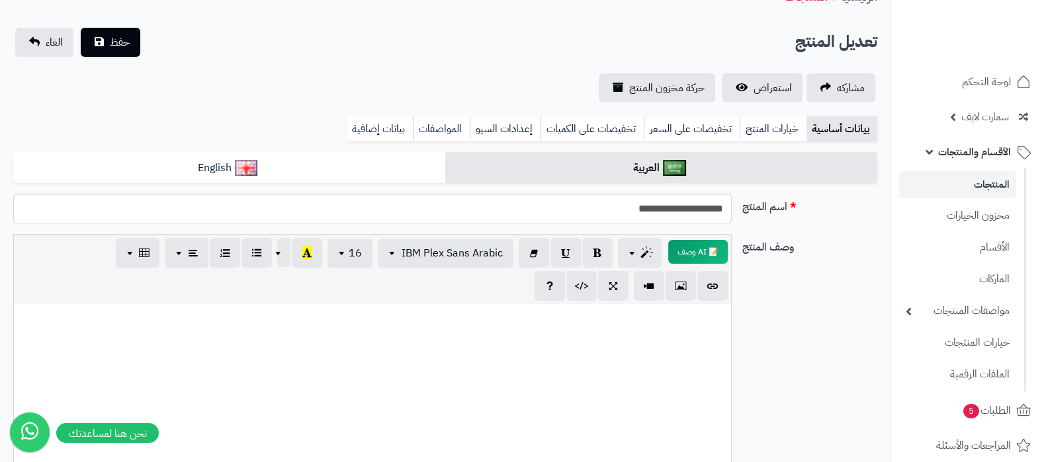
scroll to position [0, 0]
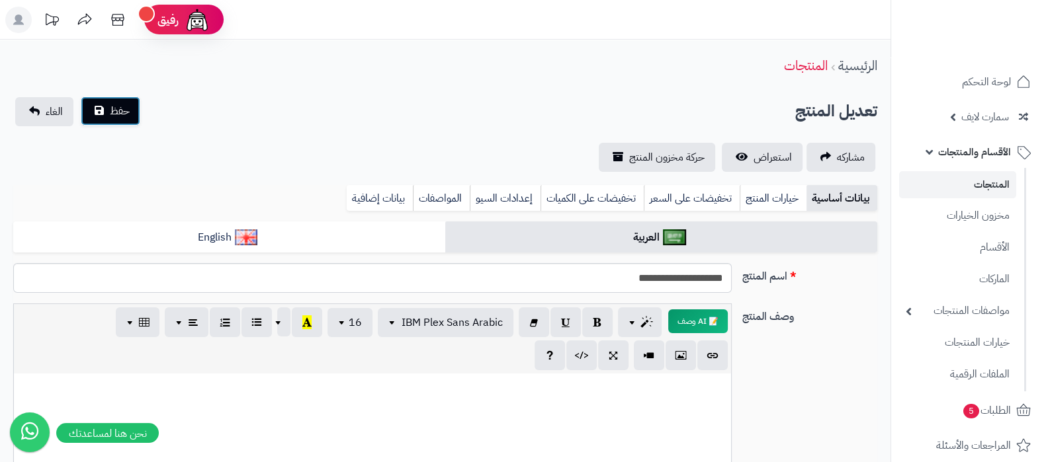
click at [99, 105] on button "حفظ" at bounding box center [111, 111] width 60 height 29
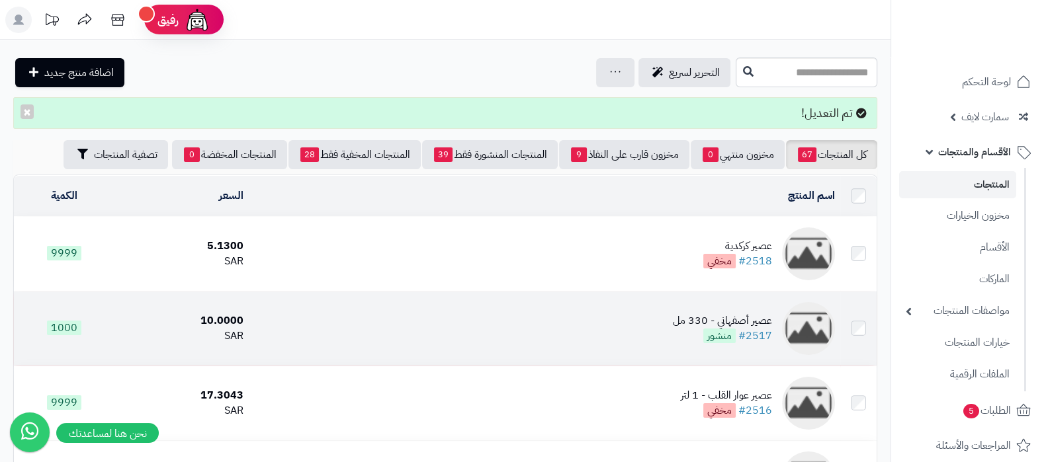
click at [705, 314] on div "عصير أصفهاني - 330 مل" at bounding box center [722, 321] width 99 height 15
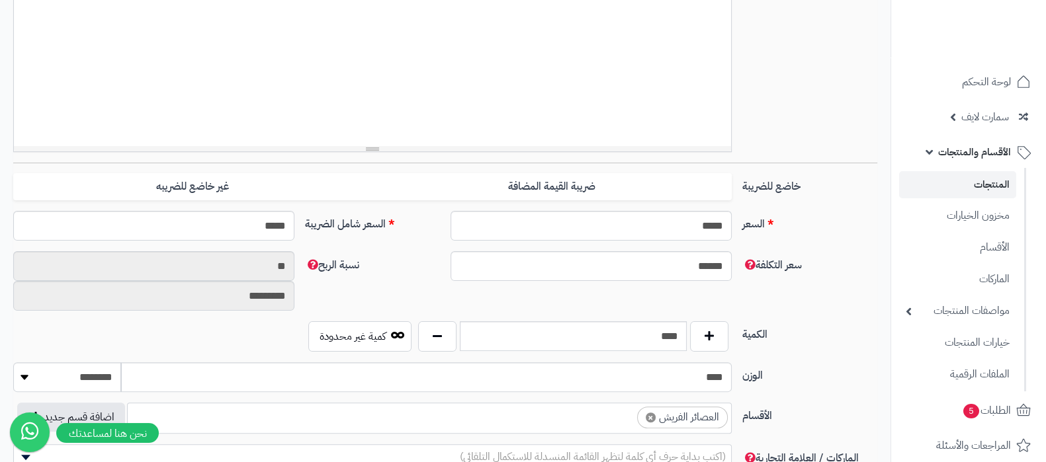
scroll to position [496, 0]
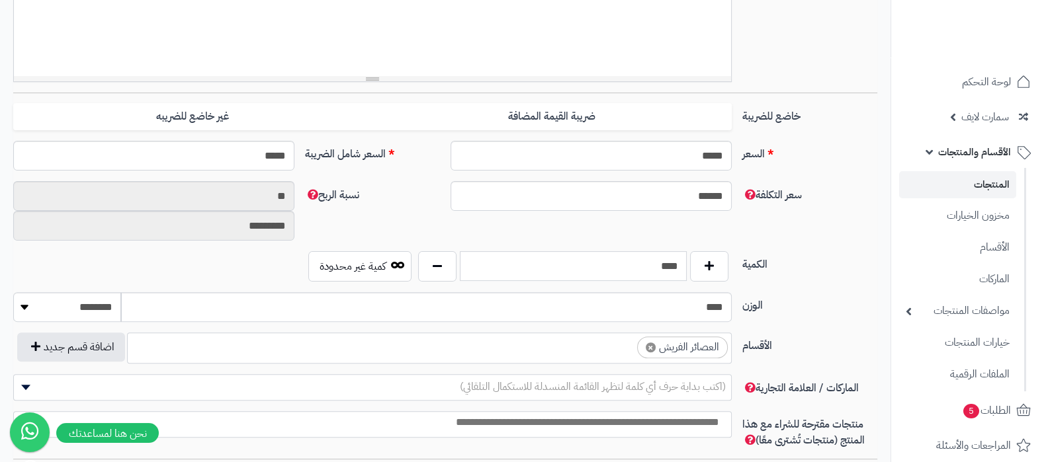
click at [668, 266] on input "****" at bounding box center [573, 266] width 227 height 30
click at [855, 300] on label "الوزن" at bounding box center [810, 302] width 146 height 21
click at [732, 300] on input "****" at bounding box center [426, 307] width 611 height 30
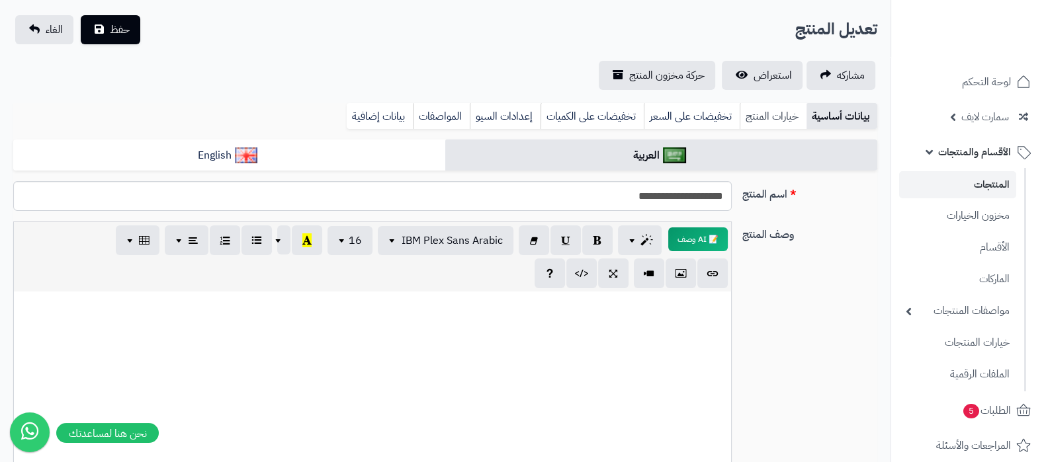
click at [776, 114] on link "خيارات المنتج" at bounding box center [773, 116] width 67 height 26
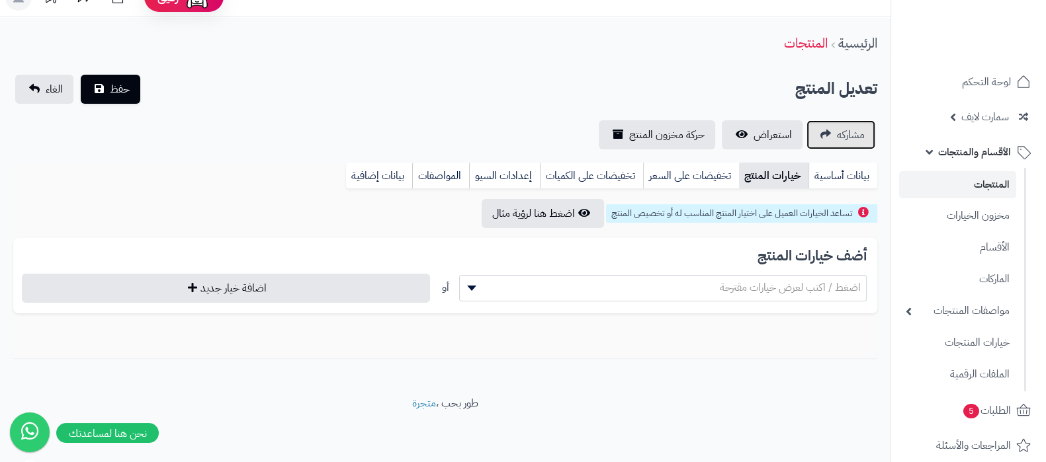
click at [847, 125] on link "مشاركه" at bounding box center [841, 134] width 69 height 29
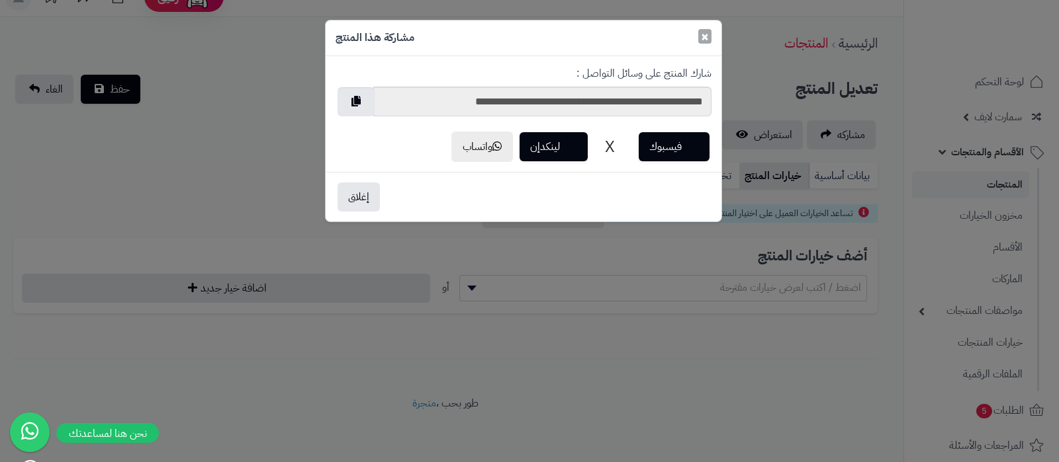
click at [705, 37] on span "×" at bounding box center [705, 36] width 8 height 20
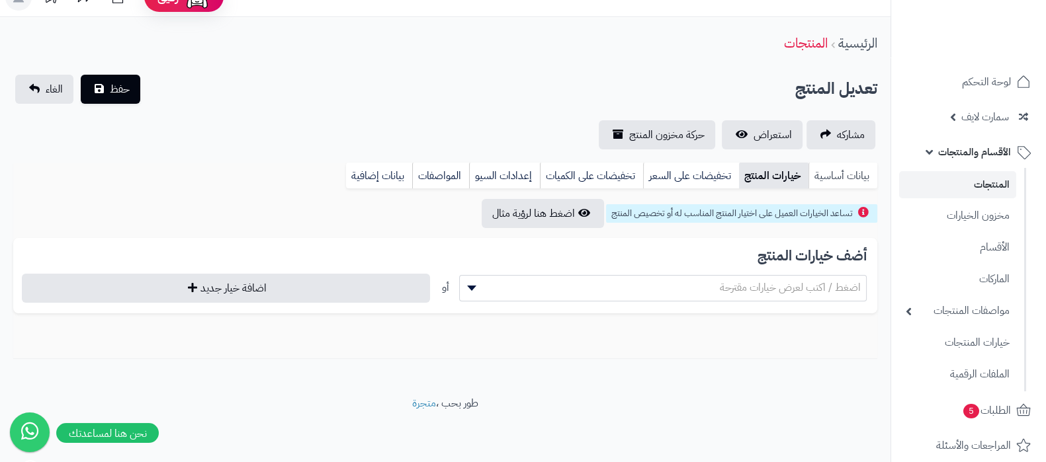
click at [838, 180] on link "بيانات أساسية" at bounding box center [842, 176] width 69 height 26
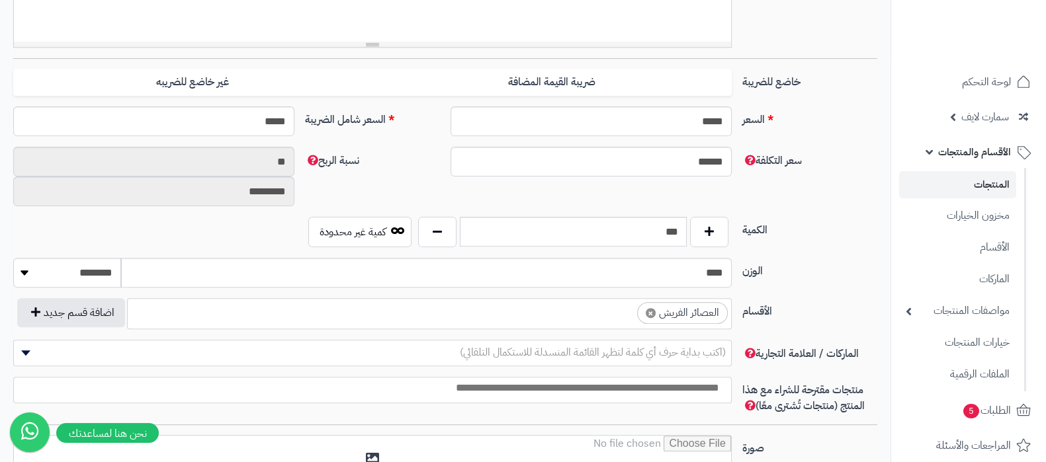
scroll to position [601, 0]
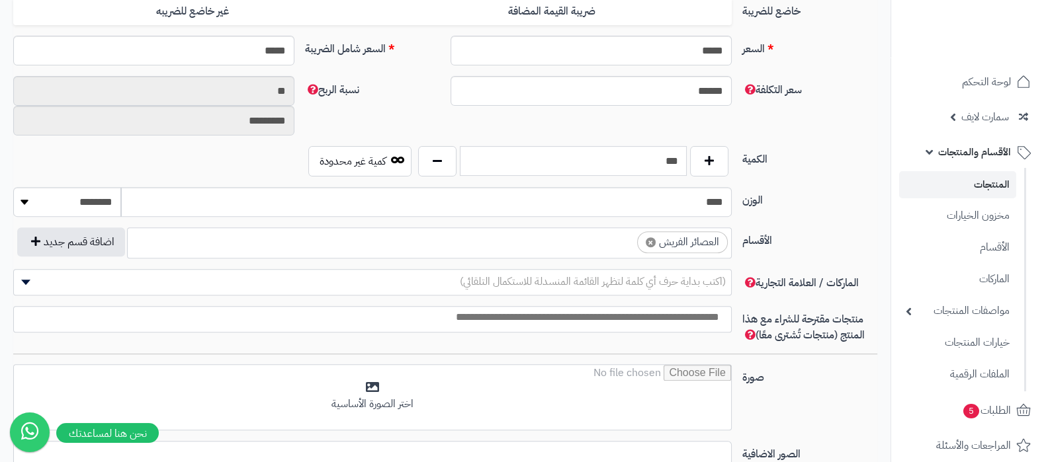
click at [645, 165] on input "***" at bounding box center [573, 161] width 227 height 30
click at [674, 163] on input "***" at bounding box center [573, 161] width 227 height 30
type input "*"
click at [593, 158] on input "text" at bounding box center [573, 161] width 227 height 30
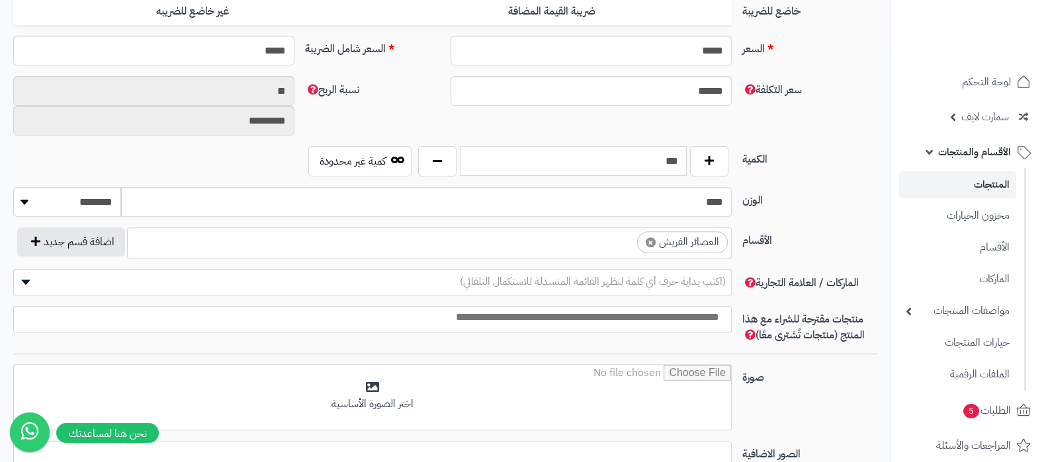
type input "***"
click at [795, 192] on label "الوزن" at bounding box center [810, 197] width 146 height 21
click at [732, 192] on input "****" at bounding box center [426, 202] width 611 height 30
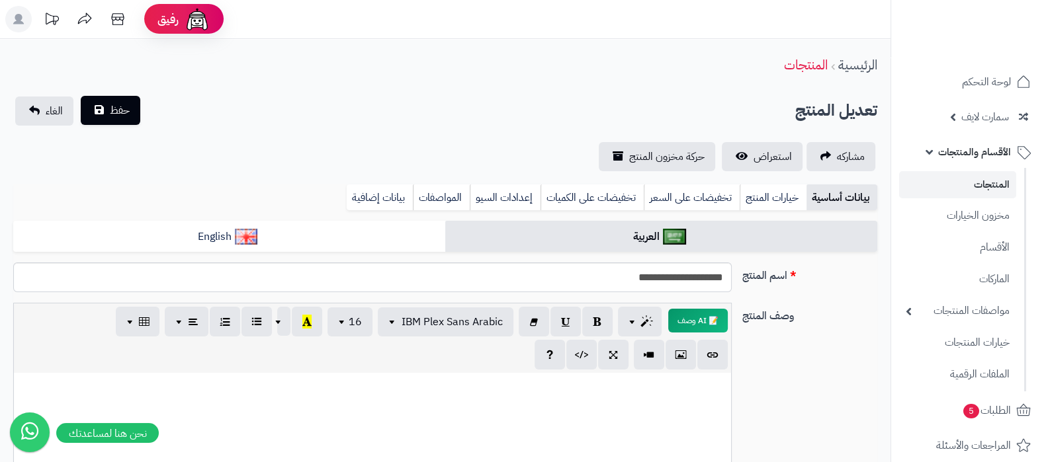
scroll to position [0, 0]
click at [118, 110] on span "حفظ" at bounding box center [120, 111] width 20 height 16
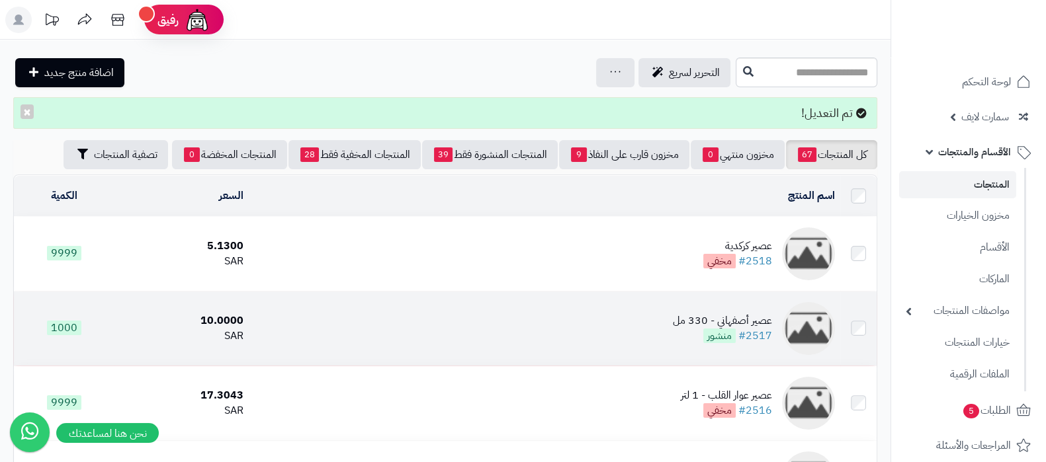
click at [609, 310] on td "عصير أصفهاني - 330 مل #2517 منشور" at bounding box center [544, 329] width 591 height 74
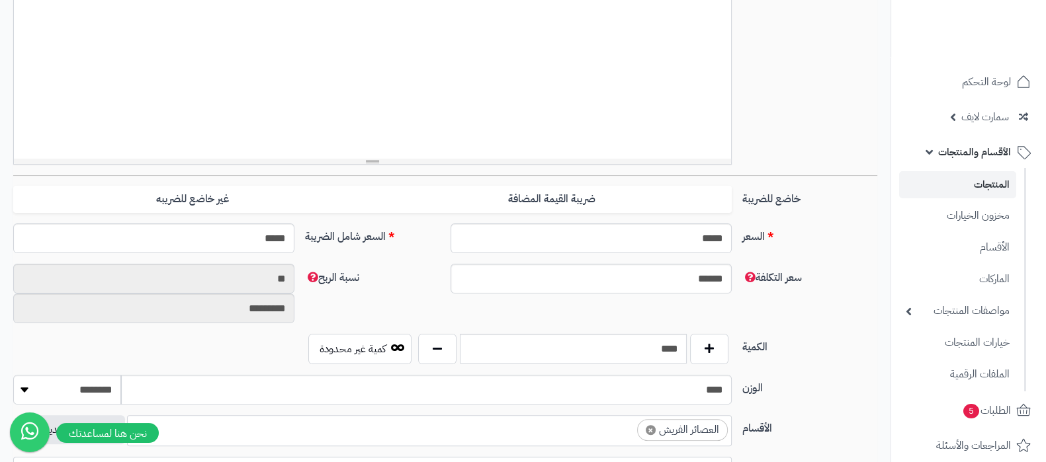
scroll to position [414, 0]
drag, startPoint x: 640, startPoint y: 349, endPoint x: 761, endPoint y: 351, distance: 121.1
click at [743, 349] on div "الكمية **** كمية غير محدودة" at bounding box center [445, 354] width 875 height 41
click at [834, 364] on div "الكمية **** كمية غير محدودة" at bounding box center [445, 354] width 875 height 41
click at [662, 355] on input "****" at bounding box center [573, 349] width 227 height 30
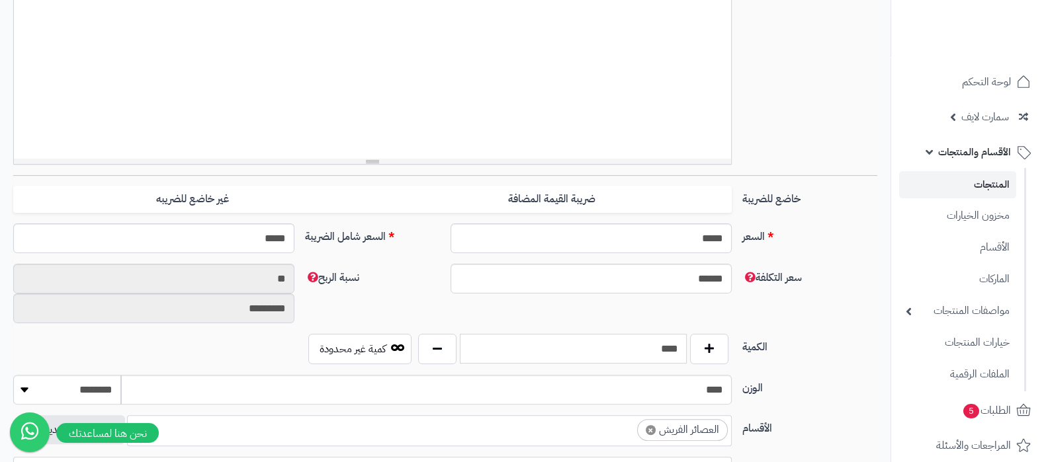
click at [662, 355] on input "****" at bounding box center [573, 349] width 227 height 30
type input "*"
type input "***"
click at [867, 294] on div "سعر التكلفة ****** نسبة الربح ** *********" at bounding box center [445, 299] width 875 height 70
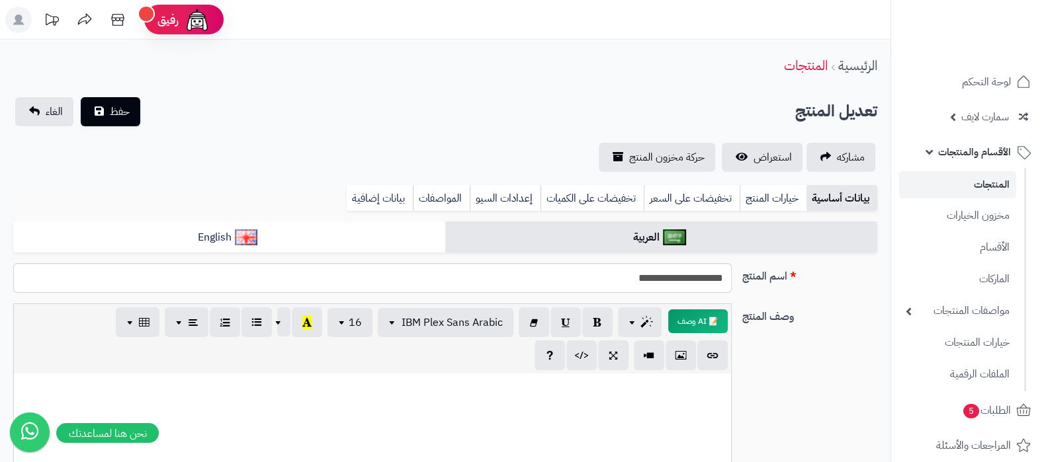
click at [111, 127] on div "**********" at bounding box center [445, 134] width 891 height 75
click at [126, 117] on span "حفظ" at bounding box center [120, 111] width 20 height 16
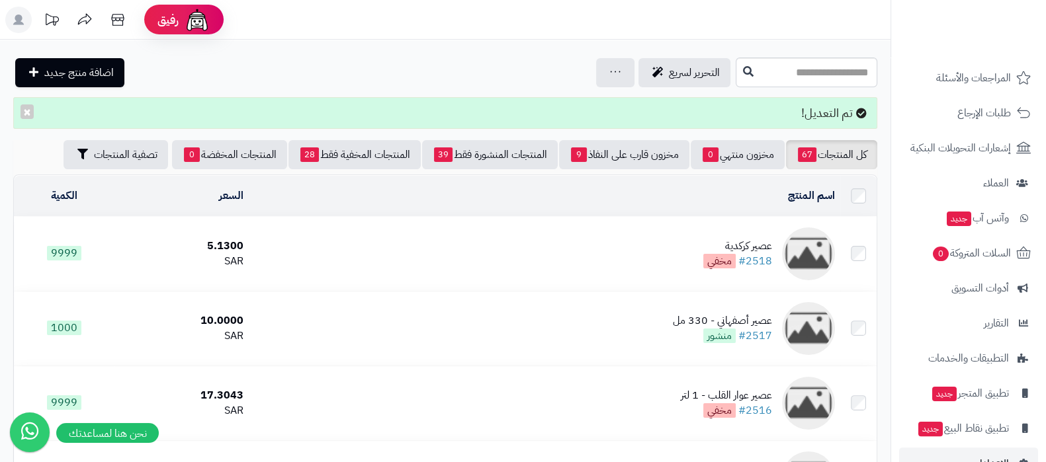
scroll to position [402, 0]
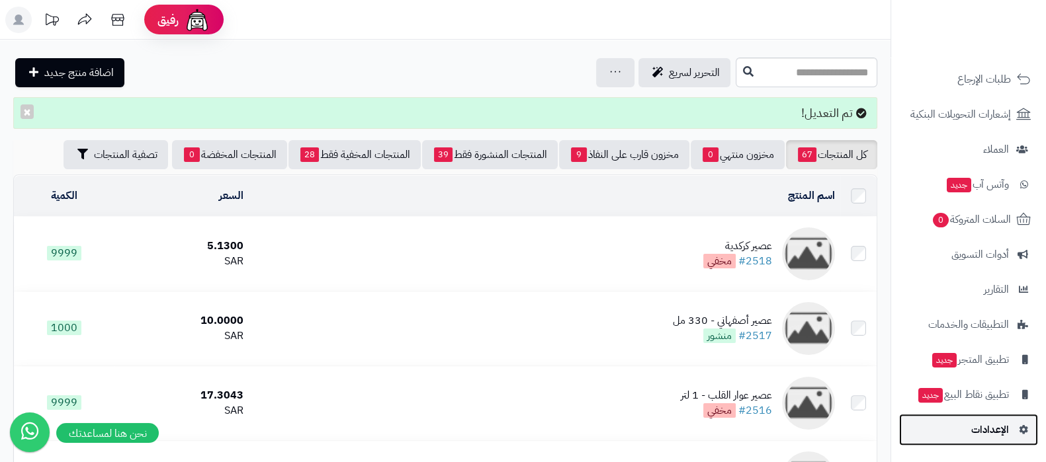
click at [992, 429] on span "الإعدادات" at bounding box center [990, 430] width 38 height 19
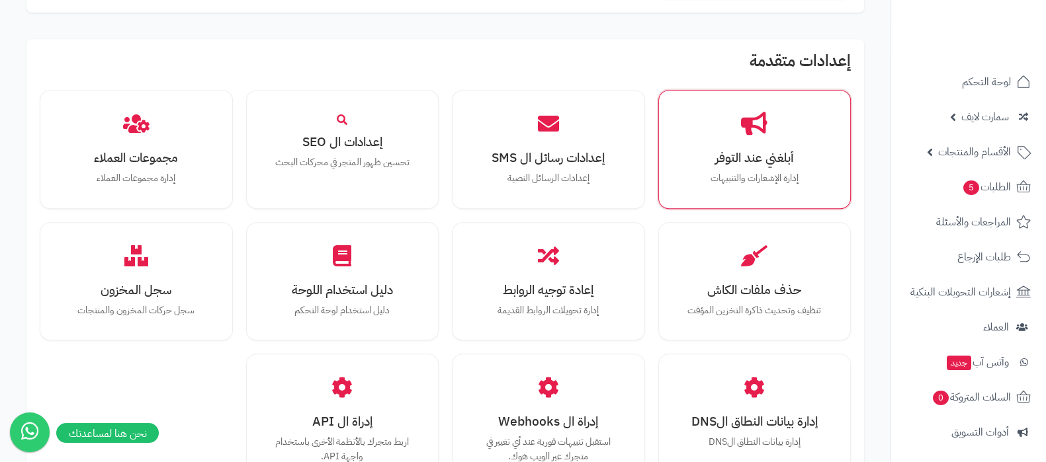
scroll to position [1157, 0]
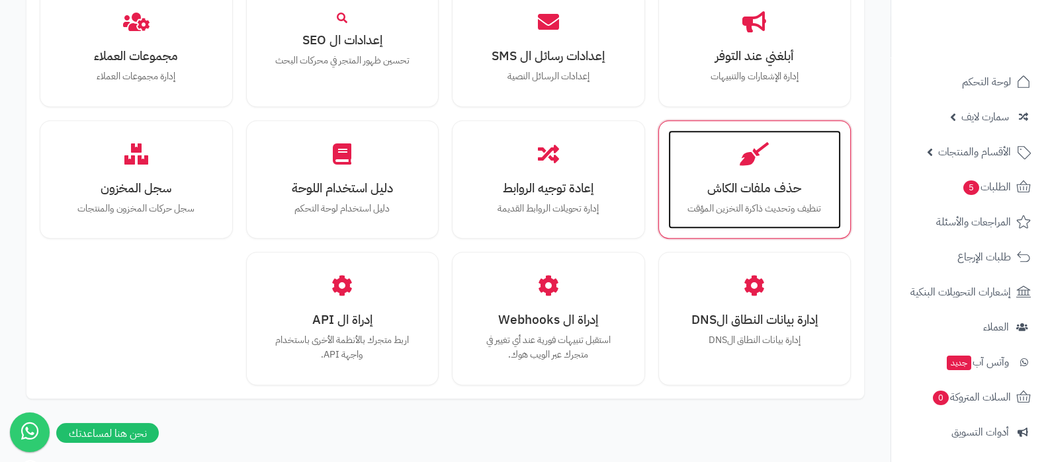
click at [738, 203] on p "تنظيف وتحديث ذاكرة التخزين المؤقت" at bounding box center [754, 209] width 147 height 15
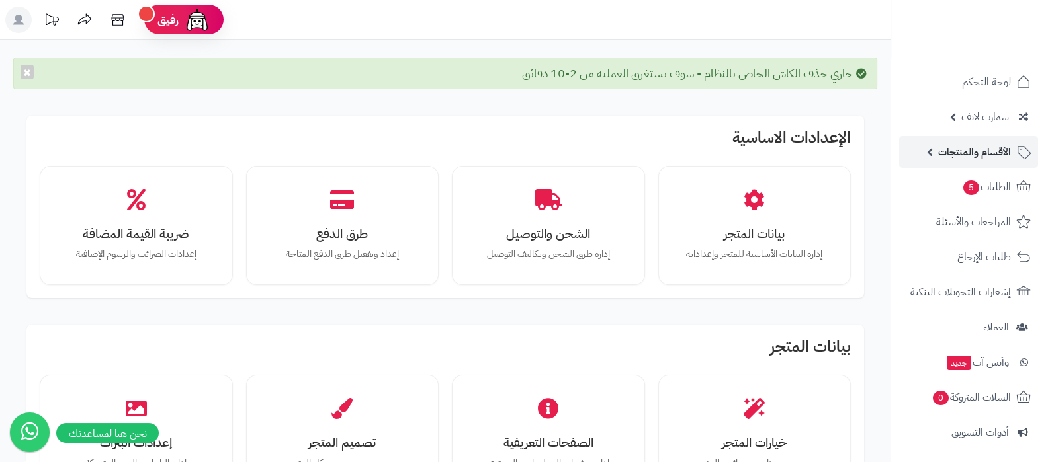
click at [962, 141] on link "الأقسام والمنتجات" at bounding box center [968, 152] width 139 height 32
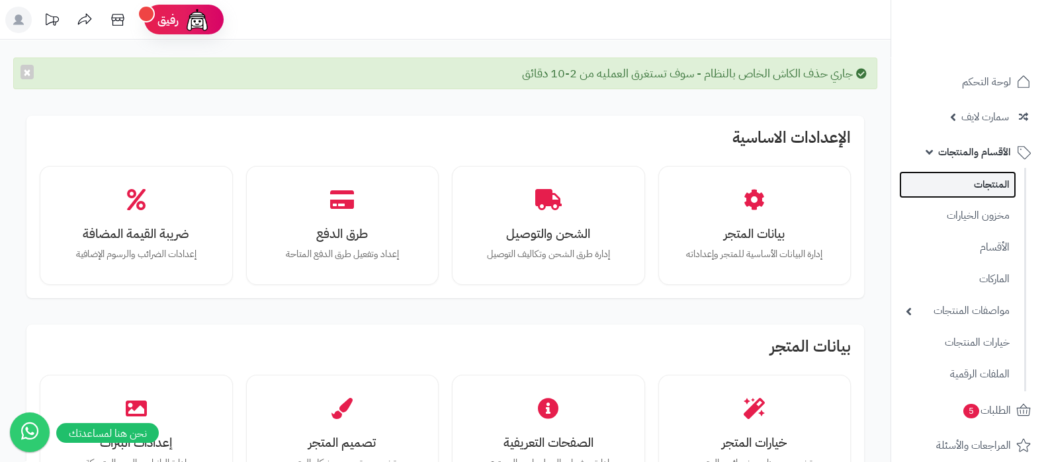
click at [986, 185] on link "المنتجات" at bounding box center [957, 184] width 117 height 27
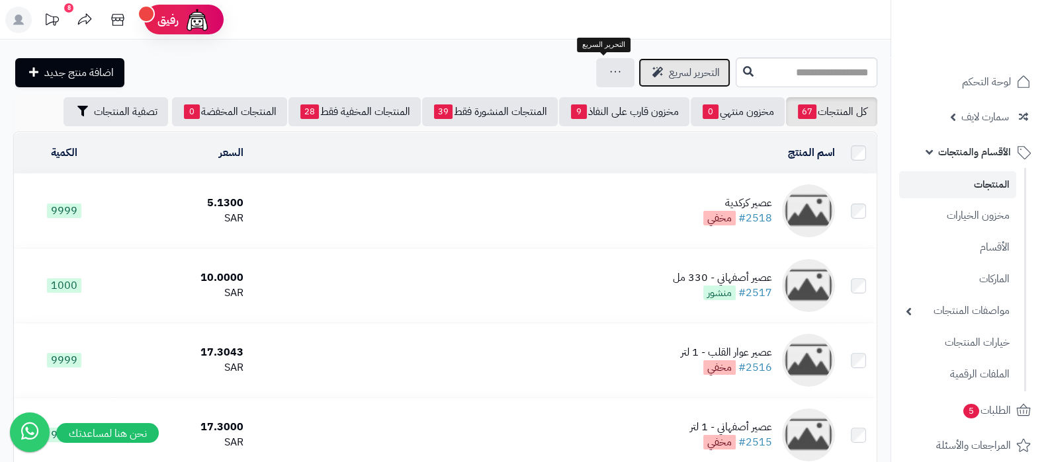
click at [638, 67] on link "التحرير لسريع" at bounding box center [684, 72] width 92 height 29
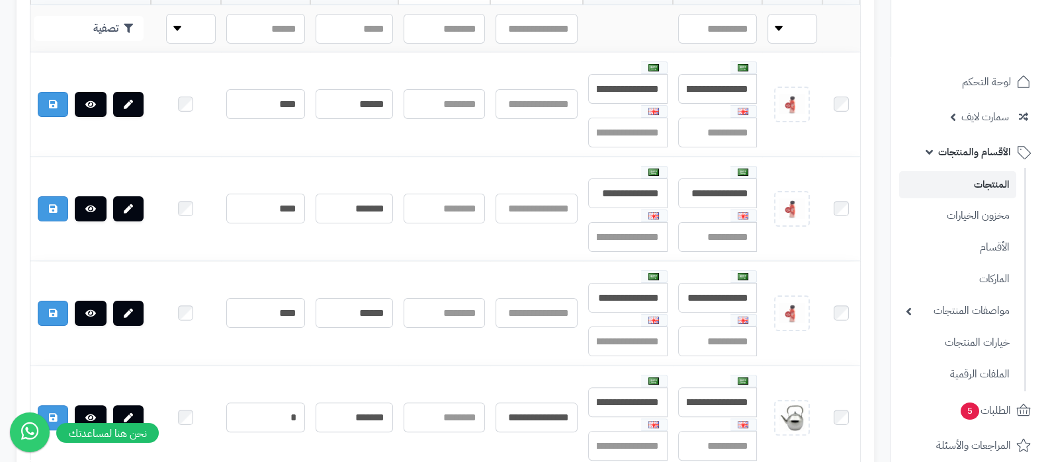
scroll to position [165, 0]
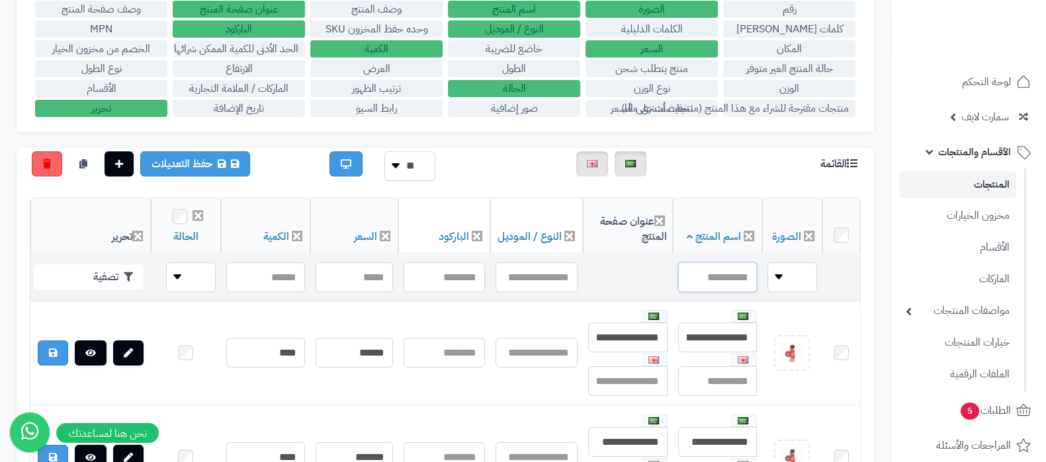
click at [716, 279] on input "text" at bounding box center [717, 278] width 79 height 30
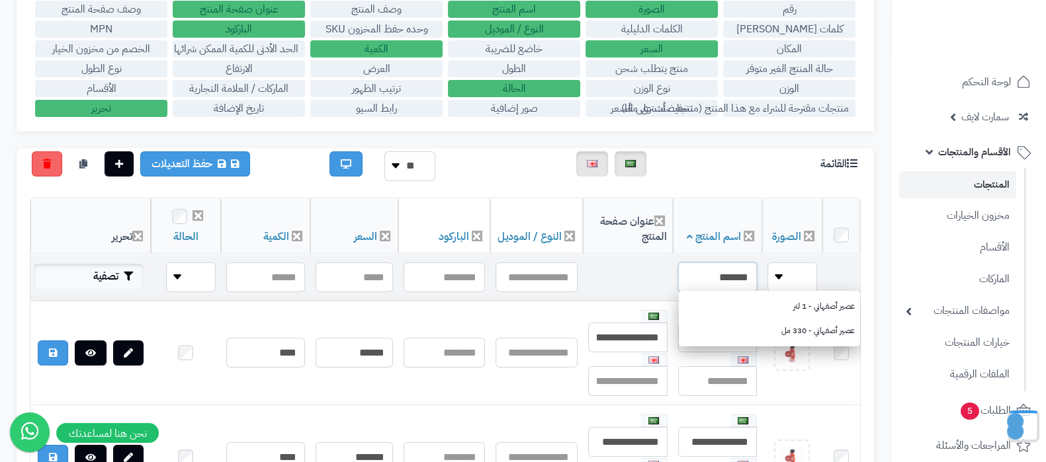
type input "*******"
click at [106, 283] on button "تصفية" at bounding box center [89, 276] width 110 height 25
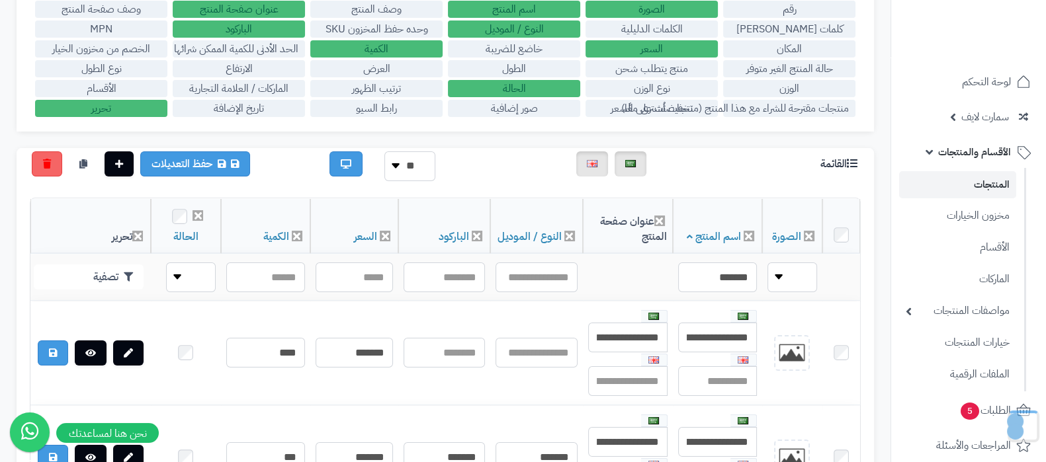
scroll to position [248, 0]
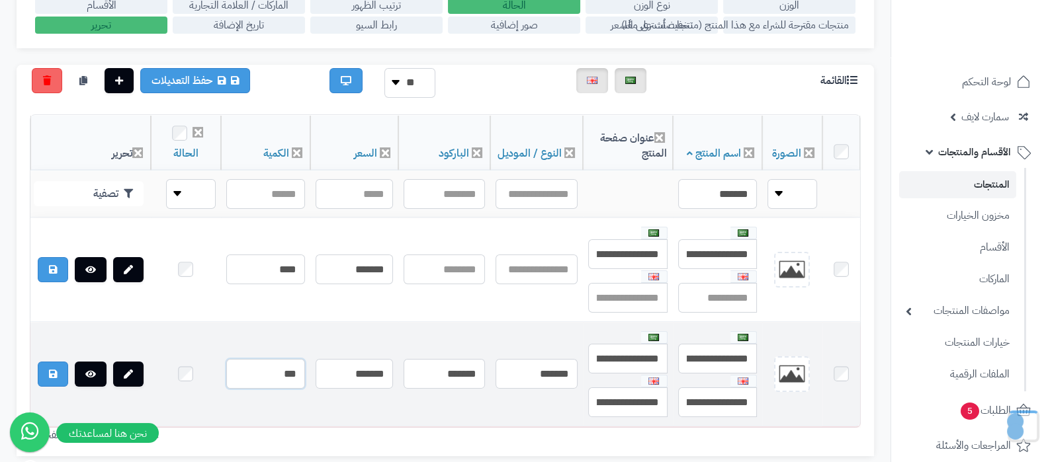
click at [265, 373] on input "***" at bounding box center [265, 374] width 79 height 30
click at [276, 372] on input "***" at bounding box center [265, 374] width 79 height 30
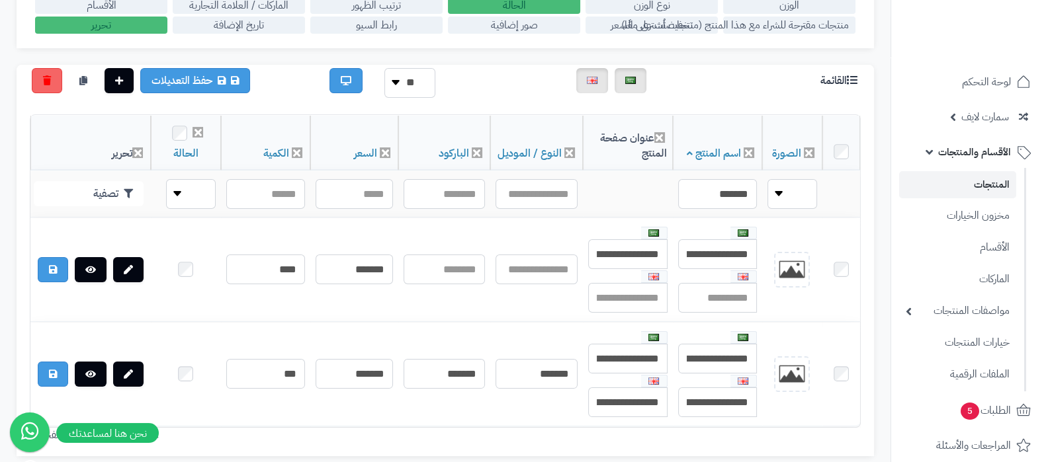
click at [996, 178] on link "المنتجات" at bounding box center [957, 184] width 117 height 27
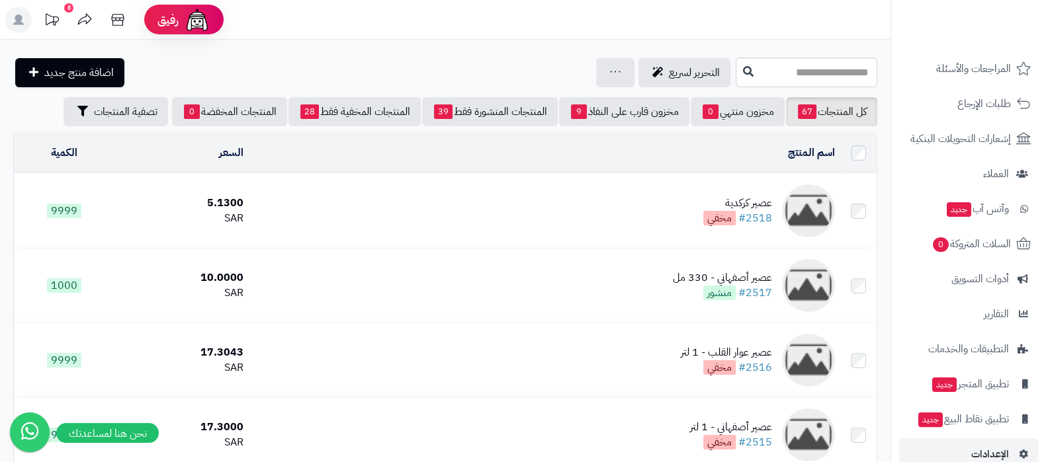
scroll to position [402, 0]
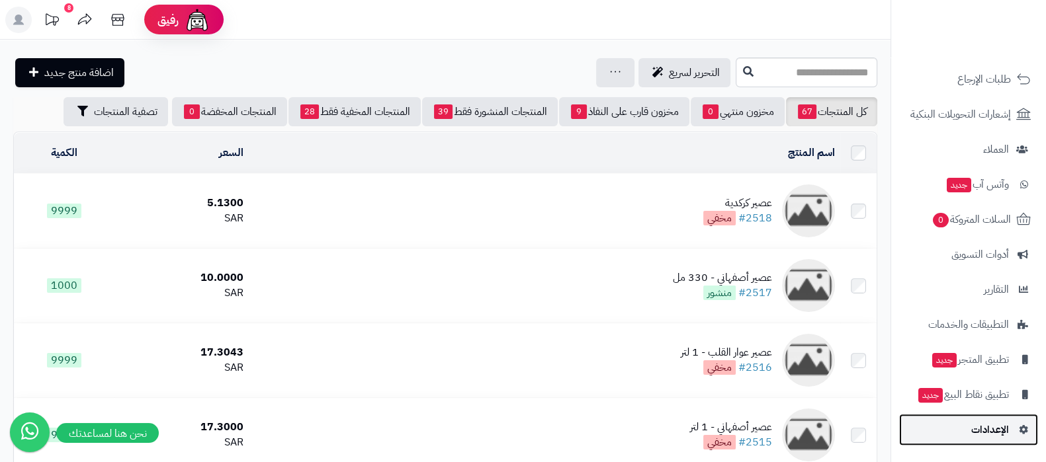
click at [973, 428] on span "الإعدادات" at bounding box center [990, 430] width 38 height 19
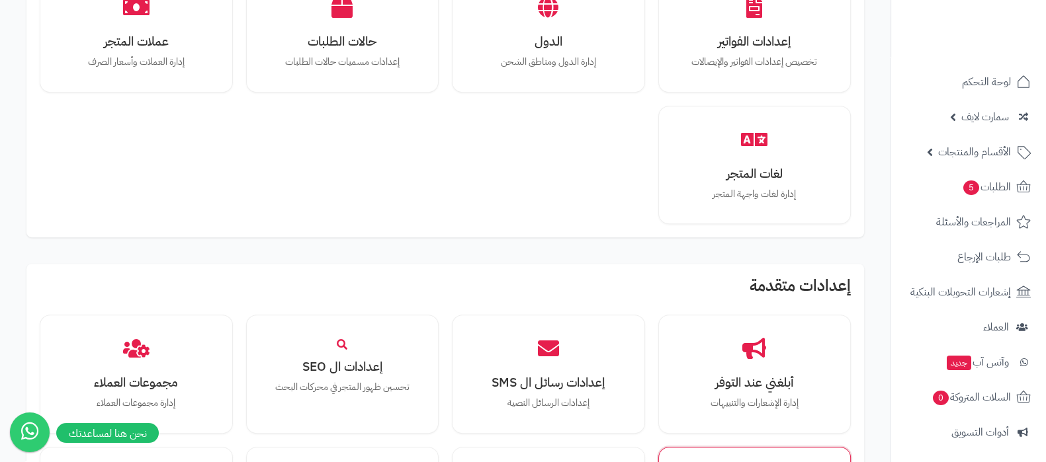
scroll to position [1223, 0]
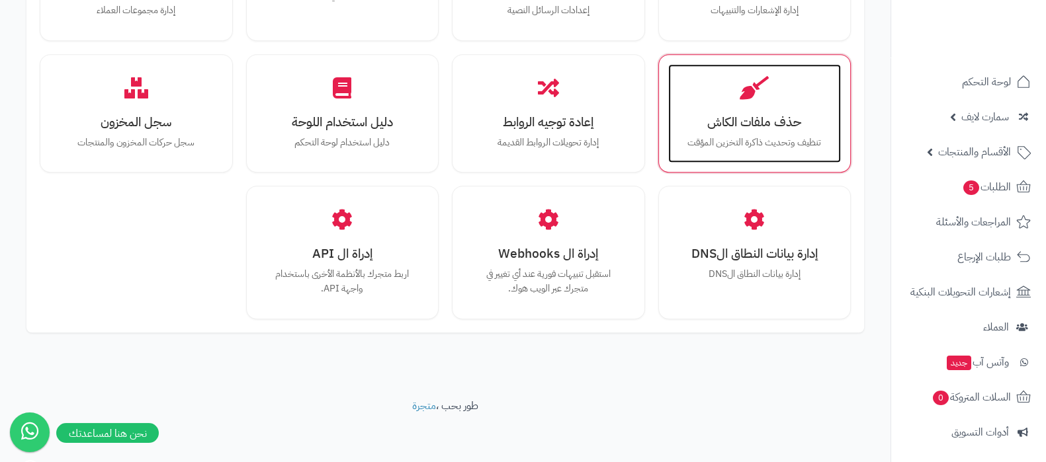
click at [752, 115] on h3 "حذف ملفات الكاش" at bounding box center [754, 122] width 147 height 14
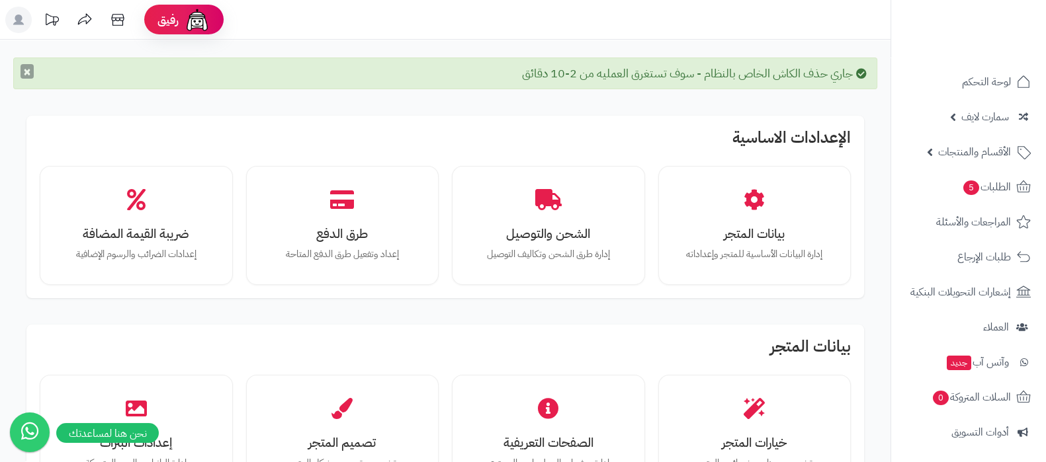
click at [23, 70] on button "×" at bounding box center [27, 71] width 13 height 15
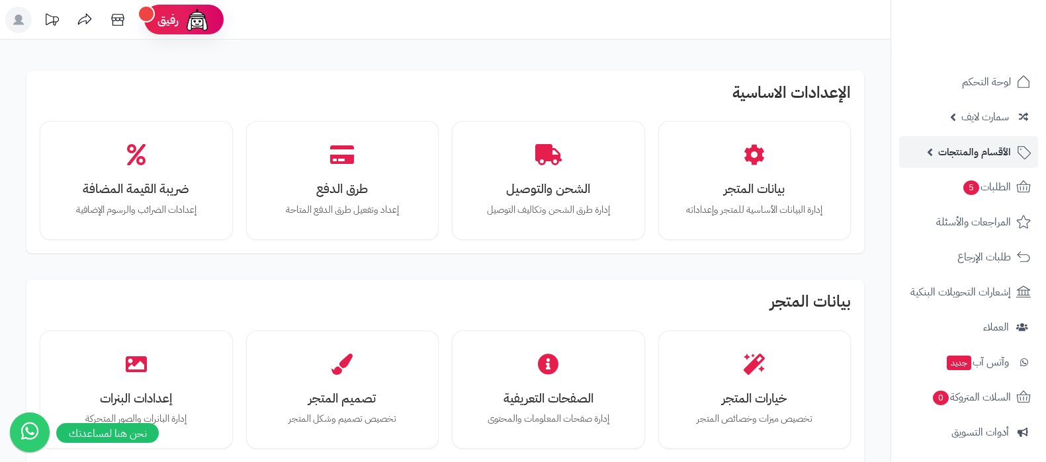
click at [963, 143] on span "الأقسام والمنتجات" at bounding box center [974, 152] width 73 height 19
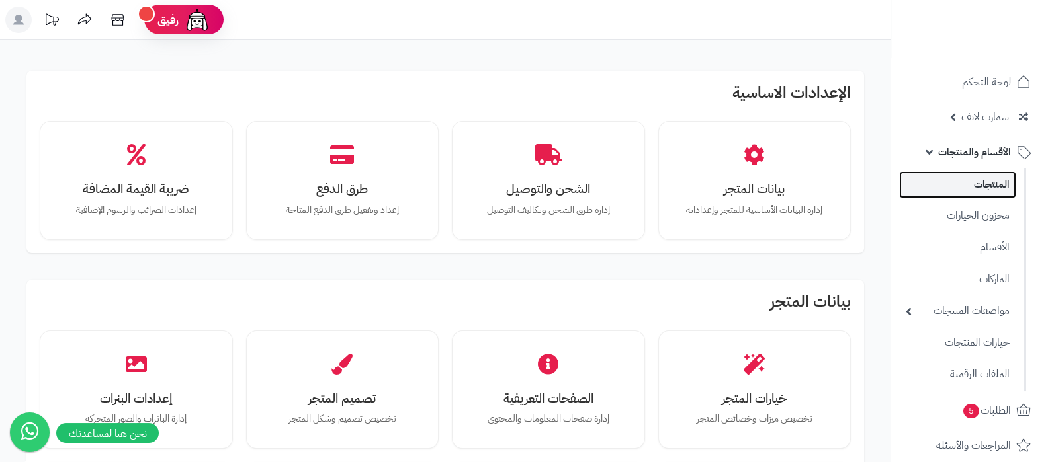
click at [973, 173] on link "المنتجات" at bounding box center [957, 184] width 117 height 27
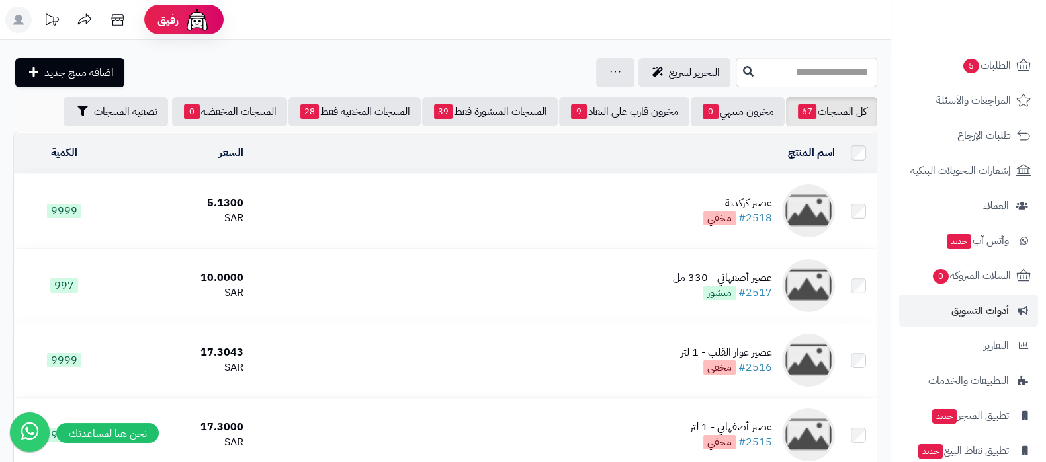
scroll to position [402, 0]
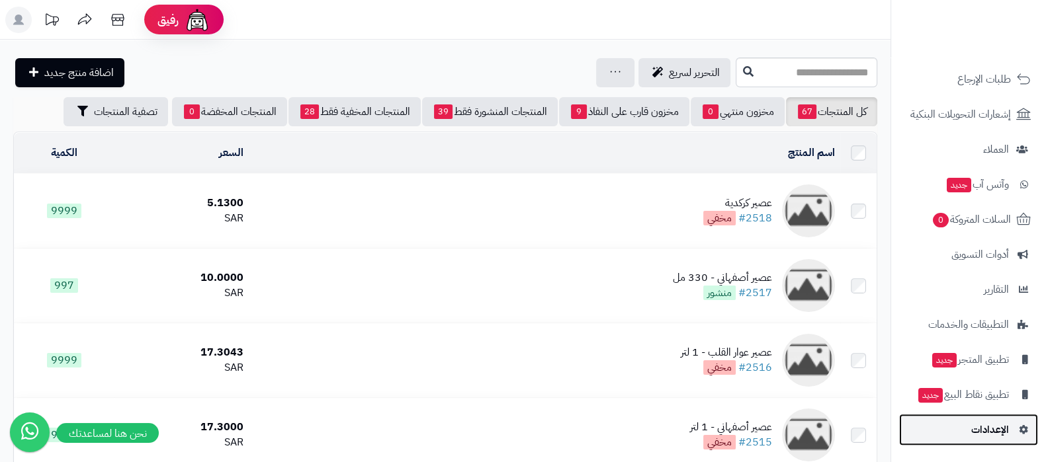
click at [990, 427] on span "الإعدادات" at bounding box center [990, 430] width 38 height 19
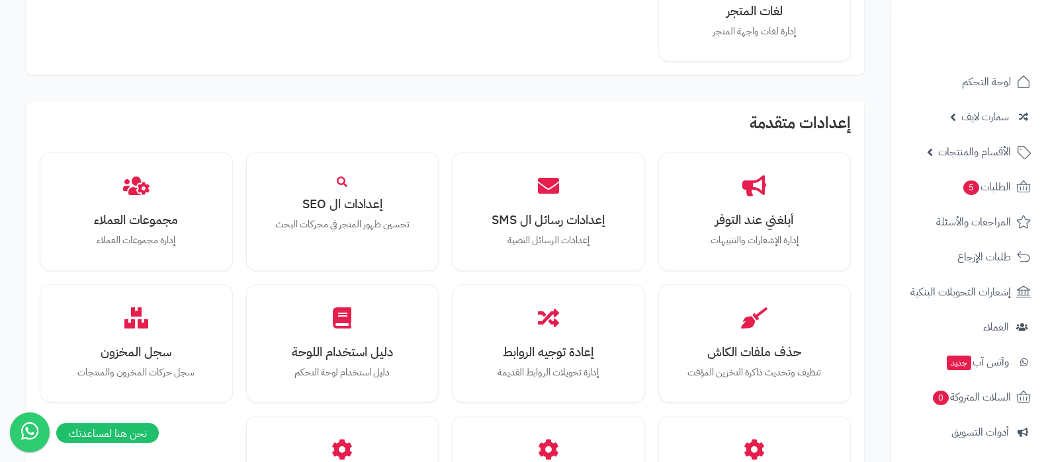
scroll to position [1223, 0]
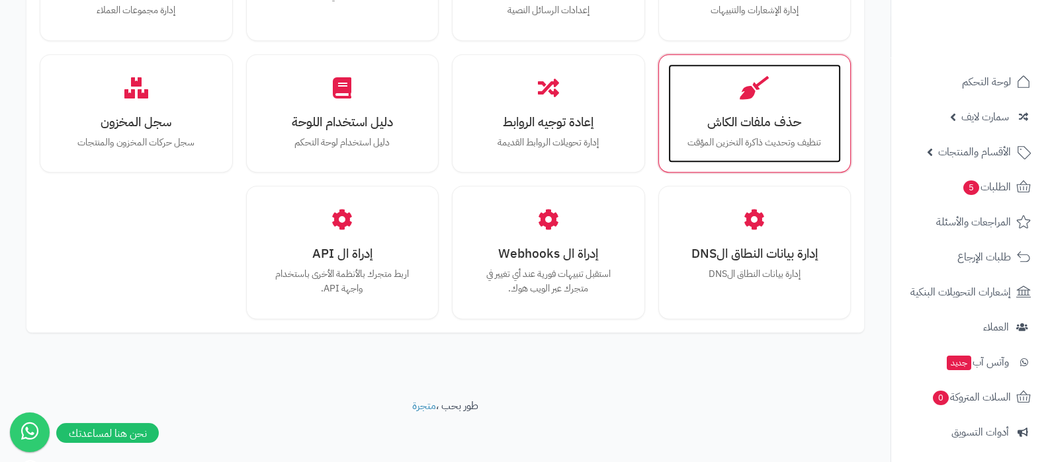
click at [781, 109] on div "حذف ملفات الكاش تنظيف وتحديث ذاكرة التخزين المؤقت" at bounding box center [754, 113] width 173 height 99
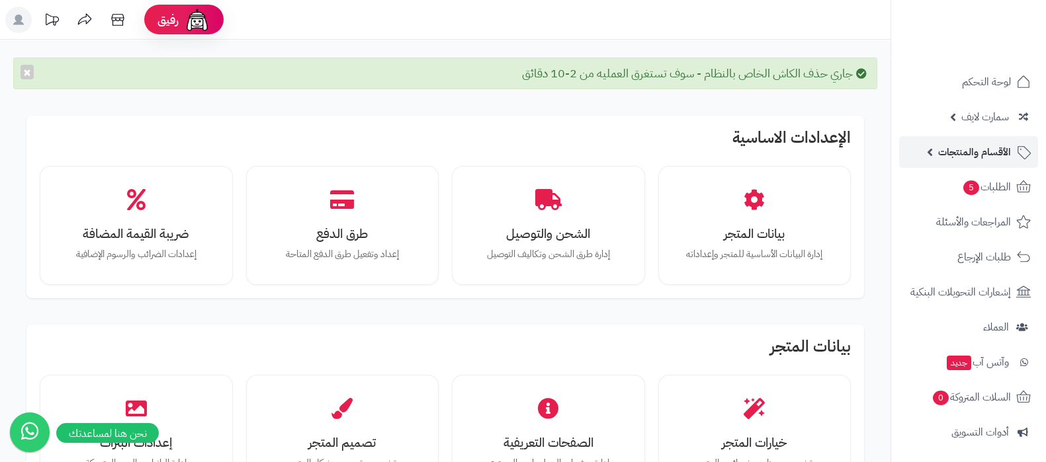
click at [943, 149] on span "الأقسام والمنتجات" at bounding box center [974, 152] width 73 height 19
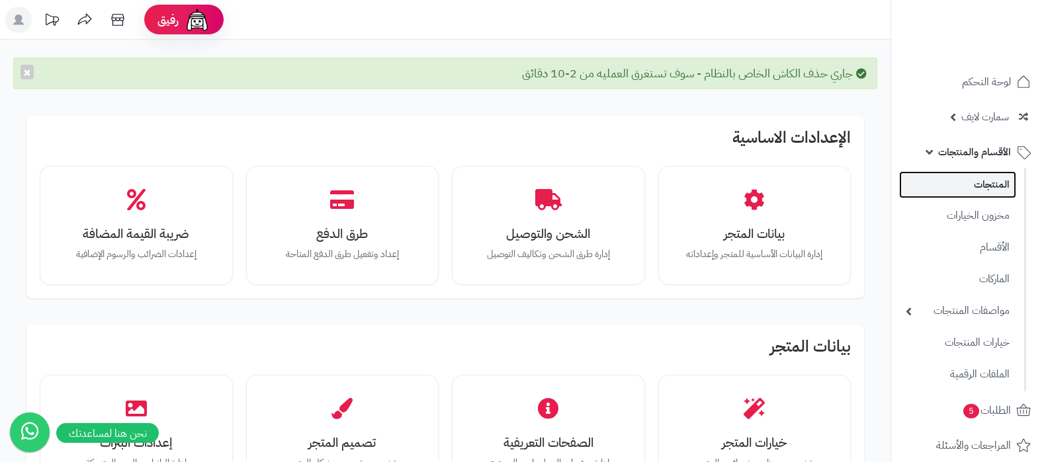
click at [976, 180] on link "المنتجات" at bounding box center [957, 184] width 117 height 27
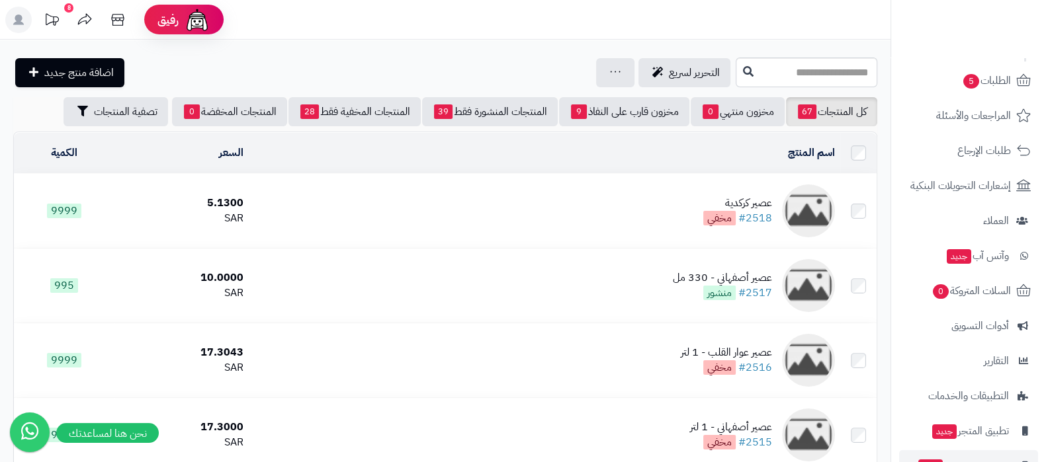
scroll to position [402, 0]
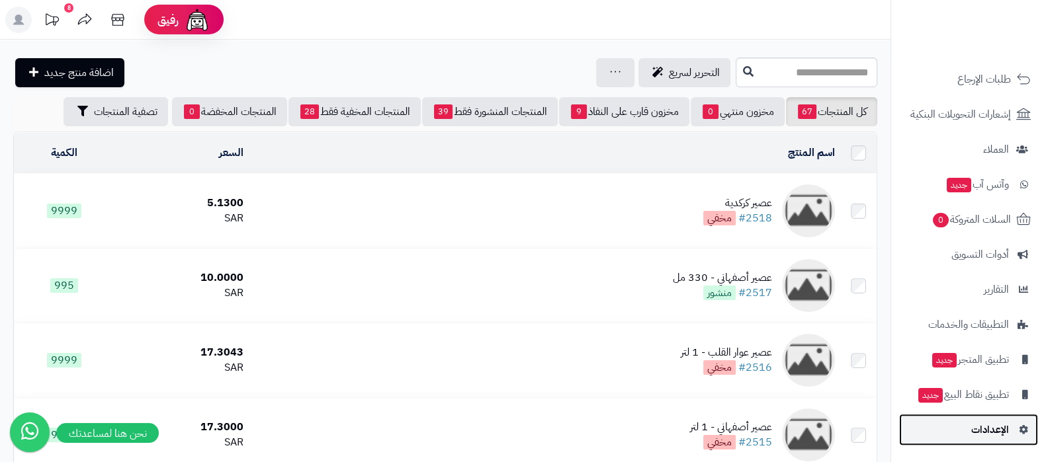
click at [975, 431] on span "الإعدادات" at bounding box center [990, 430] width 38 height 19
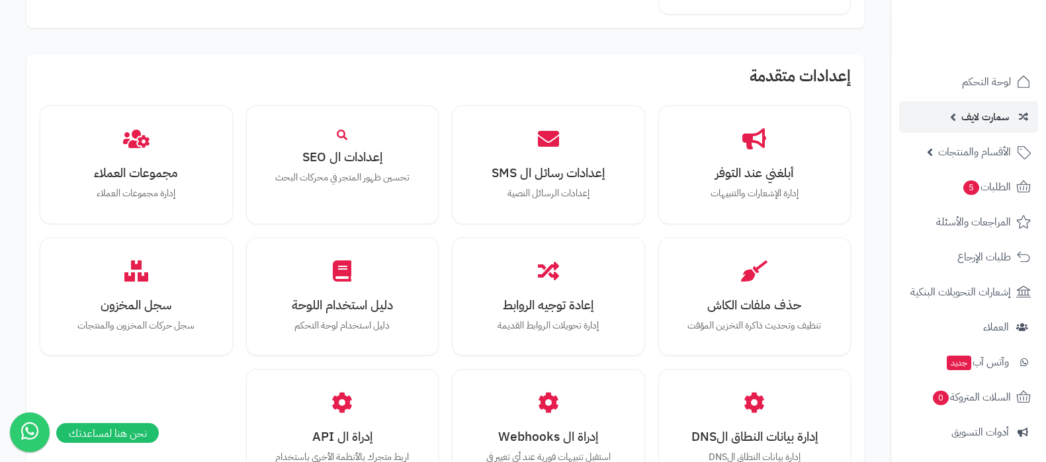
scroll to position [910, 0]
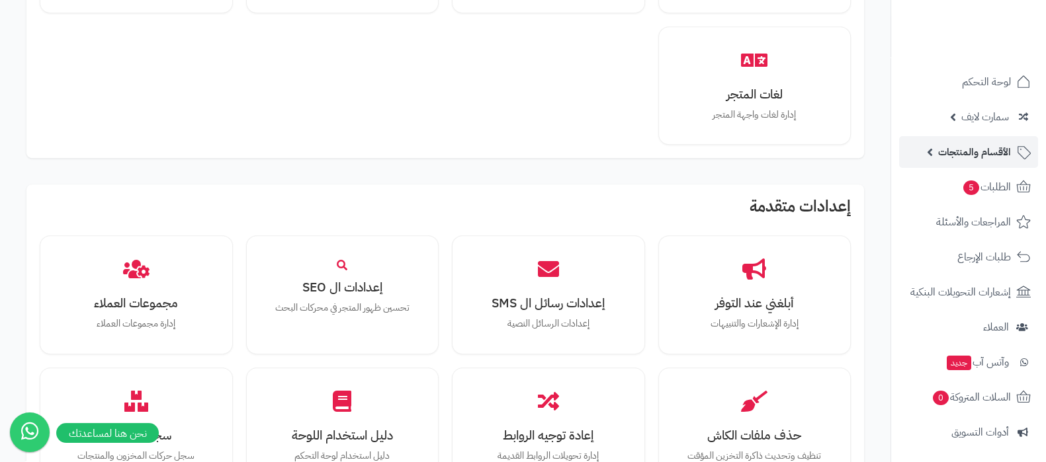
click at [963, 150] on span "الأقسام والمنتجات" at bounding box center [974, 152] width 73 height 19
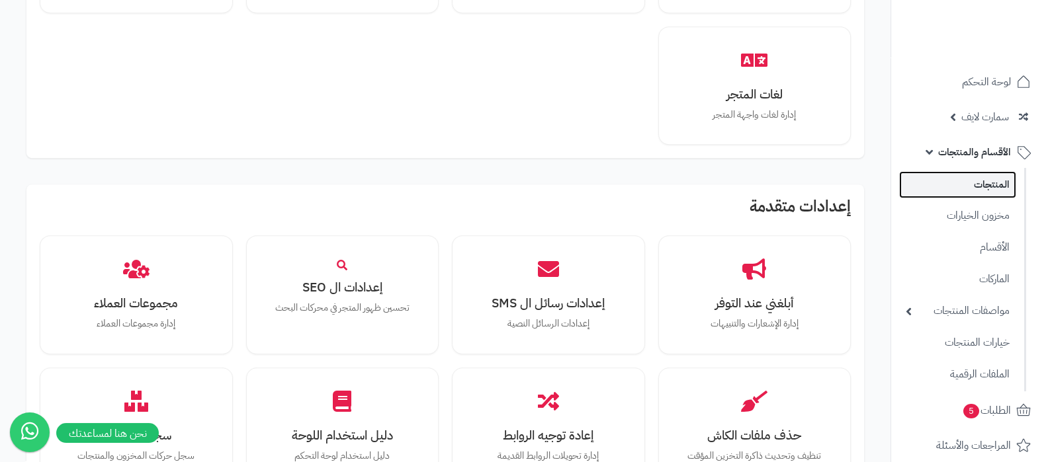
click at [965, 171] on link "المنتجات" at bounding box center [957, 184] width 117 height 27
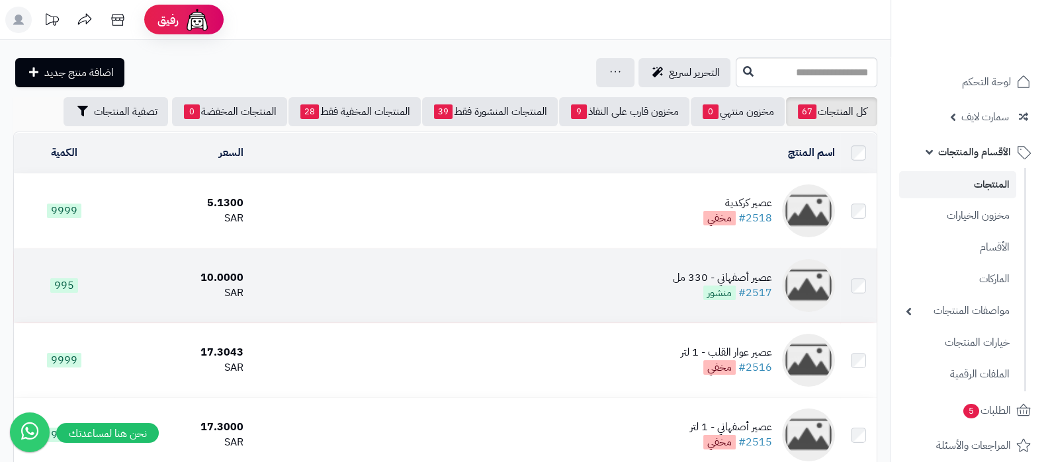
click at [720, 275] on div "عصير أصفهاني - 330 مل" at bounding box center [722, 278] width 99 height 15
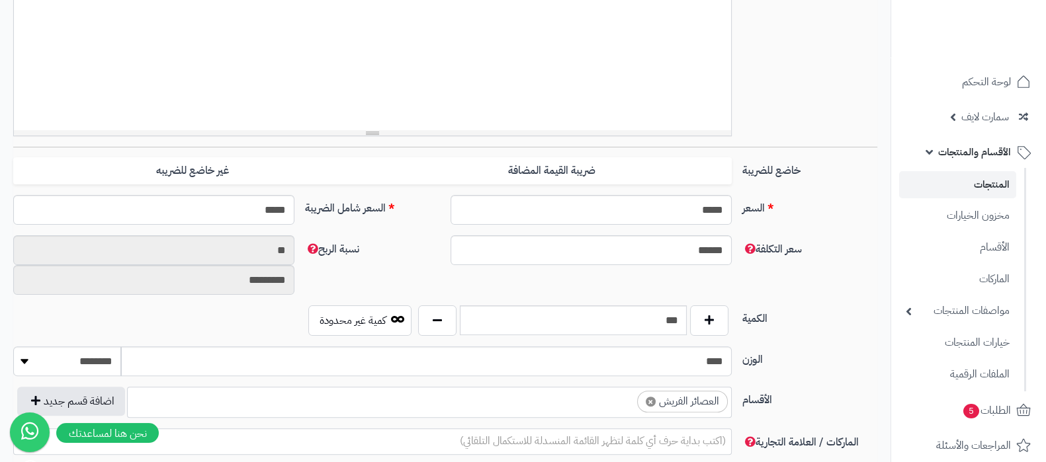
scroll to position [496, 0]
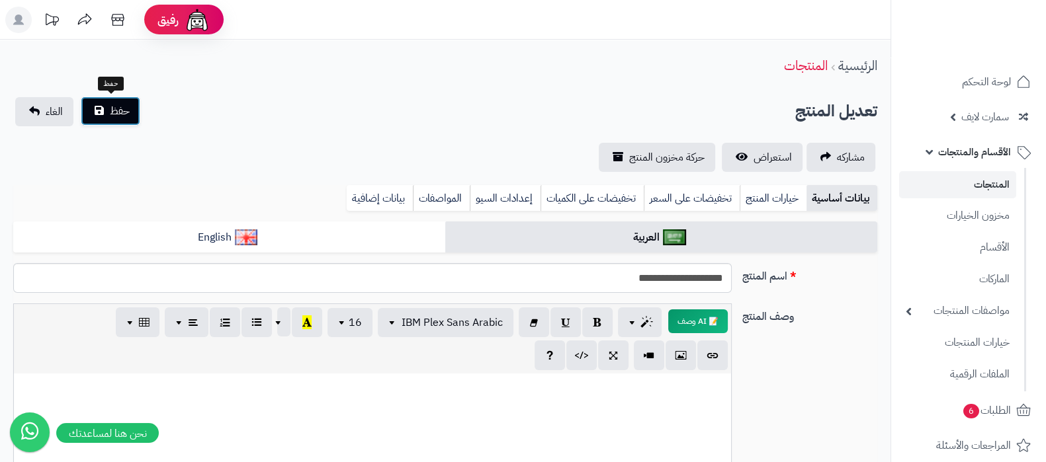
click at [99, 114] on button "حفظ" at bounding box center [111, 111] width 60 height 29
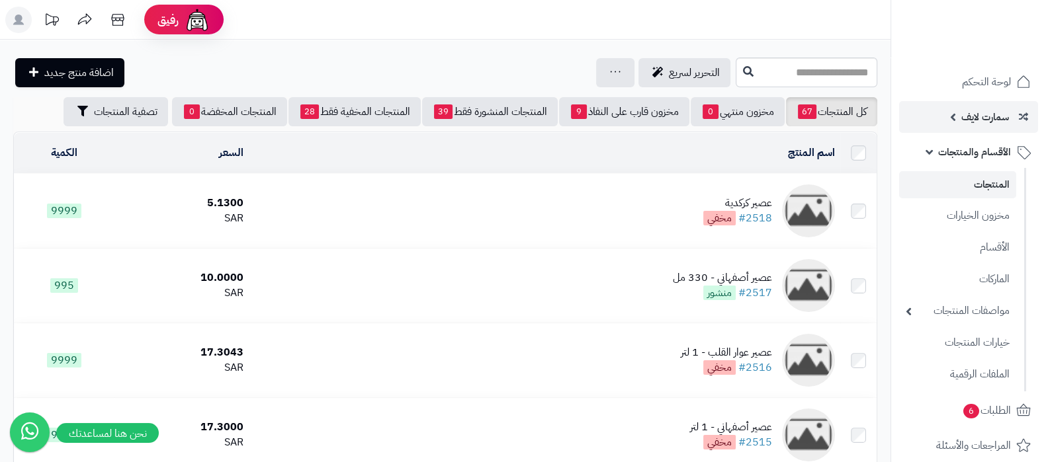
click at [968, 103] on link "سمارت لايف" at bounding box center [968, 117] width 139 height 32
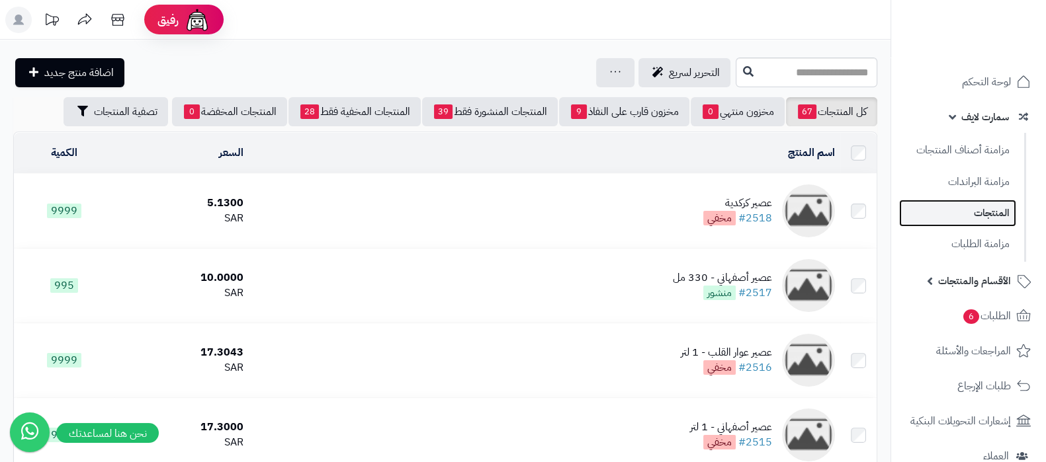
click at [977, 210] on link "المنتجات" at bounding box center [957, 213] width 117 height 27
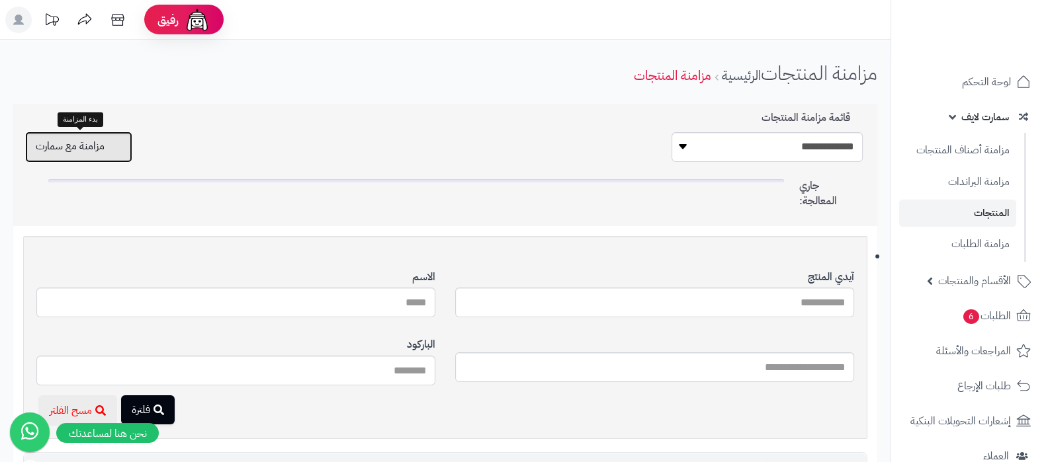
click at [99, 148] on button "مزامنة مع سمارت" at bounding box center [78, 147] width 107 height 31
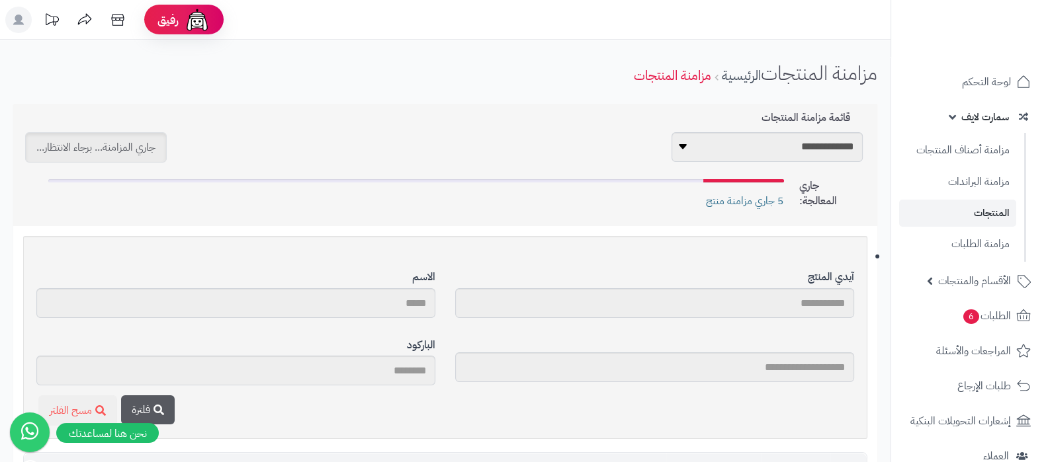
click at [968, 120] on span "سمارت لايف" at bounding box center [985, 117] width 48 height 19
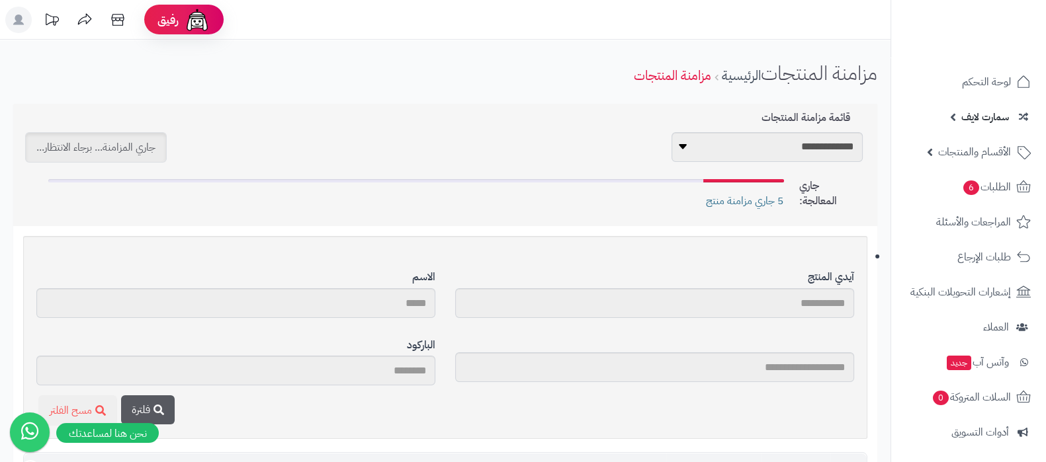
click at [968, 120] on span "سمارت لايف" at bounding box center [985, 117] width 48 height 19
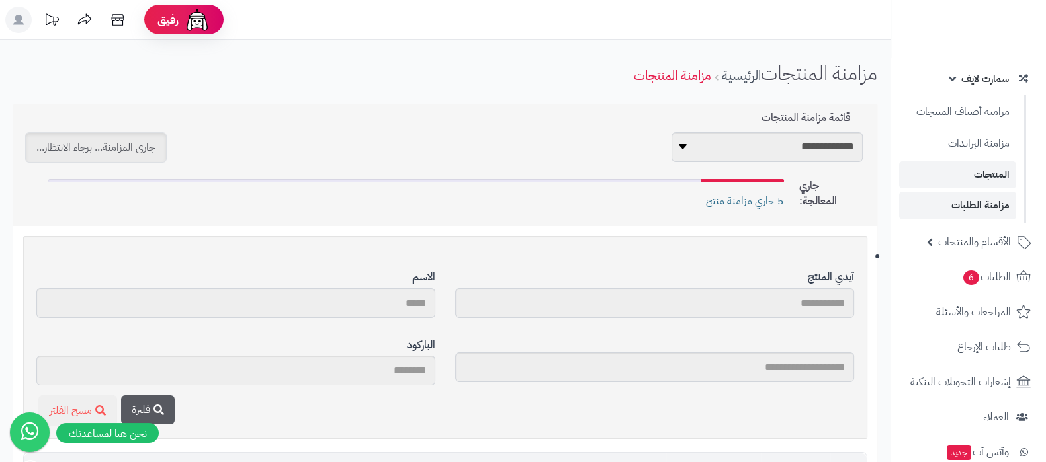
scroll to position [1, 0]
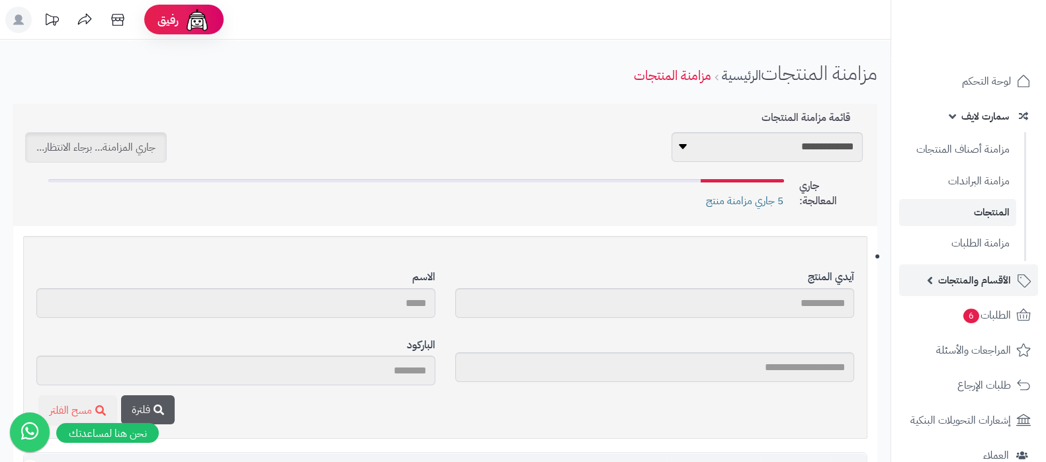
click at [962, 279] on span "الأقسام والمنتجات" at bounding box center [974, 280] width 73 height 19
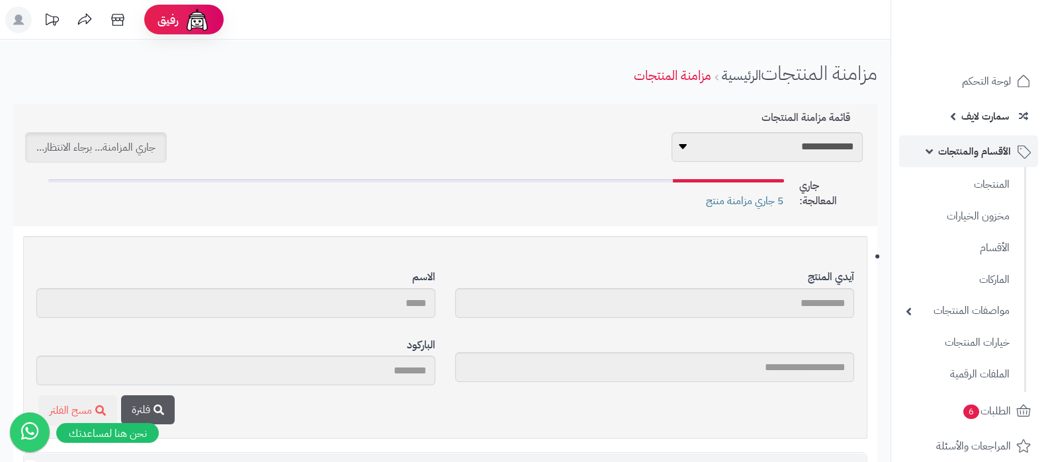
click at [970, 161] on link "الأقسام والمنتجات" at bounding box center [968, 152] width 139 height 32
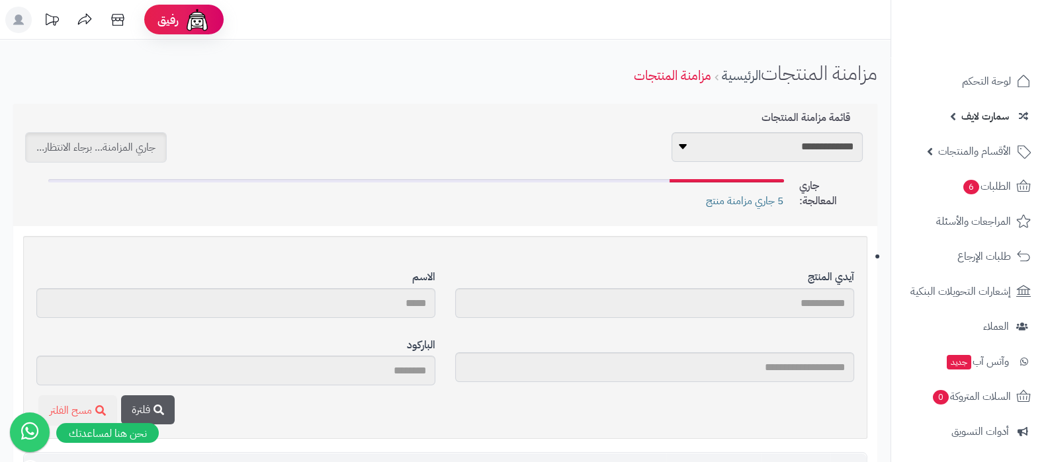
click at [967, 125] on link "سمارت لايف" at bounding box center [968, 117] width 139 height 32
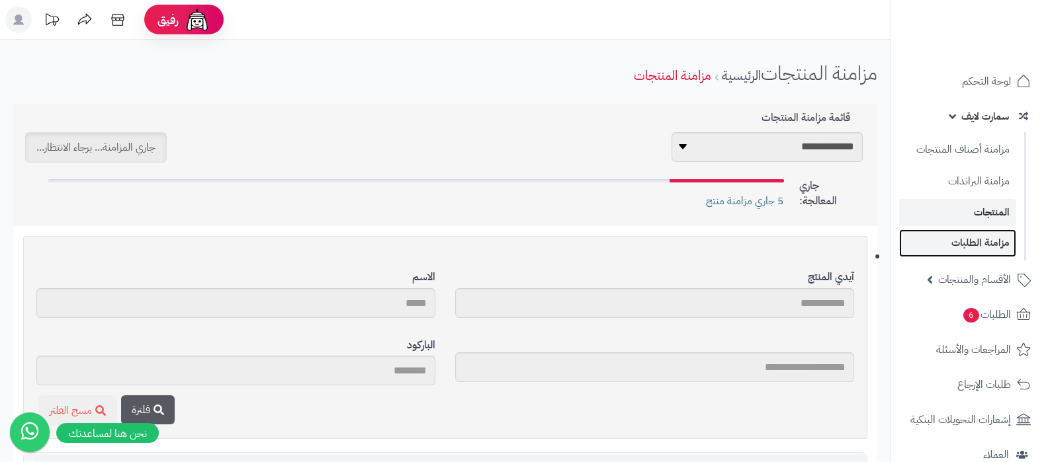
click at [973, 246] on link "مزامنة الطلبات" at bounding box center [957, 243] width 117 height 27
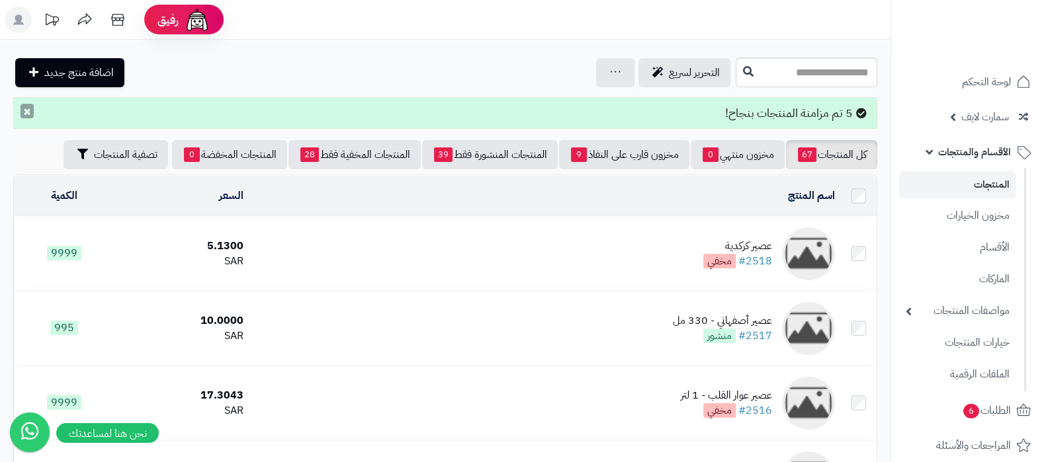
click at [24, 113] on button "×" at bounding box center [27, 111] width 13 height 15
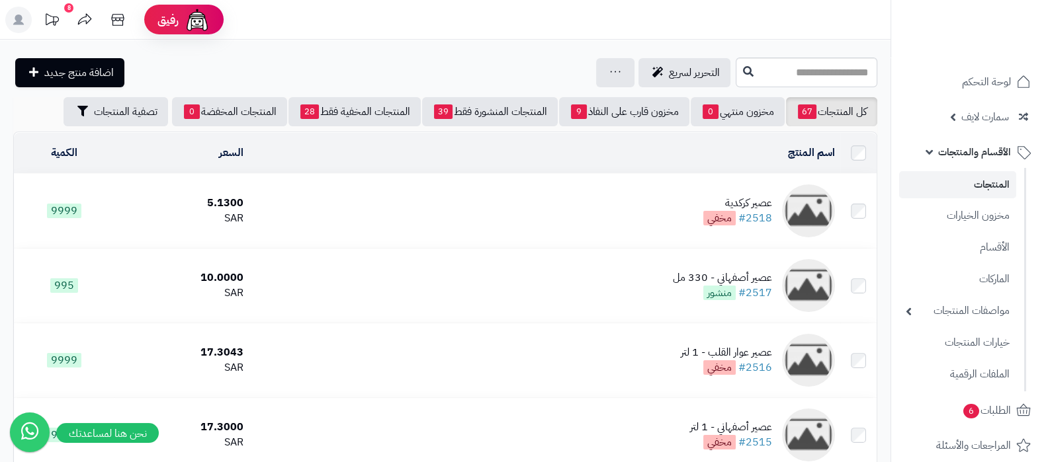
click at [228, 59] on div "التحرير لسريع جرد مخزون المنتجات جرد مخزون الخيارات فقط تعديل أسعار المنتجات ال…" at bounding box center [372, 72] width 719 height 29
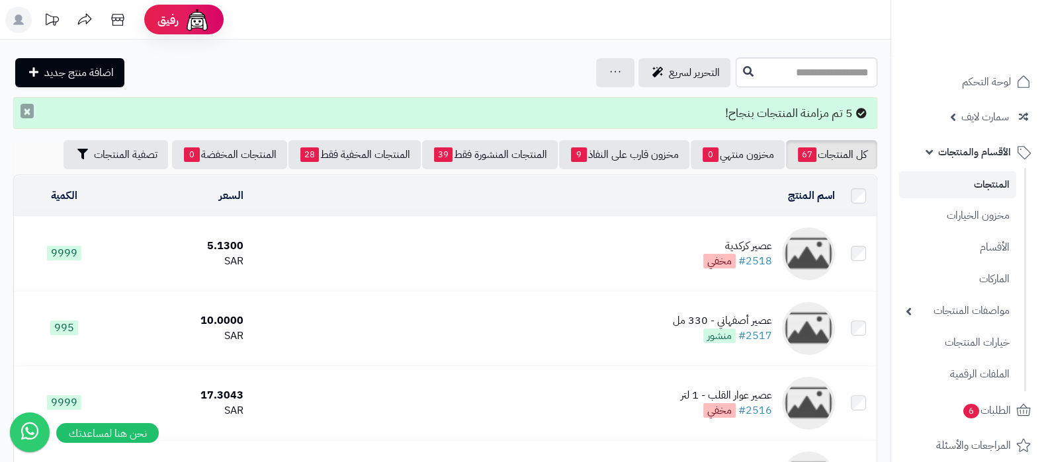
click at [27, 110] on button "×" at bounding box center [27, 111] width 13 height 15
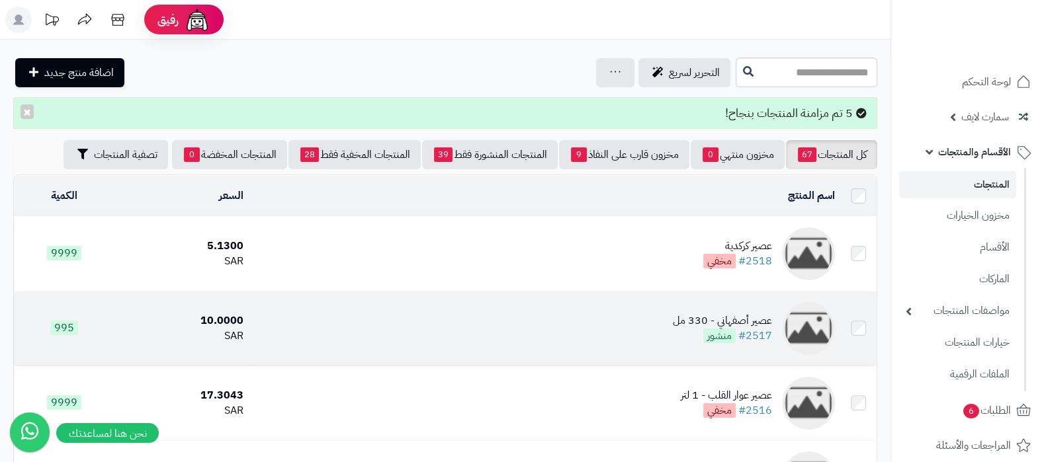
click at [690, 319] on div "عصير أصفهاني - 330 مل" at bounding box center [722, 321] width 99 height 15
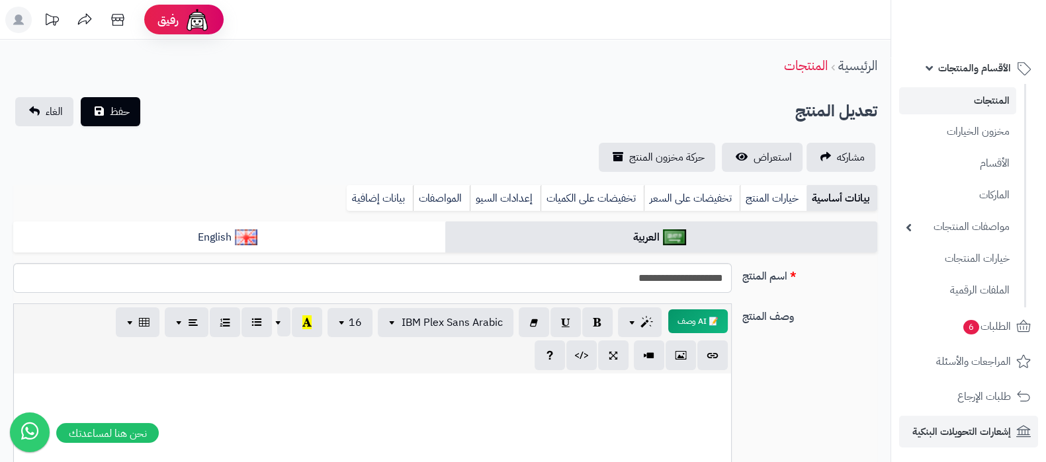
scroll to position [165, 0]
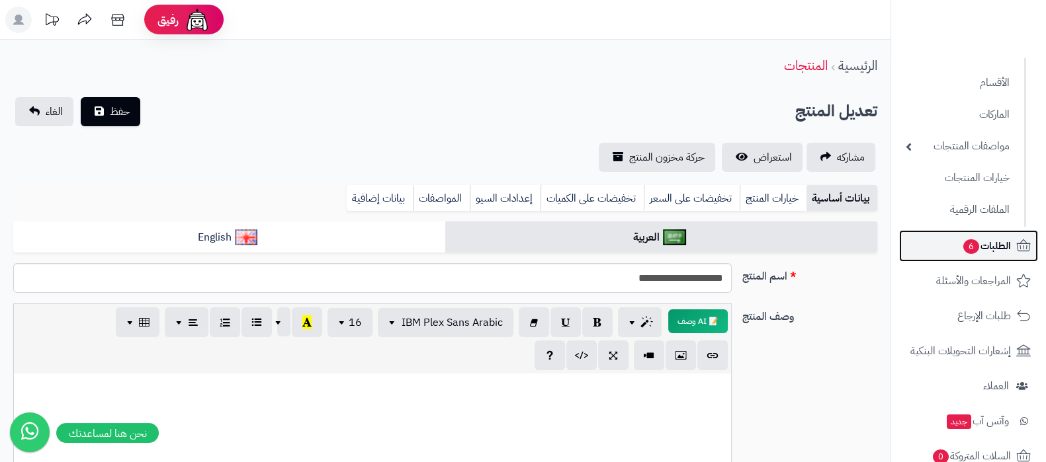
click at [962, 240] on span "الطلبات 6" at bounding box center [986, 246] width 49 height 19
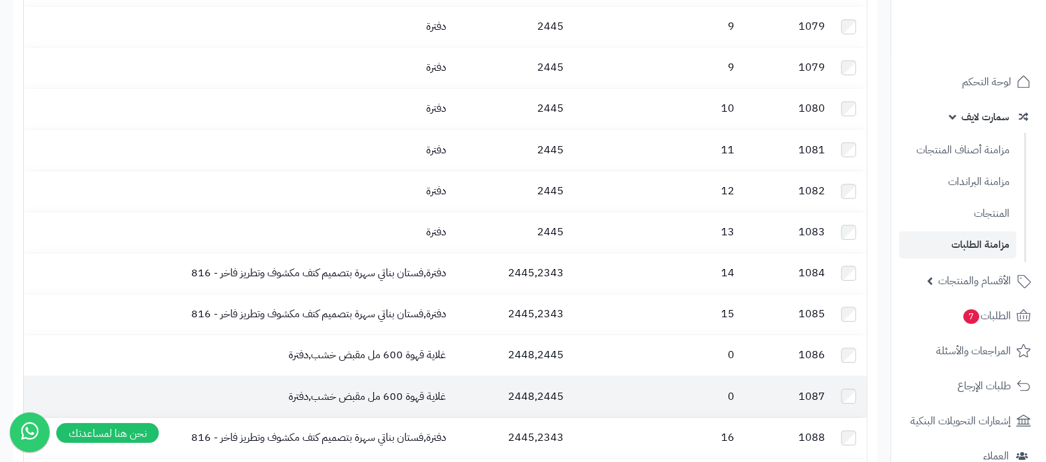
scroll to position [905, 0]
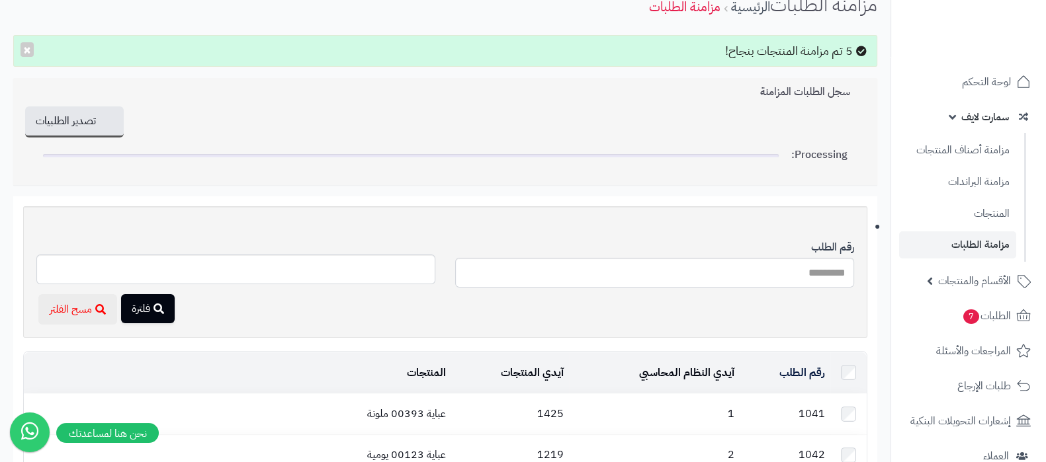
scroll to position [0, 0]
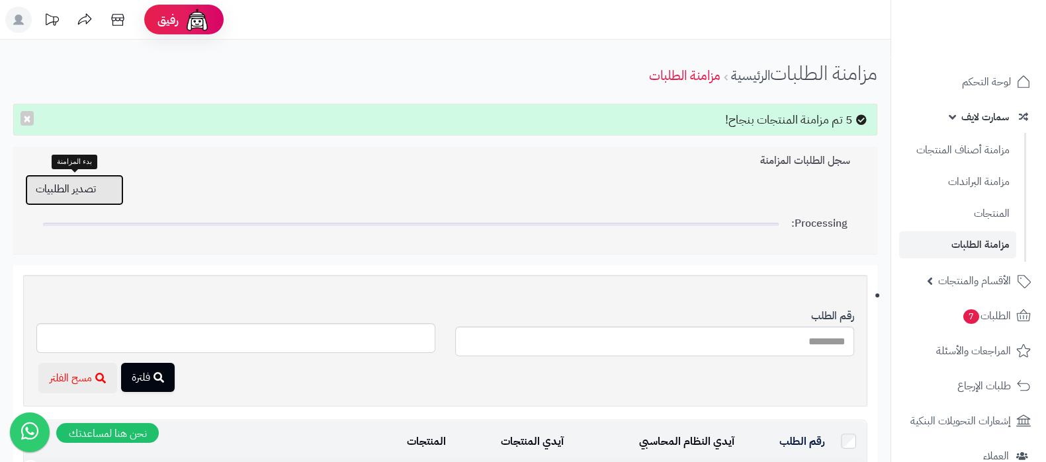
click at [96, 191] on button "تصدير الطلبيات" at bounding box center [74, 190] width 99 height 31
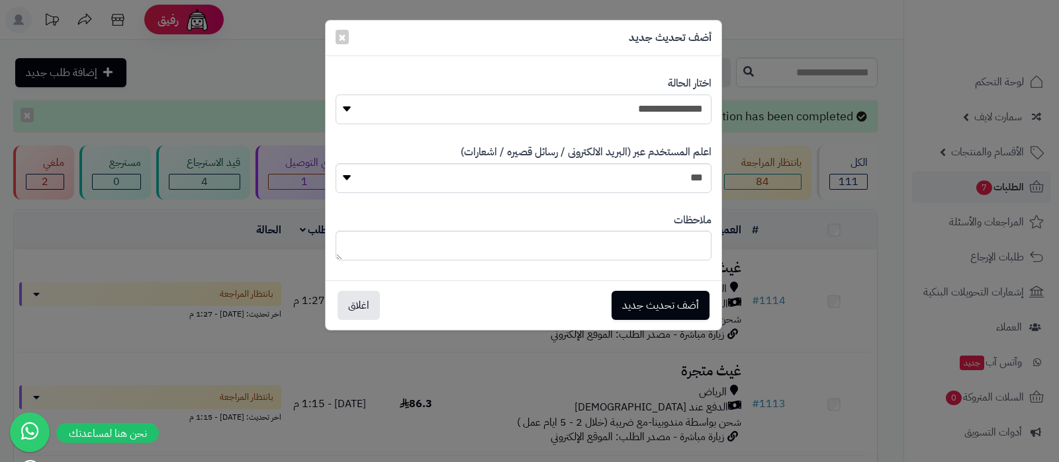
click at [629, 107] on select "**********" at bounding box center [523, 110] width 376 height 30
select select "*"
click at [335, 95] on select "**********" at bounding box center [523, 110] width 376 height 30
click at [343, 38] on span "×" at bounding box center [342, 36] width 8 height 20
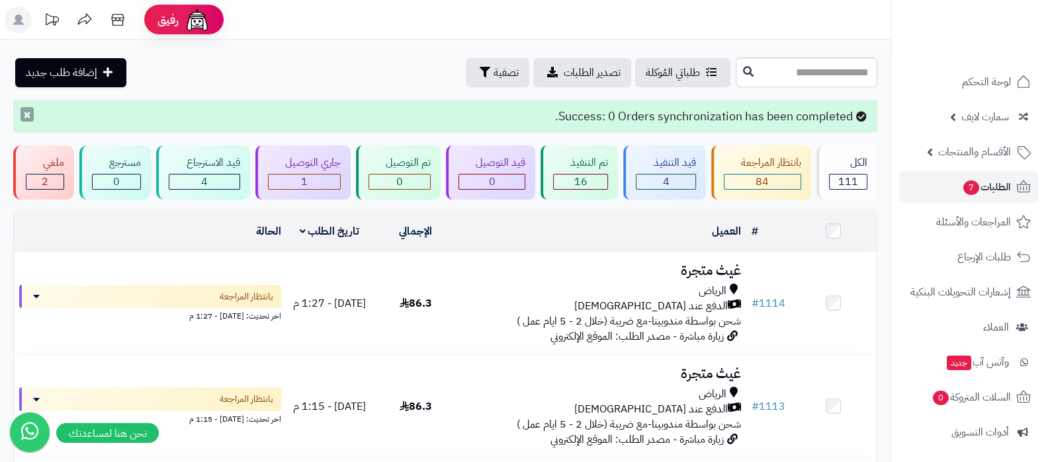
click at [26, 114] on button "×" at bounding box center [27, 114] width 13 height 15
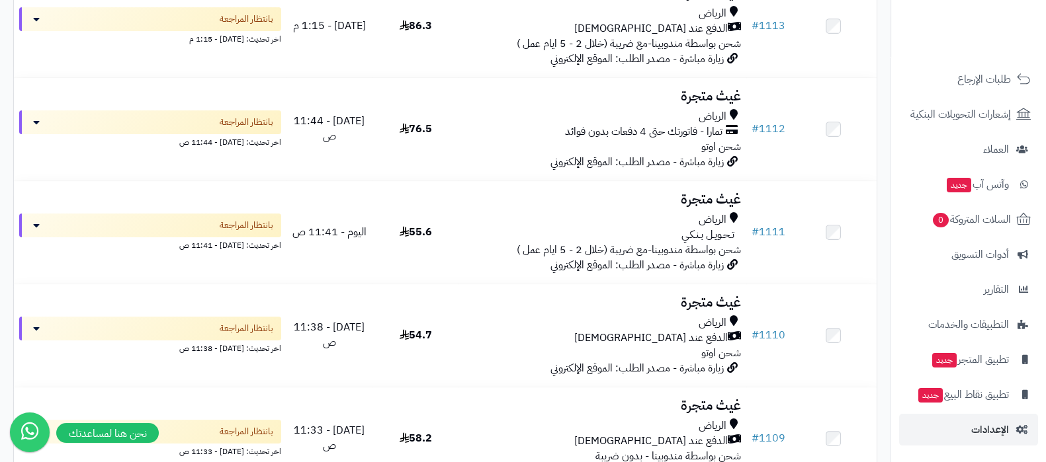
scroll to position [414, 0]
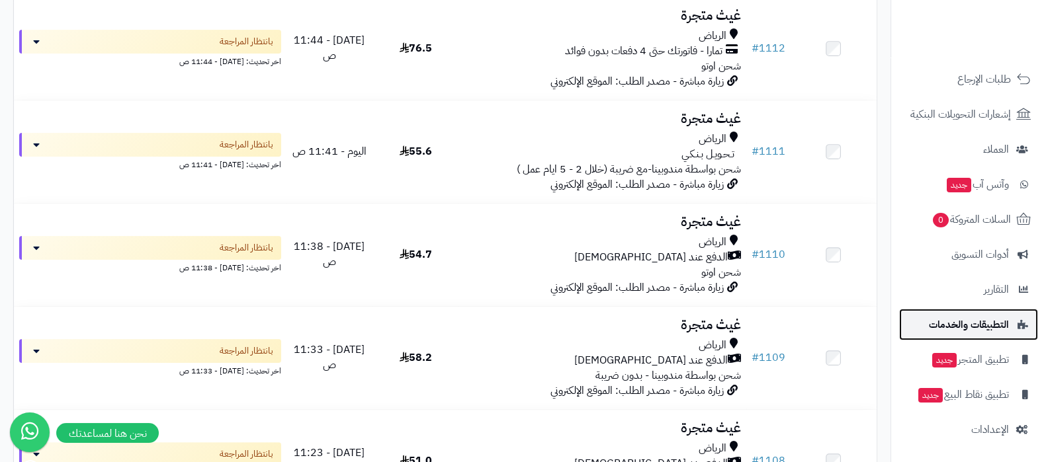
click at [963, 329] on span "التطبيقات والخدمات" at bounding box center [969, 325] width 80 height 19
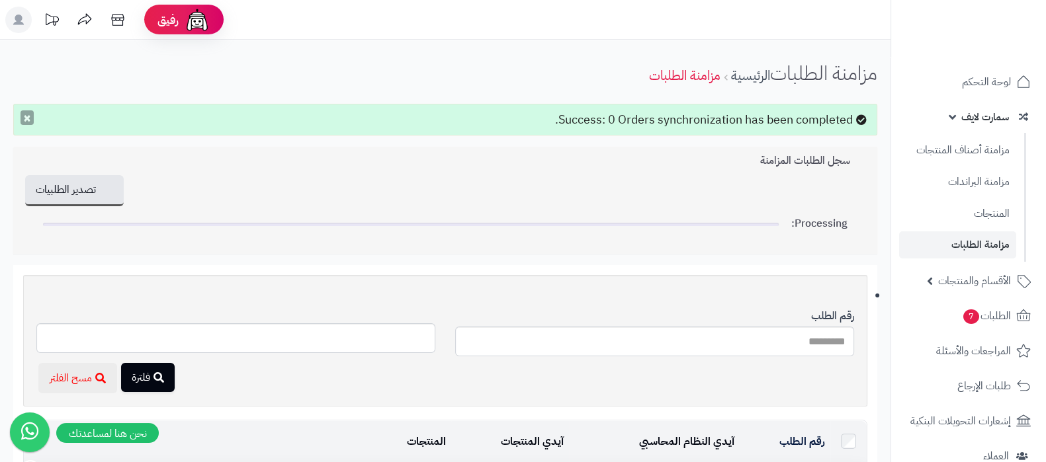
click at [24, 122] on button "×" at bounding box center [27, 117] width 13 height 15
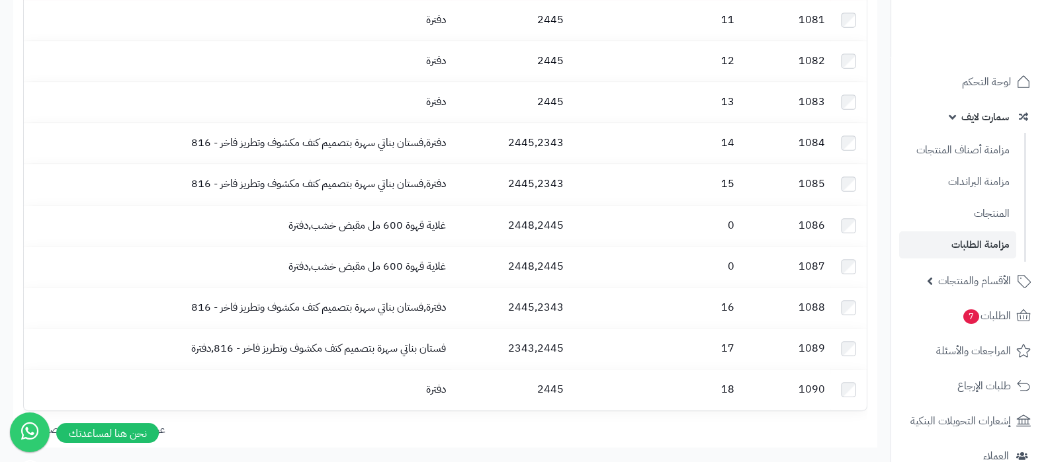
scroll to position [863, 0]
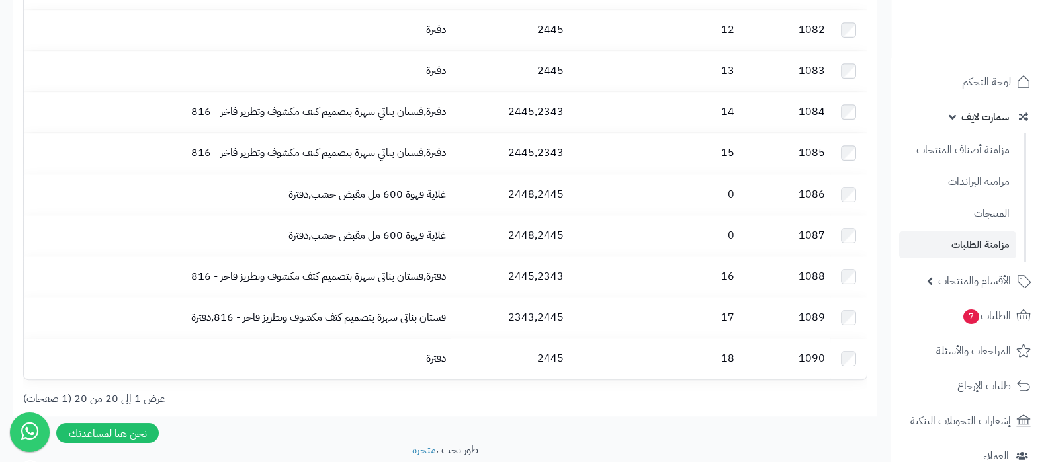
click at [114, 392] on div "عرض 1 إلى 20 من 20 (1 صفحات)" at bounding box center [229, 399] width 432 height 15
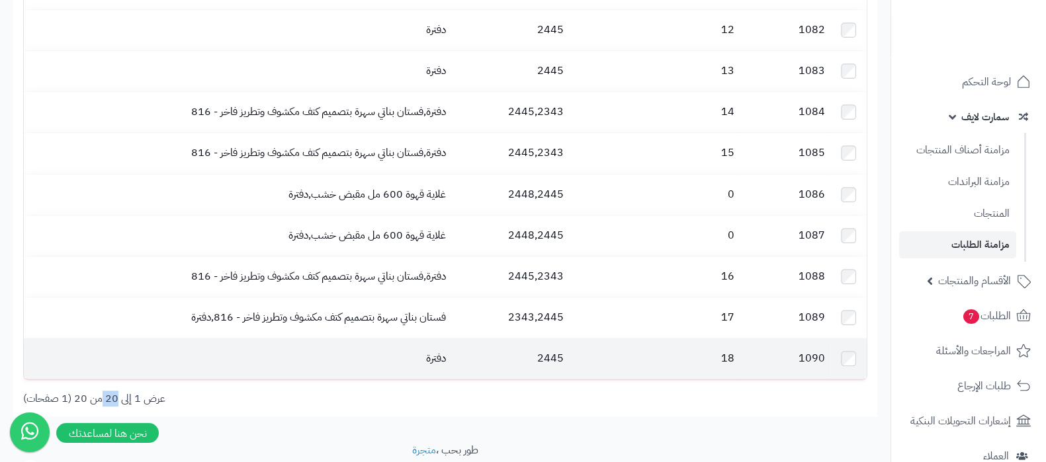
drag, startPoint x: 114, startPoint y: 357, endPoint x: 53, endPoint y: 332, distance: 66.5
click at [113, 392] on div "عرض 1 إلى 20 من 20 (1 صفحات)" at bounding box center [229, 399] width 432 height 15
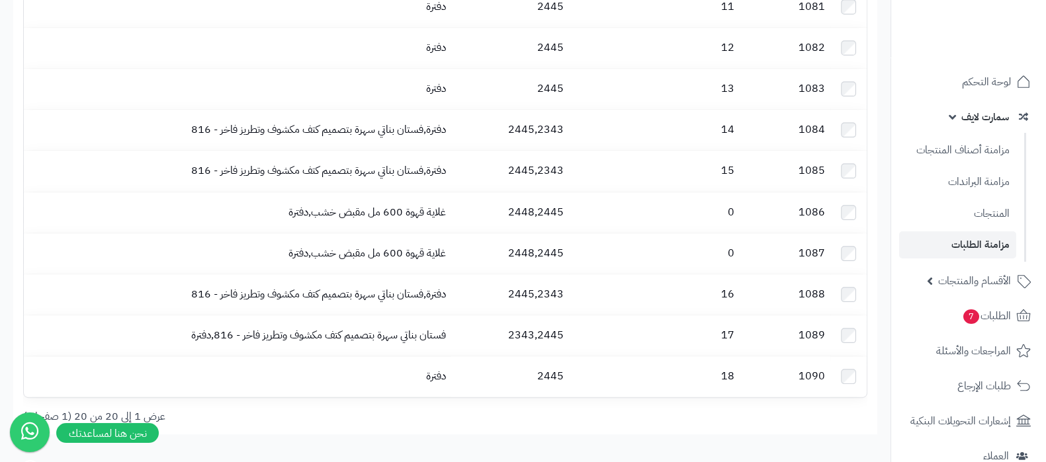
scroll to position [863, 0]
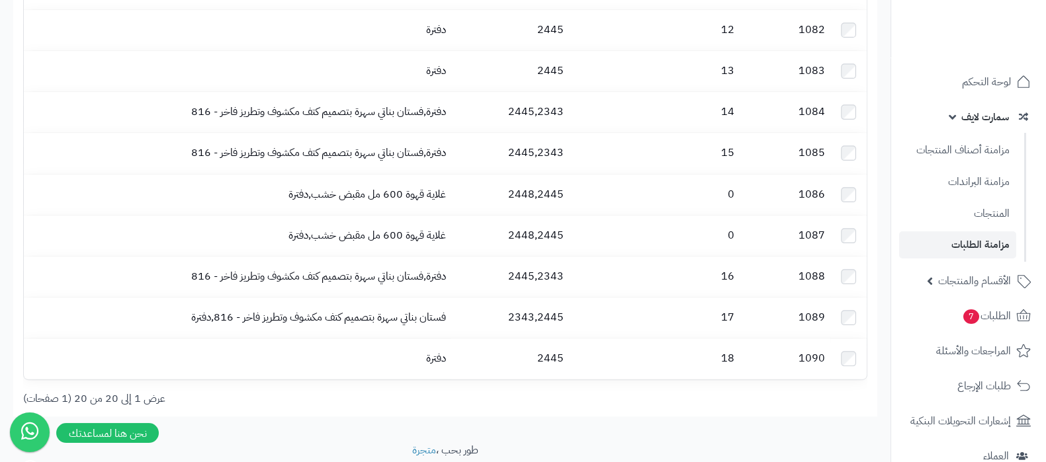
click at [977, 121] on span "سمارت لايف" at bounding box center [985, 117] width 48 height 19
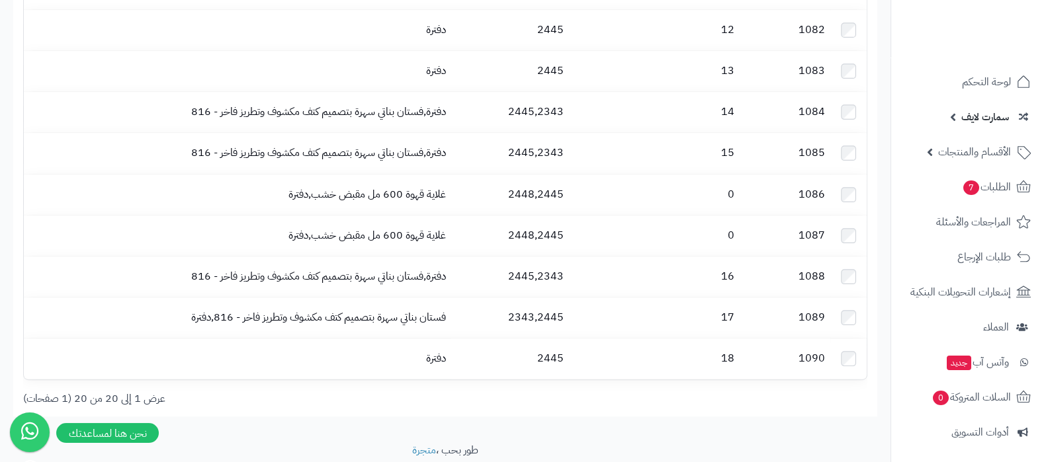
click at [977, 121] on span "سمارت لايف" at bounding box center [985, 117] width 48 height 19
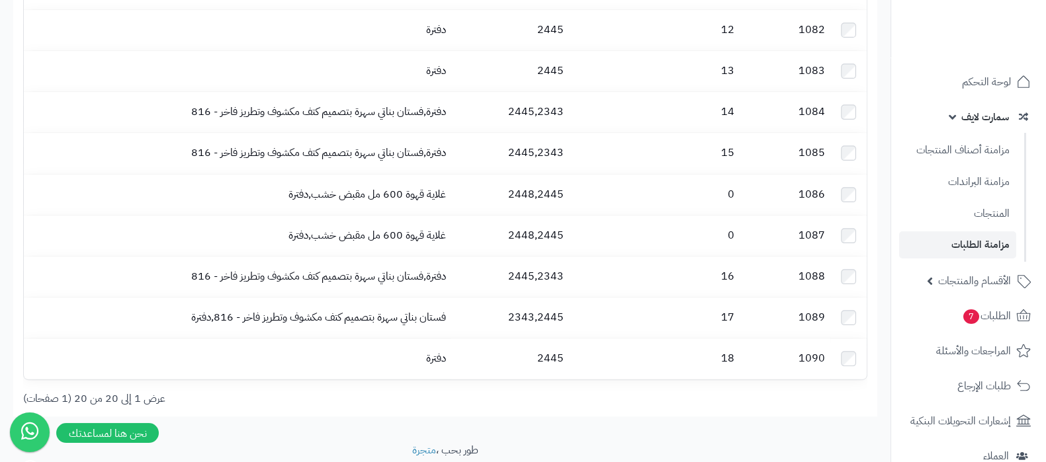
click at [973, 244] on link "مزامنة الطلبات" at bounding box center [957, 245] width 117 height 27
click at [963, 114] on span "سمارت لايف" at bounding box center [985, 117] width 48 height 19
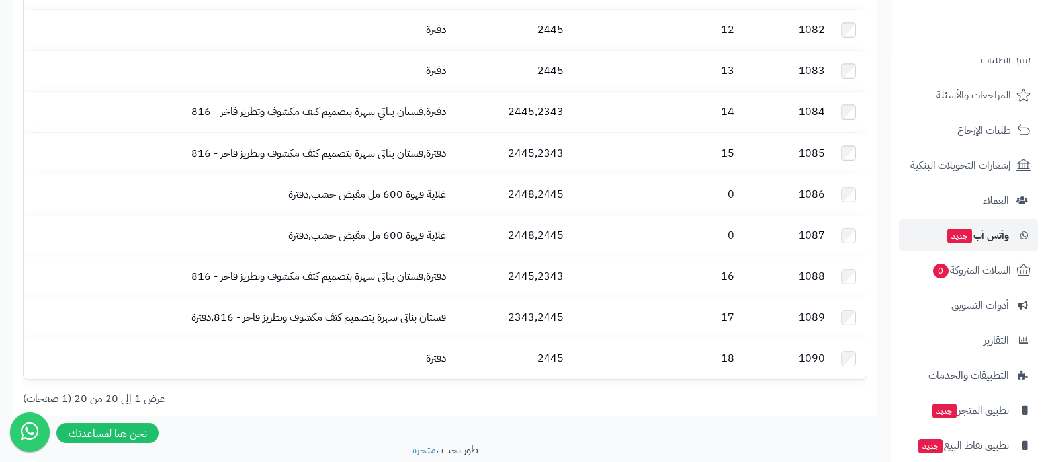
scroll to position [178, 0]
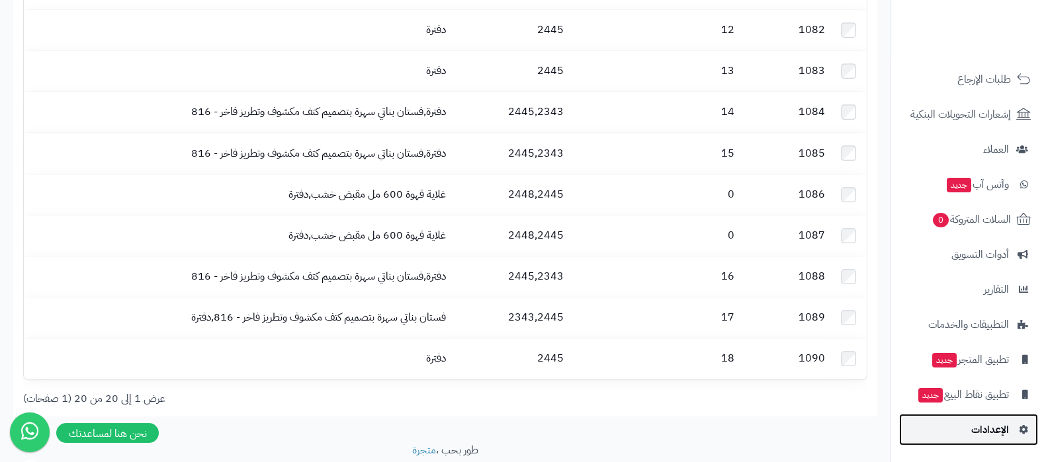
click at [971, 435] on span "الإعدادات" at bounding box center [990, 430] width 38 height 19
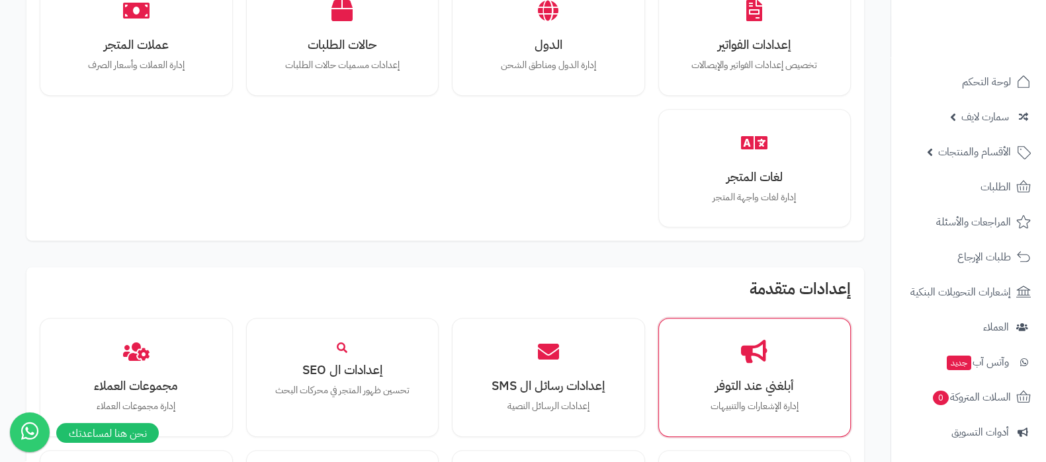
scroll to position [1223, 0]
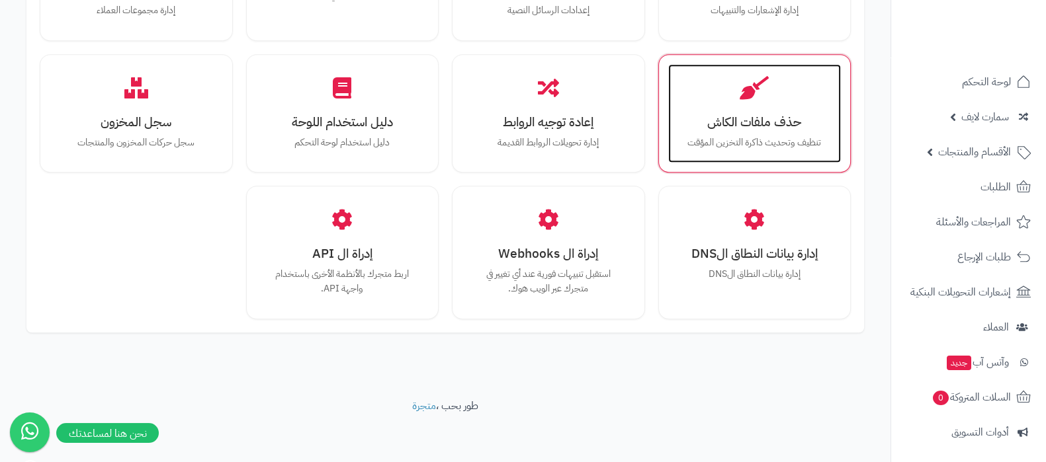
click at [767, 136] on p "تنظيف وتحديث ذاكرة التخزين المؤقت" at bounding box center [754, 143] width 147 height 15
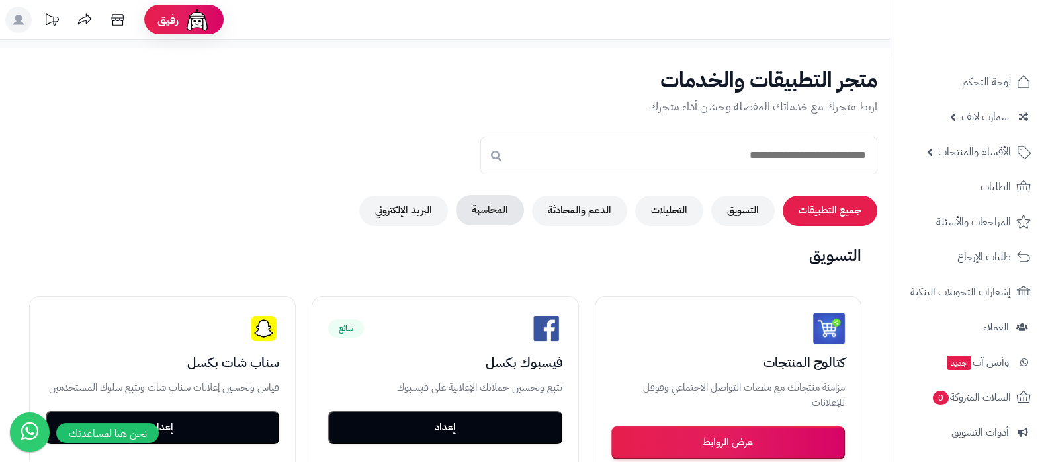
click at [486, 213] on button "المحاسبة" at bounding box center [490, 210] width 68 height 30
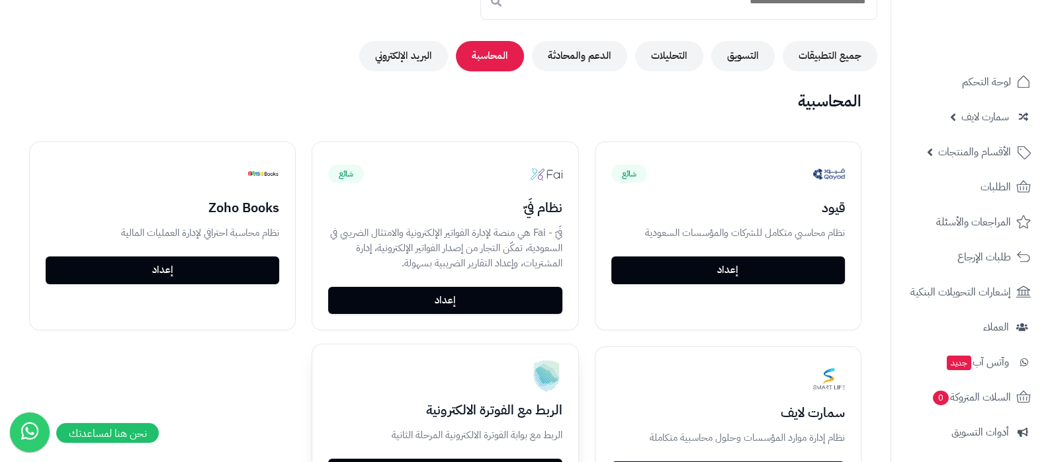
scroll to position [330, 0]
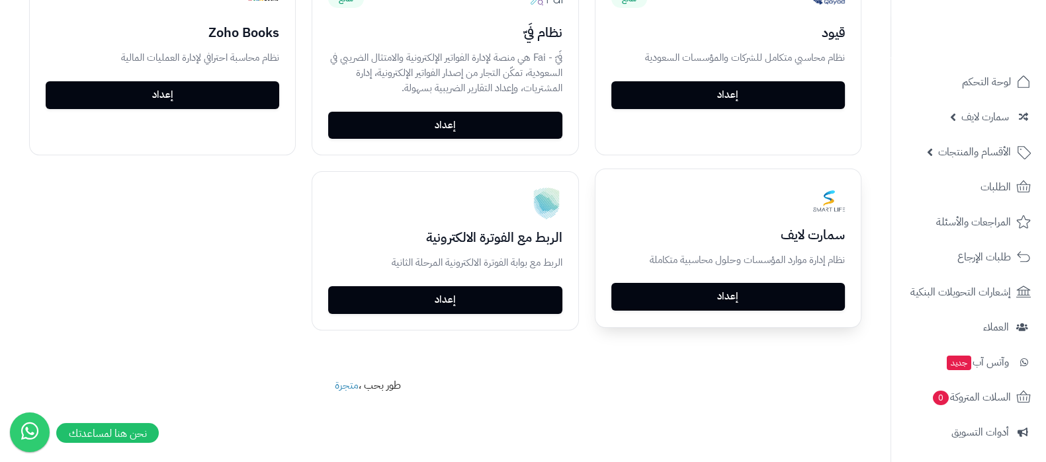
click at [760, 290] on link "إعداد" at bounding box center [728, 297] width 234 height 28
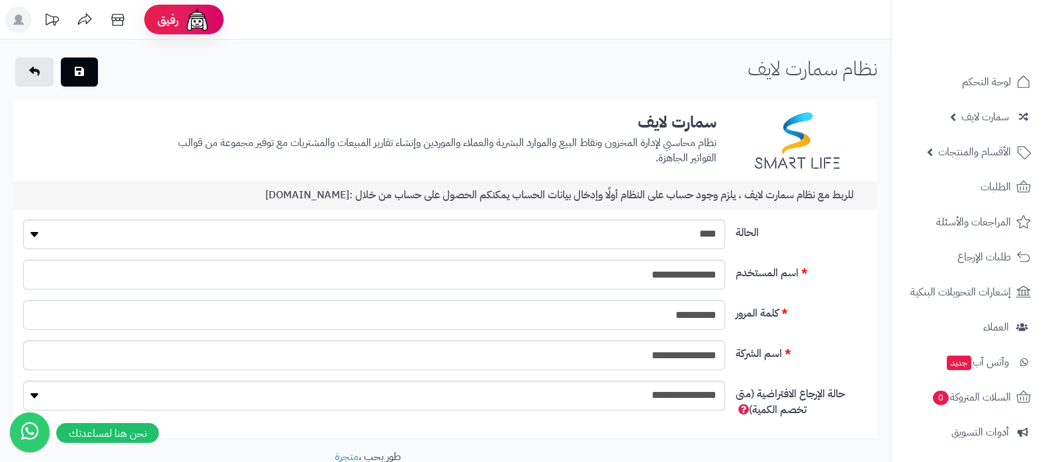
scroll to position [79, 0]
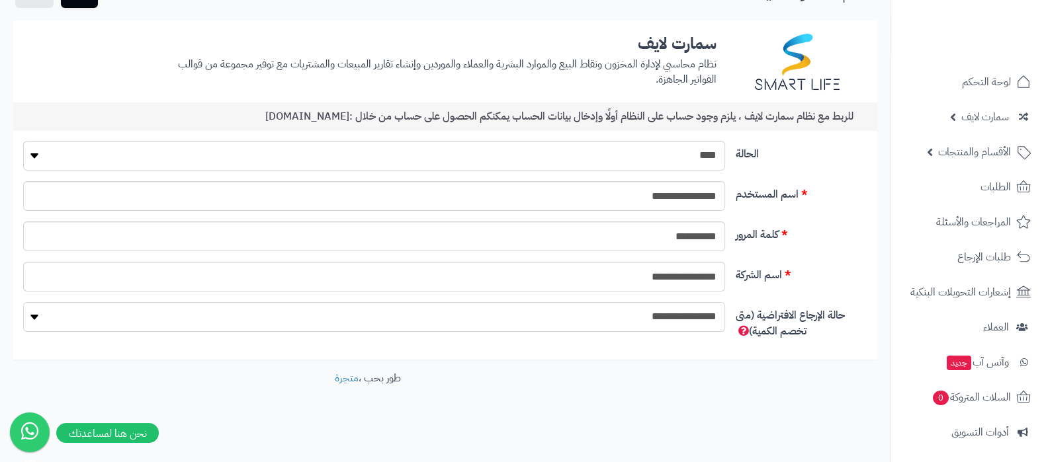
click at [691, 323] on select "**********" at bounding box center [374, 317] width 702 height 30
click at [691, 322] on select "**********" at bounding box center [374, 317] width 702 height 30
click at [738, 329] on span "حالة الإرجاع الافتراضية (متى تخصم الكمية)" at bounding box center [790, 324] width 109 height 32
click at [725, 329] on select "**********" at bounding box center [374, 317] width 702 height 30
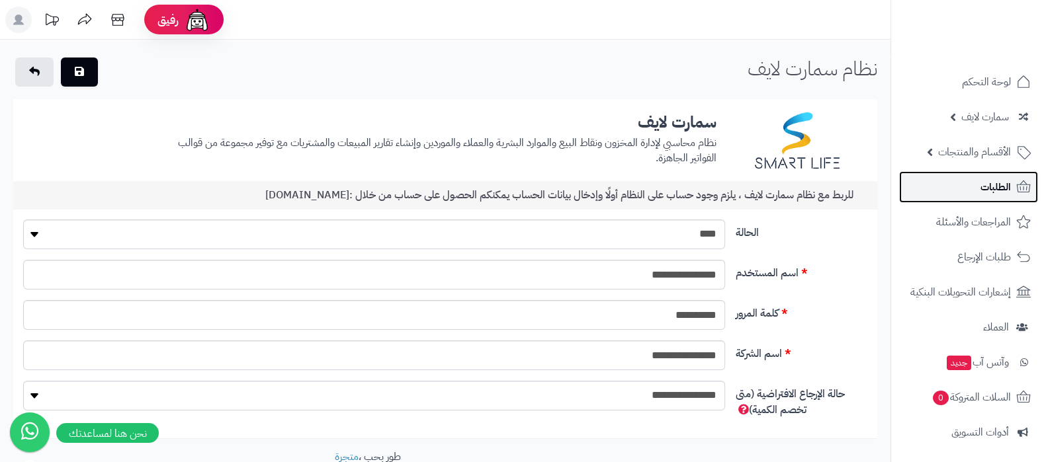
click at [980, 198] on link "الطلبات" at bounding box center [968, 187] width 139 height 32
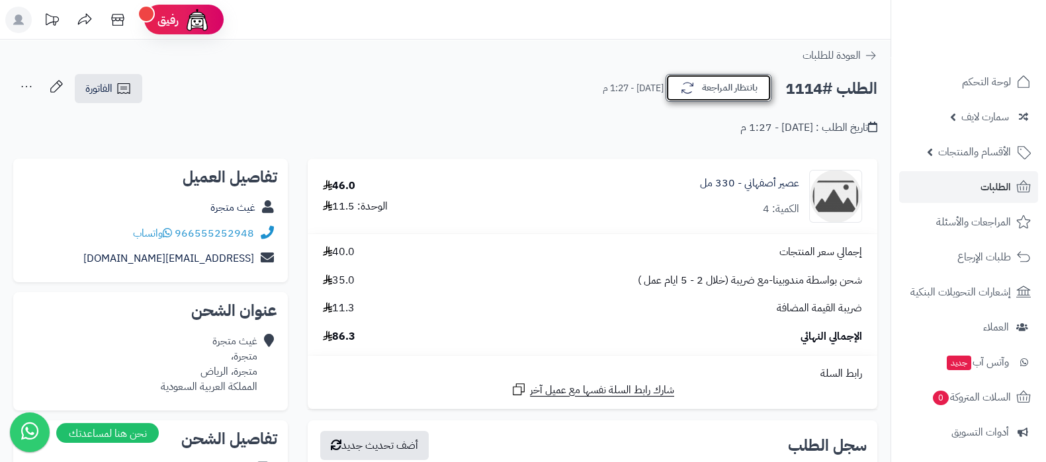
click at [721, 94] on button "بانتظار المراجعة" at bounding box center [719, 88] width 106 height 28
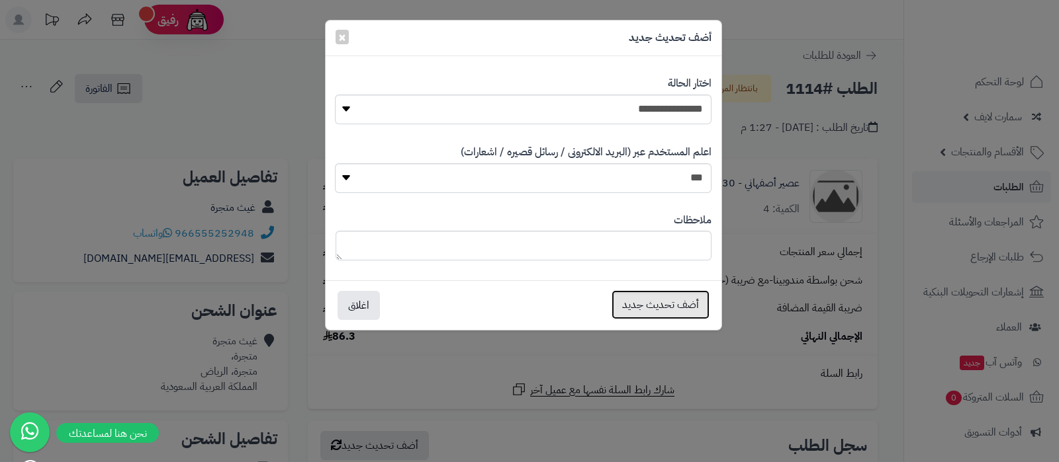
click at [676, 301] on button "أضف تحديث جديد" at bounding box center [660, 304] width 98 height 29
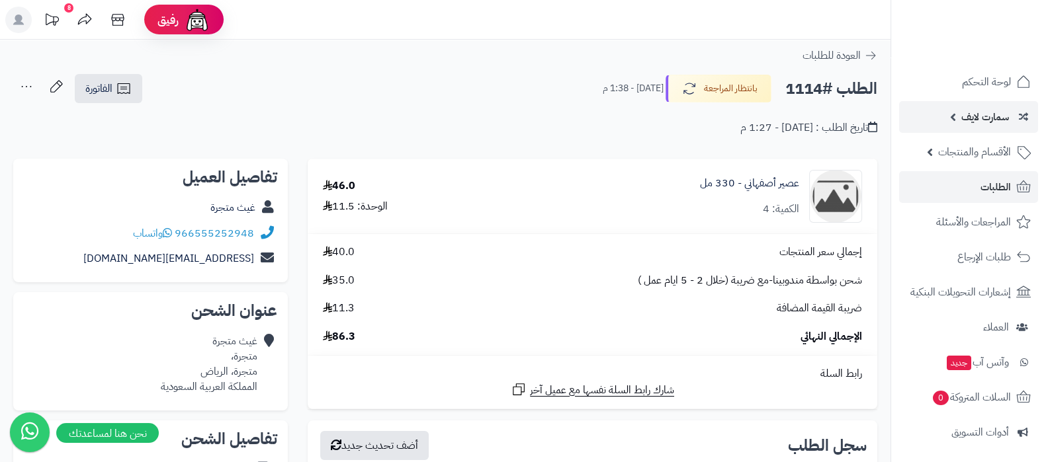
click at [966, 121] on span "سمارت لايف" at bounding box center [985, 117] width 48 height 19
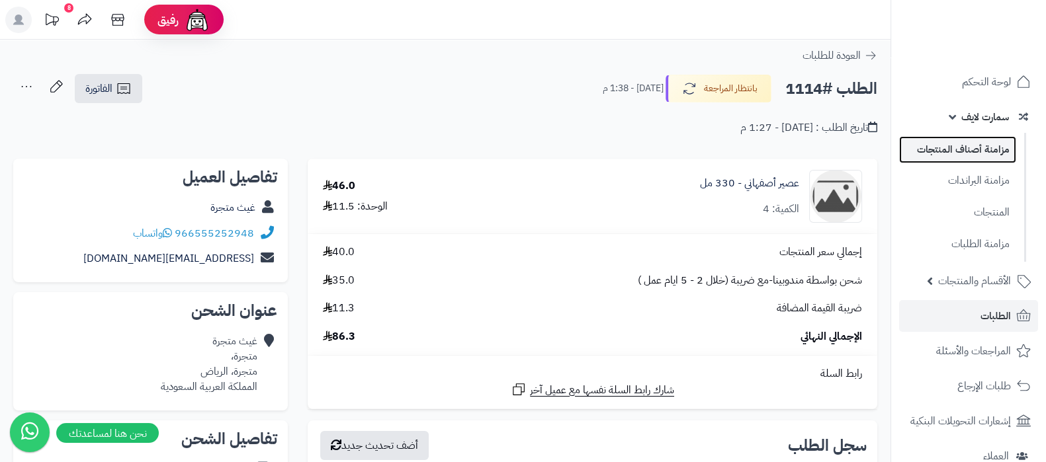
click at [964, 146] on link "مزامنة أصناف المنتجات" at bounding box center [957, 149] width 117 height 27
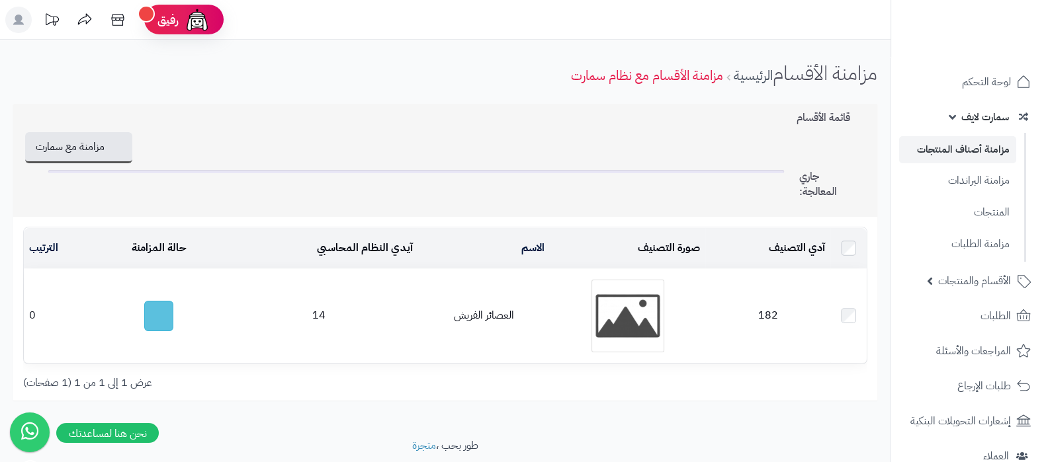
click at [976, 164] on ul "مزامنة أصناف المنتجات مزامنة البراندات المنتجات مزامنة الطلبات" at bounding box center [958, 197] width 135 height 129
click at [976, 181] on link "مزامنة البراندات" at bounding box center [957, 180] width 117 height 27
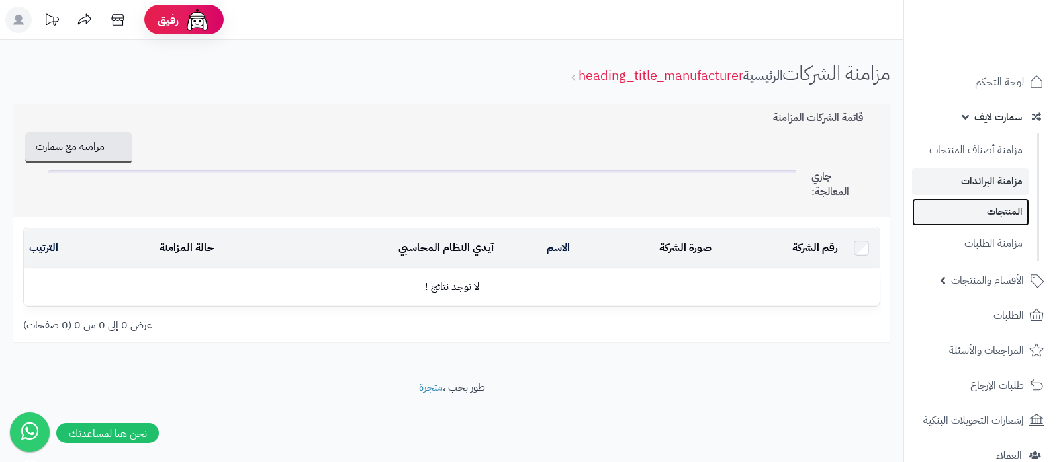
click at [973, 208] on link "المنتجات" at bounding box center [970, 211] width 117 height 27
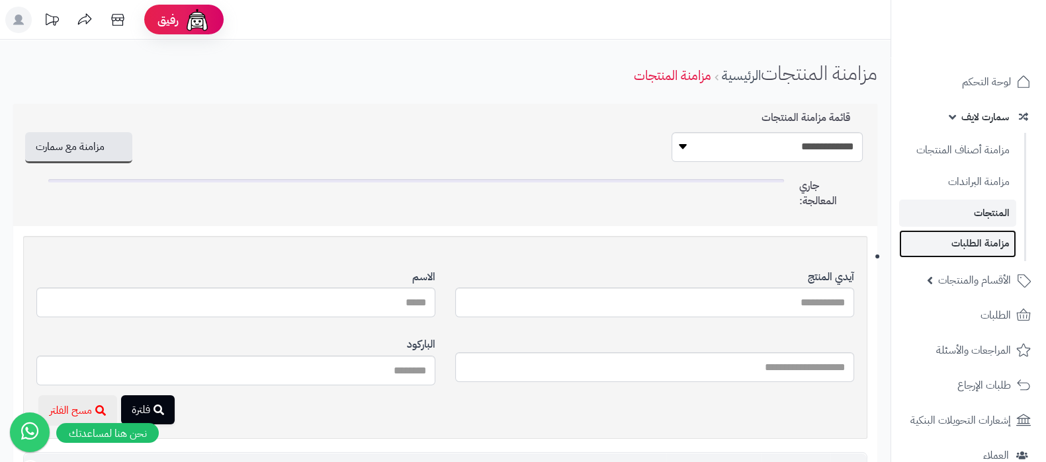
click at [969, 236] on link "مزامنة الطلبات" at bounding box center [957, 243] width 117 height 27
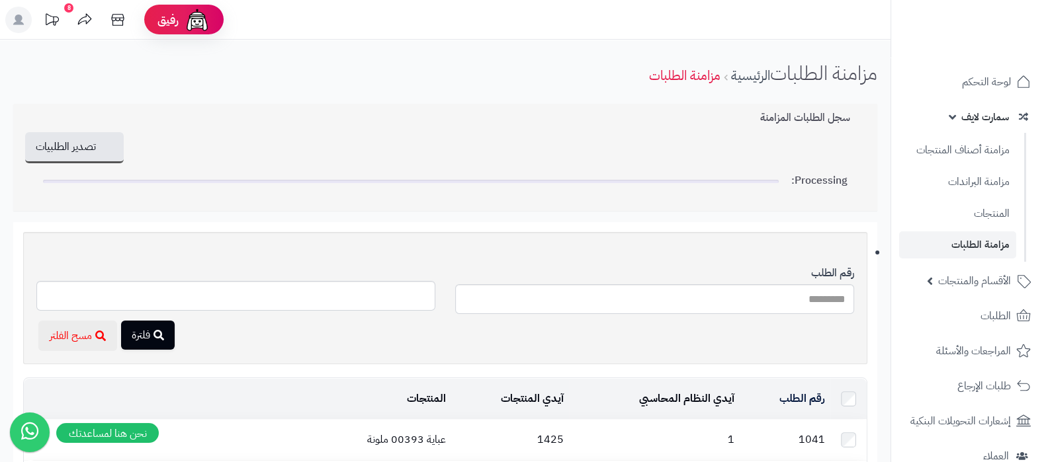
click at [959, 122] on link "سمارت لايف" at bounding box center [968, 117] width 139 height 32
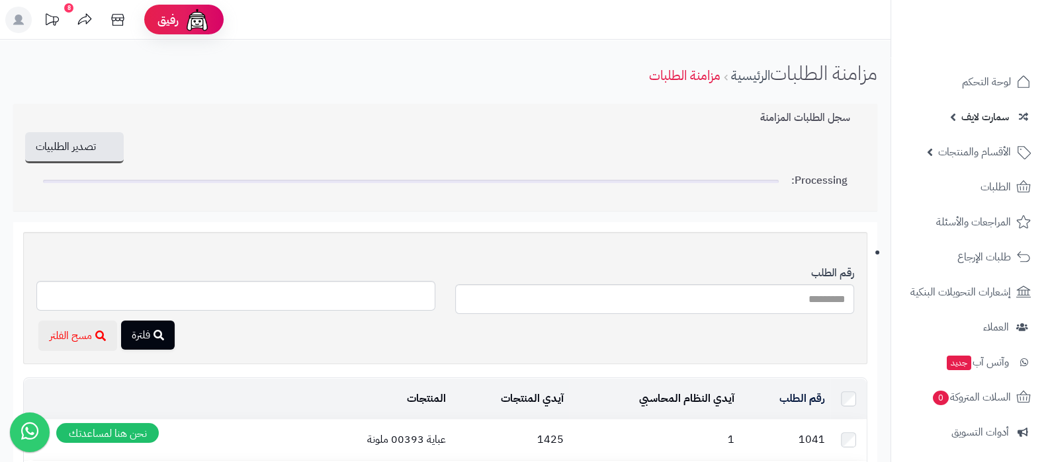
click at [957, 119] on link "سمارت لايف" at bounding box center [968, 117] width 139 height 32
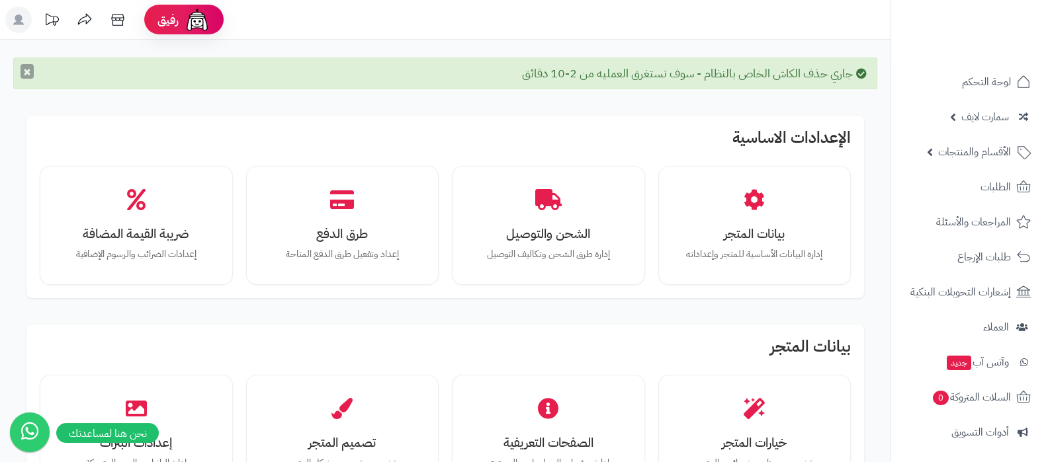
click at [30, 74] on button "×" at bounding box center [27, 71] width 13 height 15
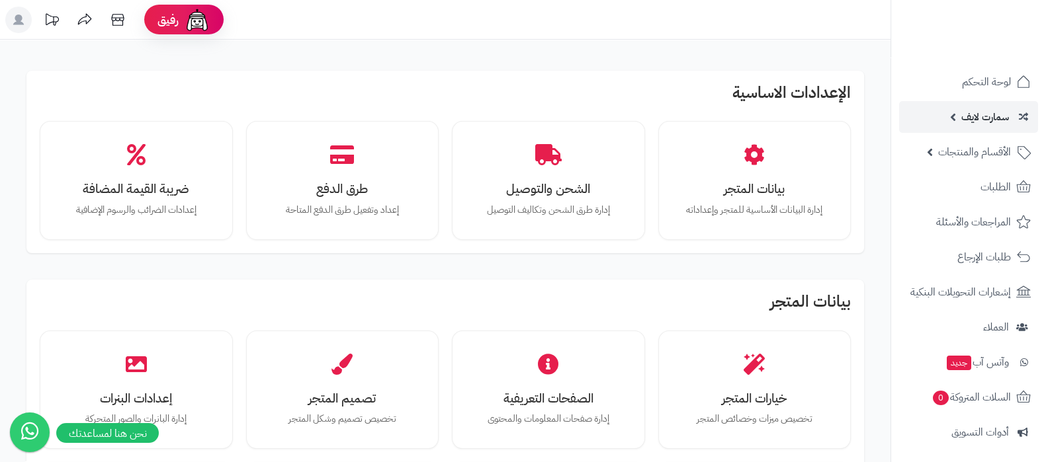
click at [976, 116] on span "سمارت لايف" at bounding box center [985, 117] width 48 height 19
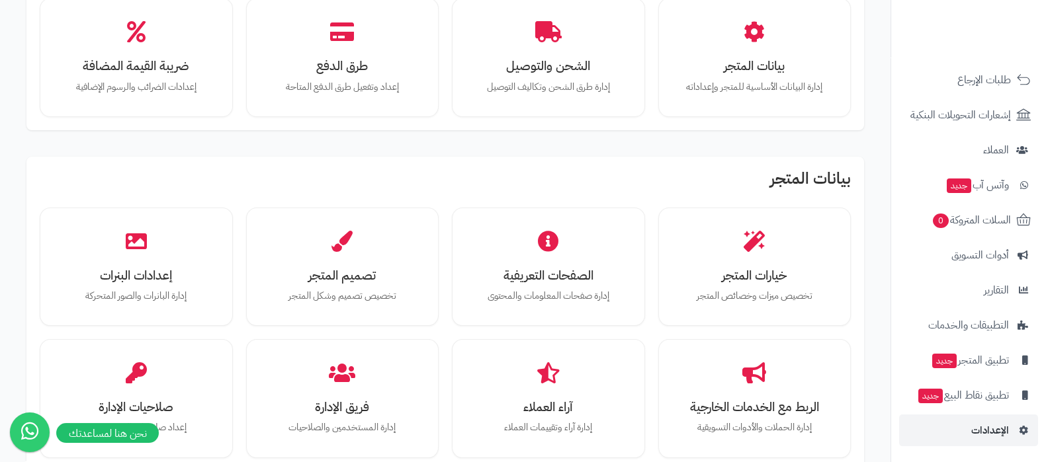
scroll to position [330, 0]
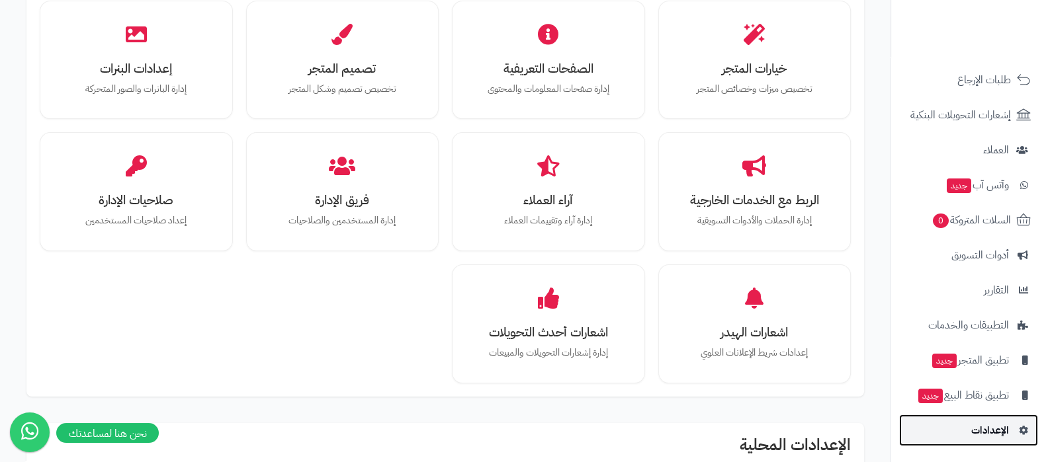
click at [978, 427] on span "الإعدادات" at bounding box center [990, 430] width 38 height 19
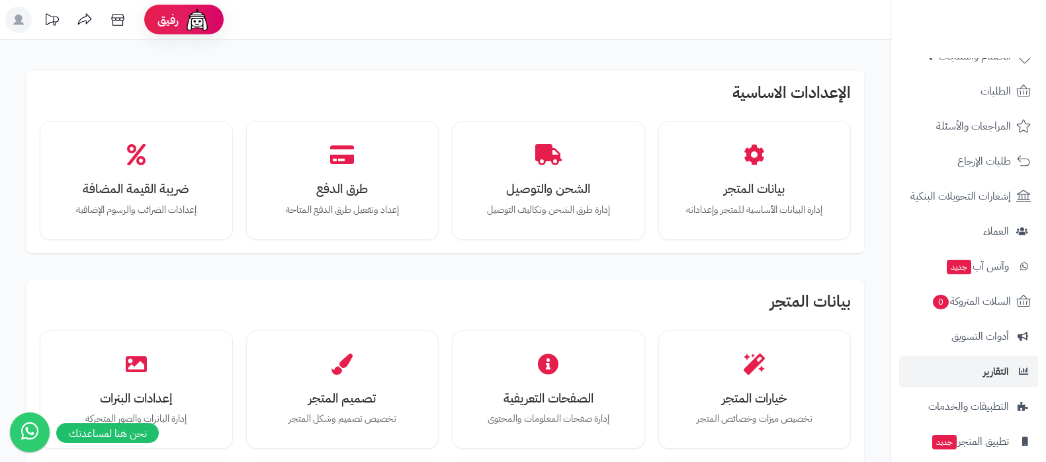
scroll to position [178, 0]
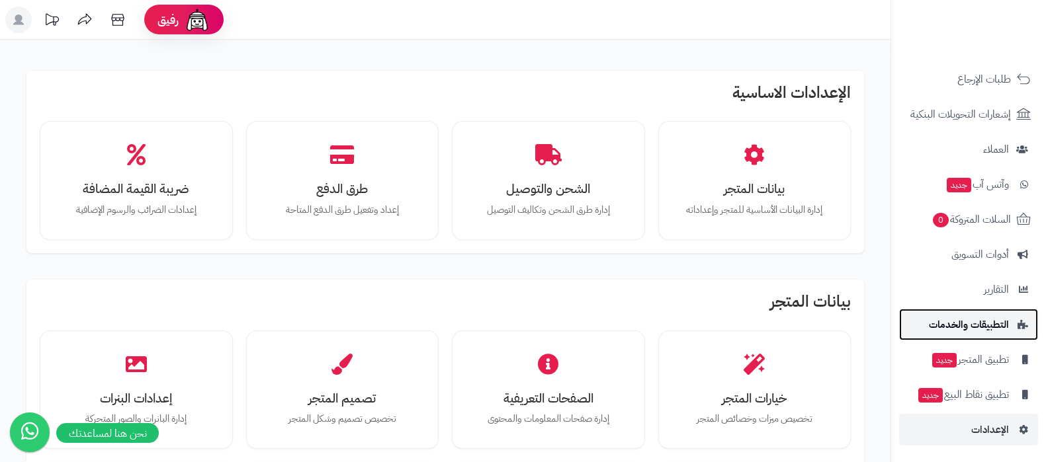
click at [963, 326] on span "التطبيقات والخدمات" at bounding box center [969, 325] width 80 height 19
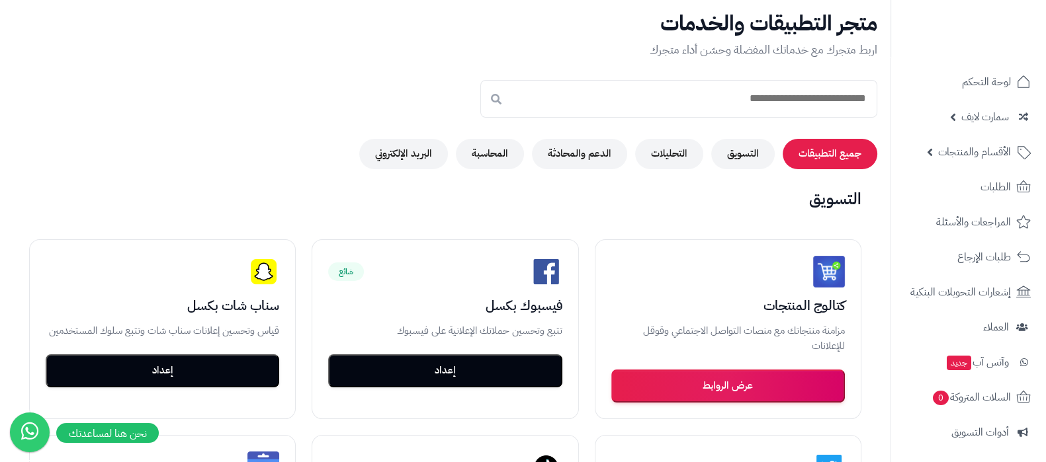
scroll to position [82, 0]
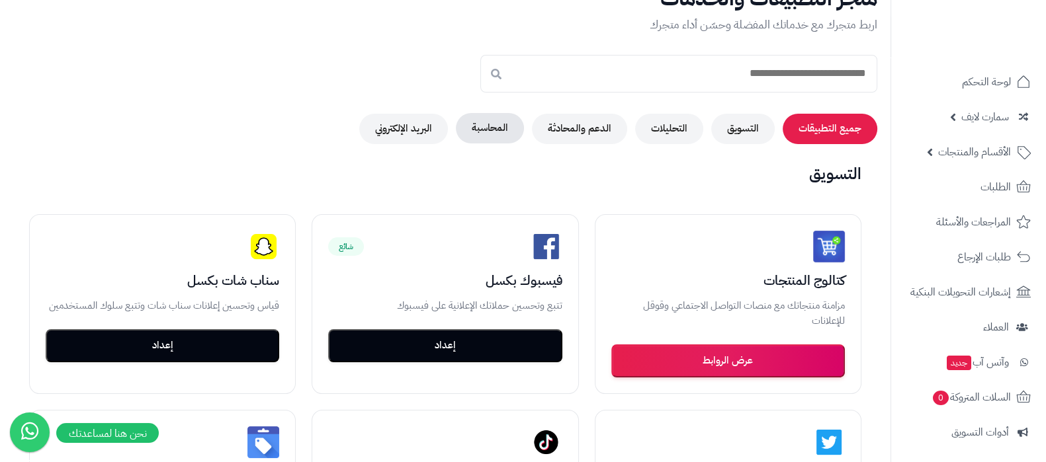
click at [509, 132] on button "المحاسبة" at bounding box center [490, 128] width 68 height 30
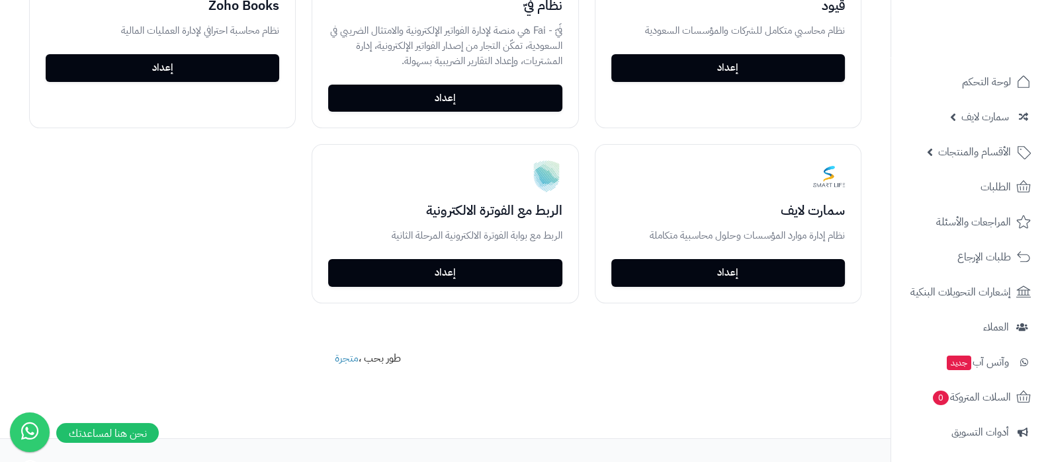
scroll to position [380, 0]
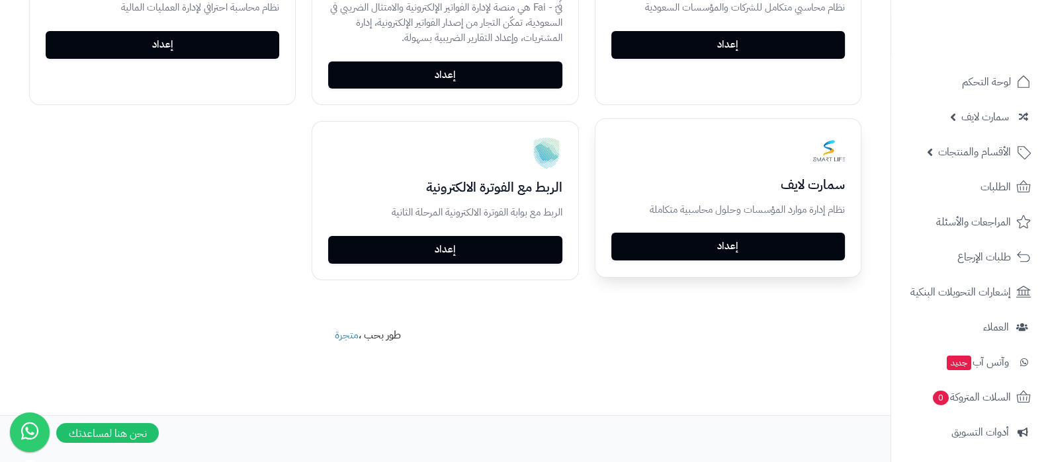
click at [758, 243] on link "إعداد" at bounding box center [728, 247] width 234 height 28
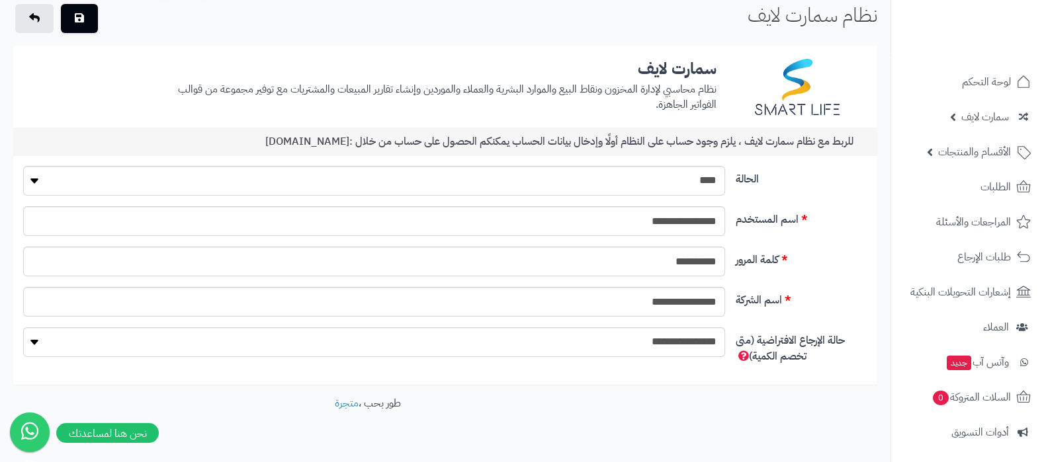
scroll to position [79, 0]
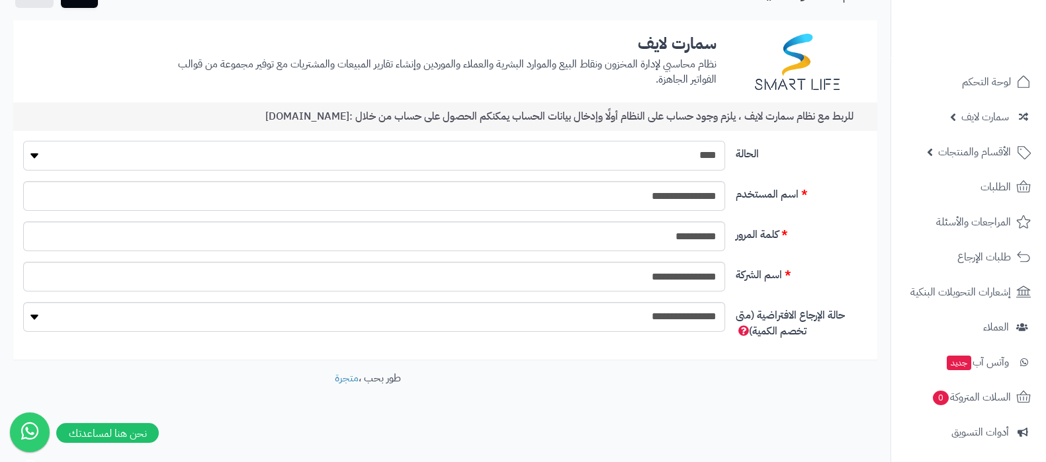
click at [689, 161] on select "**** ****" at bounding box center [374, 156] width 702 height 30
click at [850, 196] on label "اسم المستخدم" at bounding box center [801, 191] width 142 height 21
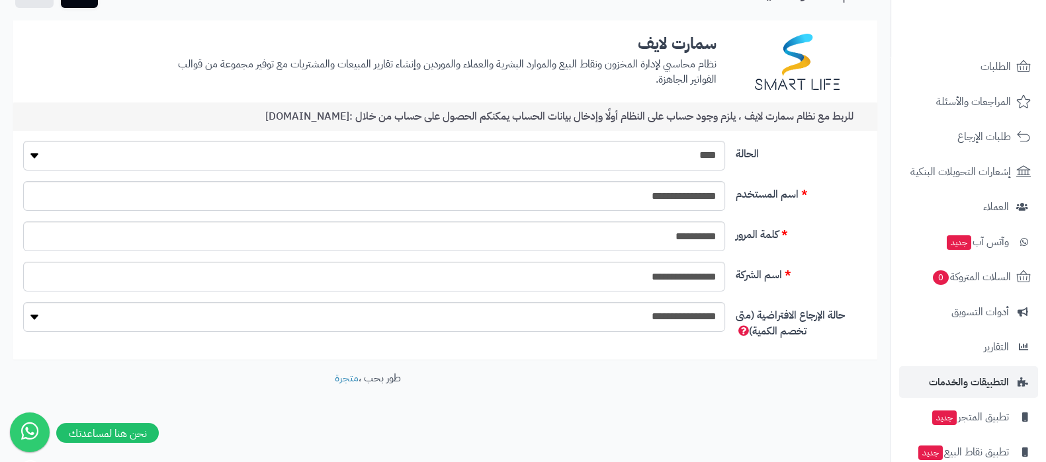
scroll to position [178, 0]
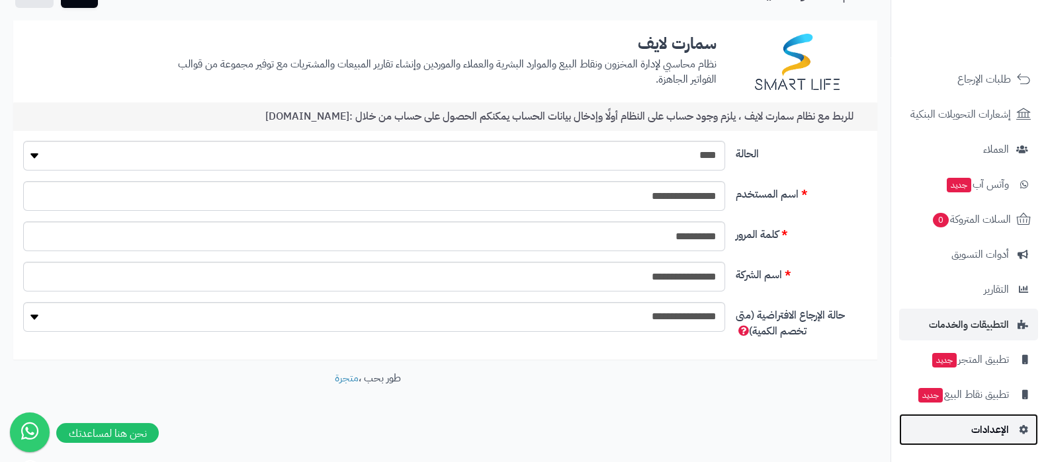
click at [999, 431] on span "الإعدادات" at bounding box center [990, 430] width 38 height 19
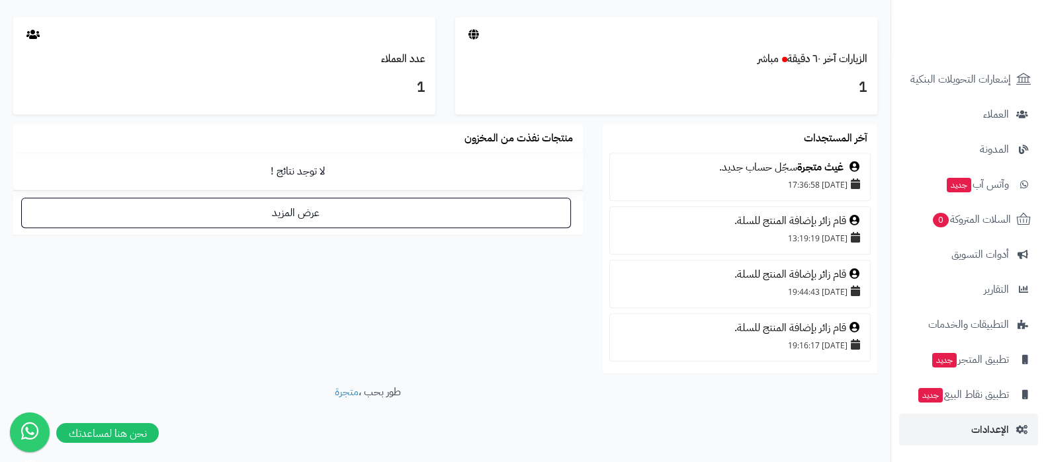
scroll to position [701, 0]
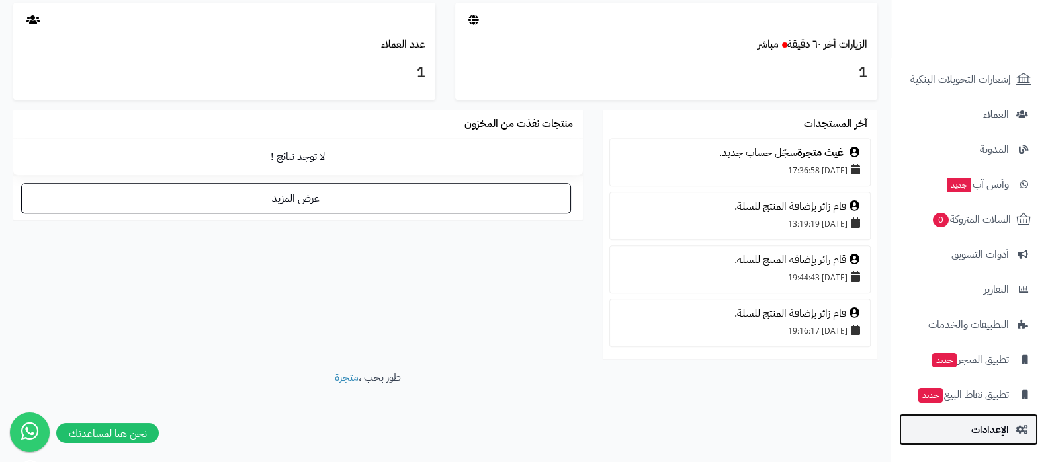
click at [973, 431] on span "الإعدادات" at bounding box center [990, 430] width 38 height 19
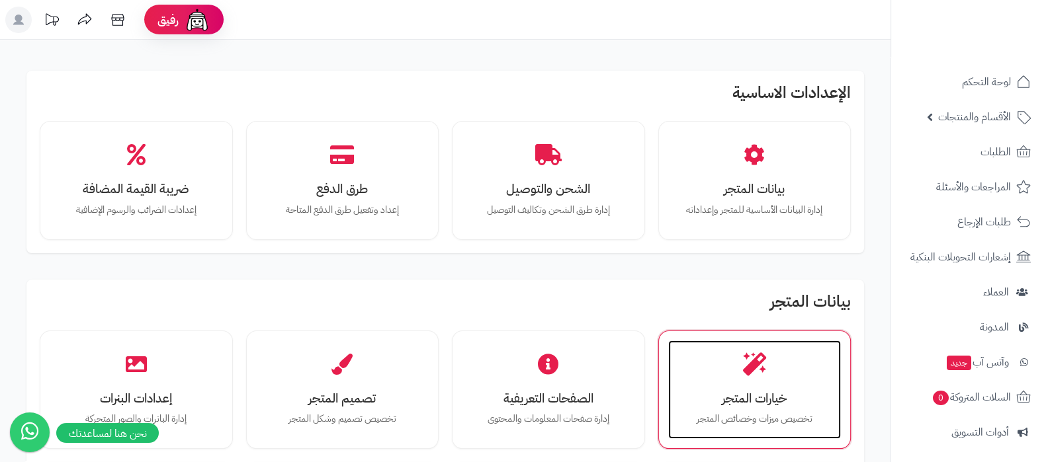
click at [728, 385] on div "خيارات المتجر تخصيص ميزات وخصائص المتجر" at bounding box center [754, 390] width 173 height 99
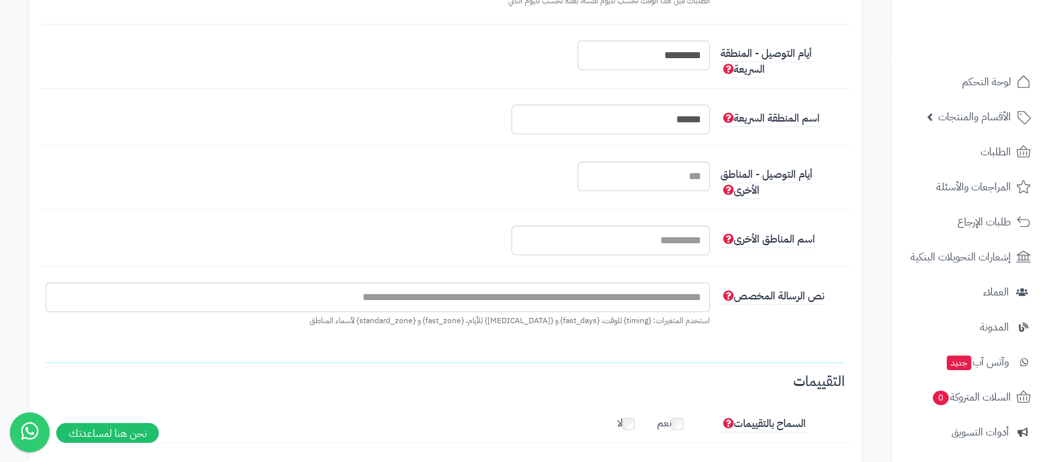
scroll to position [1654, 0]
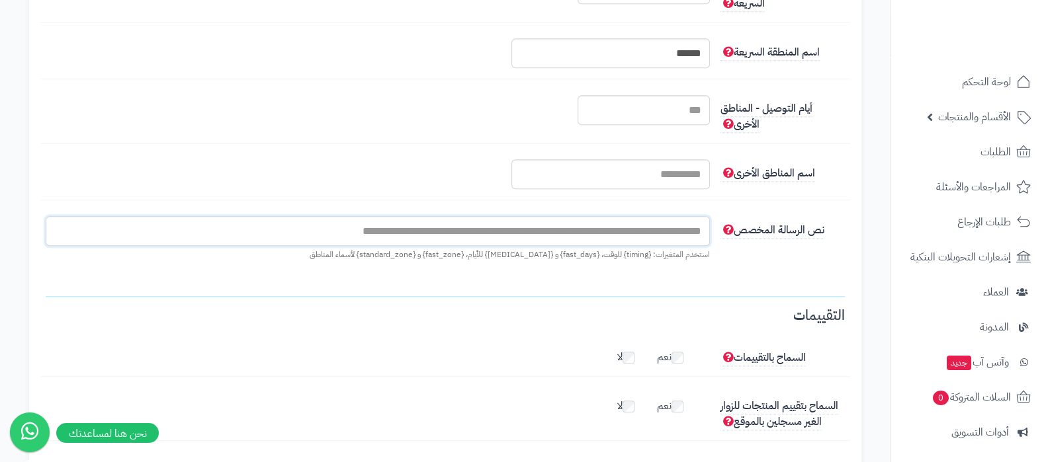
click at [651, 241] on input "text" at bounding box center [378, 231] width 664 height 30
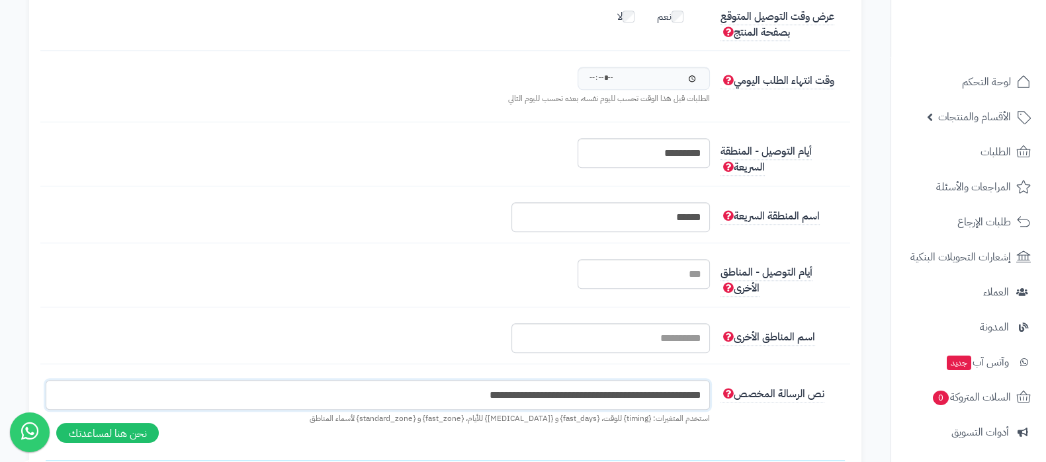
scroll to position [1489, 0]
type input "**********"
click at [687, 228] on input "******" at bounding box center [610, 219] width 198 height 30
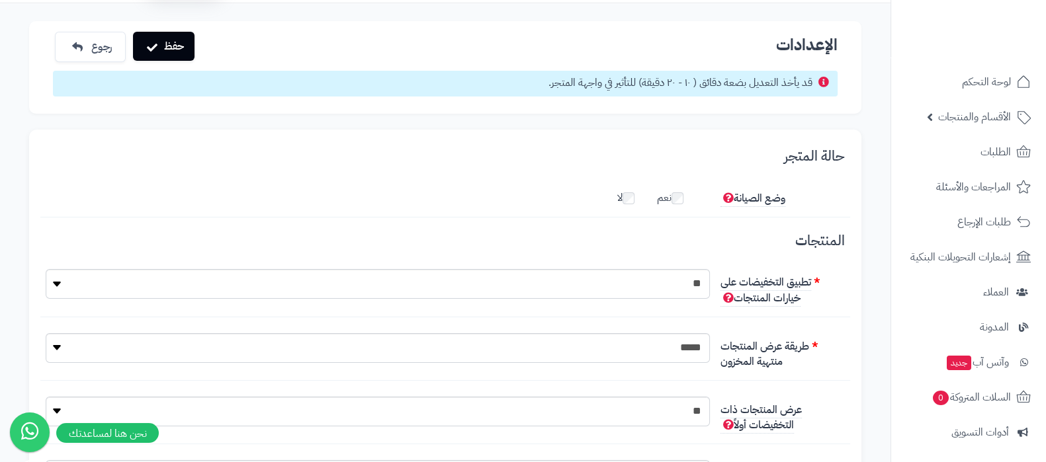
scroll to position [0, 0]
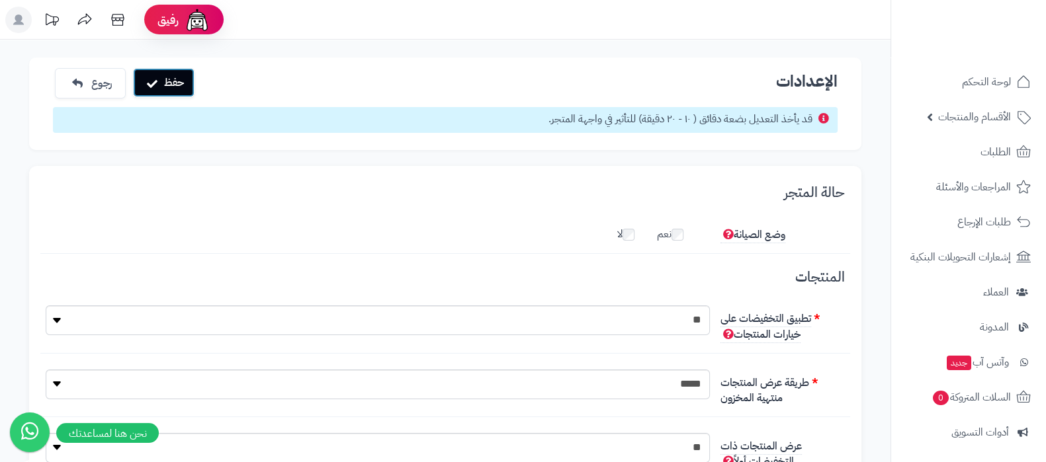
click at [179, 78] on button "حفظ" at bounding box center [164, 82] width 62 height 29
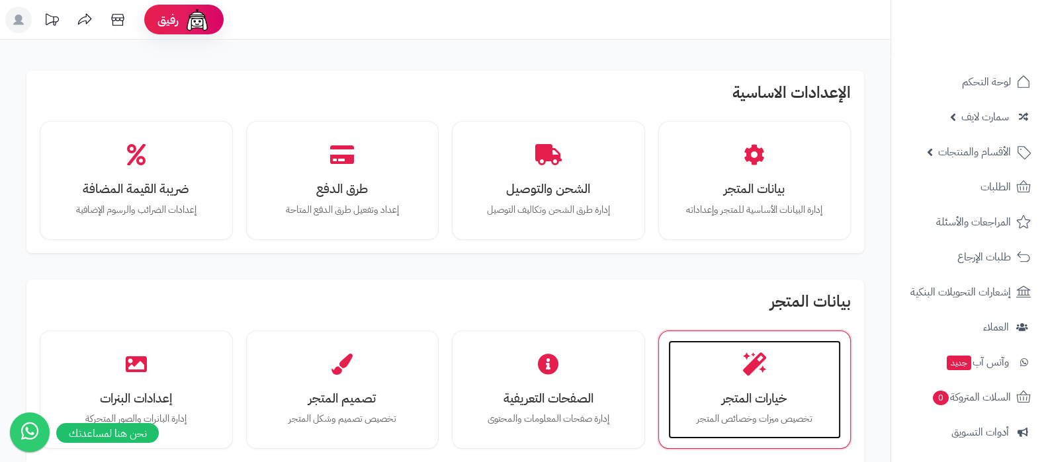
click at [746, 396] on h3 "خيارات المتجر" at bounding box center [754, 399] width 147 height 14
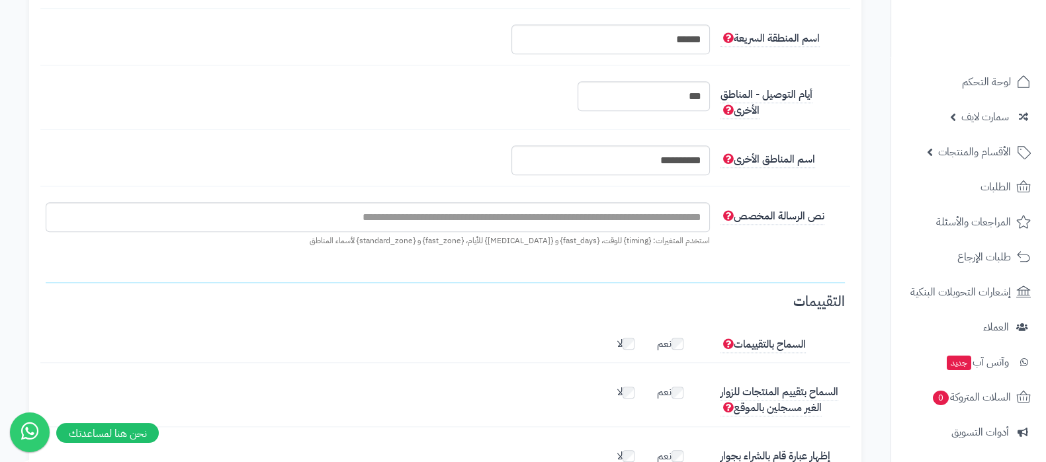
scroll to position [1758, 0]
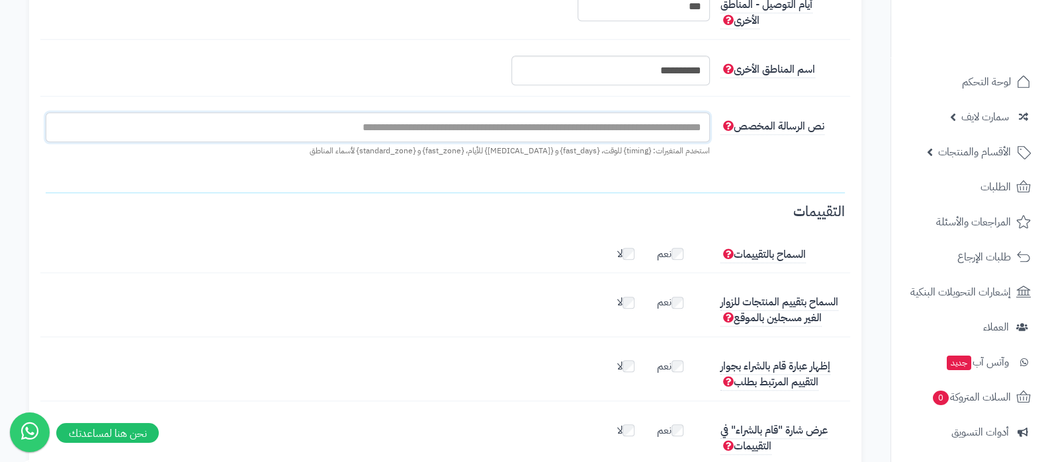
click at [631, 137] on input "text" at bounding box center [378, 127] width 664 height 30
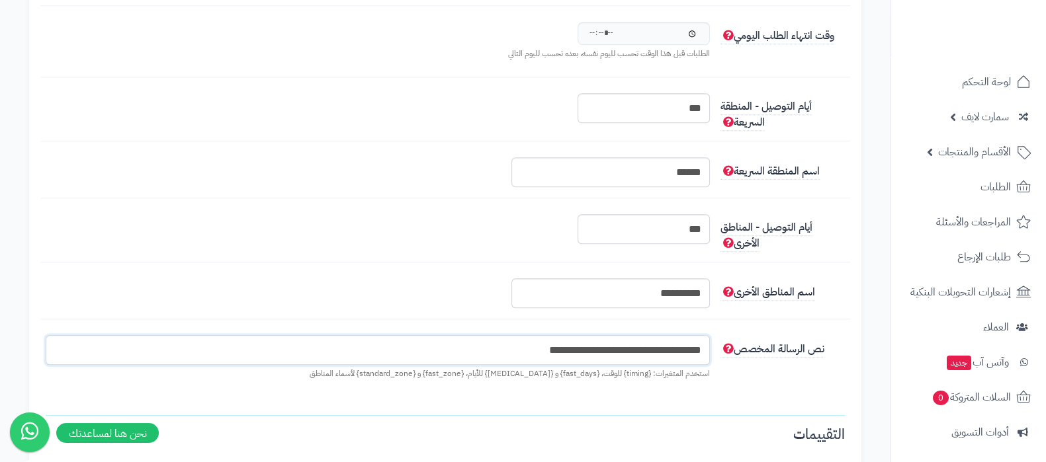
scroll to position [1510, 0]
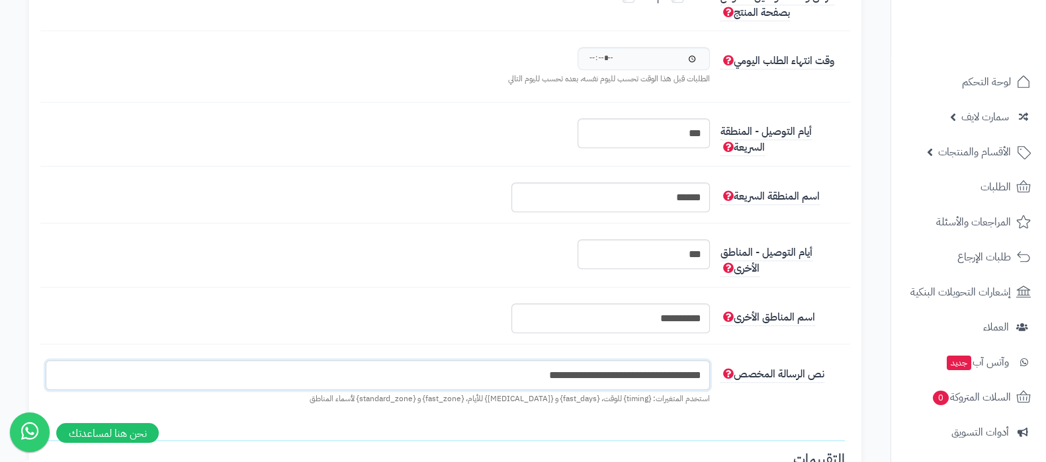
click at [627, 388] on input "**********" at bounding box center [378, 376] width 664 height 30
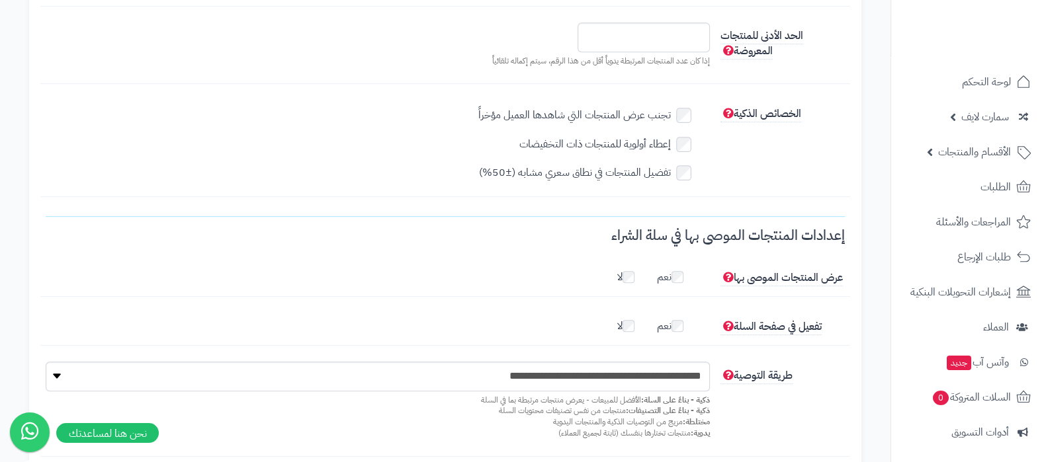
scroll to position [600, 0]
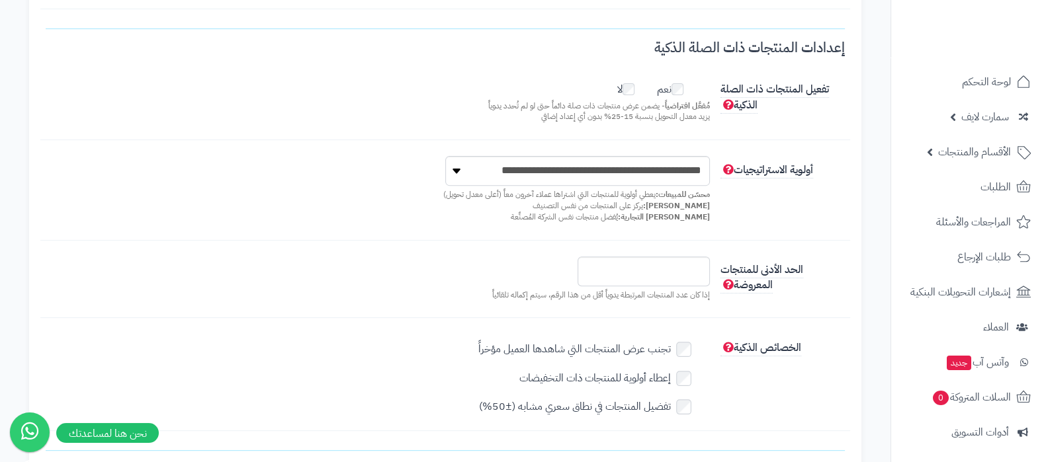
type input "**********"
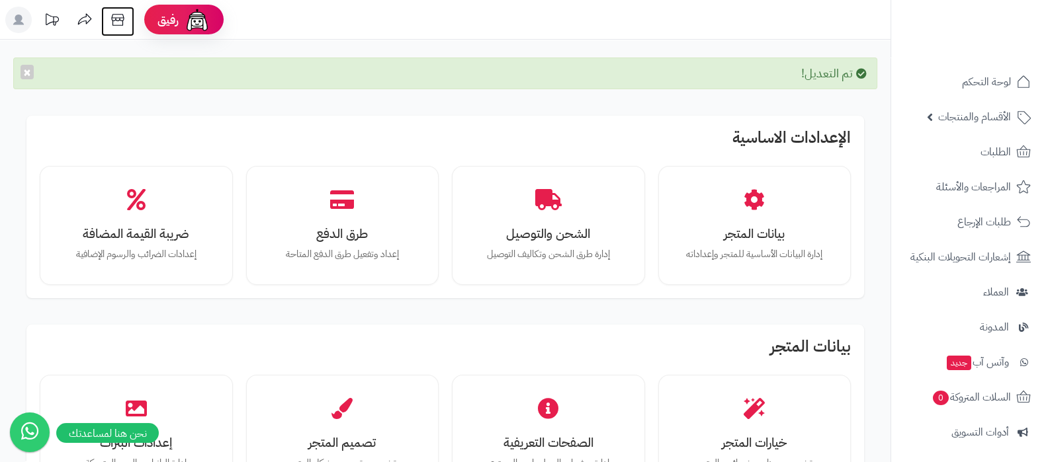
click at [118, 19] on icon at bounding box center [118, 20] width 26 height 26
click at [969, 115] on span "الأقسام والمنتجات" at bounding box center [974, 117] width 73 height 19
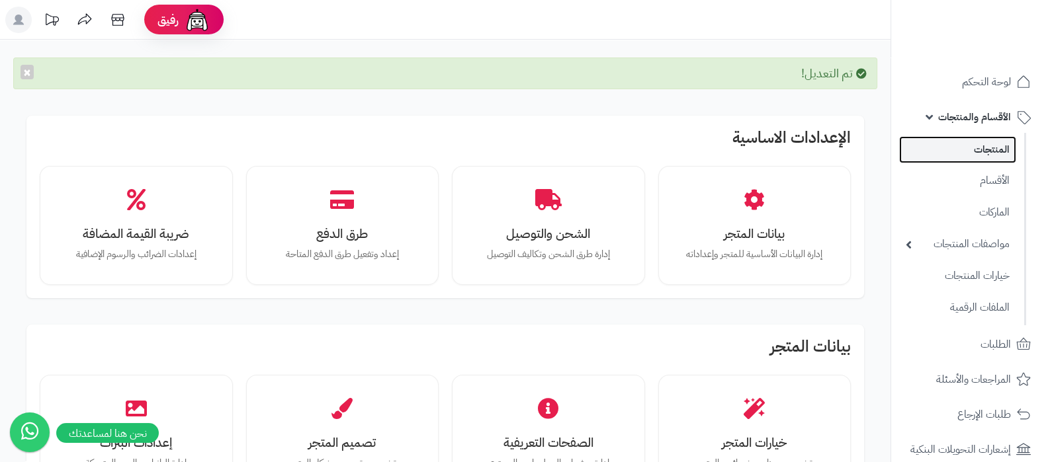
click at [973, 153] on link "المنتجات" at bounding box center [957, 149] width 117 height 27
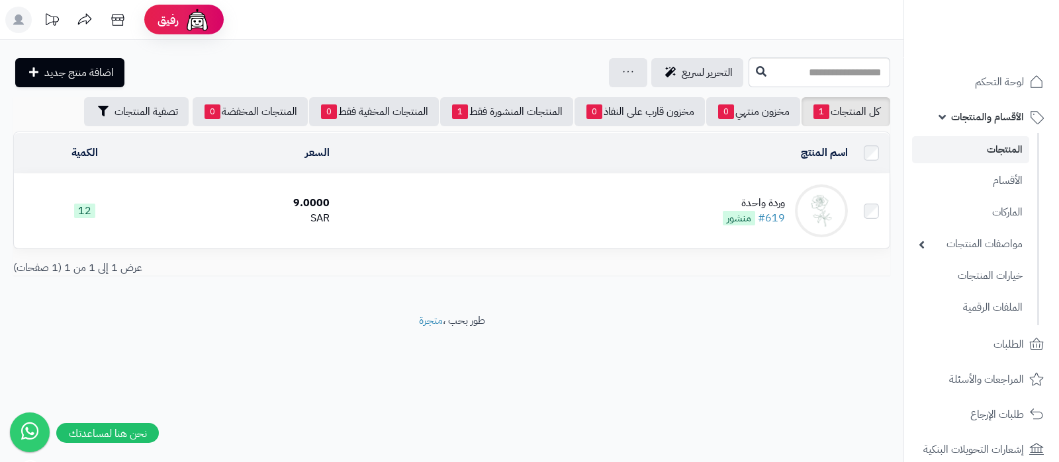
click at [758, 200] on div "وردة واحدة" at bounding box center [753, 203] width 62 height 15
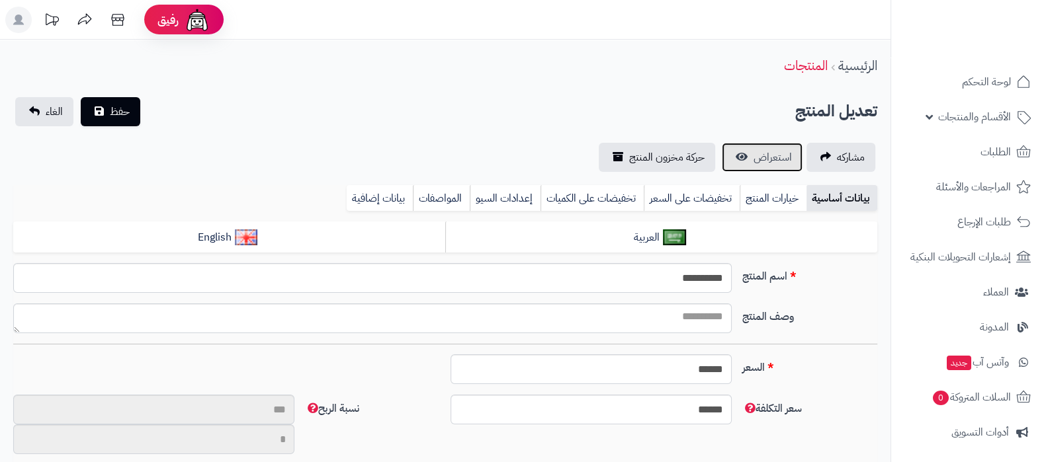
click at [760, 157] on span "استعراض" at bounding box center [773, 158] width 38 height 16
type input "**"
type input "********"
type input "****"
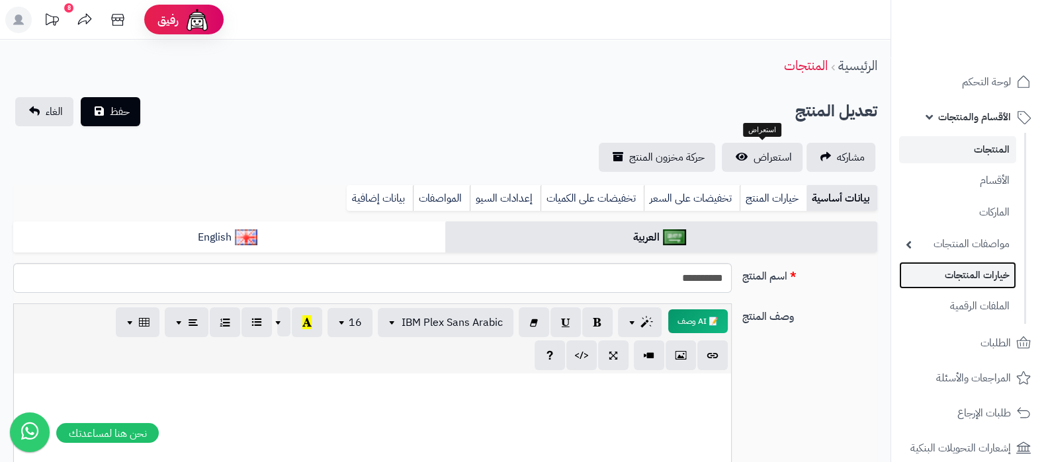
click at [965, 273] on link "خيارات المنتجات" at bounding box center [957, 275] width 117 height 27
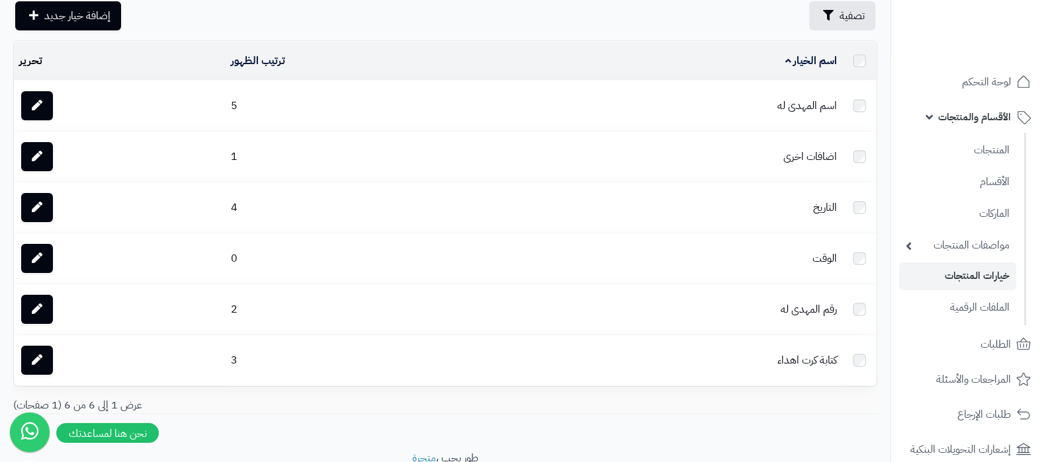
scroll to position [82, 0]
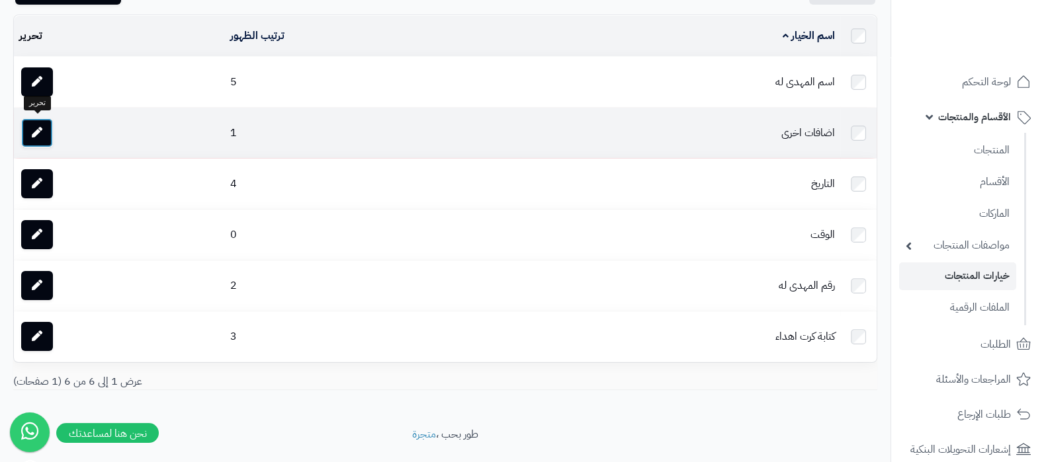
click at [36, 130] on icon at bounding box center [37, 132] width 11 height 11
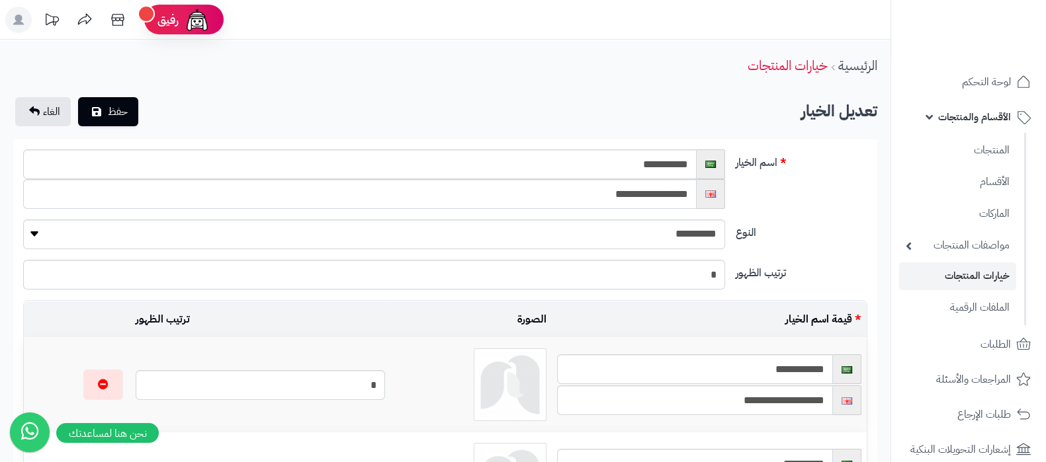
click at [965, 271] on link "خيارات المنتجات" at bounding box center [957, 276] width 117 height 27
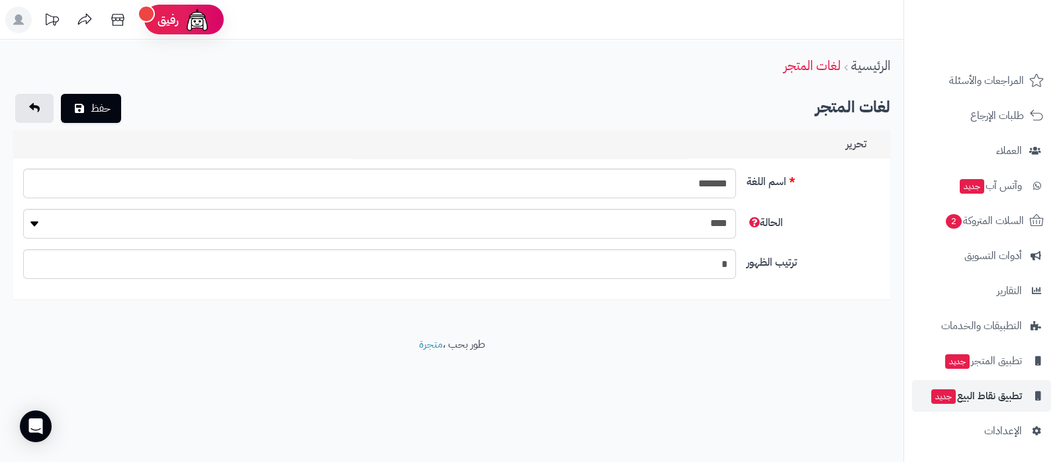
scroll to position [107, 0]
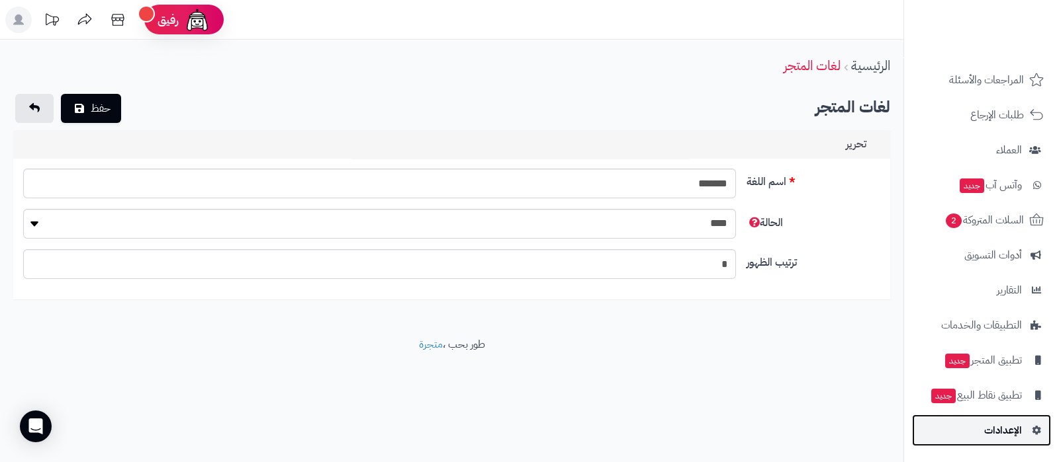
click at [996, 431] on span "الإعدادات" at bounding box center [1003, 430] width 38 height 19
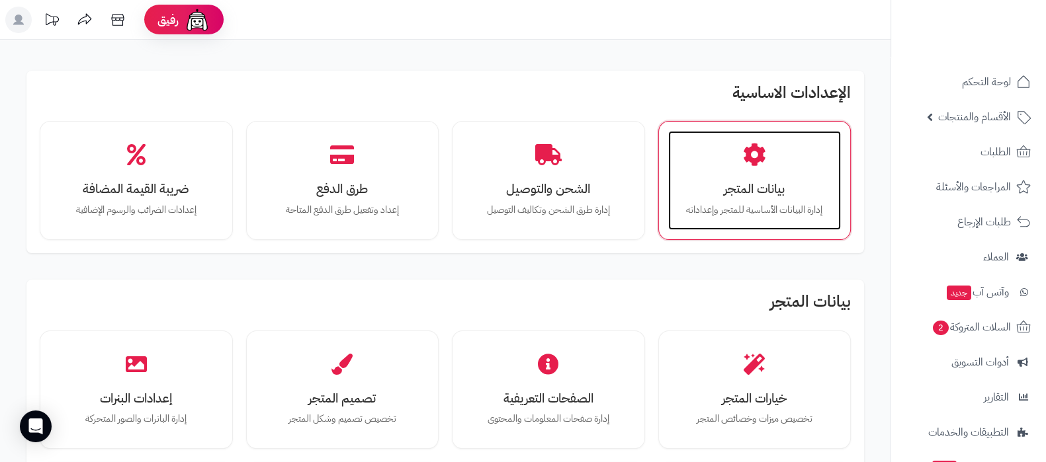
click at [748, 187] on h3 "بيانات المتجر" at bounding box center [754, 189] width 147 height 14
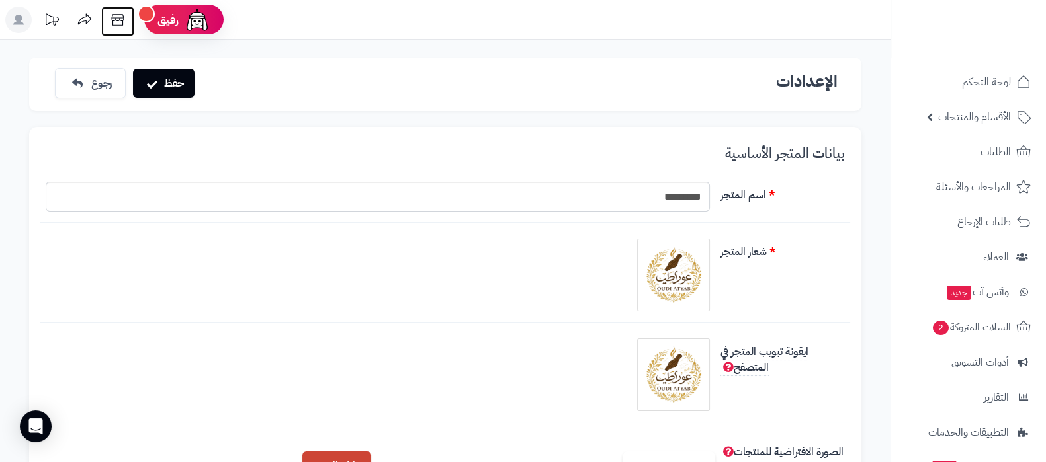
click at [116, 22] on icon at bounding box center [118, 20] width 26 height 26
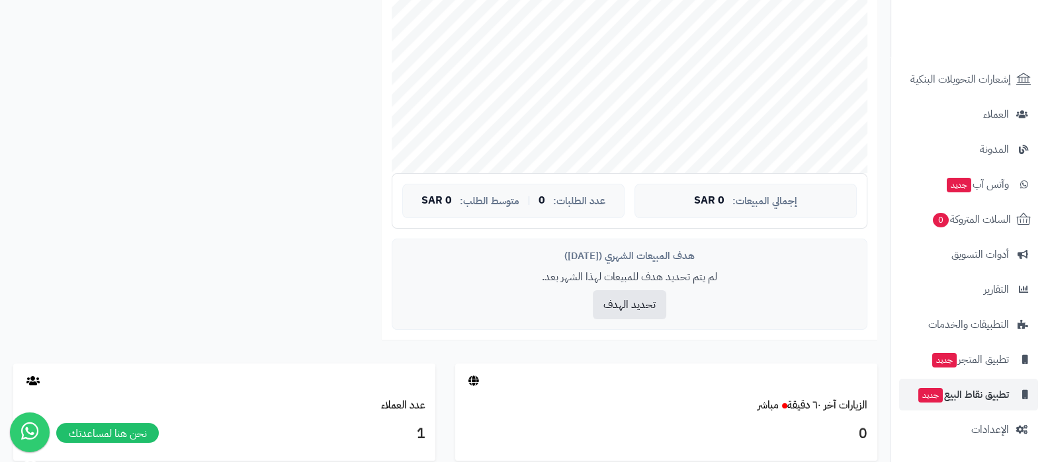
scroll to position [496, 0]
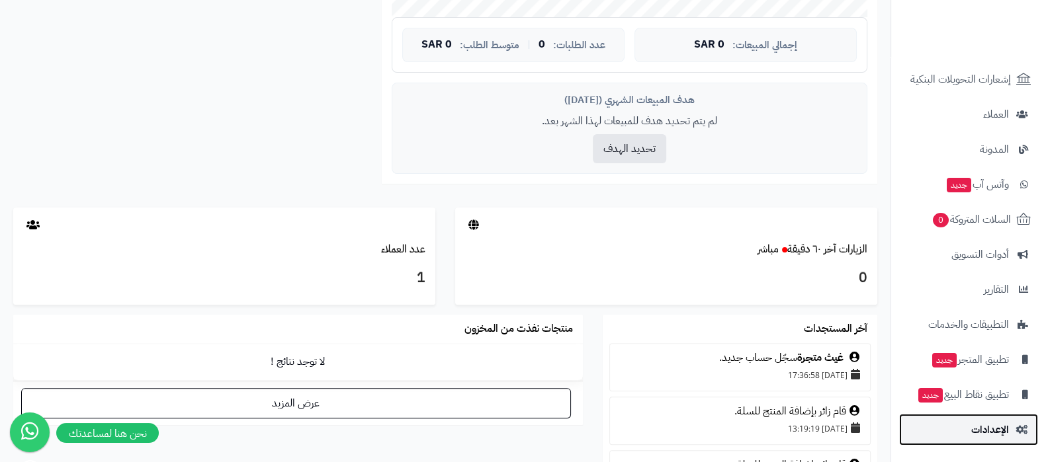
click at [975, 431] on span "الإعدادات" at bounding box center [990, 430] width 38 height 19
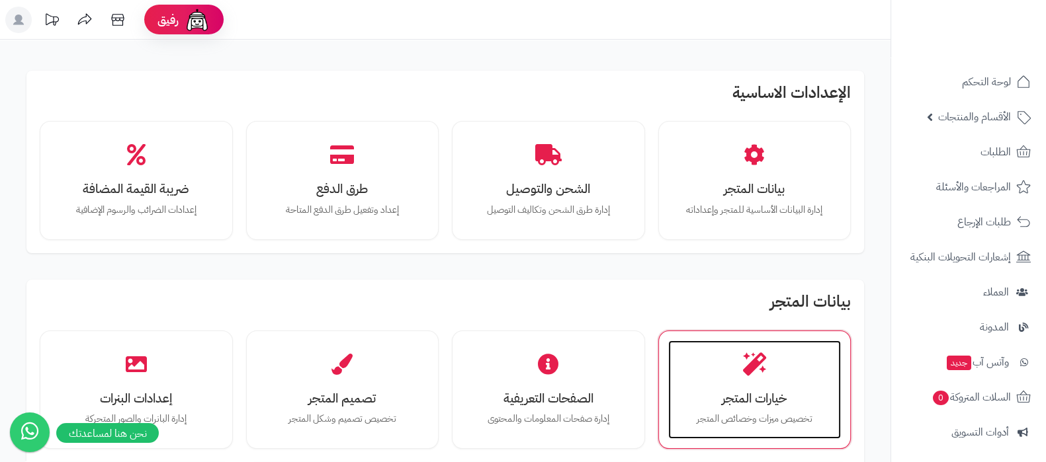
click at [763, 381] on div "خيارات المتجر تخصيص ميزات وخصائص المتجر" at bounding box center [754, 390] width 173 height 99
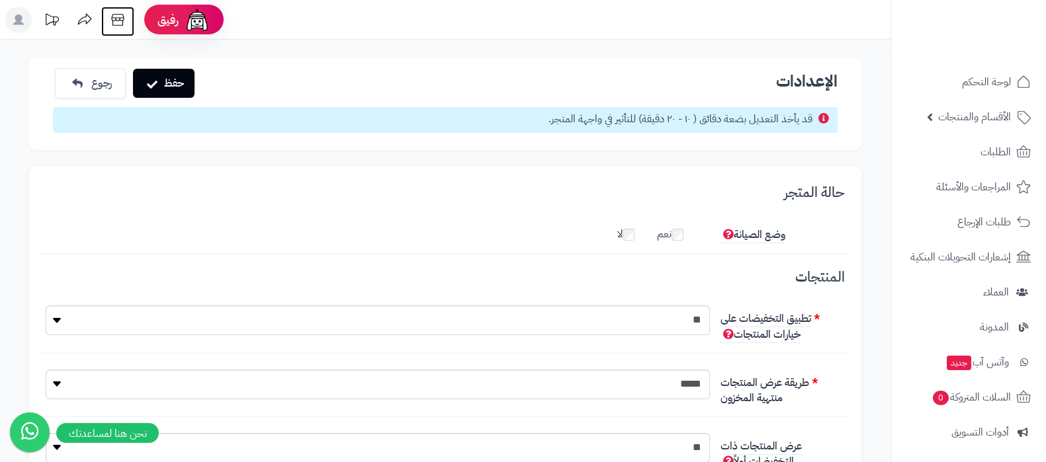
click at [119, 15] on icon at bounding box center [118, 20] width 26 height 26
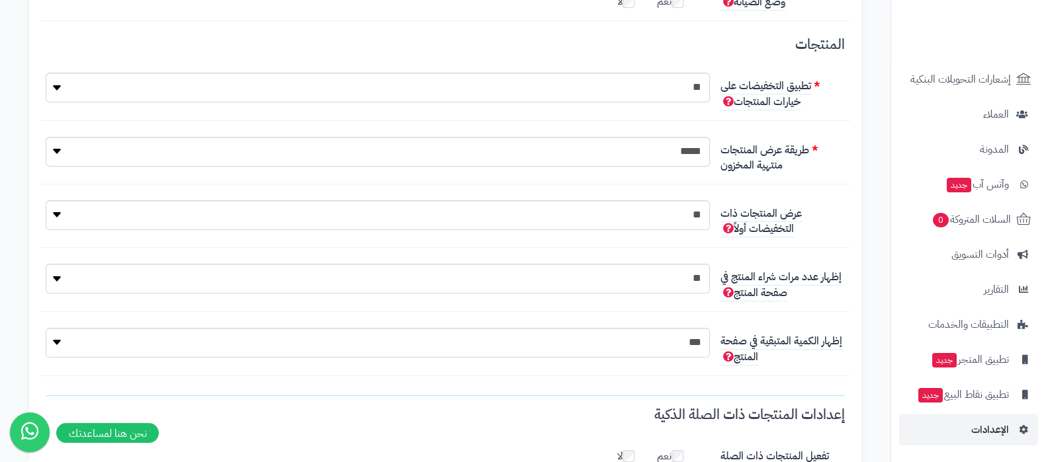
scroll to position [414, 0]
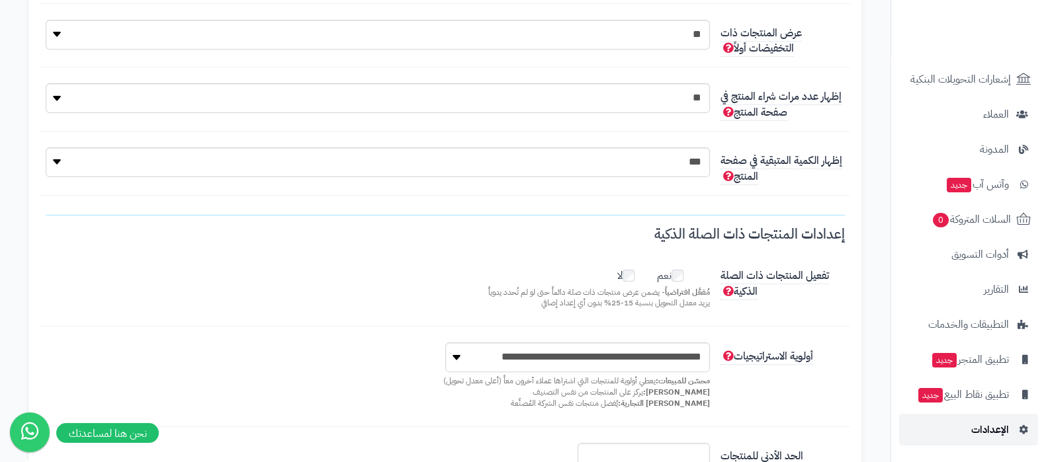
click at [985, 431] on span "الإعدادات" at bounding box center [990, 430] width 38 height 19
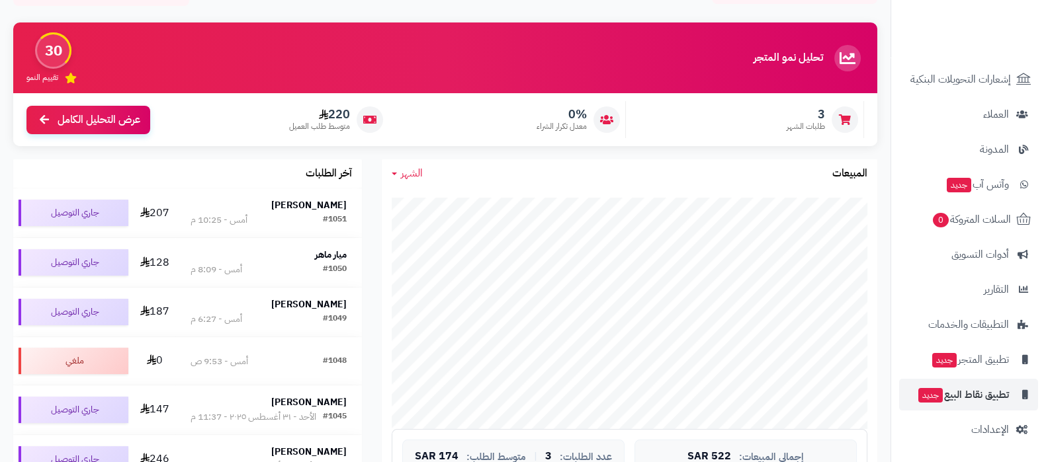
scroll to position [248, 0]
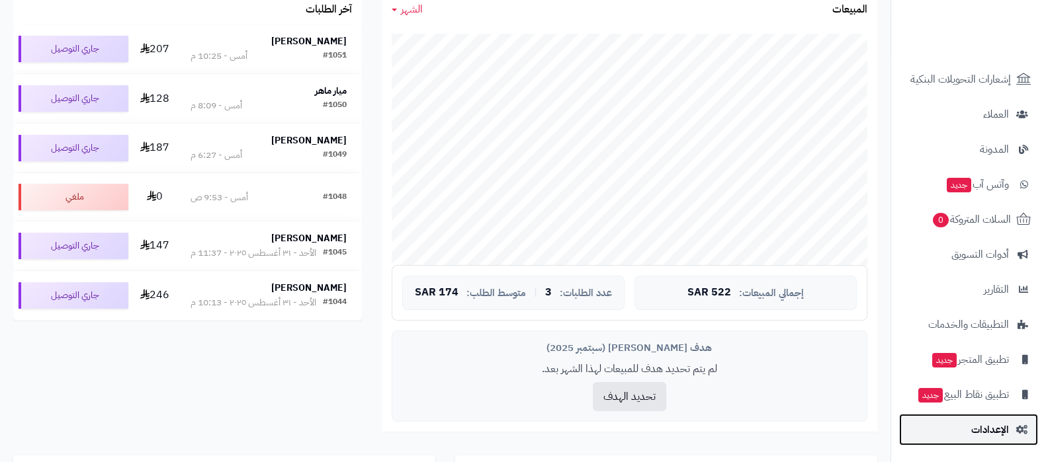
click at [986, 432] on span "الإعدادات" at bounding box center [990, 430] width 38 height 19
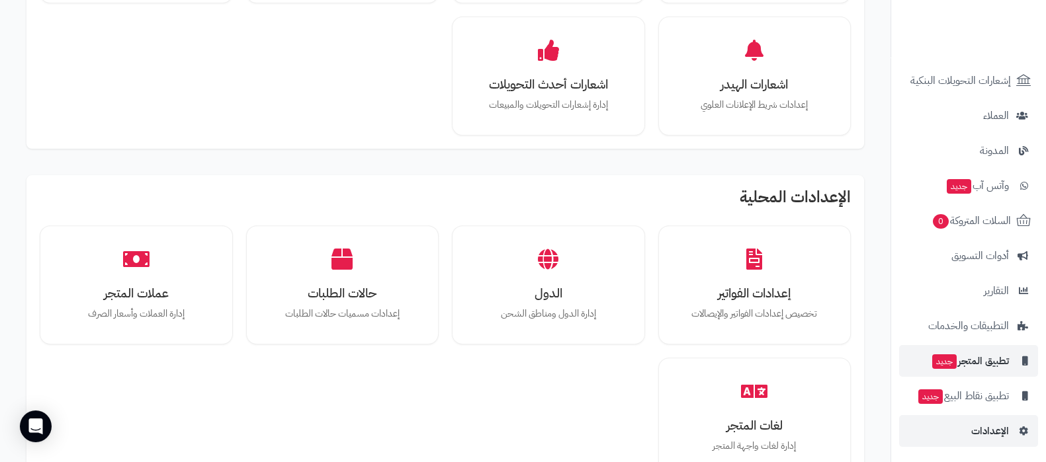
scroll to position [178, 0]
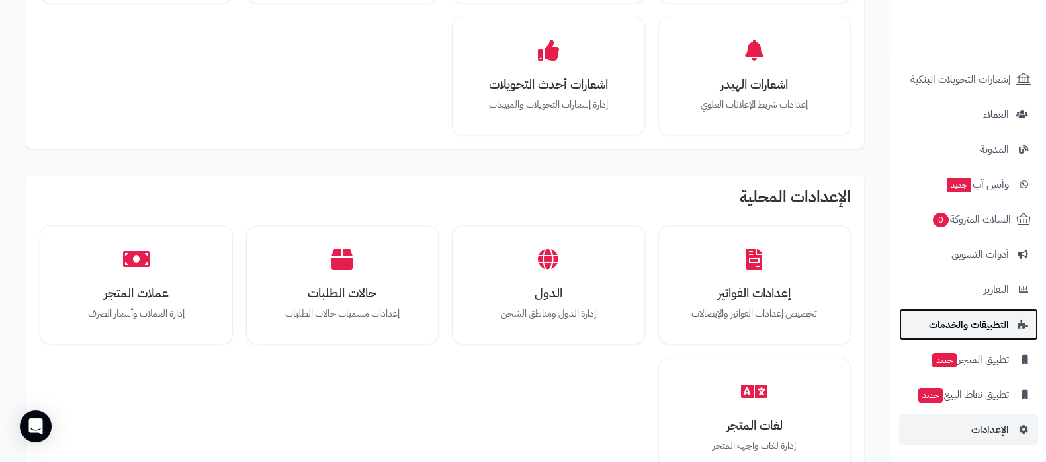
click at [984, 322] on span "التطبيقات والخدمات" at bounding box center [969, 325] width 80 height 19
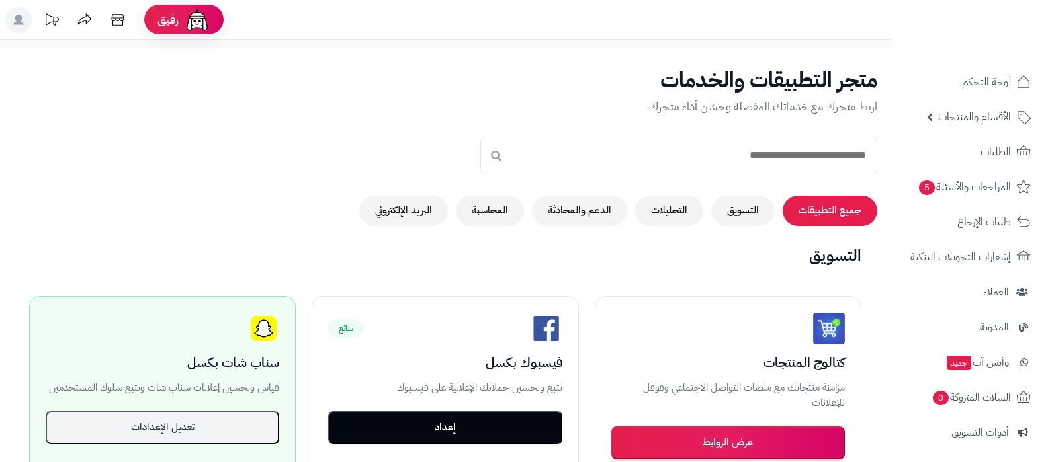
scroll to position [330, 0]
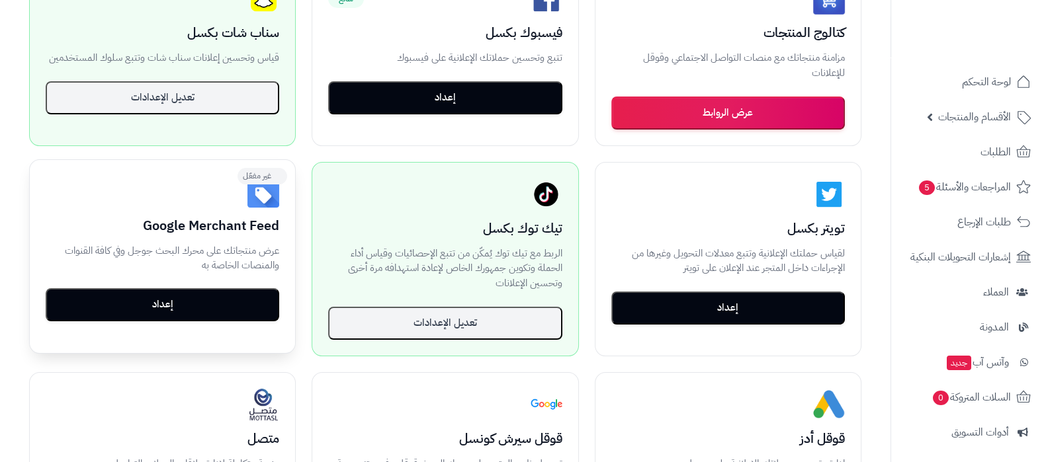
click at [197, 305] on button "إعداد" at bounding box center [163, 304] width 234 height 33
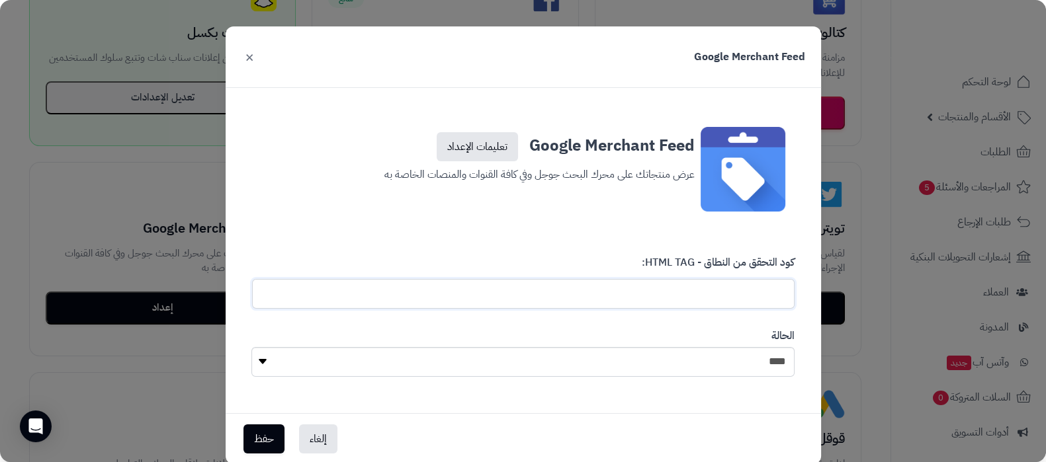
click at [663, 296] on input "text" at bounding box center [523, 294] width 543 height 30
type input "**********"
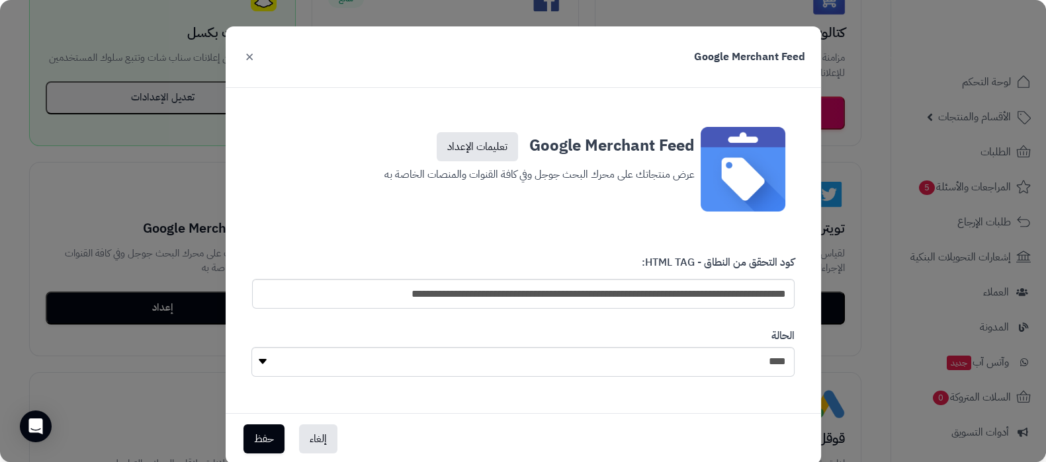
click at [248, 54] on button "×" at bounding box center [249, 56] width 16 height 29
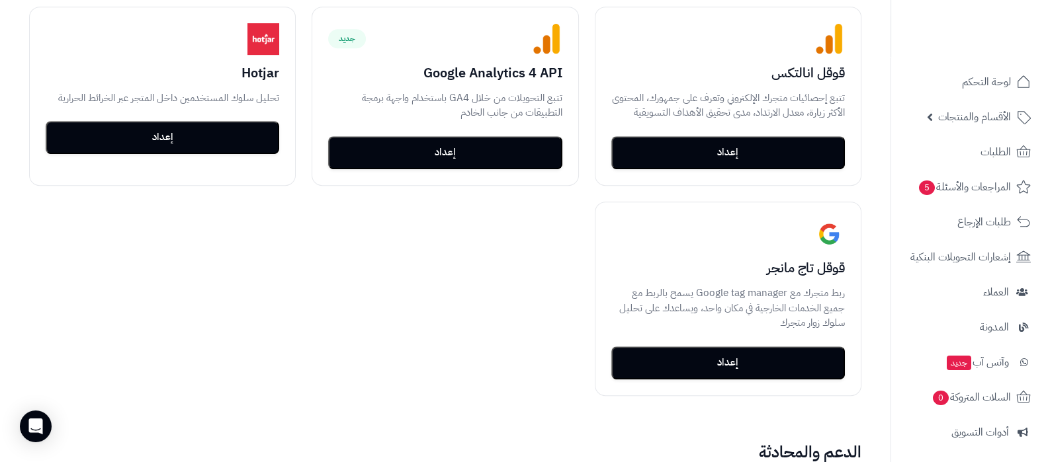
scroll to position [992, 0]
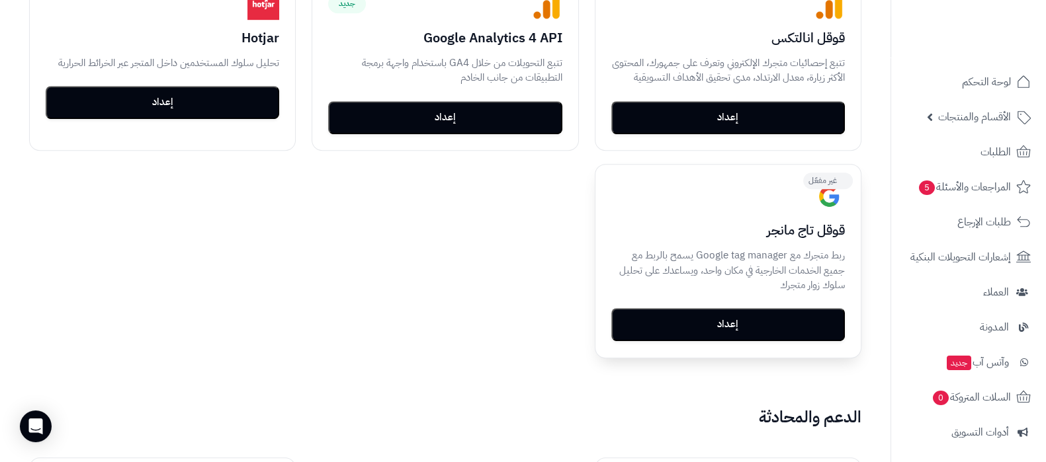
click at [749, 327] on button "إعداد" at bounding box center [728, 324] width 234 height 33
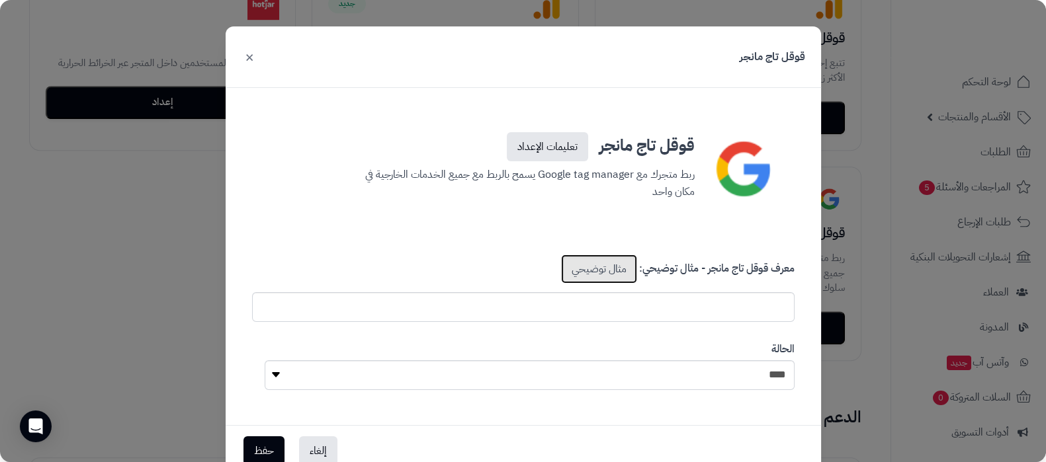
click at [608, 274] on link "مثال توضيحي" at bounding box center [599, 269] width 76 height 29
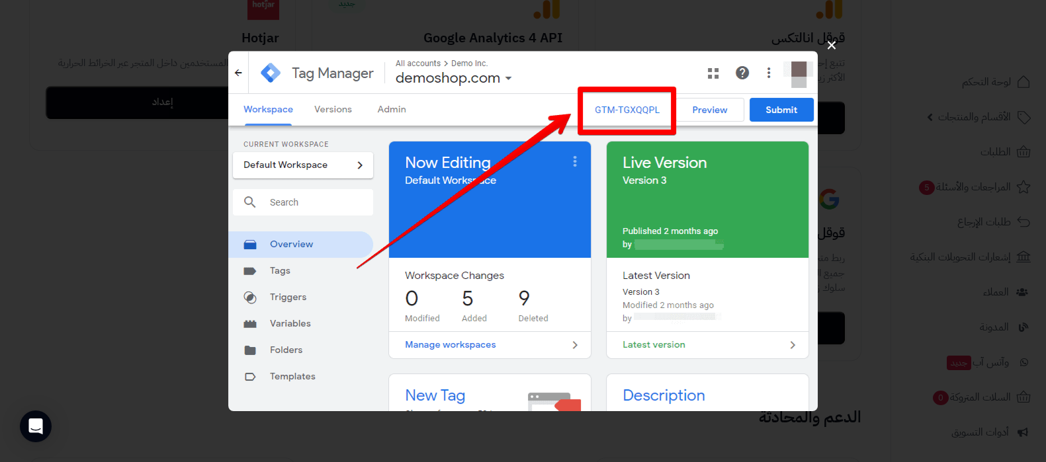
click at [833, 46] on button "×" at bounding box center [831, 45] width 25 height 42
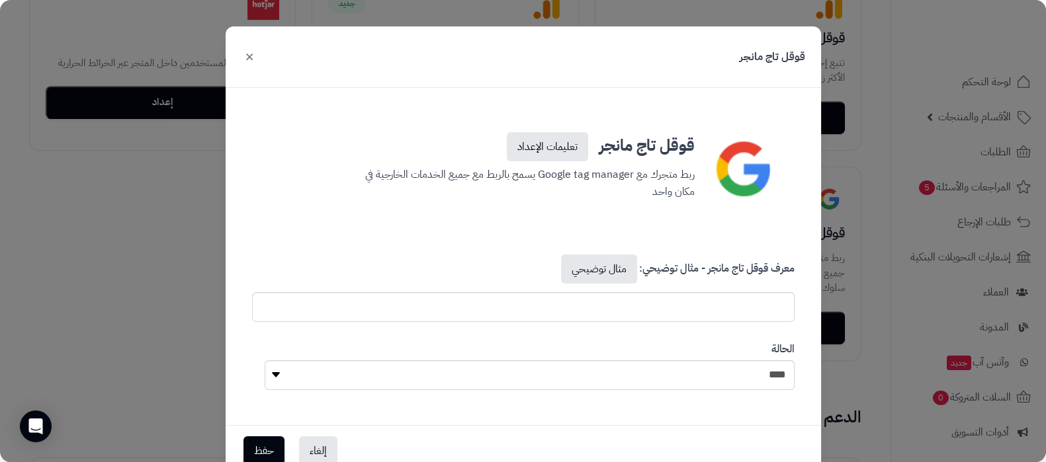
click at [253, 56] on button "×" at bounding box center [249, 56] width 16 height 29
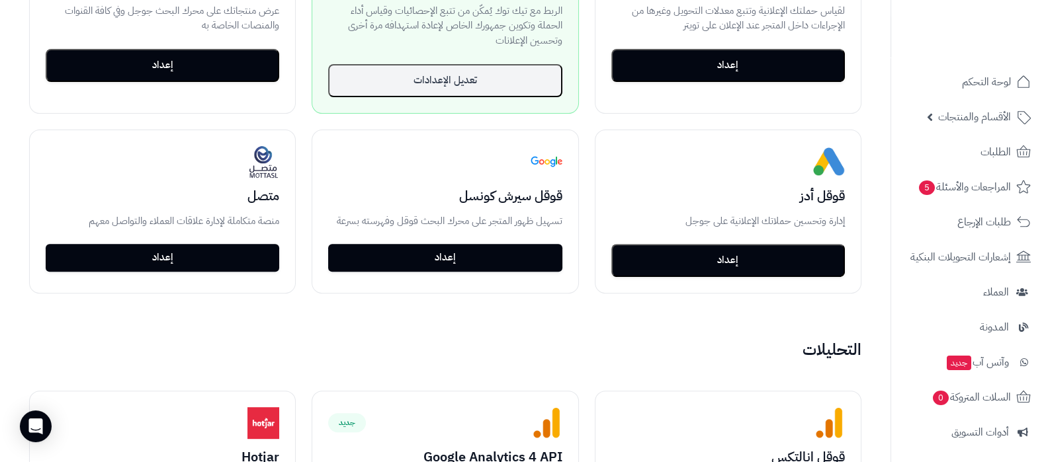
scroll to position [578, 0]
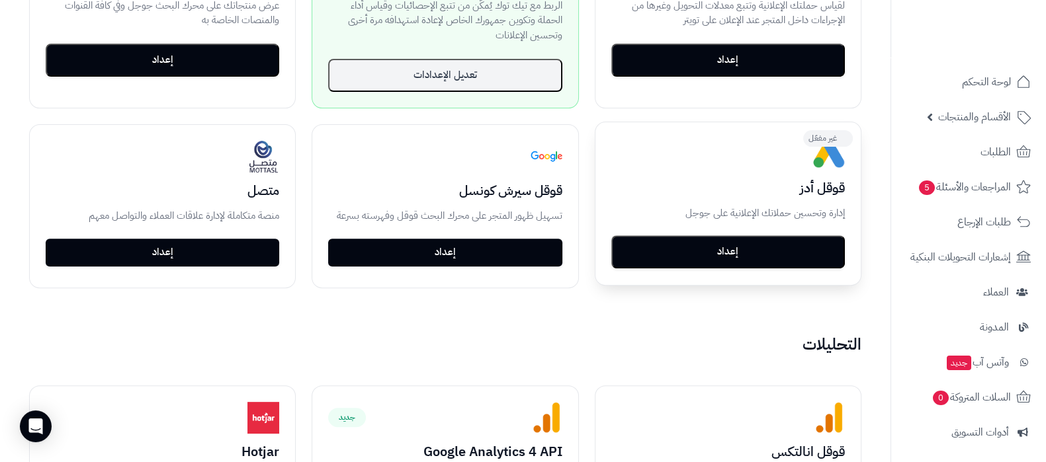
click at [732, 254] on button "إعداد" at bounding box center [728, 252] width 234 height 33
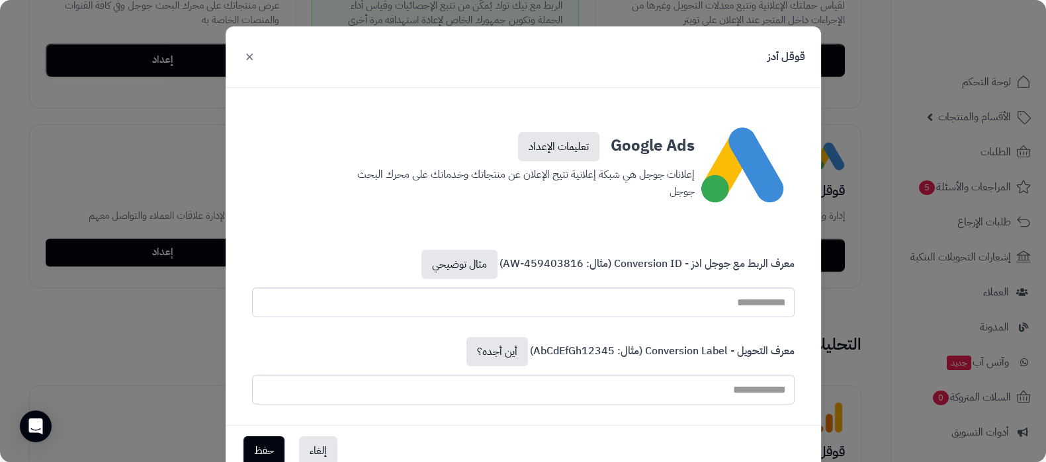
click at [257, 58] on button "×" at bounding box center [249, 56] width 16 height 29
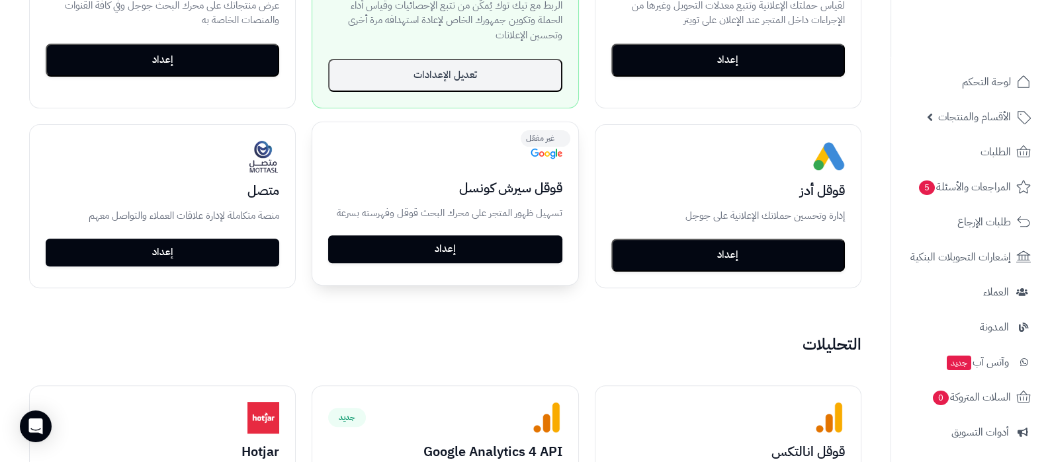
click at [492, 253] on link "إعداد" at bounding box center [445, 250] width 234 height 28
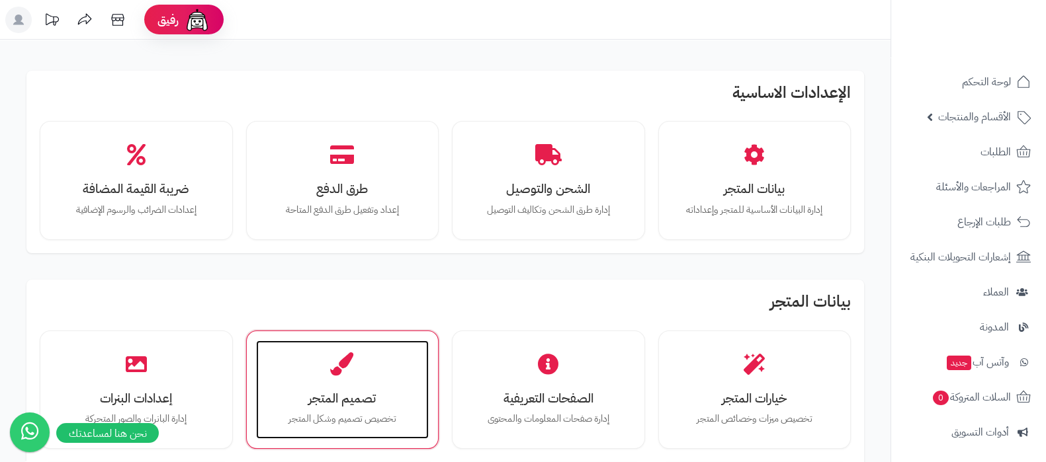
click at [376, 414] on p "تخصيص تصميم وشكل المتجر" at bounding box center [342, 419] width 147 height 15
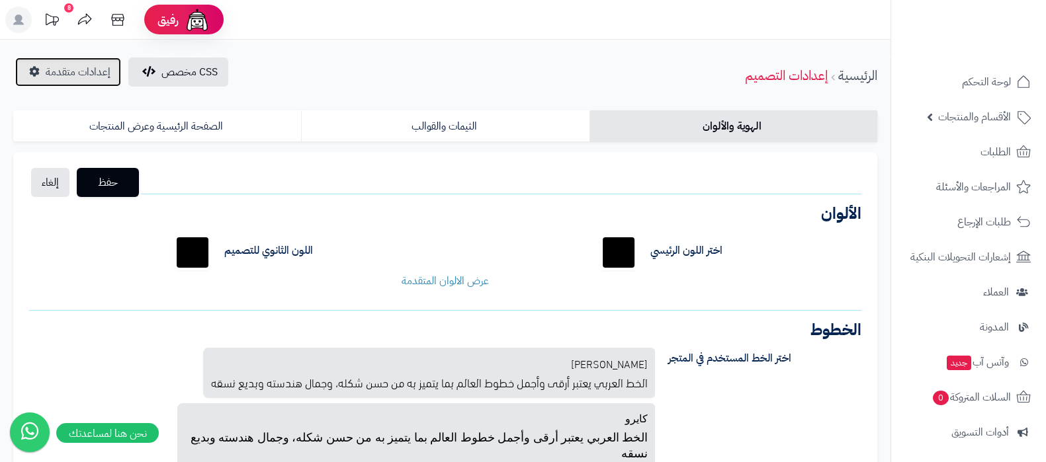
click at [58, 74] on span "إعدادات متقدمة" at bounding box center [78, 72] width 65 height 16
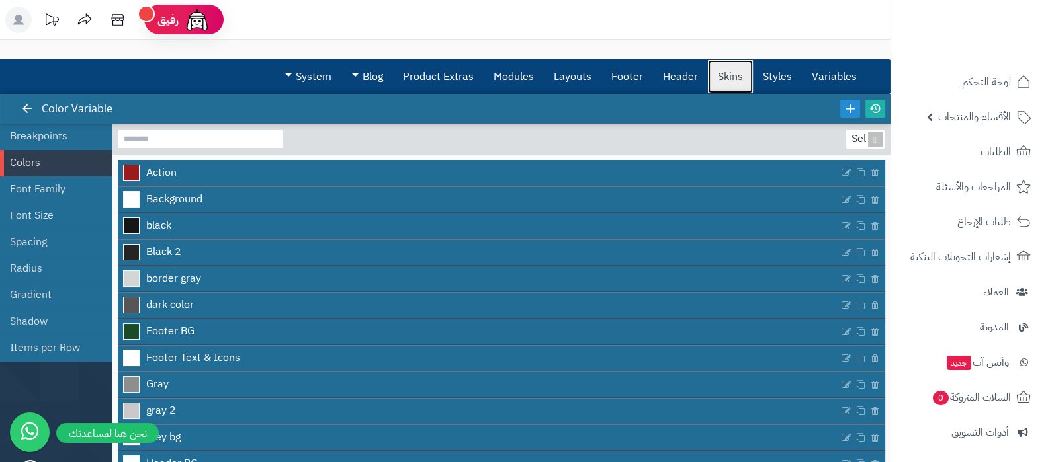
click at [724, 74] on link "Skins" at bounding box center [730, 76] width 45 height 33
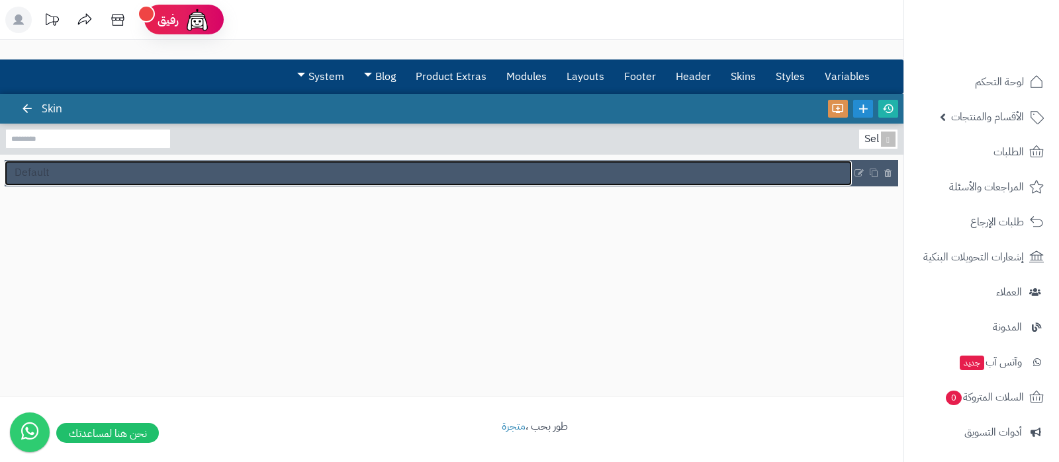
click at [169, 167] on link "Default" at bounding box center [428, 173] width 847 height 25
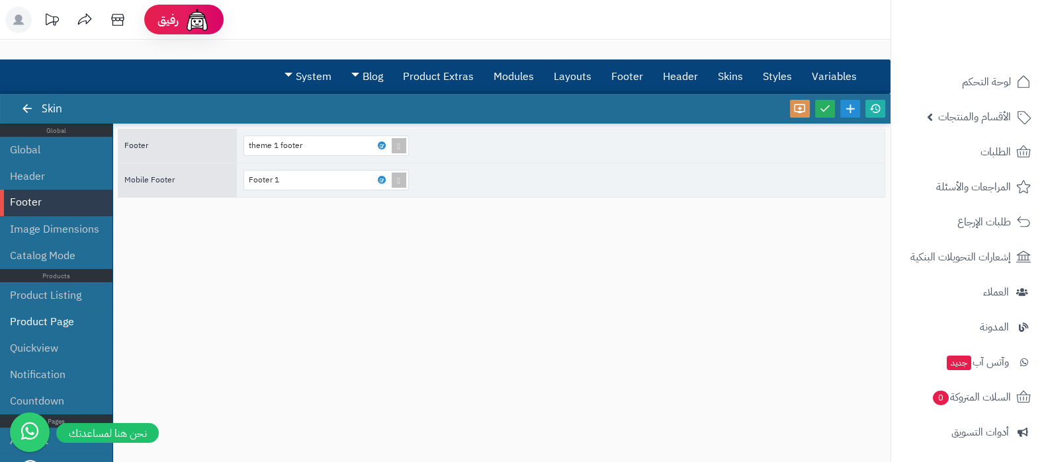
click at [60, 322] on li "Product Page" at bounding box center [56, 322] width 112 height 26
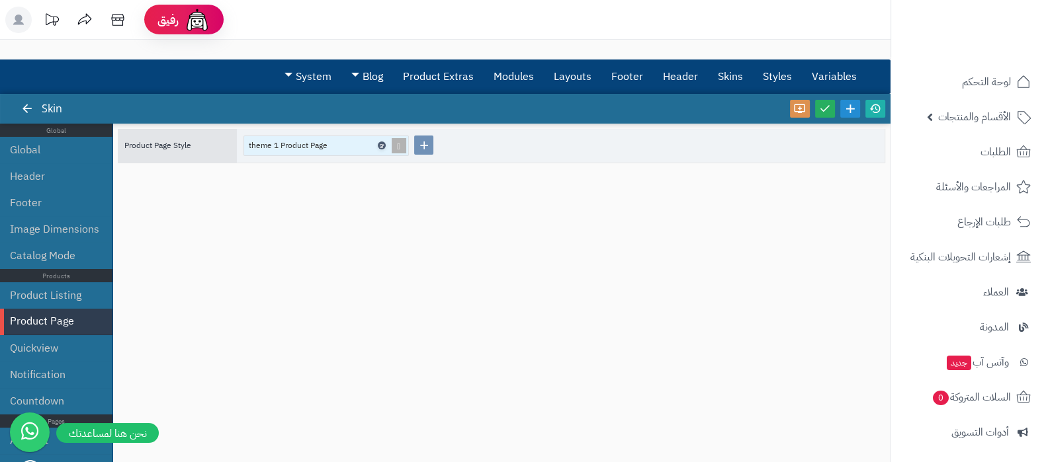
click at [381, 144] on icon at bounding box center [381, 146] width 4 height 6
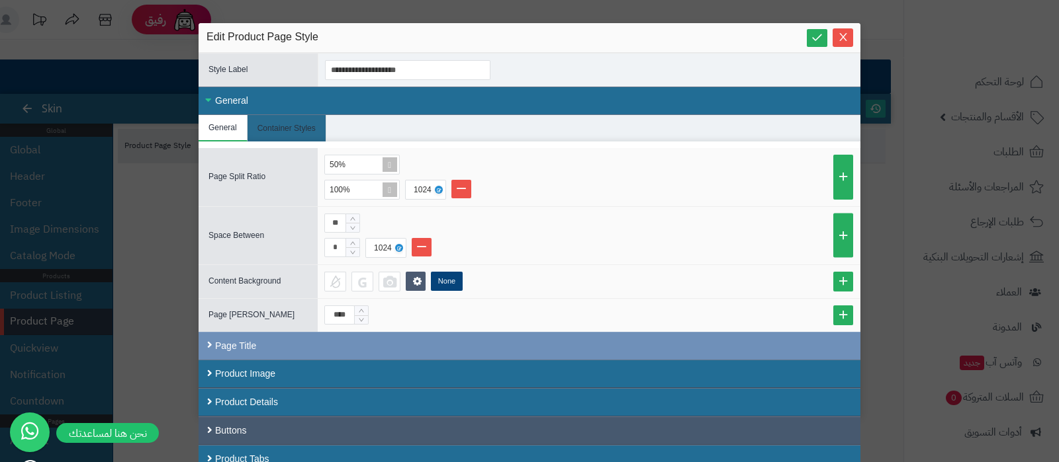
click at [341, 420] on div "Buttons" at bounding box center [529, 431] width 662 height 28
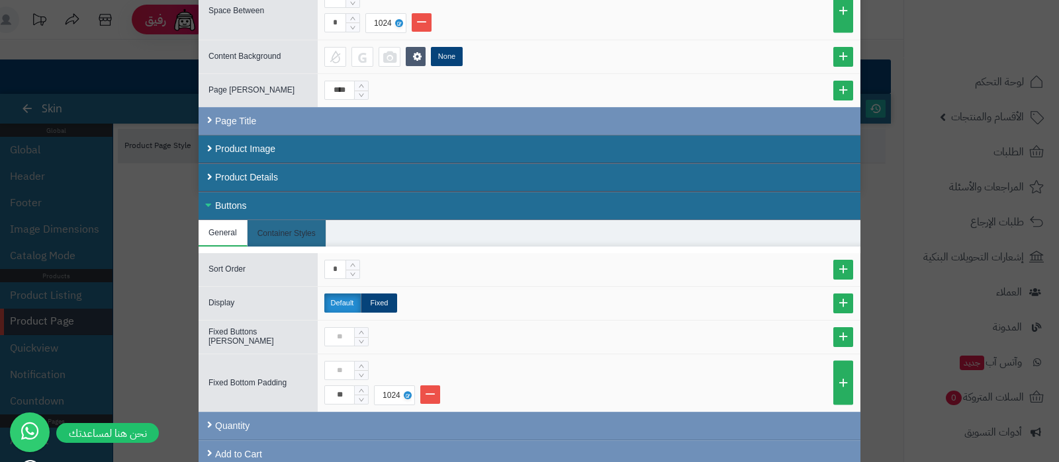
scroll to position [312, 0]
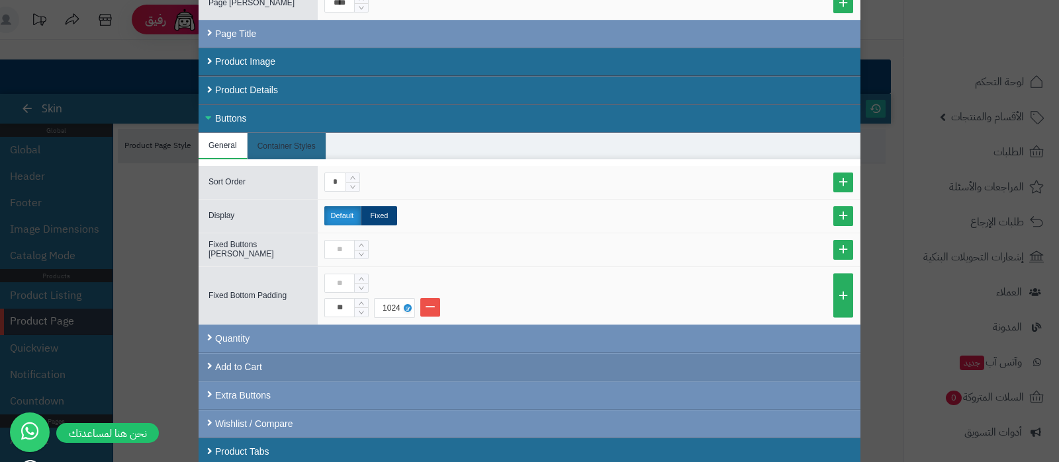
click at [345, 367] on div "Add to Cart" at bounding box center [529, 367] width 662 height 28
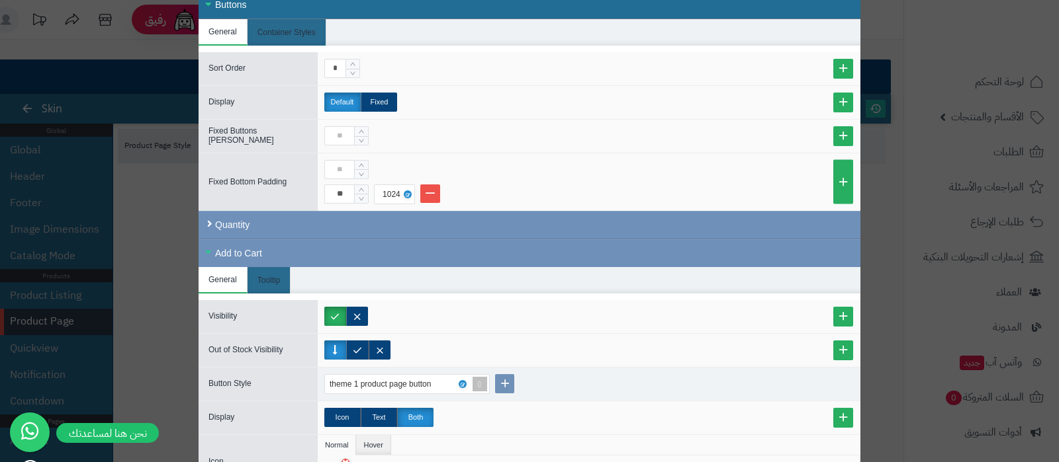
scroll to position [560, 0]
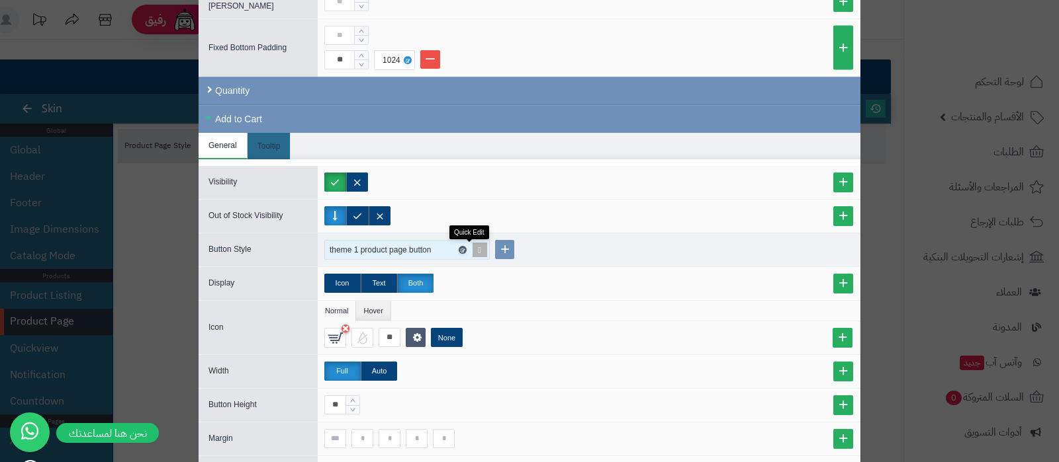
click at [464, 247] on icon at bounding box center [462, 250] width 4 height 6
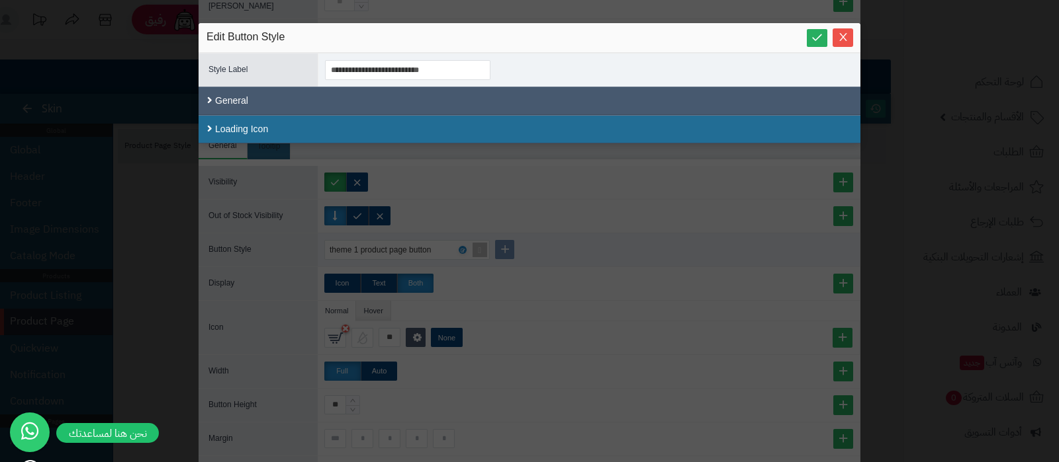
click at [283, 101] on div "General" at bounding box center [529, 101] width 662 height 28
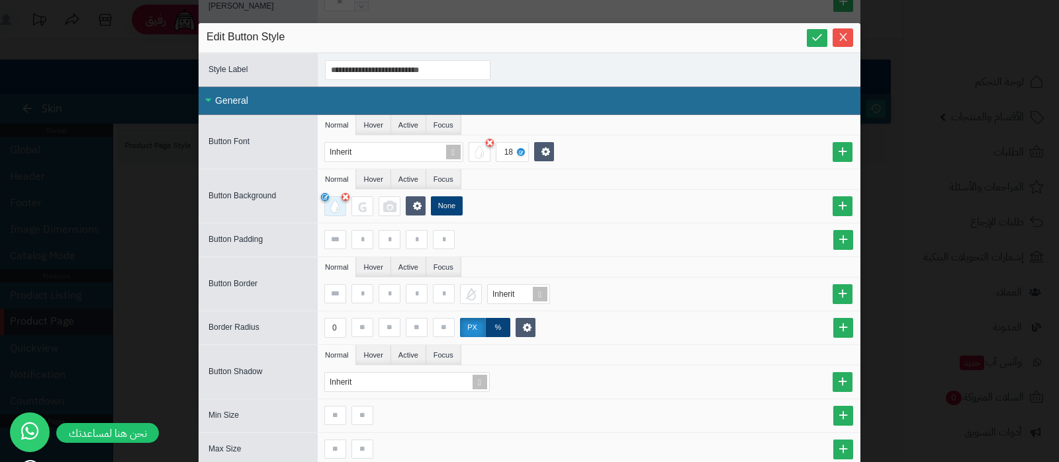
click at [339, 208] on div at bounding box center [335, 206] width 22 height 20
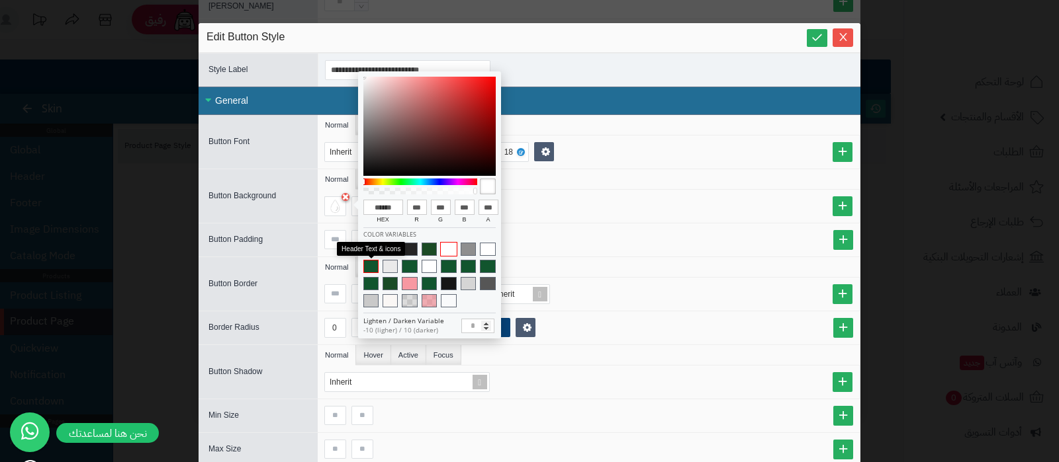
click at [369, 269] on span at bounding box center [370, 266] width 15 height 13
type input "******"
type input "**"
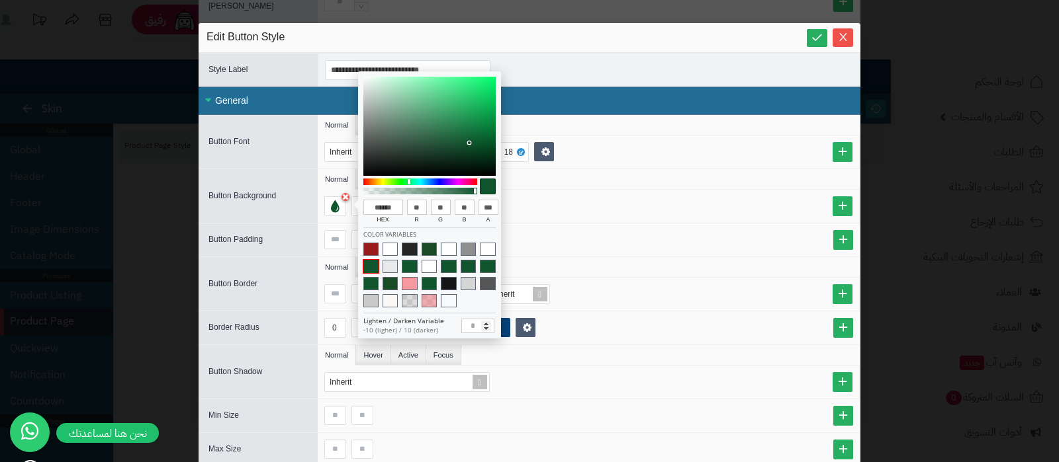
click at [721, 191] on div "None" at bounding box center [589, 206] width 542 height 33
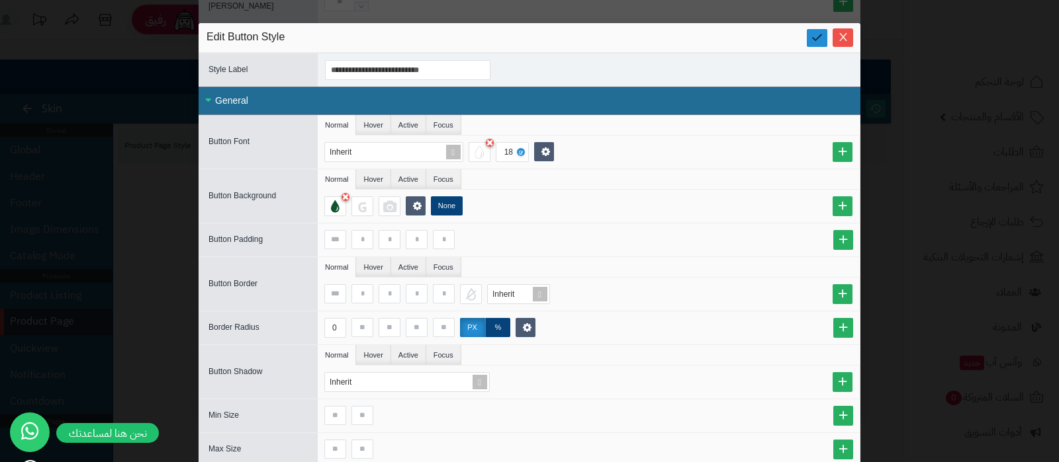
click at [820, 30] on link at bounding box center [817, 38] width 21 height 18
click at [844, 35] on icon "Close" at bounding box center [843, 36] width 11 height 11
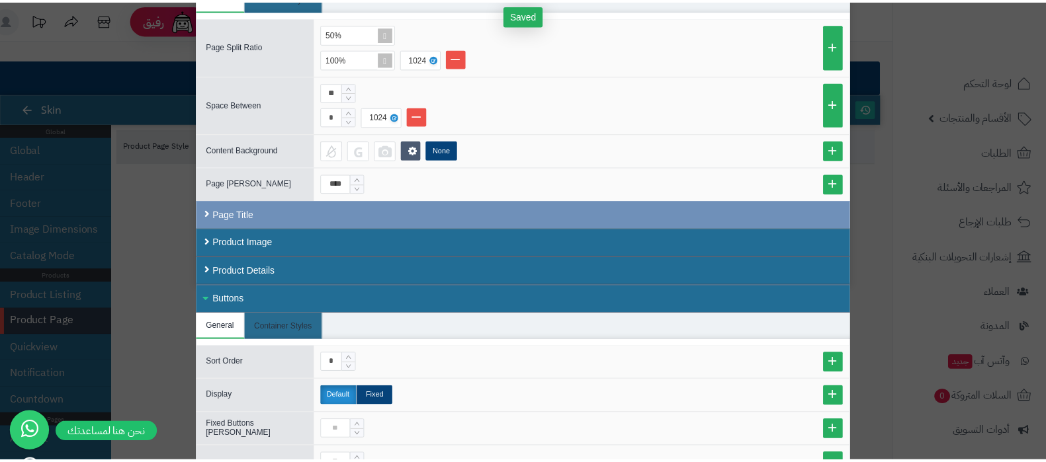
scroll to position [0, 0]
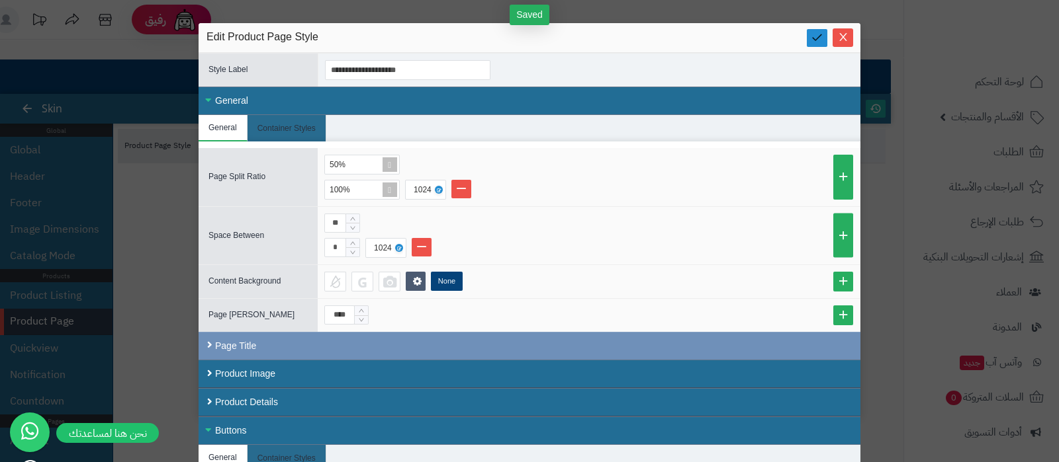
click at [823, 41] on icon at bounding box center [816, 37] width 13 height 13
click at [846, 38] on icon "Close" at bounding box center [843, 36] width 11 height 11
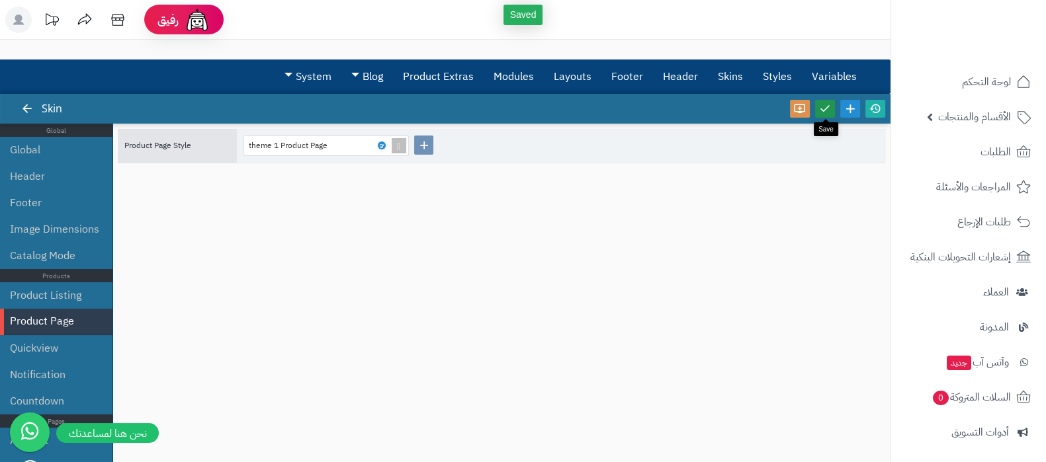
click at [828, 114] on icon at bounding box center [825, 109] width 12 height 12
click at [874, 110] on icon at bounding box center [875, 109] width 12 height 12
click at [64, 295] on li "Product Listing" at bounding box center [56, 296] width 112 height 26
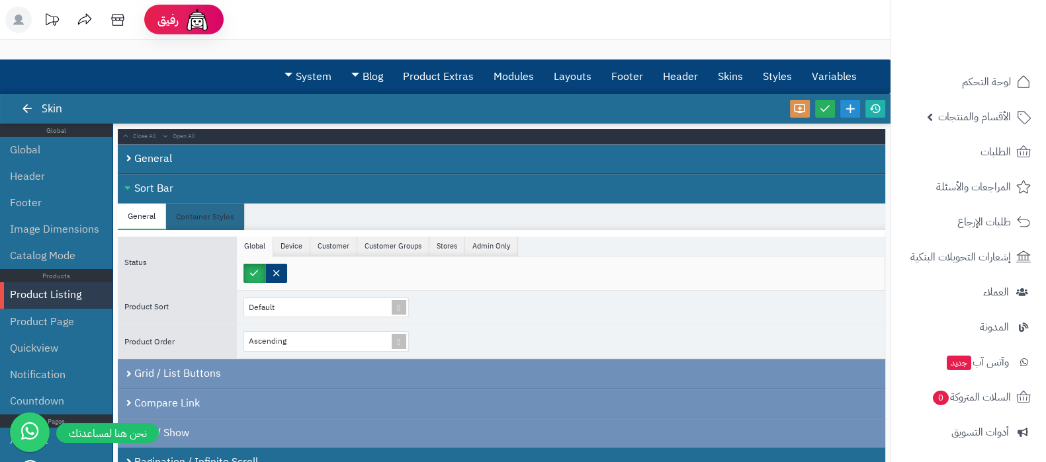
click at [189, 189] on div "Sort Bar" at bounding box center [501, 189] width 767 height 30
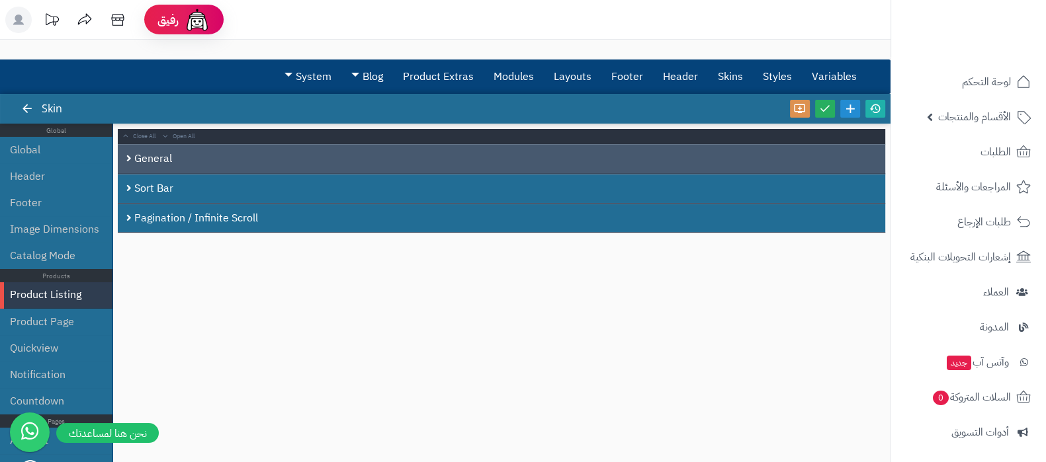
click at [206, 157] on div "General" at bounding box center [501, 159] width 767 height 30
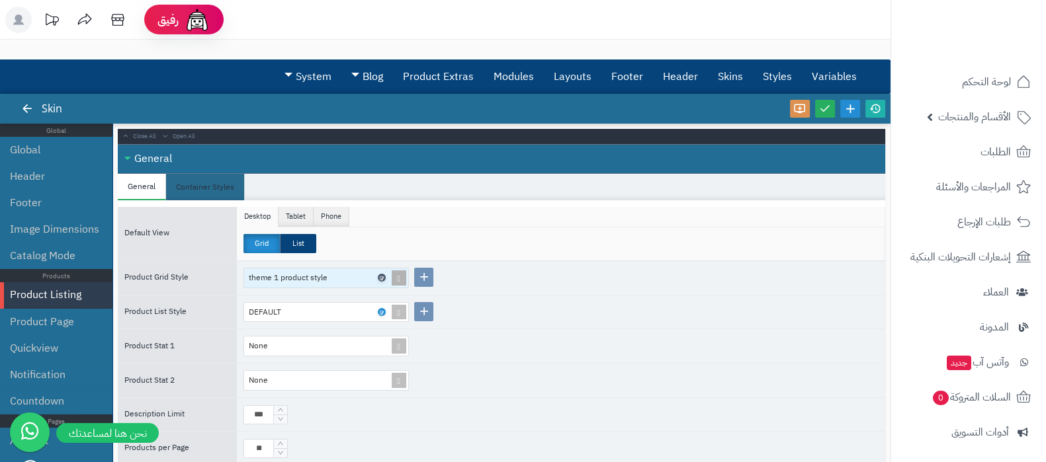
click at [382, 278] on icon at bounding box center [381, 278] width 4 height 6
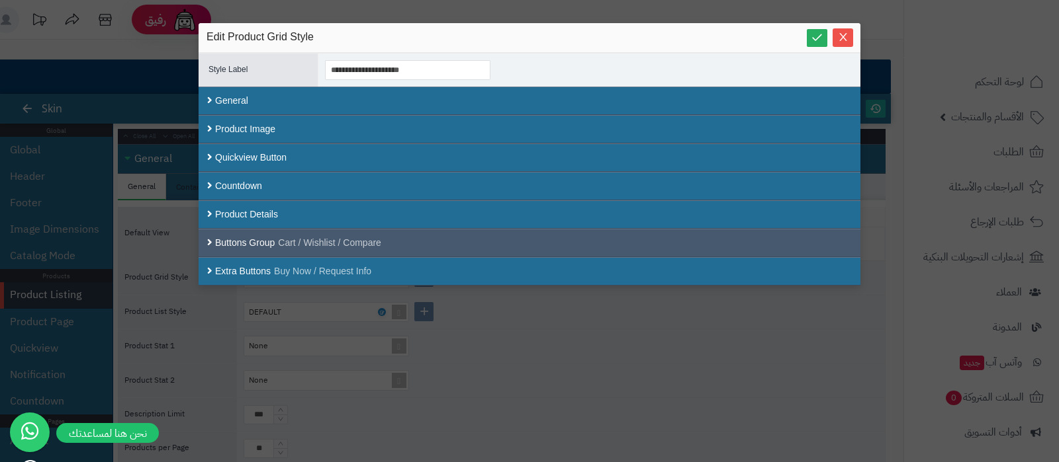
click at [272, 238] on div "Buttons Group Cart / Wishlist / Compare" at bounding box center [529, 243] width 629 height 14
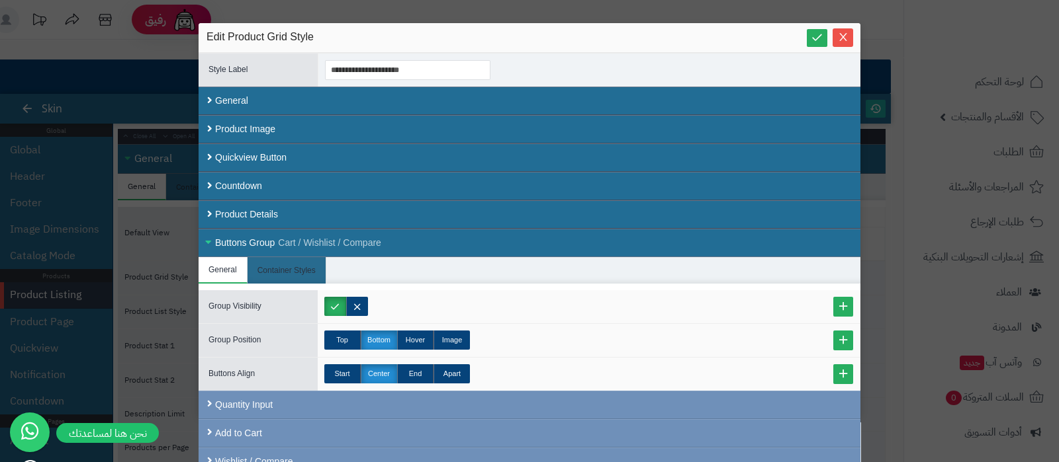
scroll to position [38, 0]
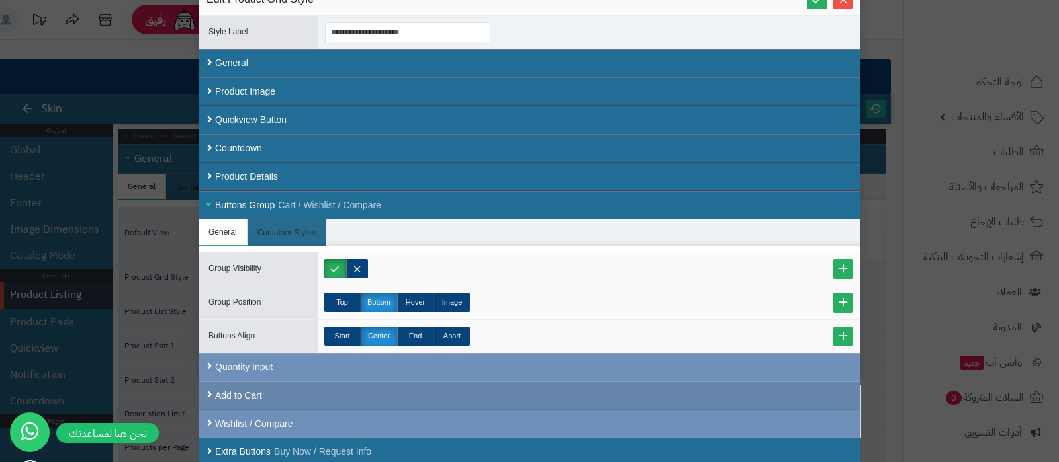
click at [379, 387] on div "Add to Cart" at bounding box center [529, 396] width 662 height 28
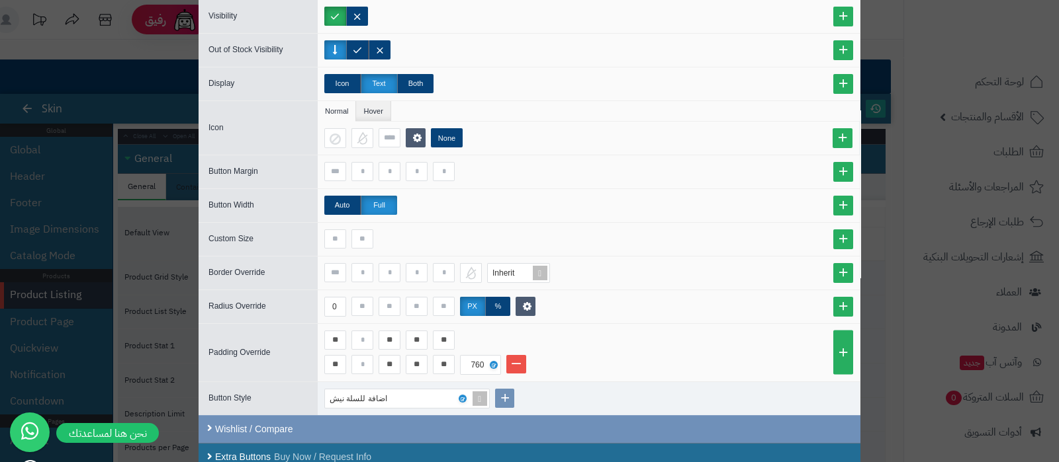
scroll to position [485, 0]
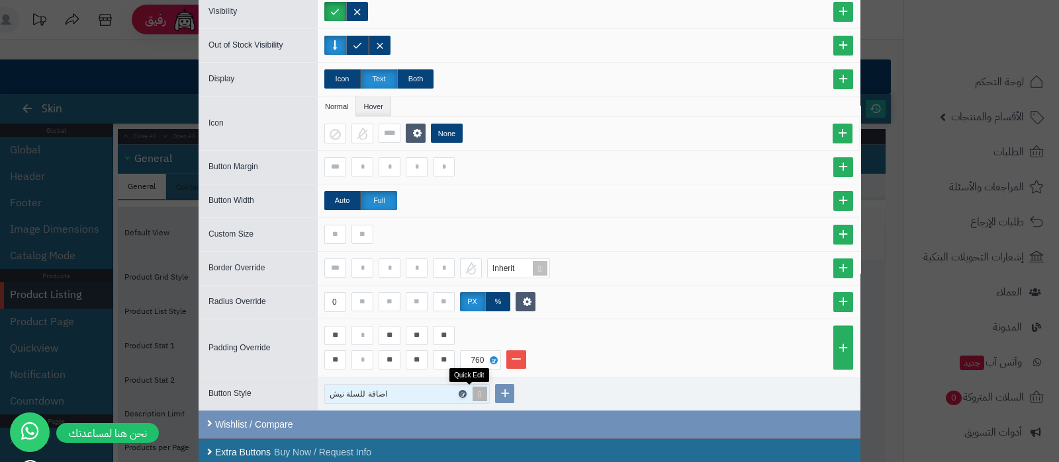
click at [466, 390] on link at bounding box center [462, 394] width 8 height 8
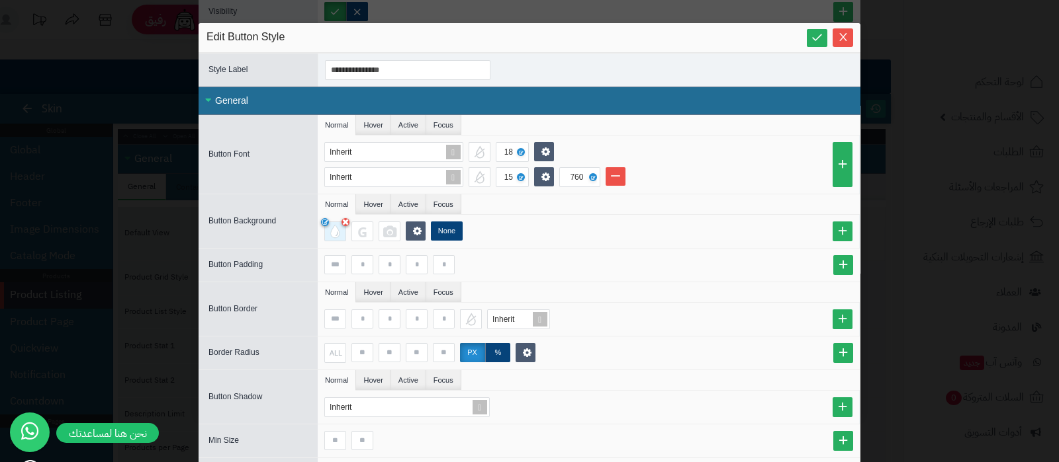
click at [343, 232] on div at bounding box center [335, 232] width 22 height 20
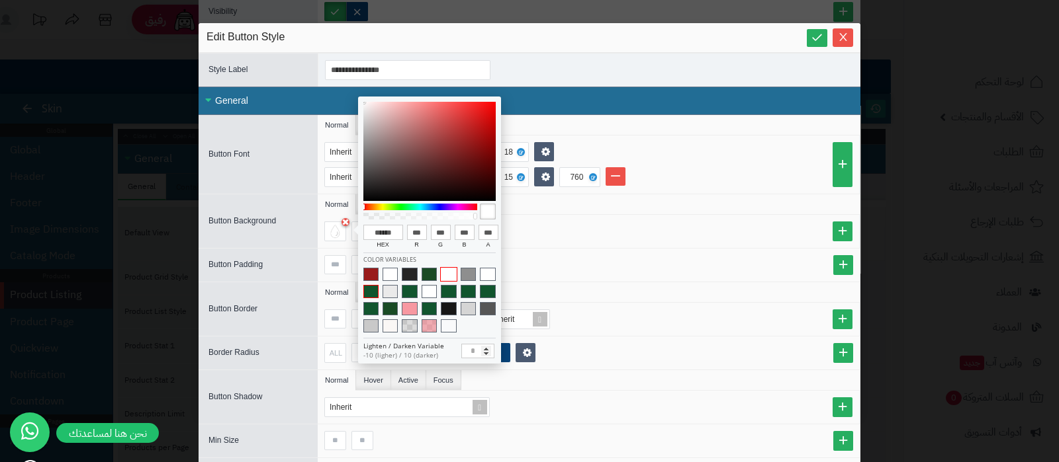
click at [368, 296] on span at bounding box center [370, 291] width 15 height 13
type input "******"
type input "**"
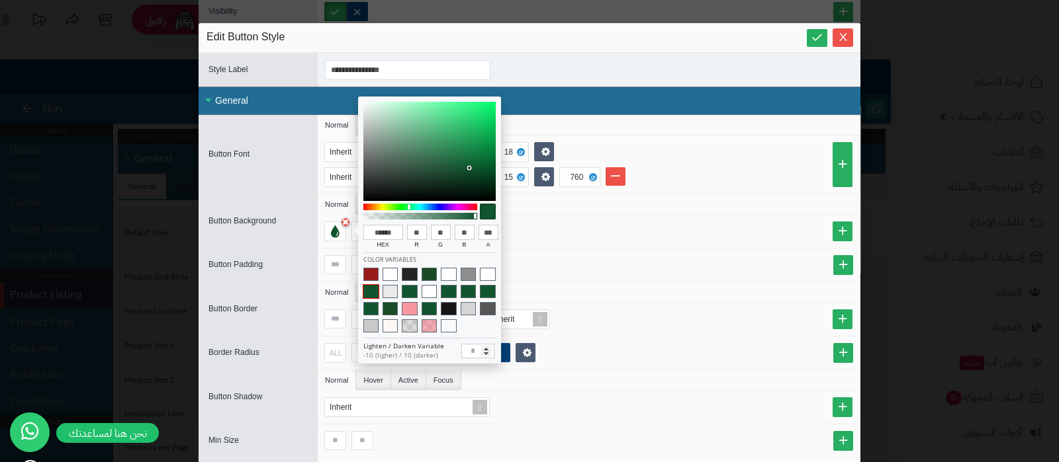
click at [716, 261] on div at bounding box center [588, 264] width 529 height 19
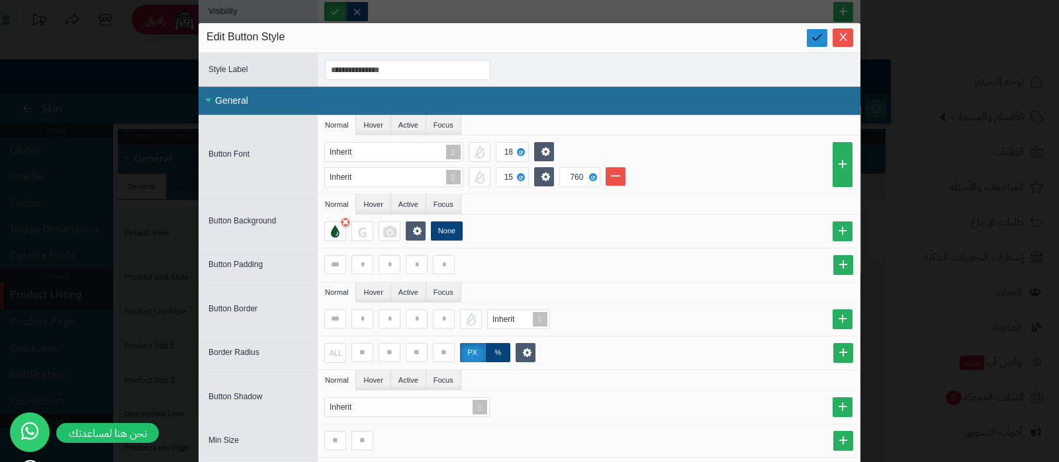
click at [823, 42] on icon at bounding box center [816, 37] width 13 height 13
click at [848, 32] on icon "Close" at bounding box center [843, 36] width 11 height 11
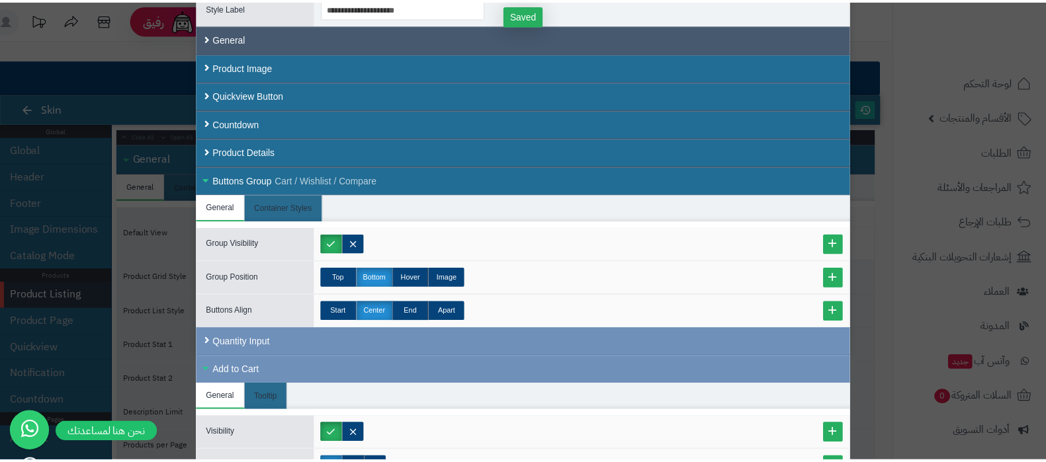
scroll to position [0, 0]
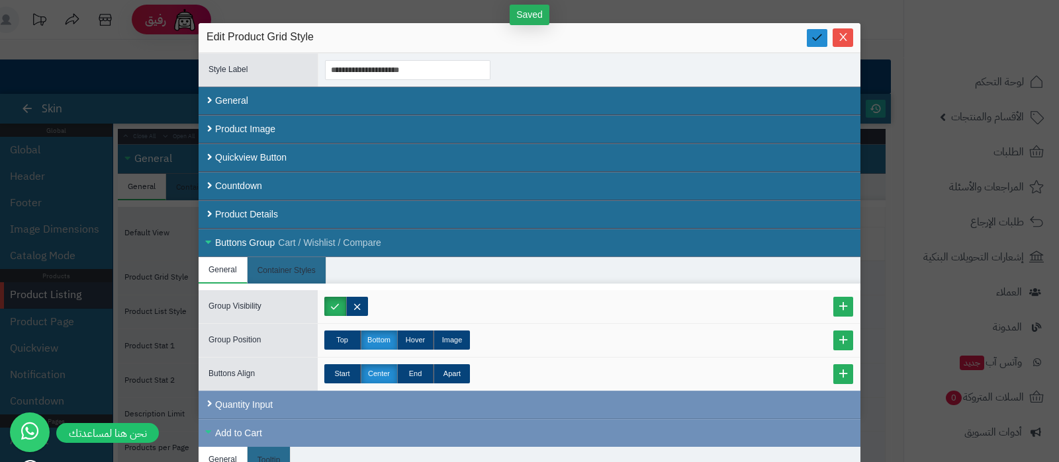
click at [816, 41] on link at bounding box center [817, 38] width 21 height 18
click at [848, 38] on icon "Close" at bounding box center [843, 36] width 11 height 11
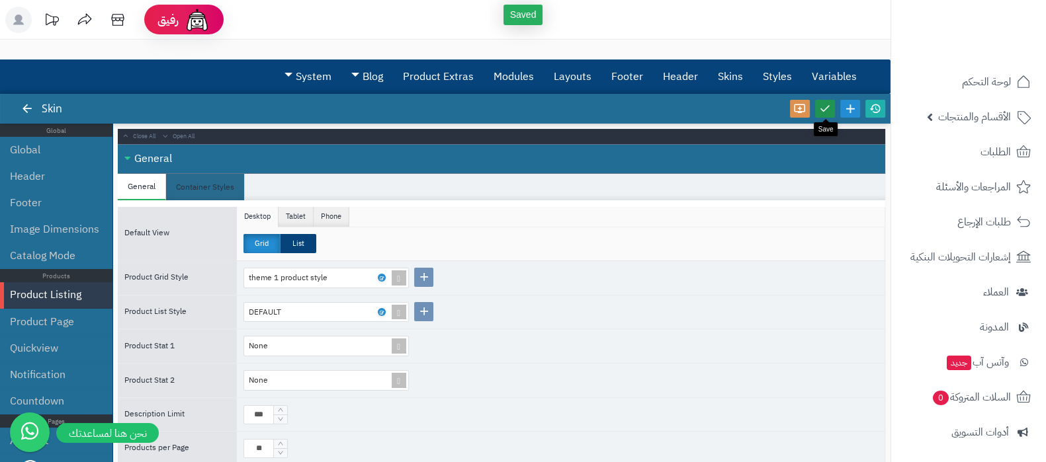
click at [828, 113] on icon at bounding box center [825, 109] width 12 height 12
click at [875, 112] on icon at bounding box center [875, 109] width 12 height 12
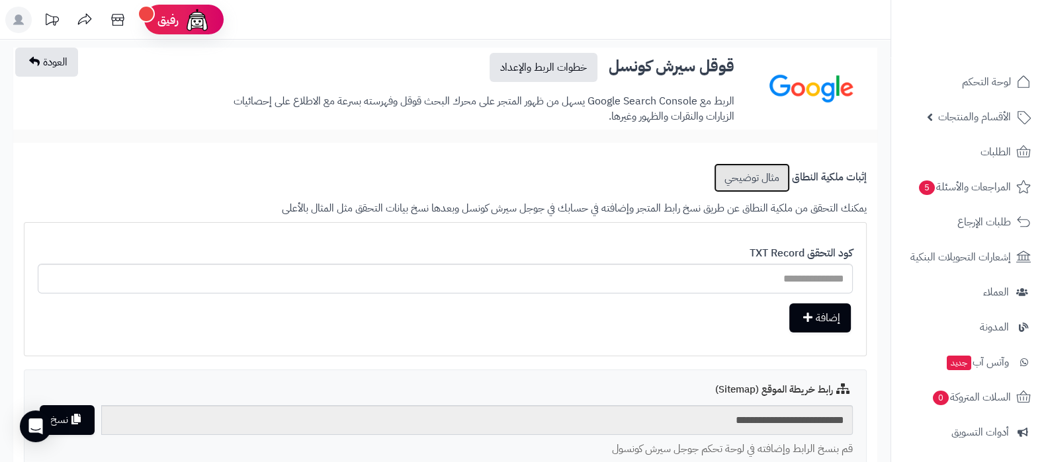
click at [746, 177] on link "مثال توضيحي" at bounding box center [752, 177] width 76 height 29
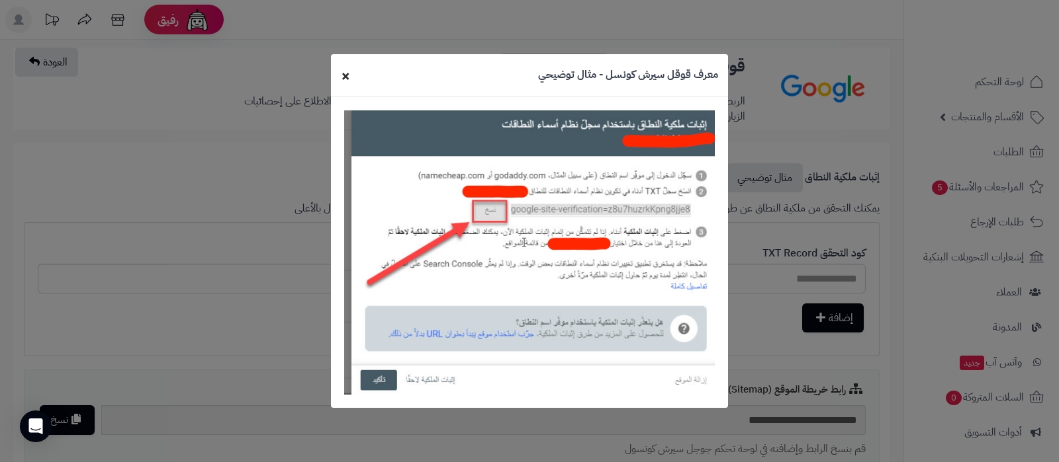
click at [349, 72] on span "×" at bounding box center [345, 75] width 9 height 22
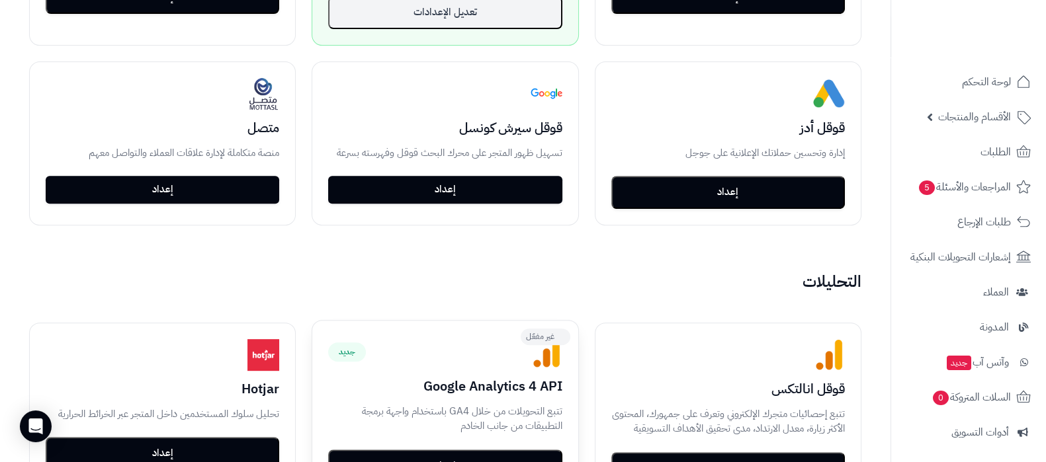
scroll to position [744, 0]
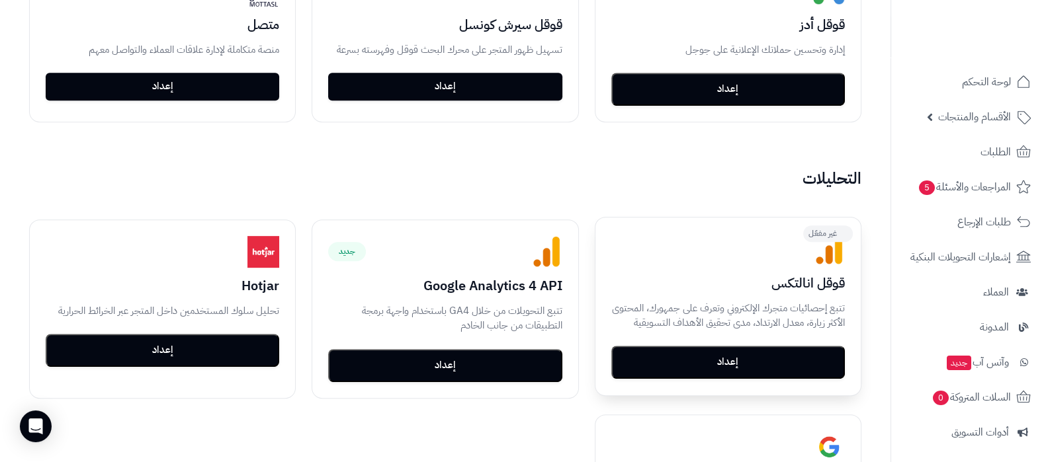
click at [753, 360] on button "إعداد" at bounding box center [728, 362] width 234 height 33
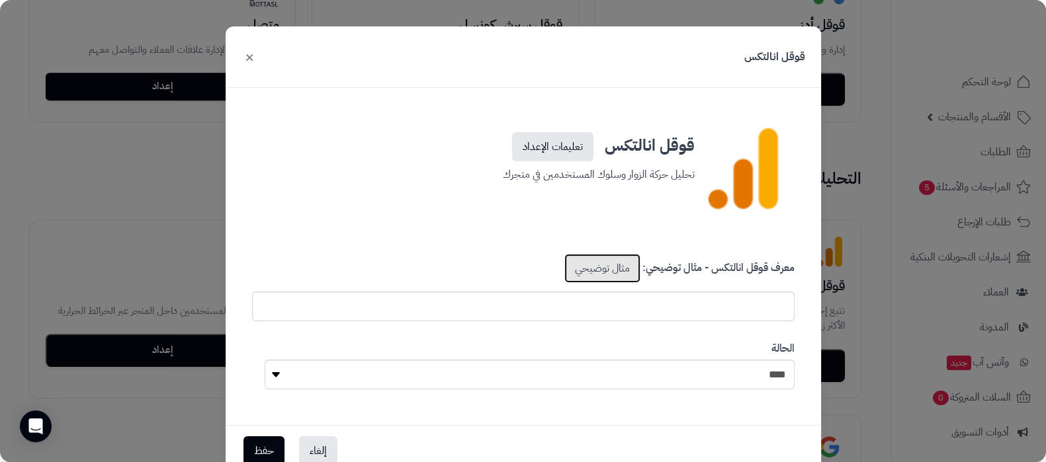
click at [635, 267] on link "مثال توضيحي" at bounding box center [602, 268] width 76 height 29
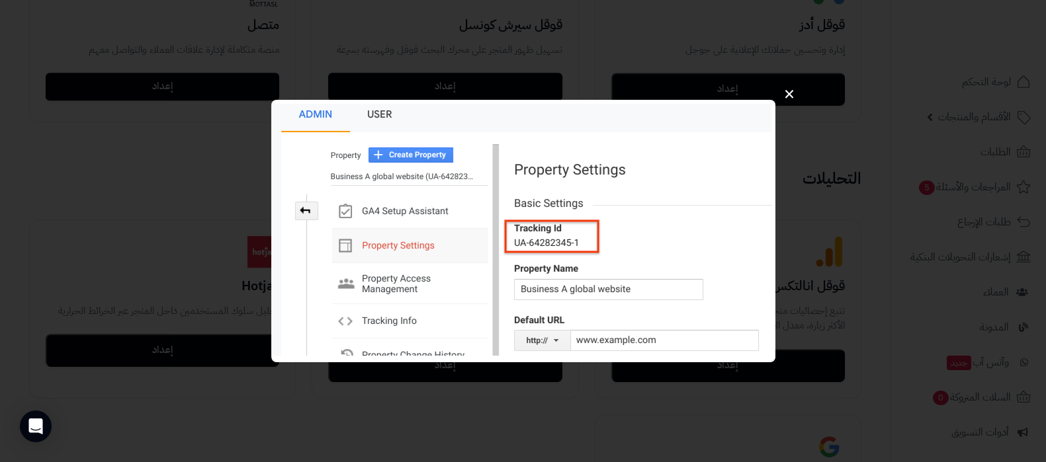
click at [791, 97] on button "×" at bounding box center [789, 94] width 25 height 42
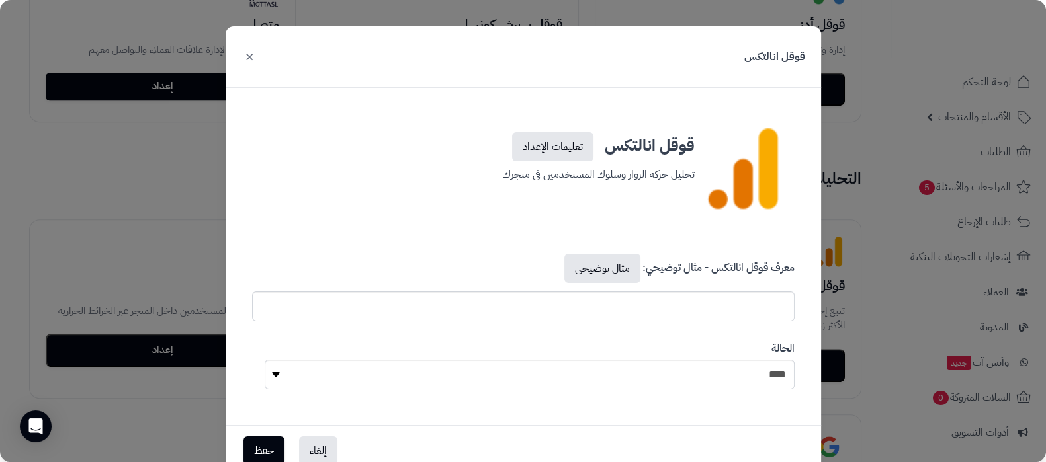
click at [255, 56] on button "×" at bounding box center [249, 56] width 16 height 29
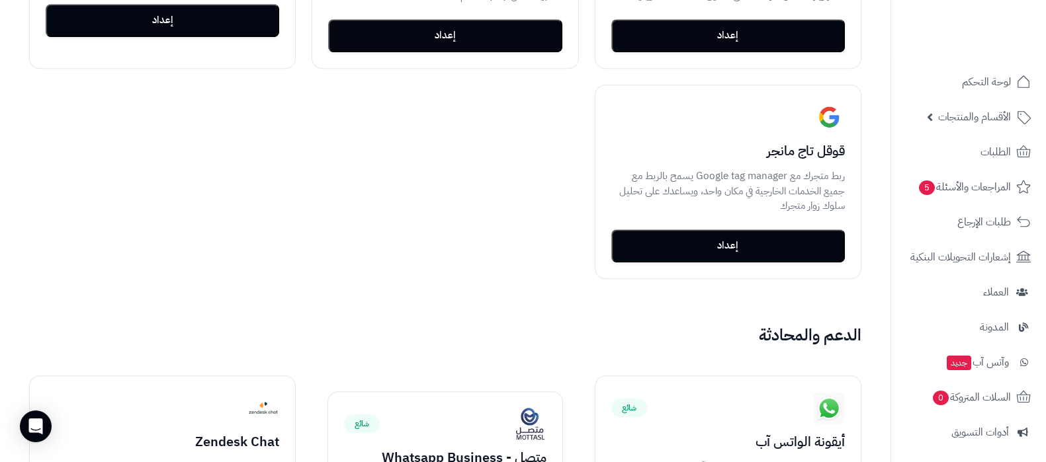
scroll to position [1075, 0]
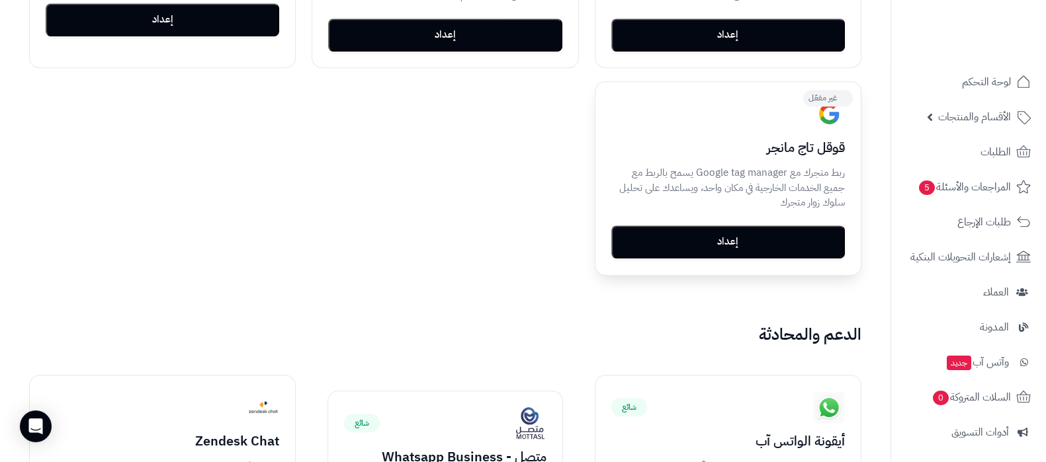
click at [747, 246] on button "إعداد" at bounding box center [728, 242] width 234 height 33
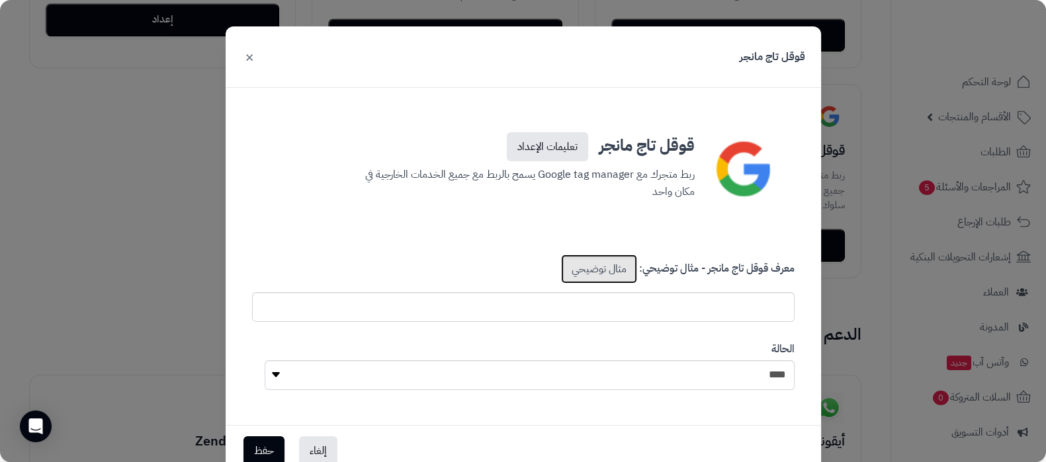
click at [591, 261] on link "مثال توضيحي" at bounding box center [599, 269] width 76 height 29
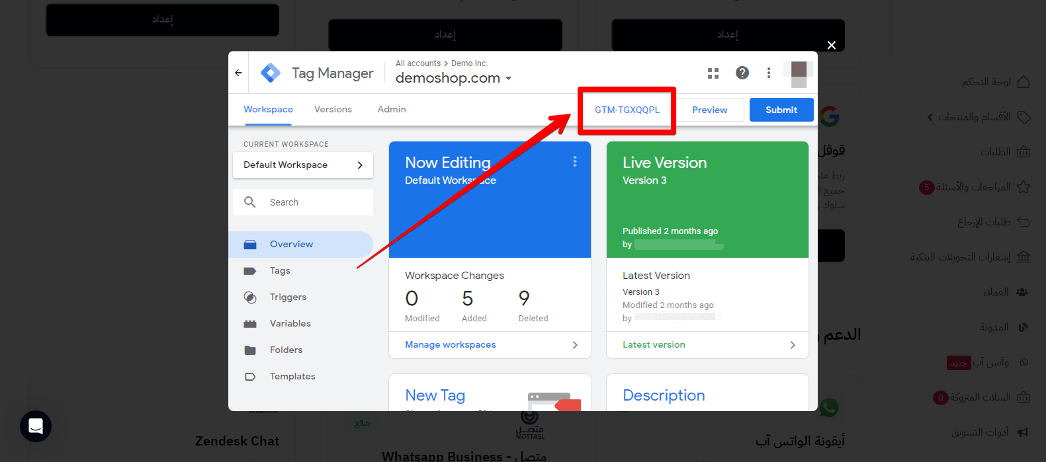
click at [835, 52] on button "×" at bounding box center [831, 45] width 25 height 42
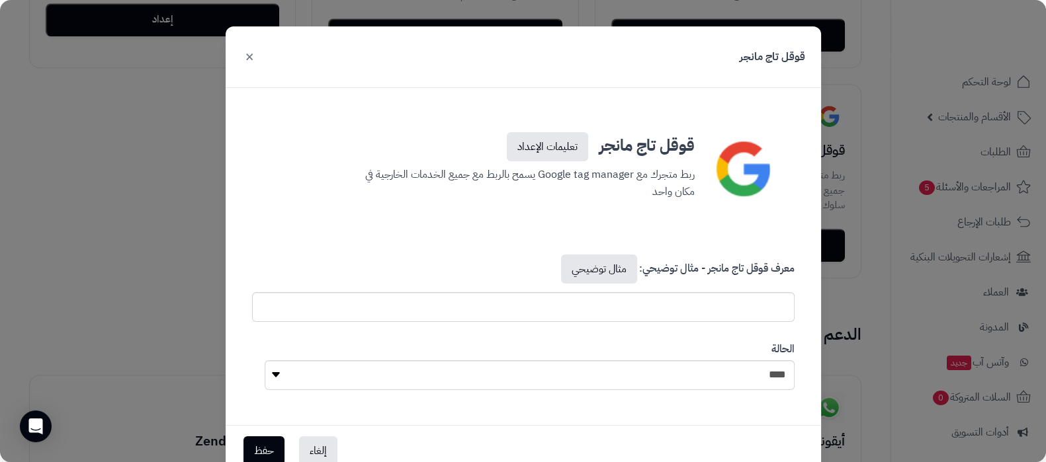
click at [257, 60] on button "×" at bounding box center [249, 56] width 16 height 29
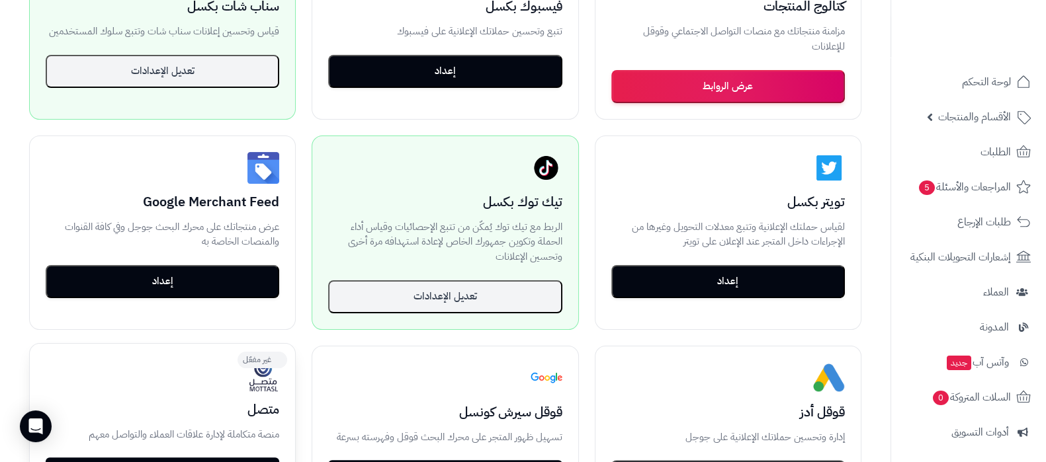
scroll to position [331, 0]
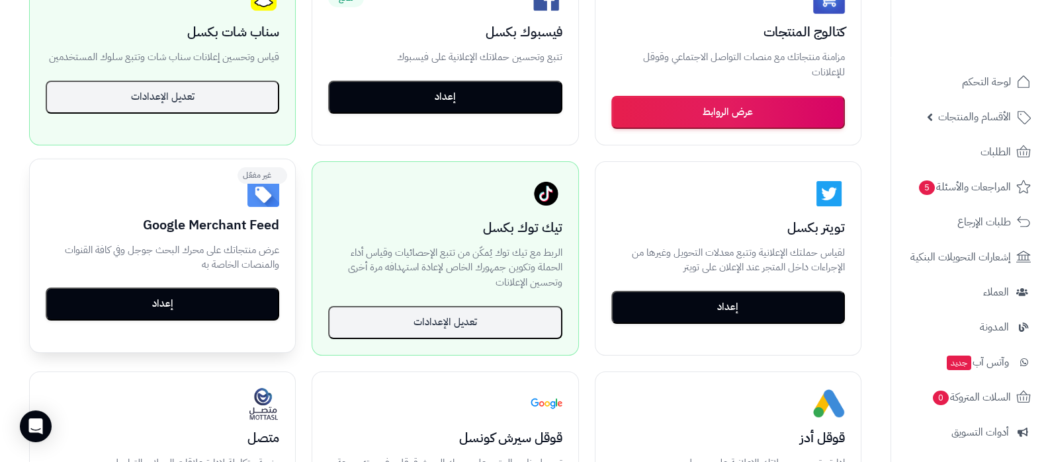
click at [161, 306] on button "إعداد" at bounding box center [163, 304] width 234 height 33
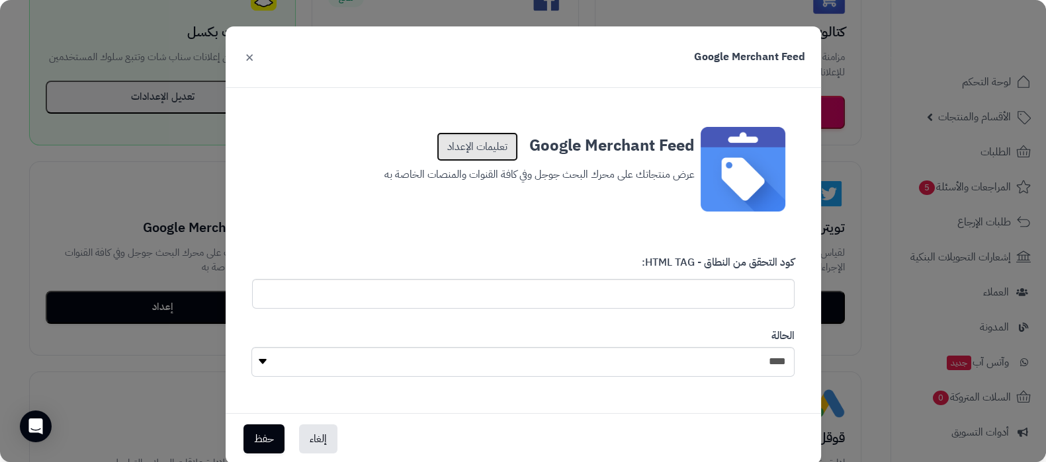
click at [492, 153] on link "تعليمات الإعداد" at bounding box center [477, 146] width 81 height 29
click at [256, 57] on button "×" at bounding box center [249, 56] width 16 height 29
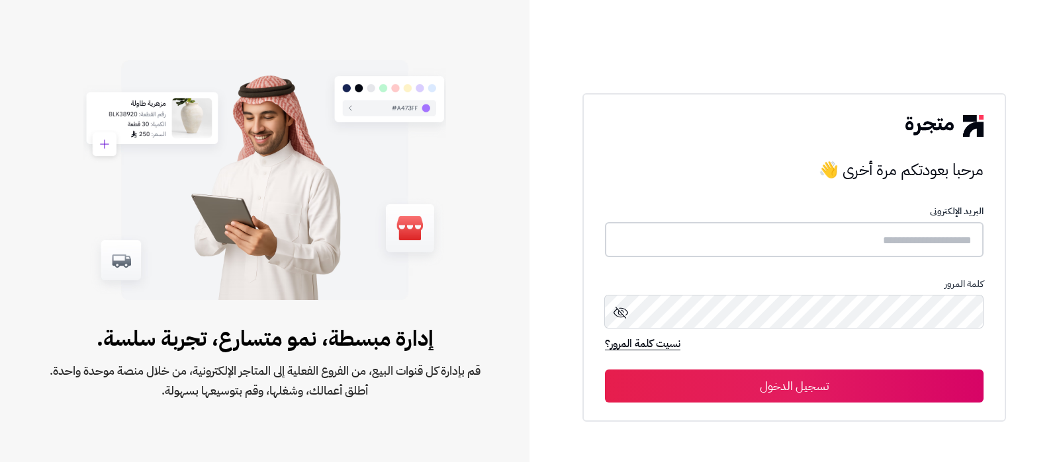
type input "**********"
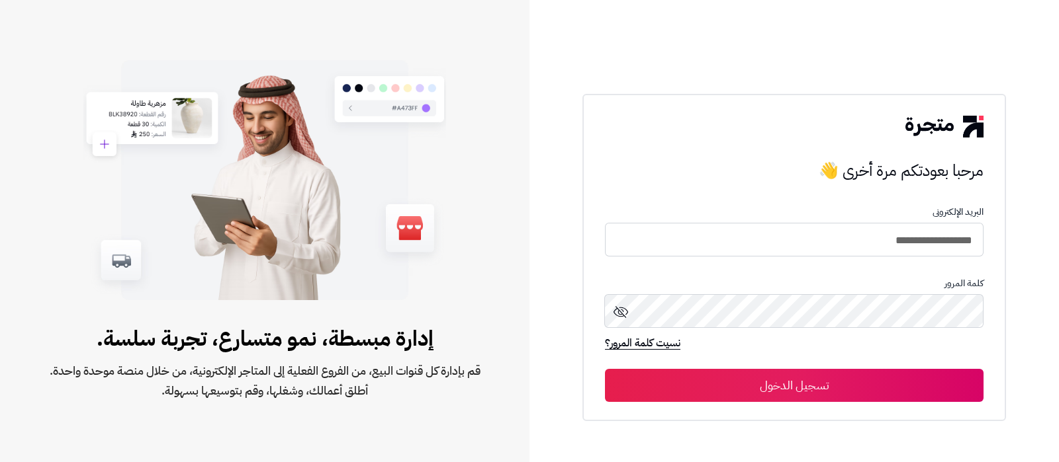
click at [810, 389] on button "تسجيل الدخول" at bounding box center [794, 385] width 378 height 33
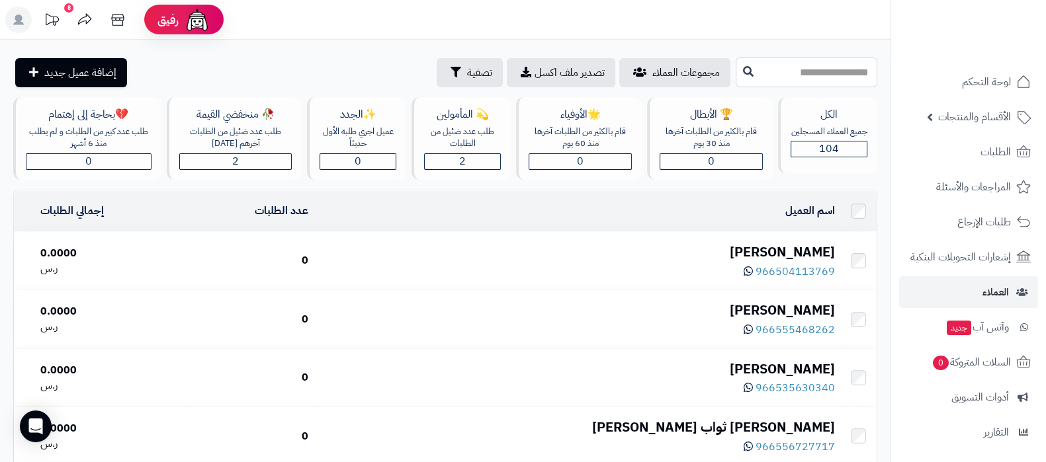
click at [817, 77] on input "text" at bounding box center [807, 73] width 142 height 30
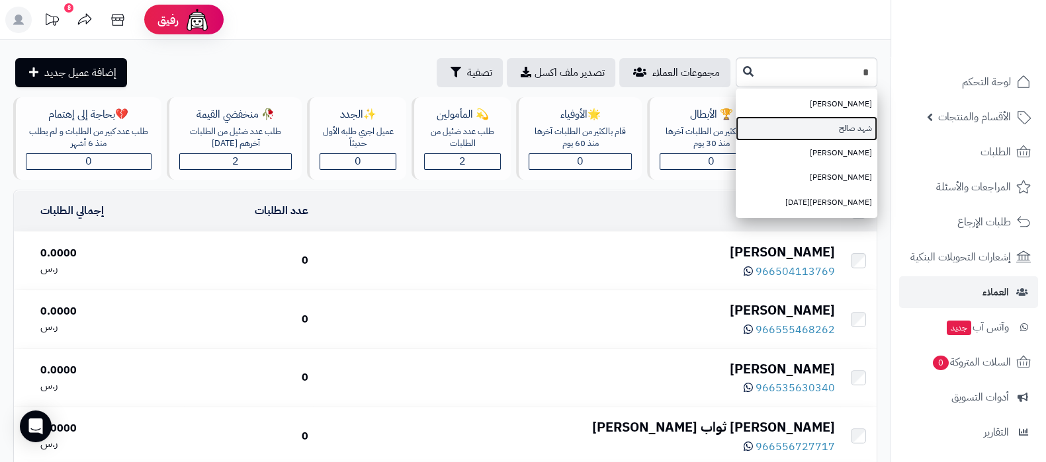
click at [837, 130] on link "شهد صالح" at bounding box center [807, 128] width 142 height 24
type input "********"
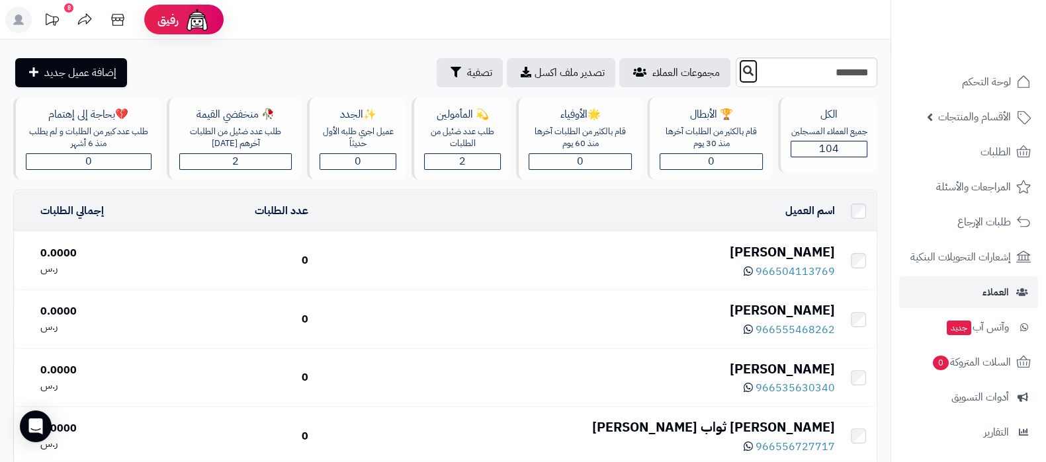
click at [743, 71] on icon at bounding box center [748, 70] width 11 height 11
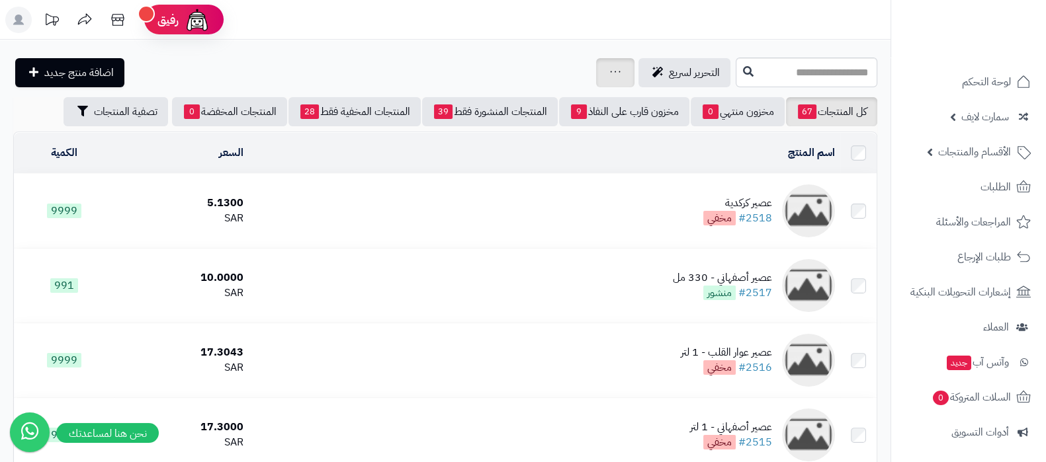
click at [610, 72] on icon at bounding box center [615, 71] width 11 height 9
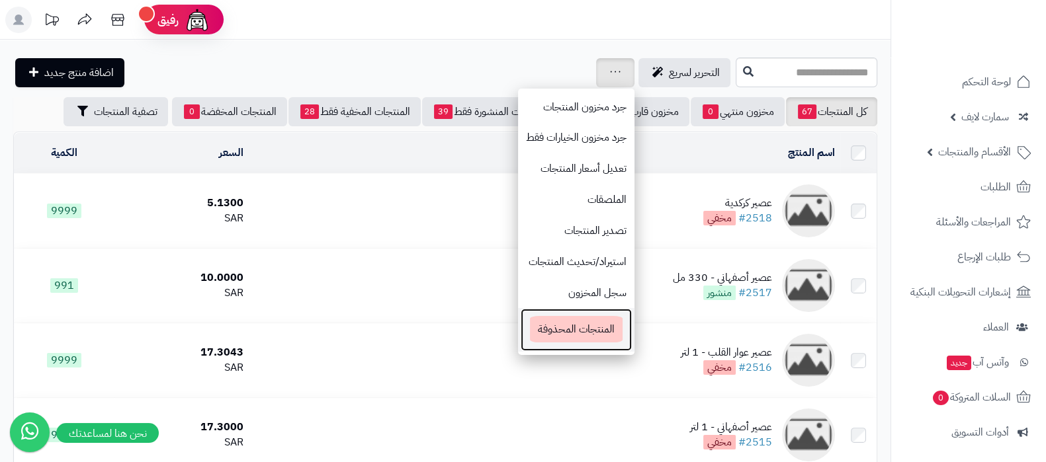
click at [530, 329] on span "المنتجات المحذوفة" at bounding box center [576, 329] width 93 height 26
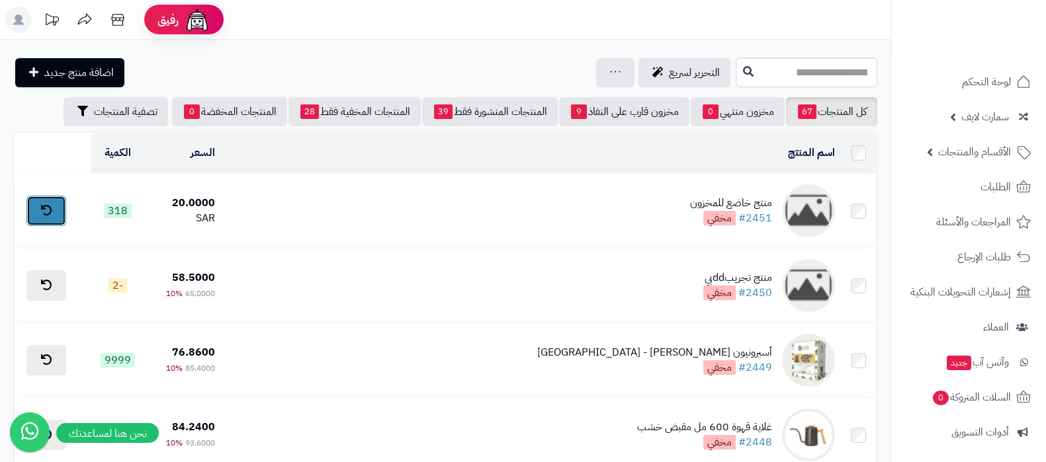
click at [45, 211] on icon at bounding box center [46, 210] width 11 height 11
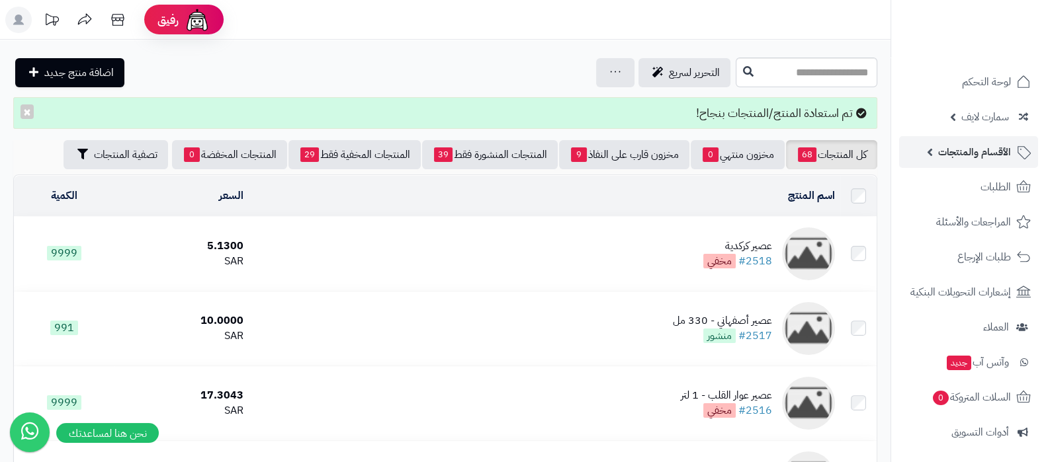
click at [957, 163] on link "الأقسام والمنتجات" at bounding box center [968, 152] width 139 height 32
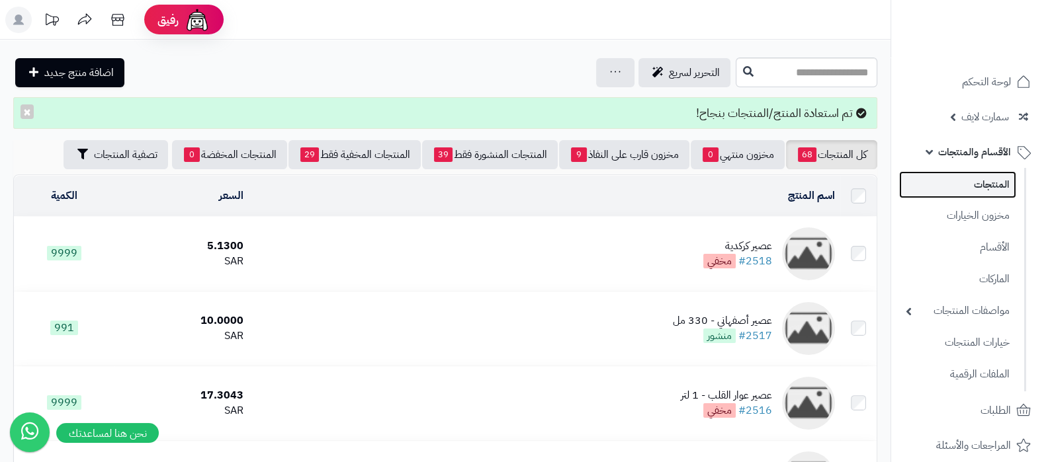
click at [954, 184] on link "المنتجات" at bounding box center [957, 184] width 117 height 27
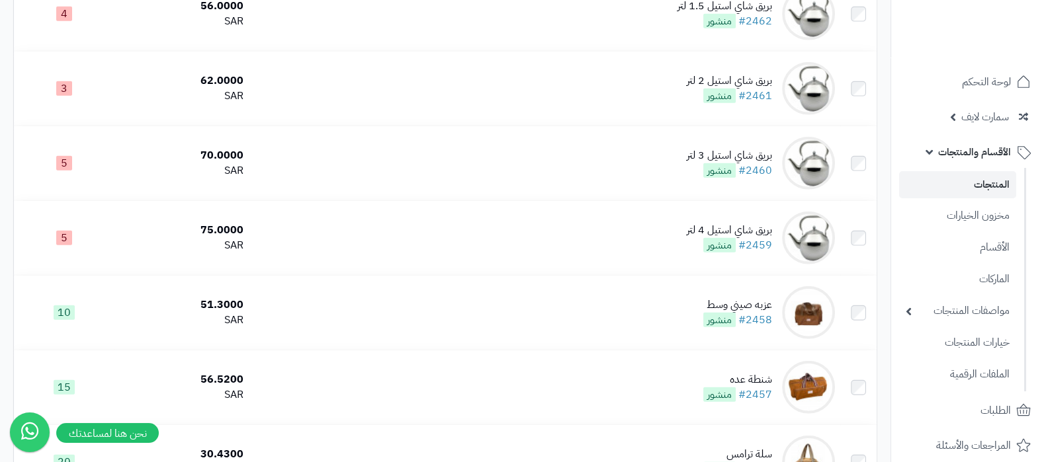
scroll to position [4879, 0]
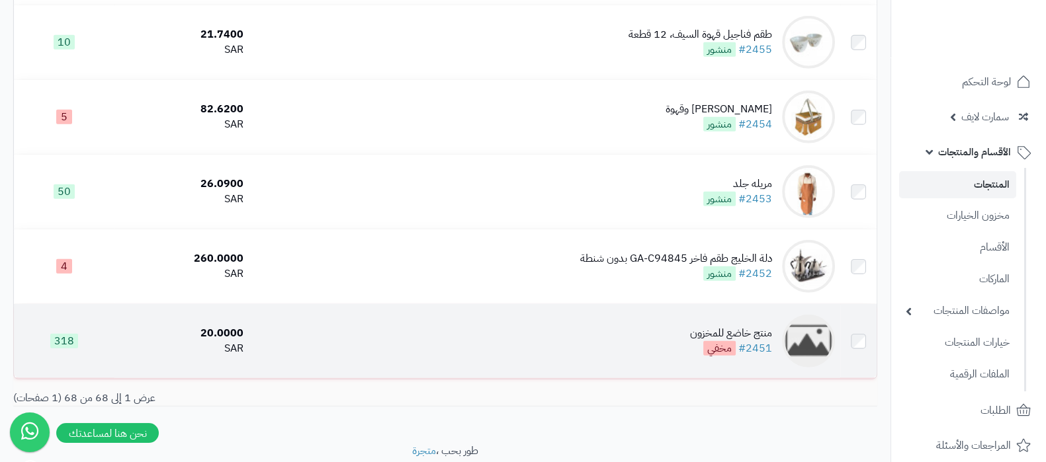
click at [709, 326] on div "منتج خاضع للمخزون" at bounding box center [731, 333] width 82 height 15
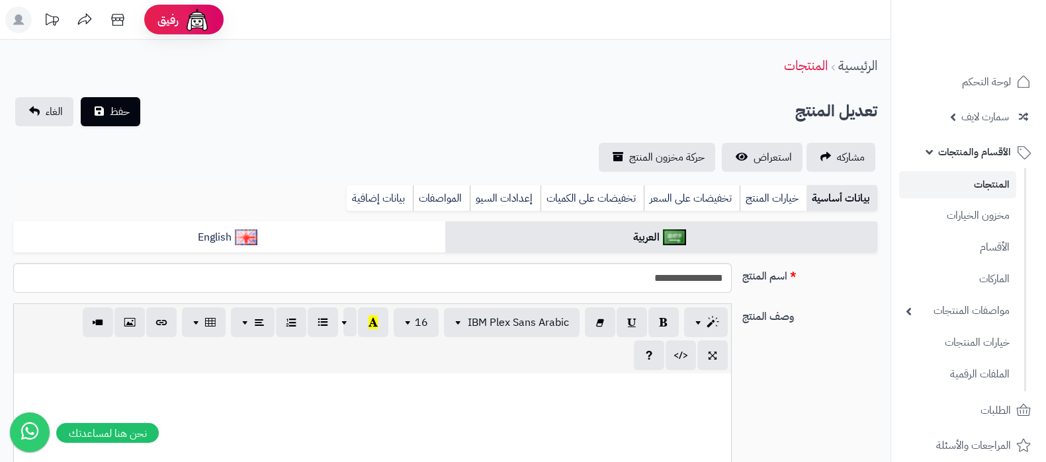
select select
click at [119, 118] on span "حفظ" at bounding box center [120, 111] width 20 height 16
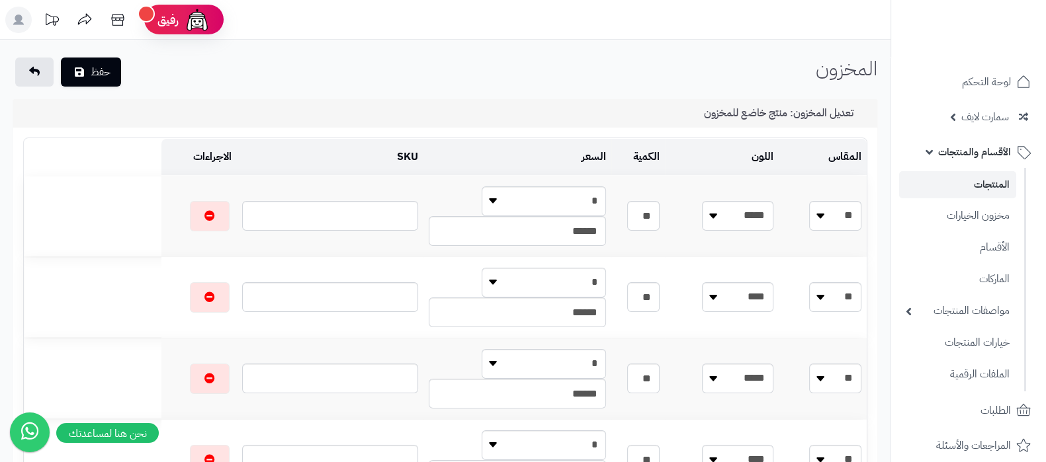
scroll to position [26, 0]
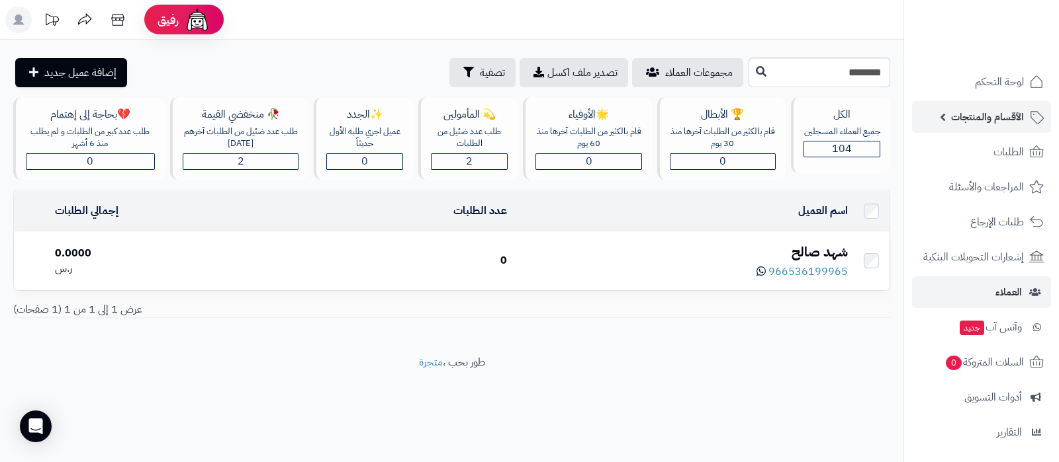
click at [979, 124] on span "الأقسام والمنتجات" at bounding box center [987, 117] width 73 height 19
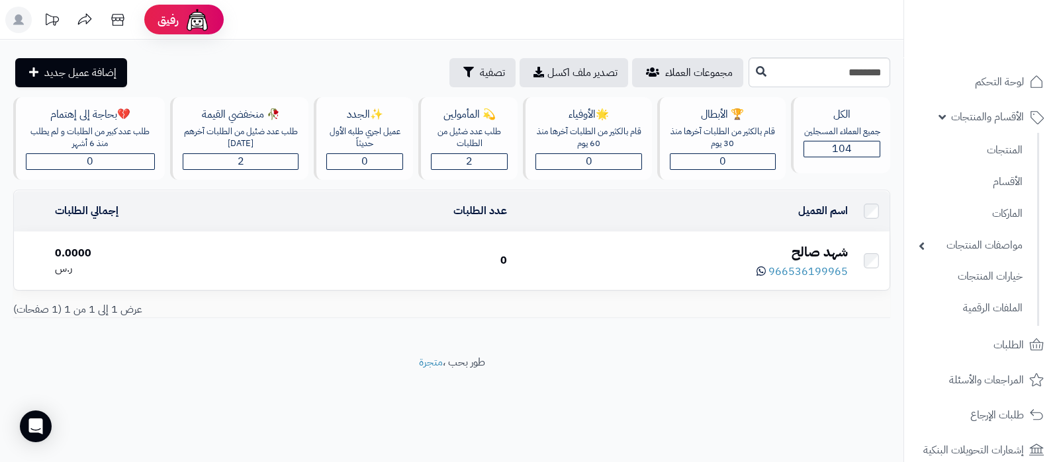
click at [809, 248] on div "شهد صالح" at bounding box center [682, 252] width 330 height 19
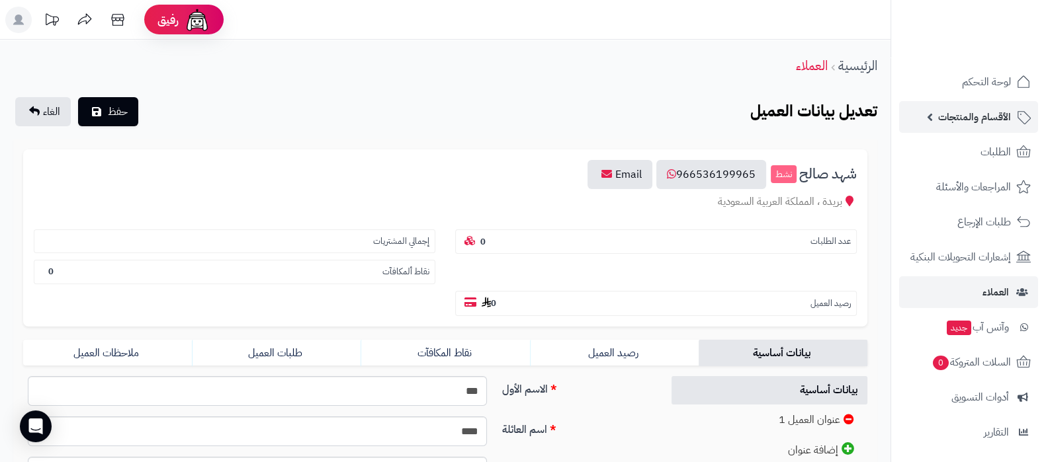
click at [939, 124] on span "الأقسام والمنتجات" at bounding box center [974, 117] width 73 height 19
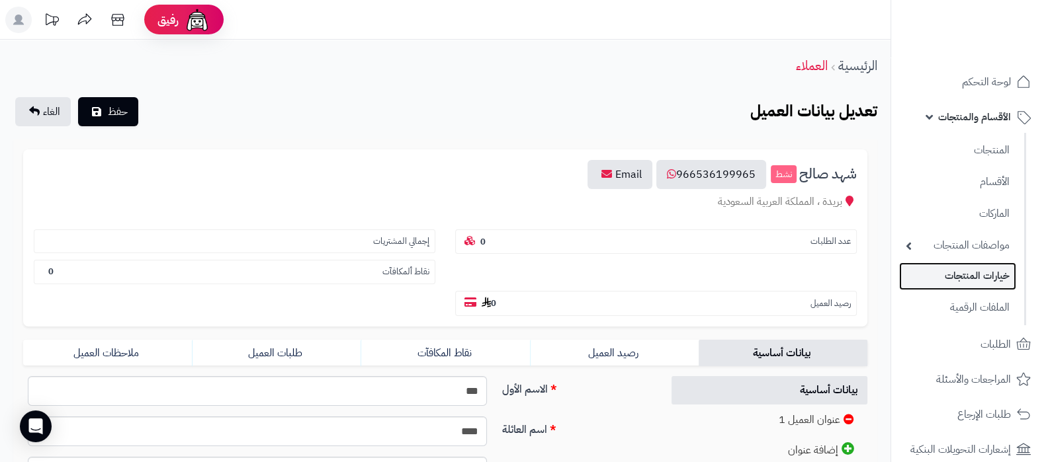
click at [969, 279] on link "خيارات المنتجات" at bounding box center [957, 276] width 117 height 27
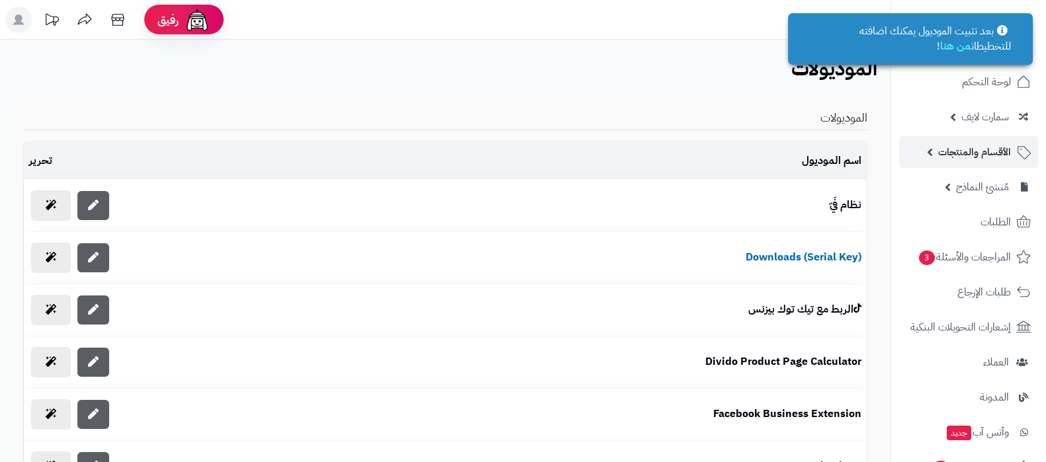
click at [959, 154] on span "الأقسام والمنتجات" at bounding box center [974, 152] width 73 height 19
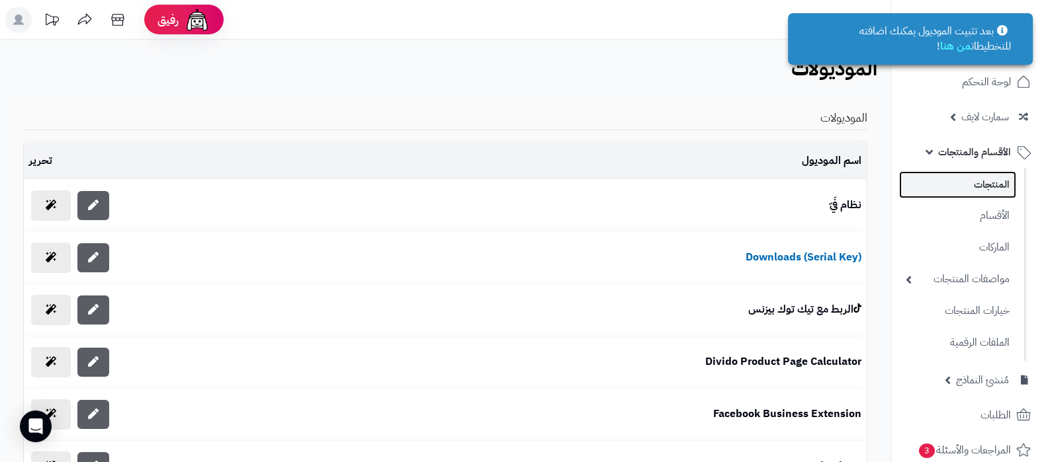
click at [968, 183] on link "المنتجات" at bounding box center [957, 184] width 117 height 27
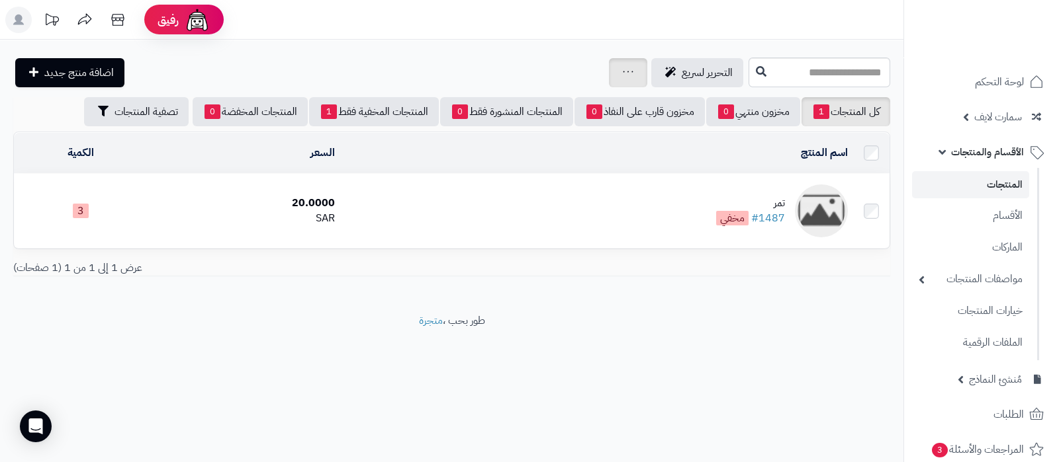
click at [609, 73] on div "جرد مخزون المنتجات جرد مخزون الخيارات فقط تعديل أسعار المنتجات الملصقات تصدير ا…" at bounding box center [628, 72] width 38 height 29
click at [609, 75] on div "جرد مخزون المنتجات جرد مخزون الخيارات فقط تعديل أسعار المنتجات الملصقات تصدير ا…" at bounding box center [628, 72] width 38 height 29
click at [623, 74] on icon at bounding box center [628, 71] width 11 height 9
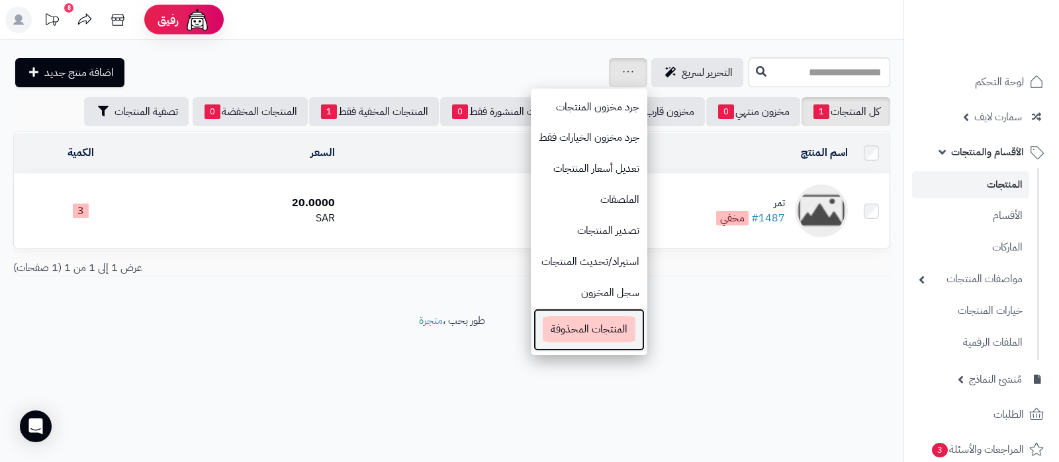
click at [543, 327] on span "المنتجات المحذوفة" at bounding box center [589, 329] width 93 height 26
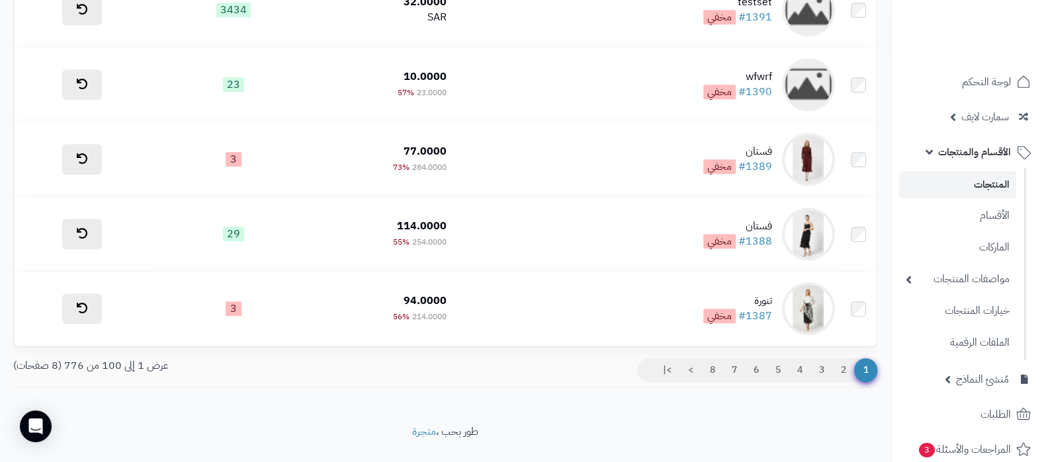
scroll to position [7316, 0]
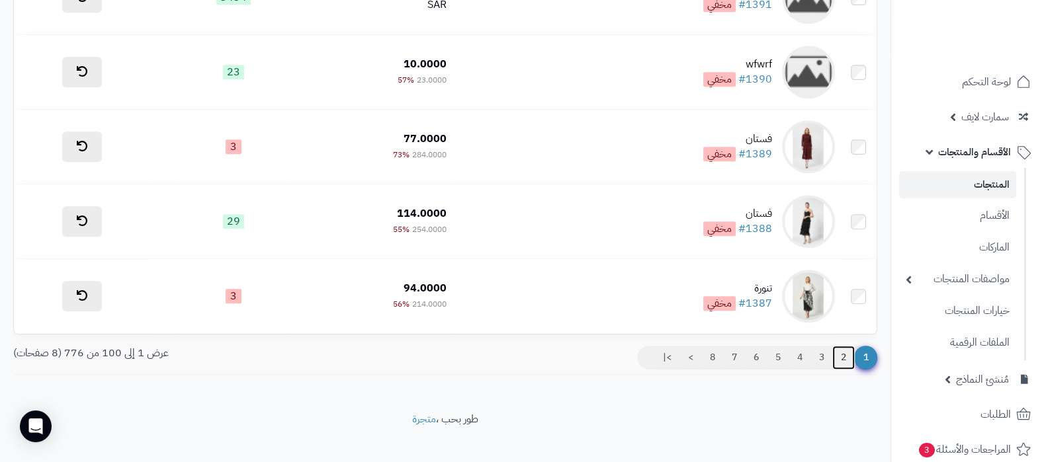
click at [844, 346] on link "2" at bounding box center [843, 358] width 22 height 24
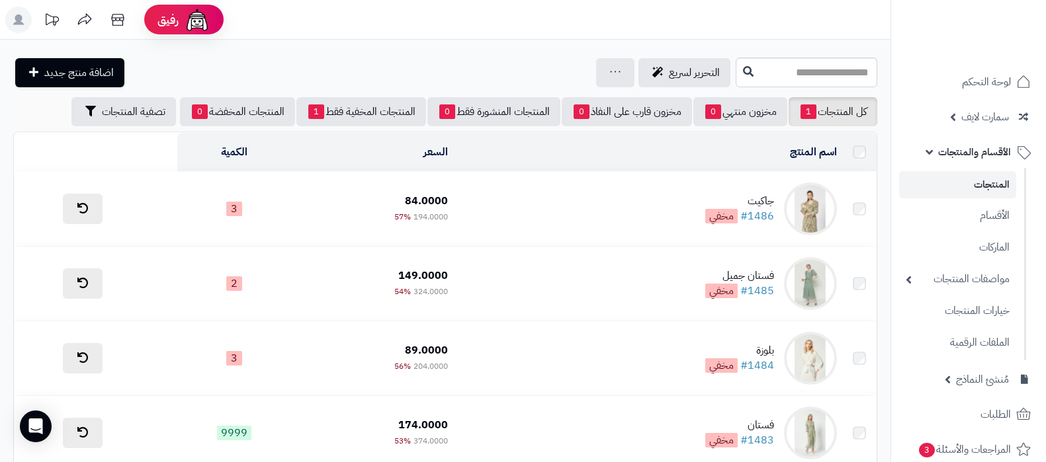
scroll to position [7316, 0]
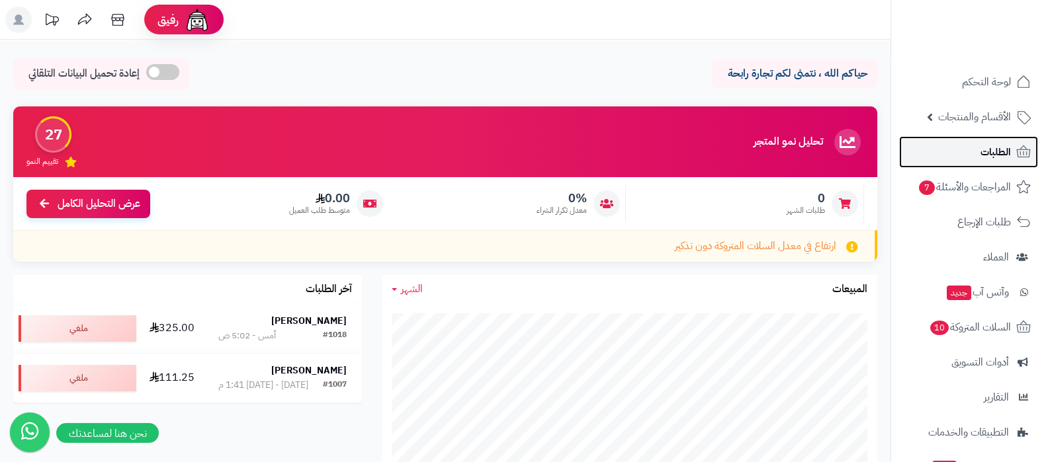
click at [975, 136] on link "الطلبات" at bounding box center [968, 152] width 139 height 32
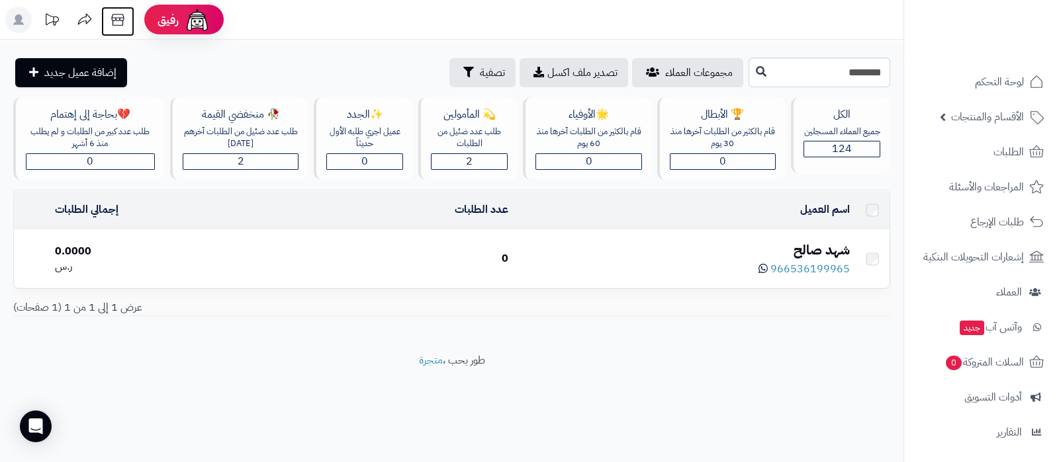
click at [116, 15] on icon at bounding box center [118, 20] width 26 height 26
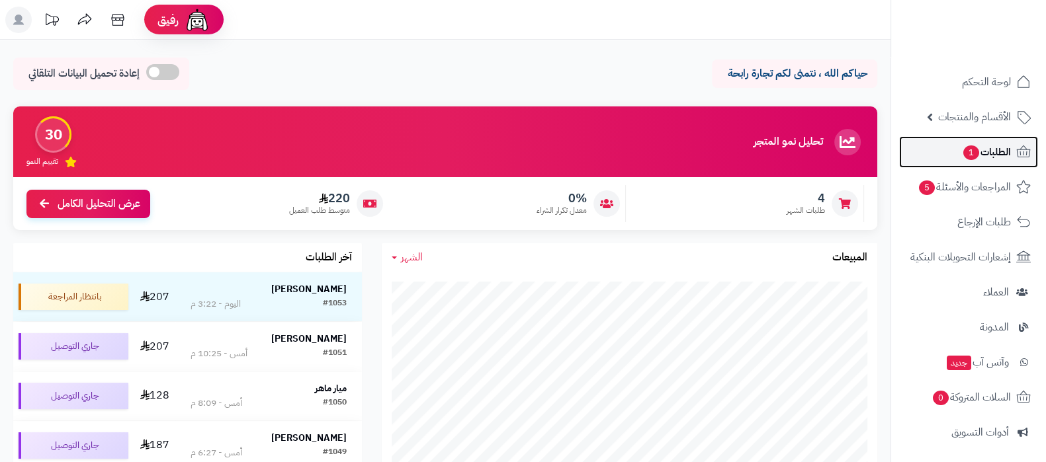
click at [969, 150] on span "1" at bounding box center [971, 153] width 16 height 15
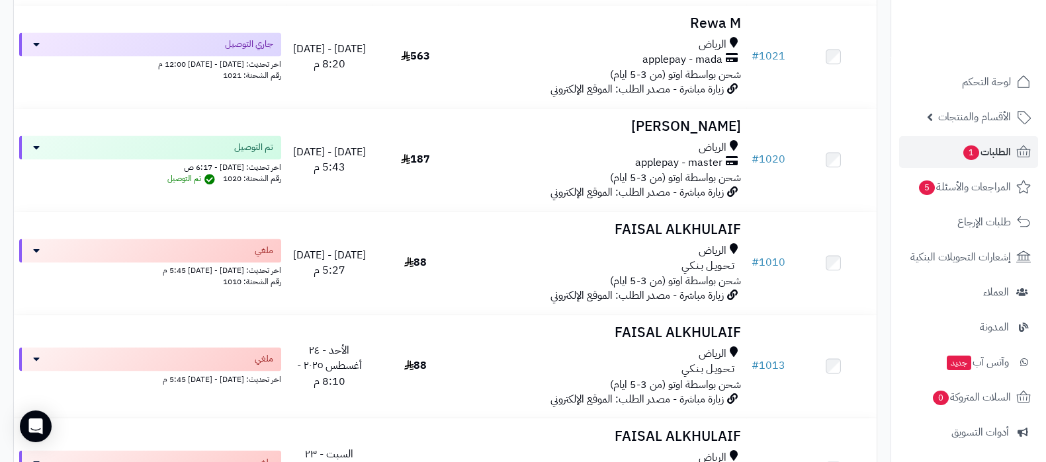
scroll to position [2584, 0]
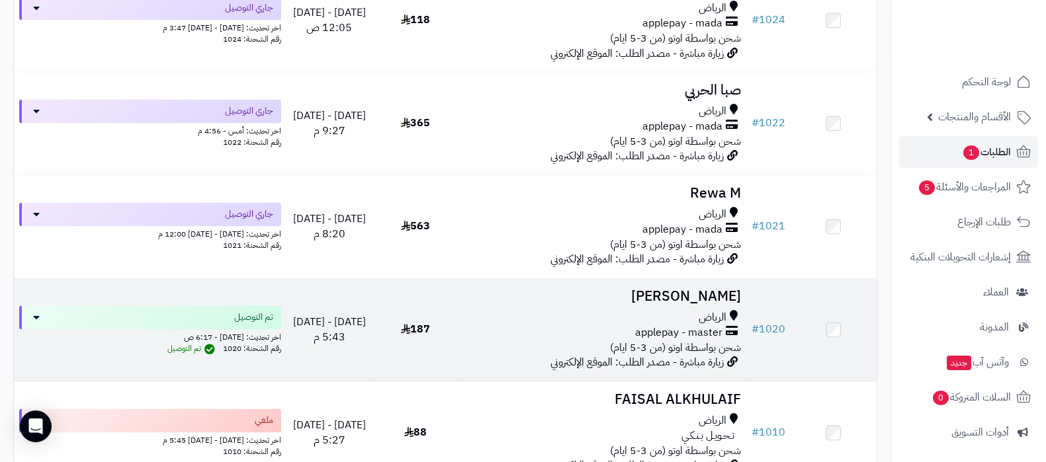
click at [713, 292] on h3 "[PERSON_NAME]" at bounding box center [602, 296] width 277 height 15
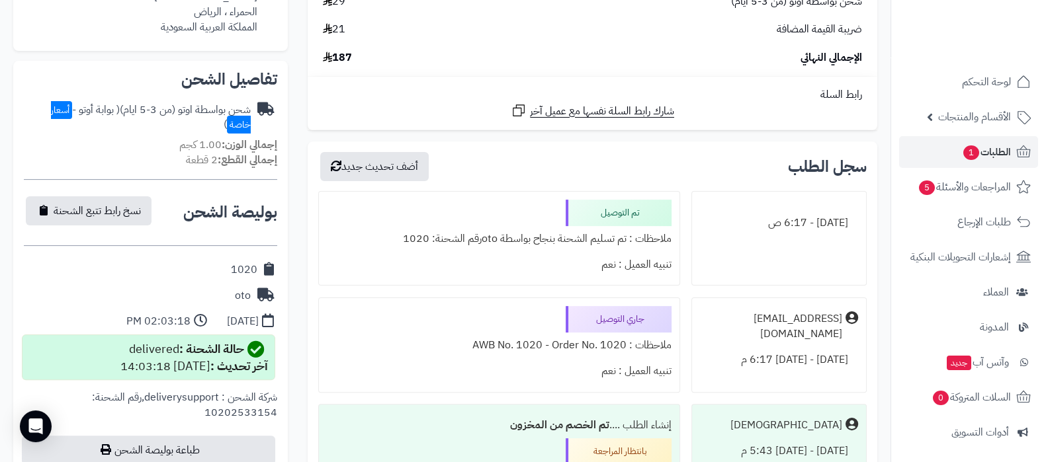
scroll to position [496, 0]
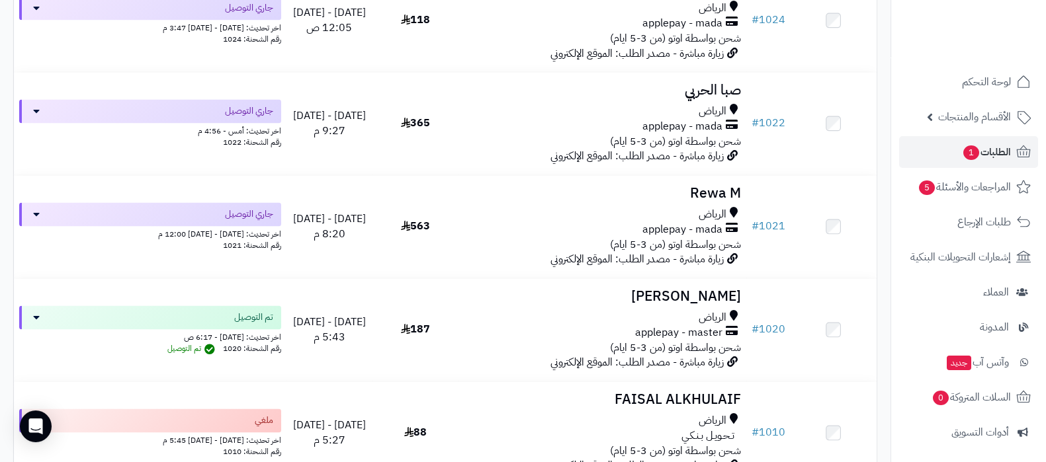
scroll to position [2584, 0]
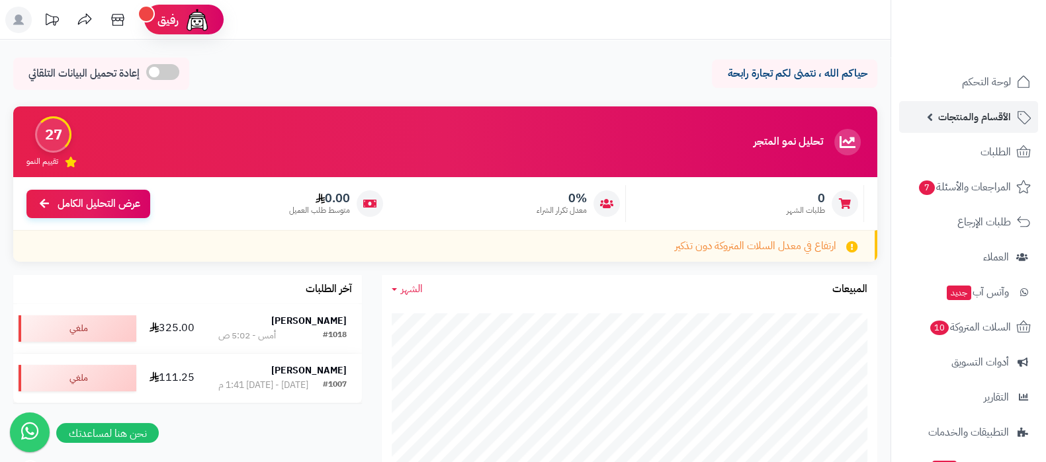
click at [951, 125] on span "الأقسام والمنتجات" at bounding box center [974, 117] width 73 height 19
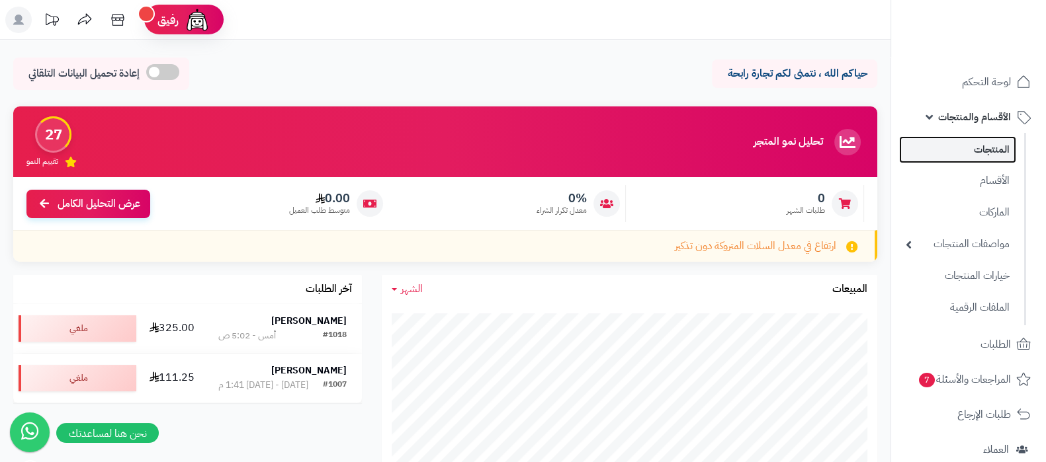
click at [958, 153] on link "المنتجات" at bounding box center [957, 149] width 117 height 27
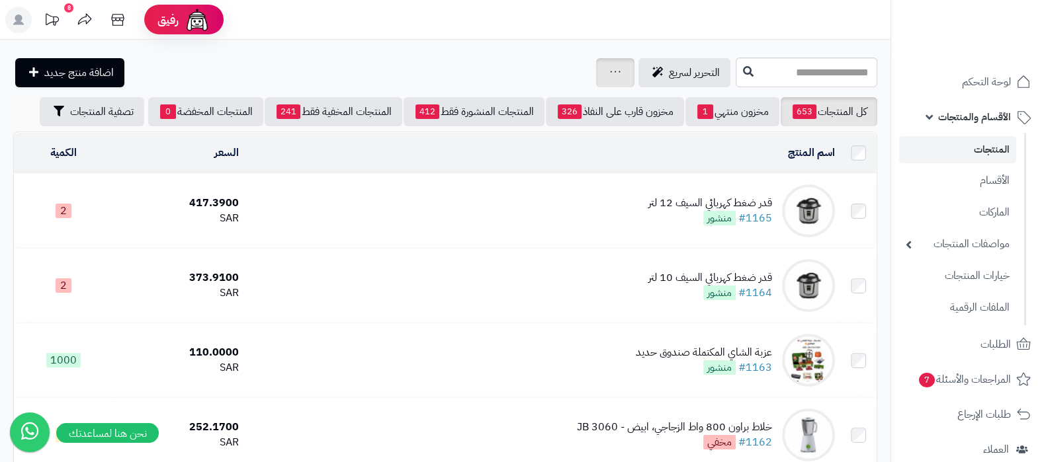
click at [596, 73] on div "جرد مخزون المنتجات جرد مخزون الخيارات فقط تعديل أسعار المنتجات الملصقات تصدير ا…" at bounding box center [615, 72] width 38 height 29
click at [596, 68] on div "جرد مخزون المنتجات جرد مخزون الخيارات فقط تعديل أسعار المنتجات الملصقات تصدير ا…" at bounding box center [615, 72] width 38 height 29
click at [610, 68] on icon at bounding box center [615, 71] width 11 height 9
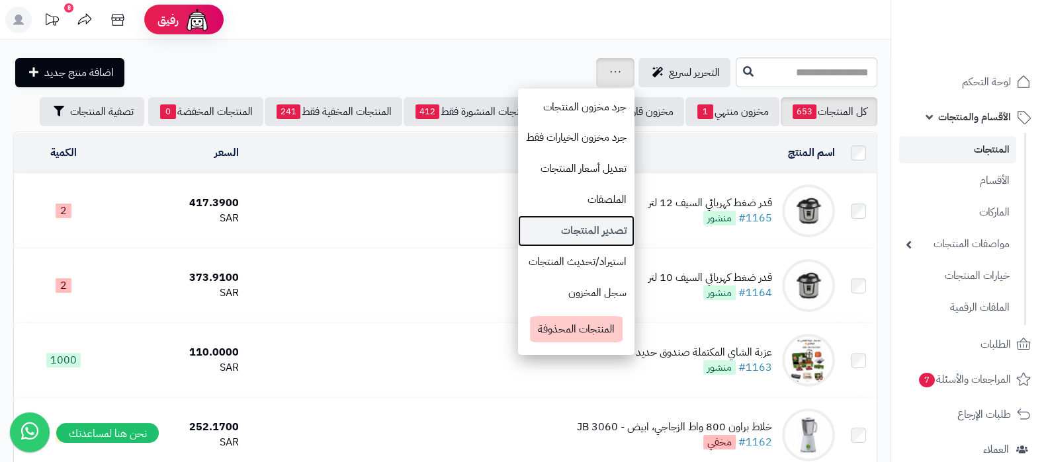
click at [518, 237] on link "تصدير المنتجات" at bounding box center [576, 231] width 116 height 31
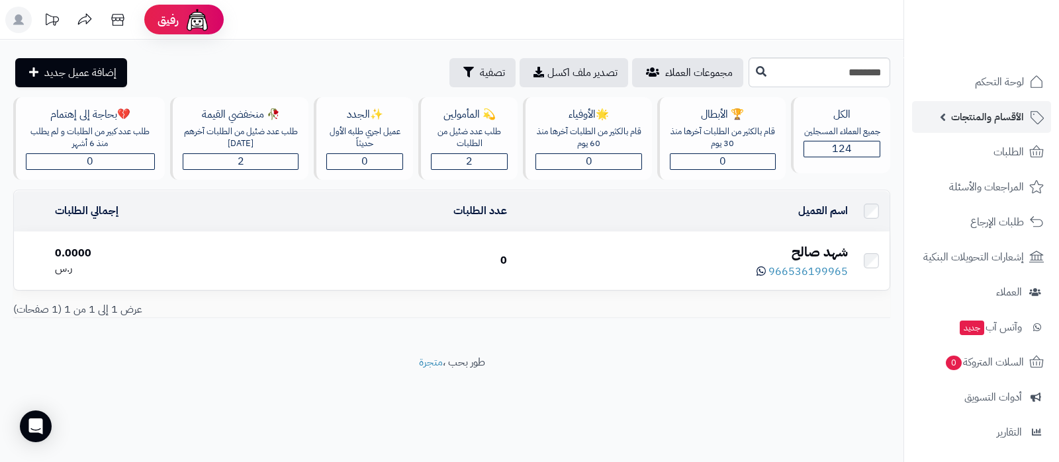
click at [979, 123] on span "الأقسام والمنتجات" at bounding box center [987, 117] width 73 height 19
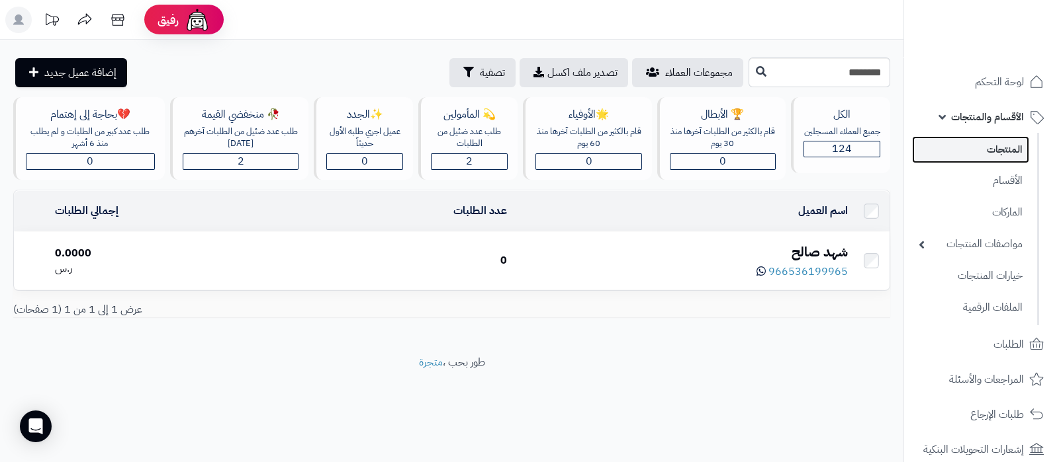
click at [981, 150] on link "المنتجات" at bounding box center [970, 149] width 117 height 27
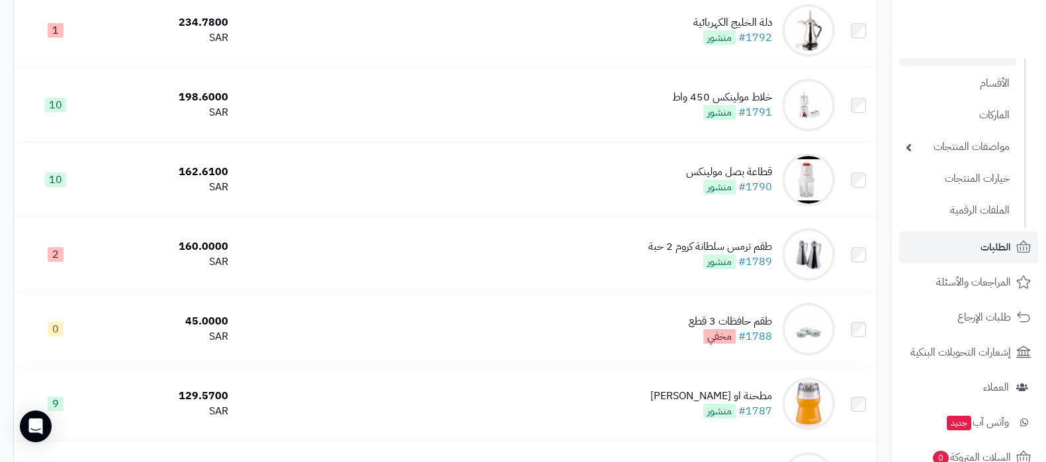
scroll to position [165, 0]
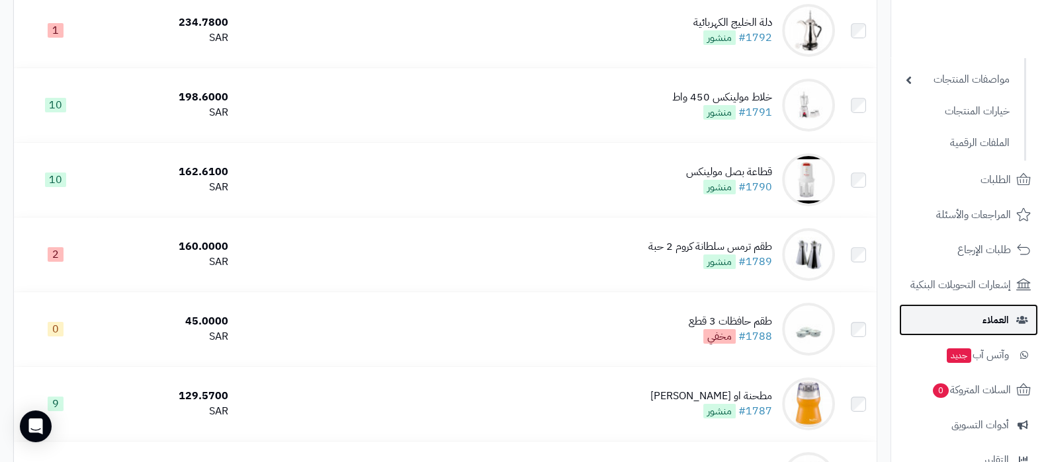
click at [964, 317] on link "العملاء" at bounding box center [968, 320] width 139 height 32
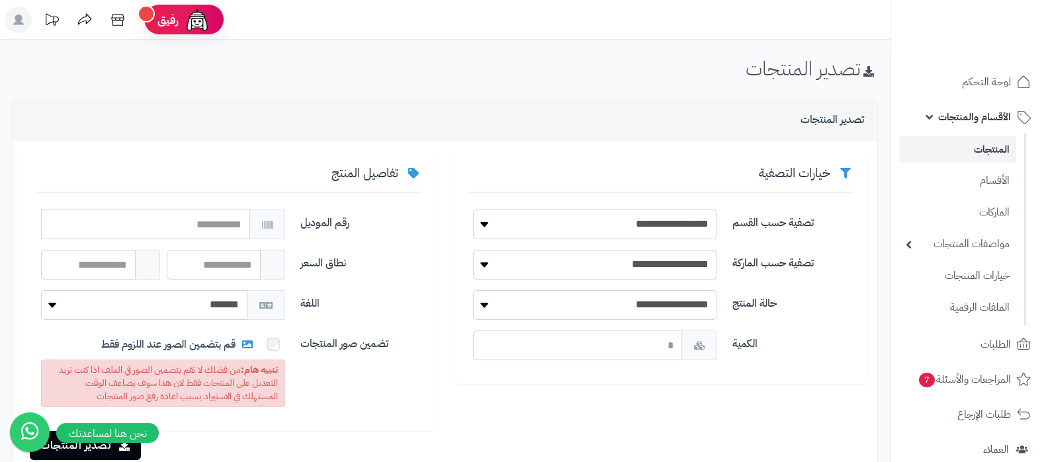
click at [364, 388] on div "تضمين صور المنتجات قم بتضمين الصور عند اللزوم فقط تنبيه هام: من فضلك لا تقم بتض…" at bounding box center [229, 374] width 396 height 87
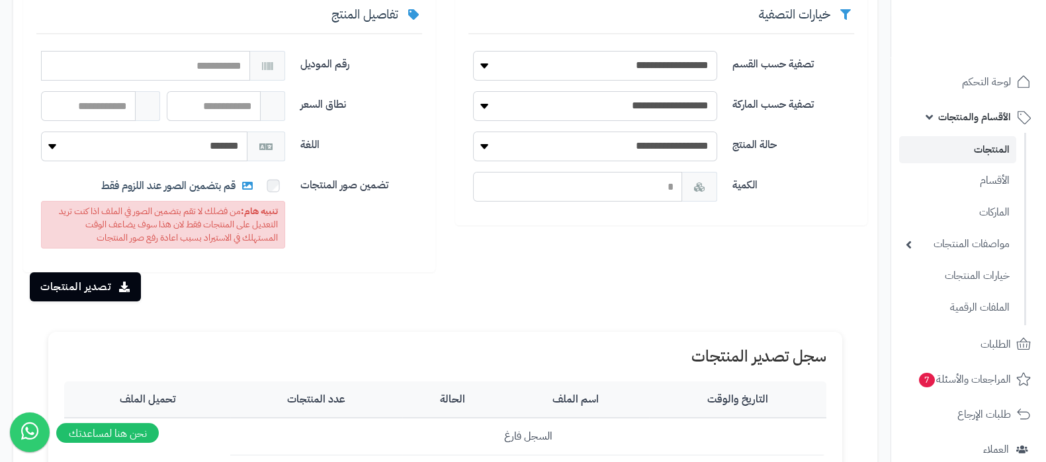
scroll to position [165, 0]
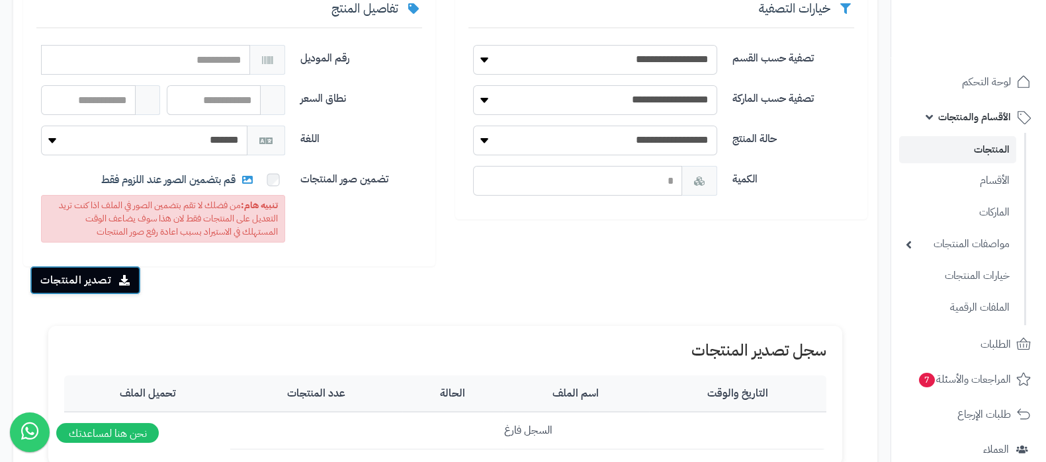
click at [99, 281] on button "تصدير المنتجات" at bounding box center [85, 280] width 111 height 29
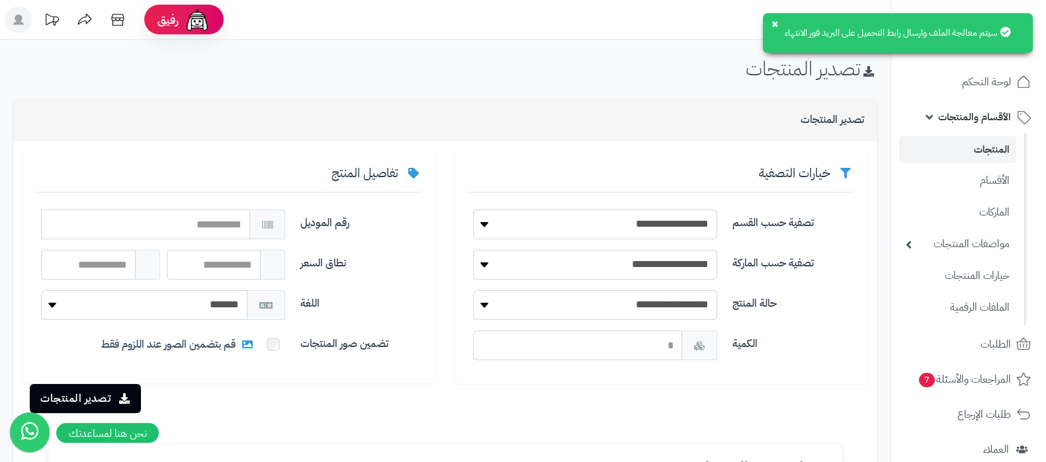
click at [957, 157] on link "المنتجات" at bounding box center [957, 149] width 117 height 27
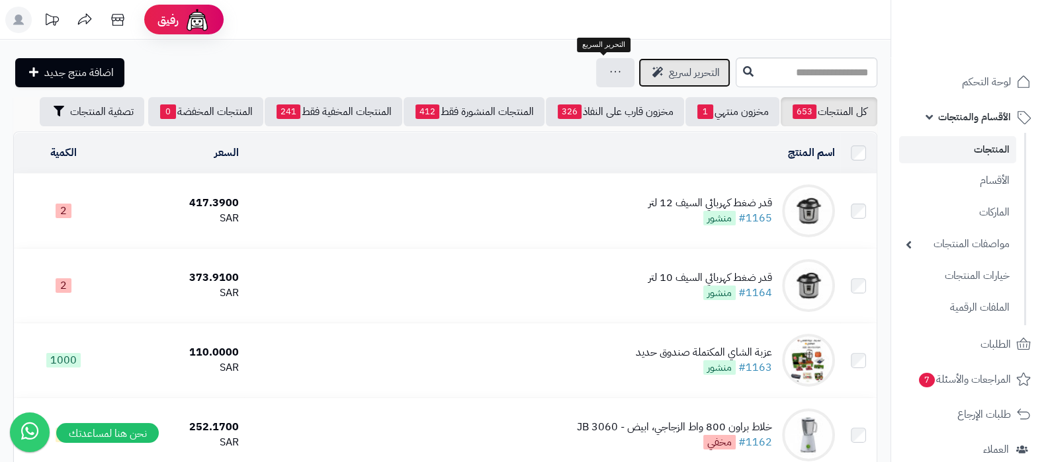
click at [669, 68] on span "التحرير لسريع" at bounding box center [694, 73] width 51 height 16
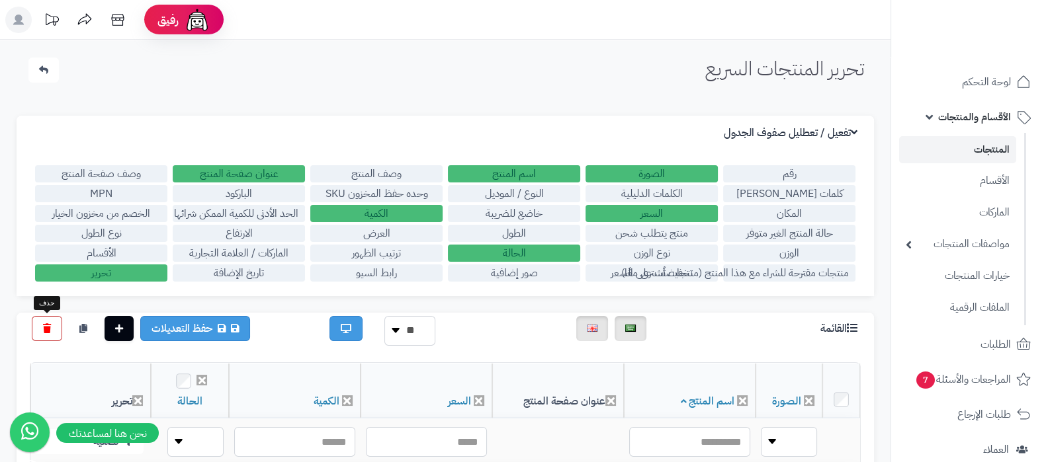
scroll to position [165, 0]
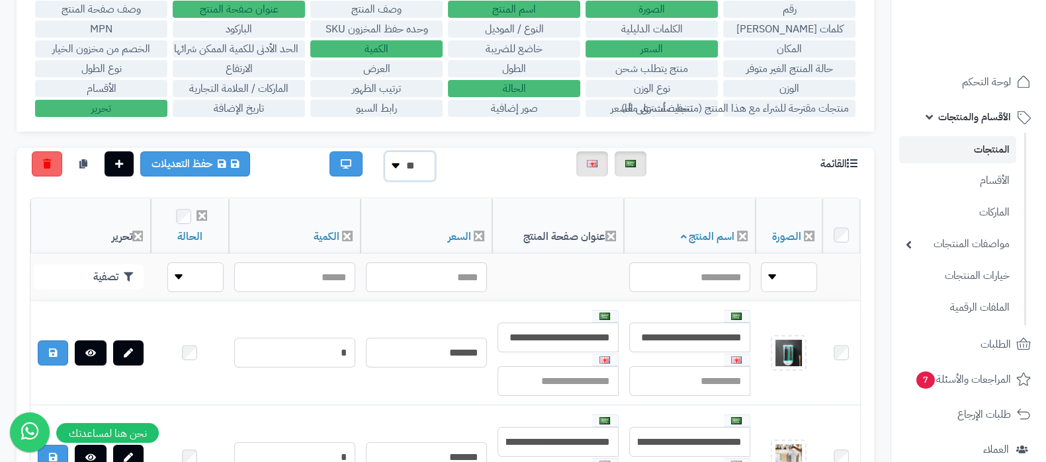
click at [414, 178] on select "** ** **" at bounding box center [409, 167] width 51 height 30
select select "**********"
click at [384, 152] on select "** ** **" at bounding box center [409, 167] width 51 height 30
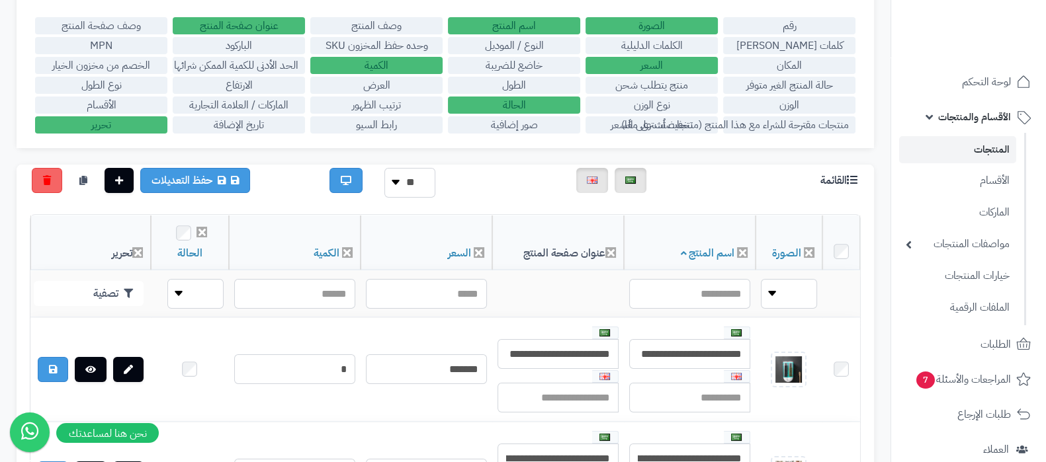
scroll to position [0, 0]
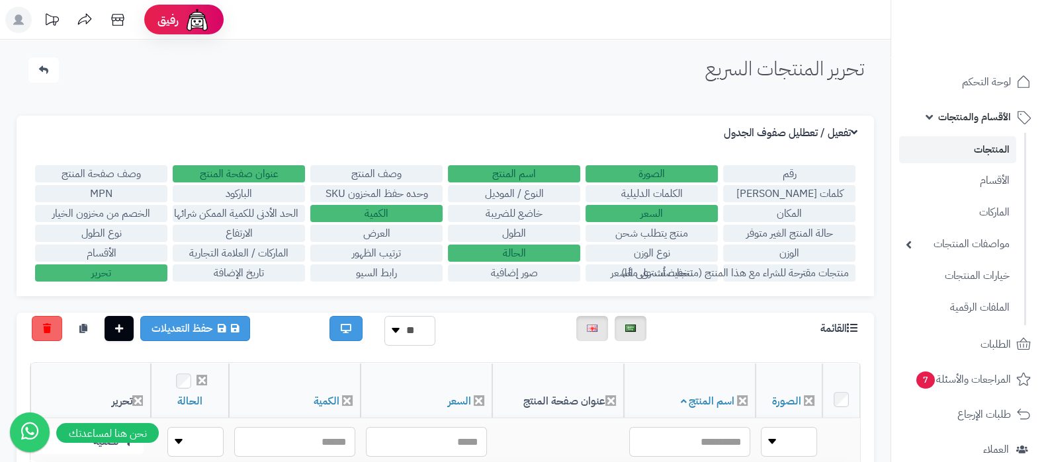
click at [857, 134] on h3 "تفعيل / تعطليل صفوف الجدول" at bounding box center [792, 133] width 137 height 13
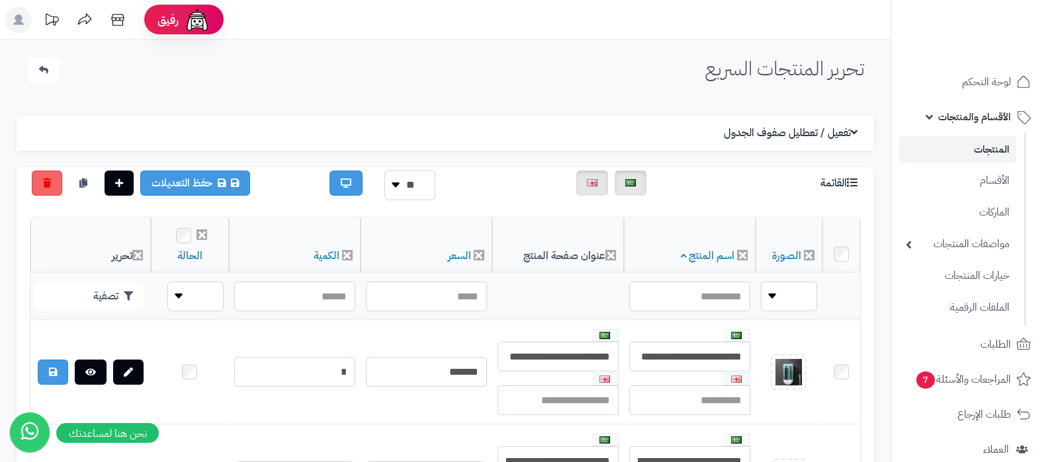
click at [852, 130] on icon at bounding box center [854, 132] width 7 height 11
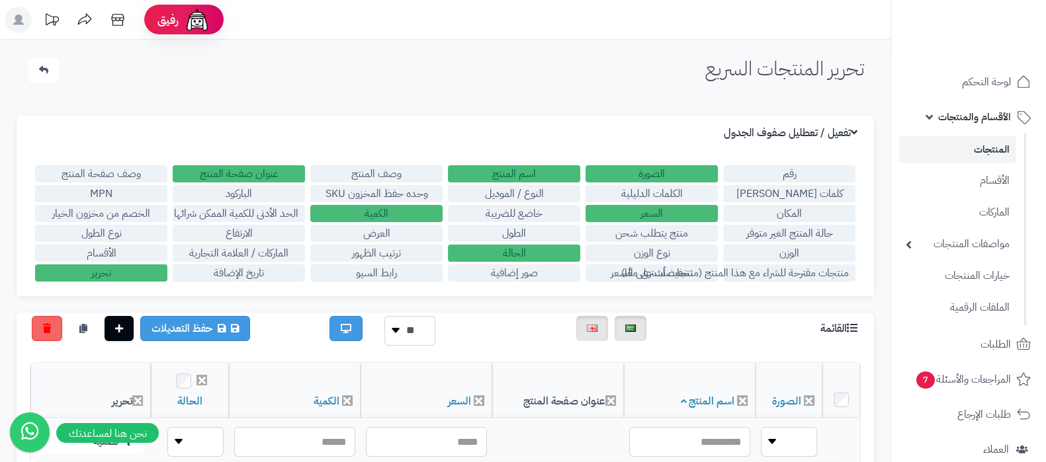
click at [969, 145] on link "المنتجات" at bounding box center [957, 149] width 117 height 27
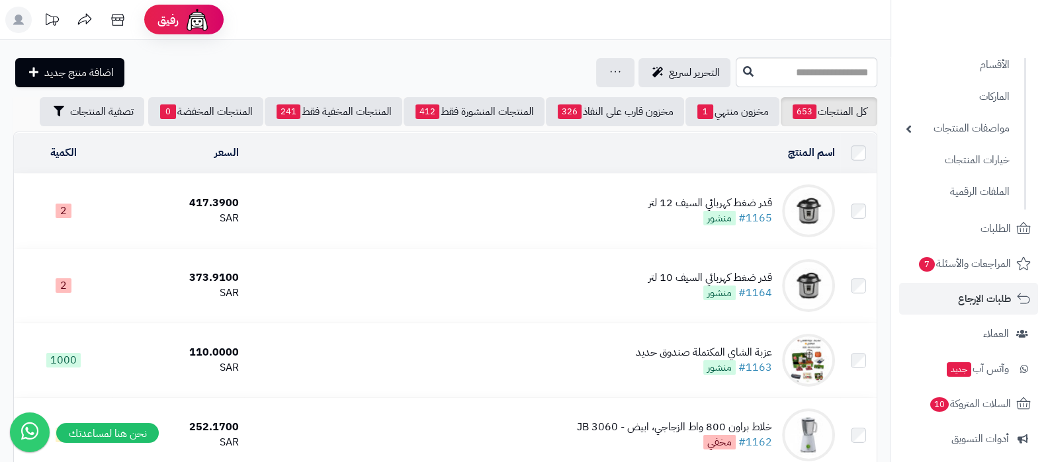
scroll to position [165, 0]
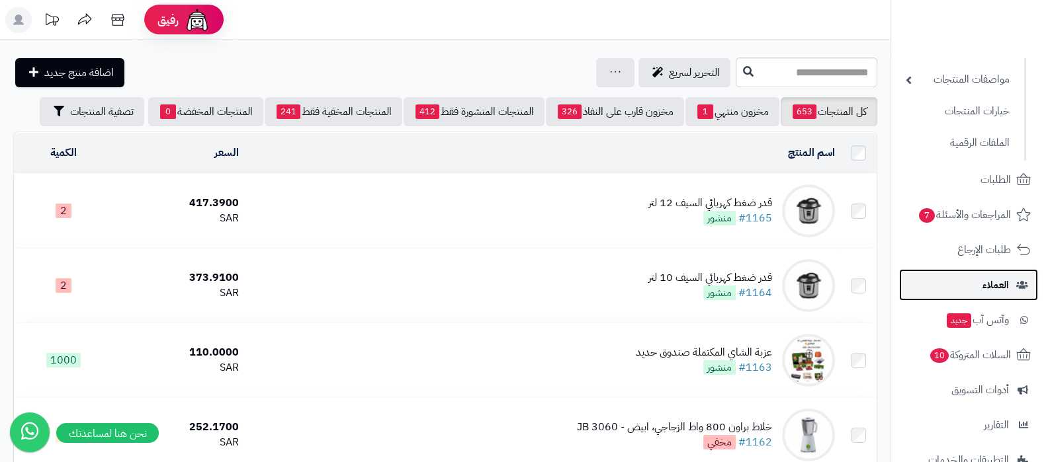
click at [985, 289] on span "العملاء" at bounding box center [995, 285] width 26 height 19
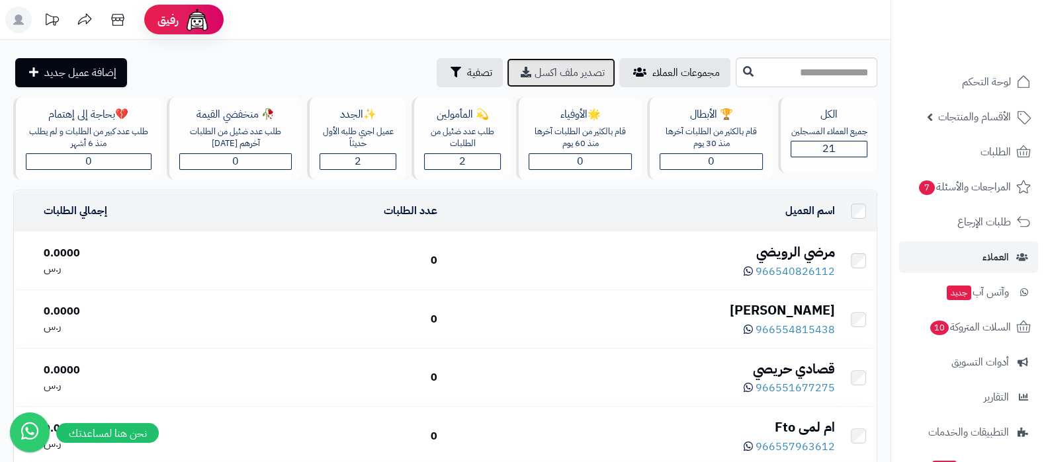
click at [535, 71] on span "تصدير ملف اكسل" at bounding box center [570, 73] width 70 height 16
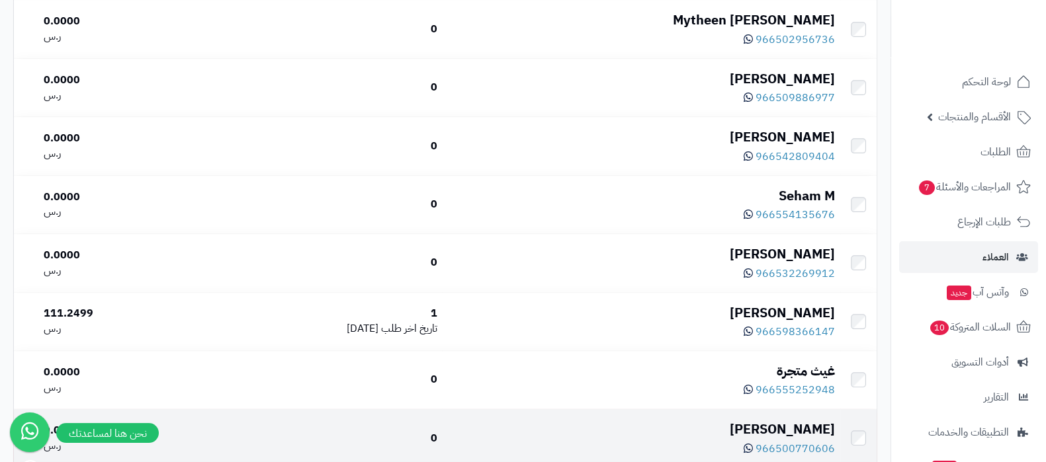
scroll to position [793, 0]
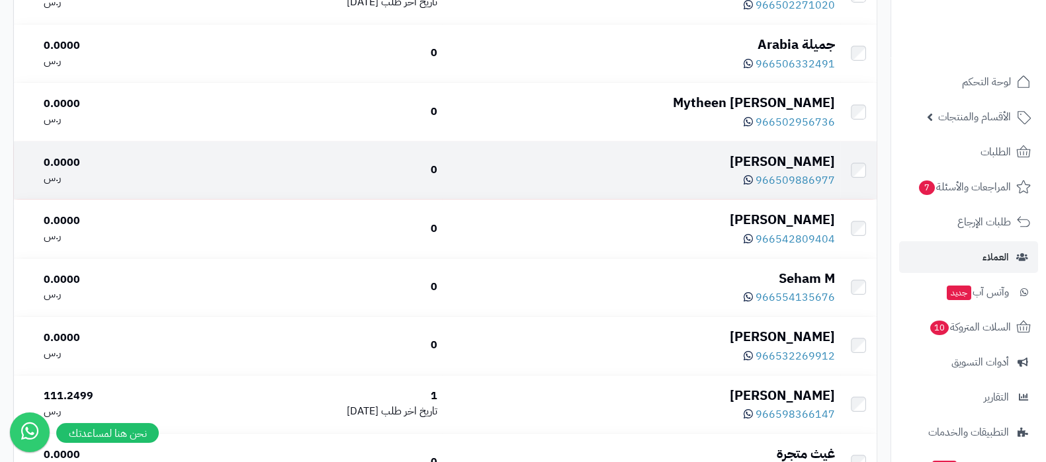
click at [787, 155] on div "عبدالوهاب الشمري" at bounding box center [640, 161] width 387 height 19
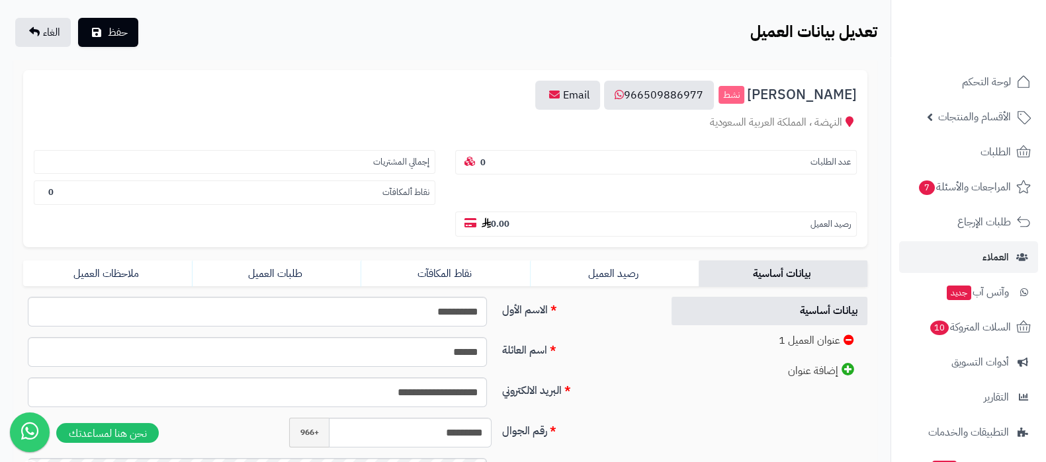
scroll to position [82, 0]
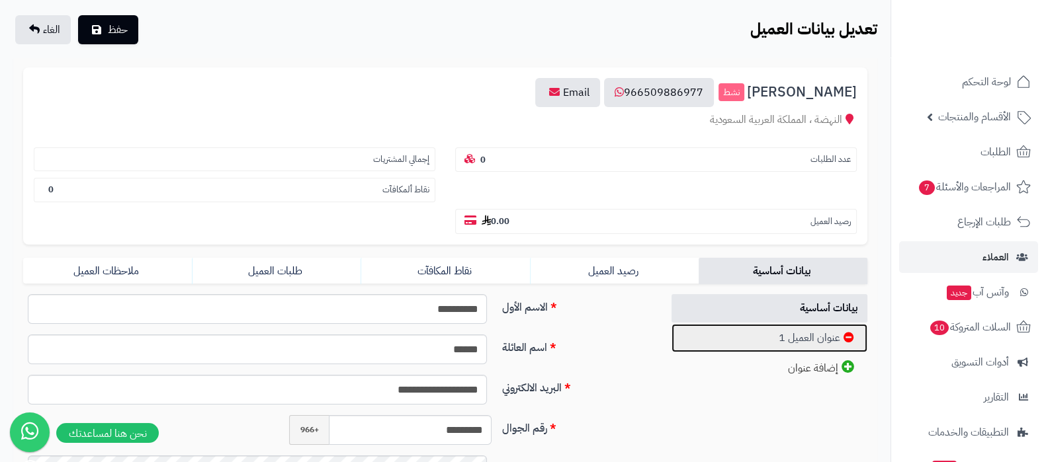
click at [778, 342] on link "عنوان العميل 1" at bounding box center [770, 338] width 196 height 28
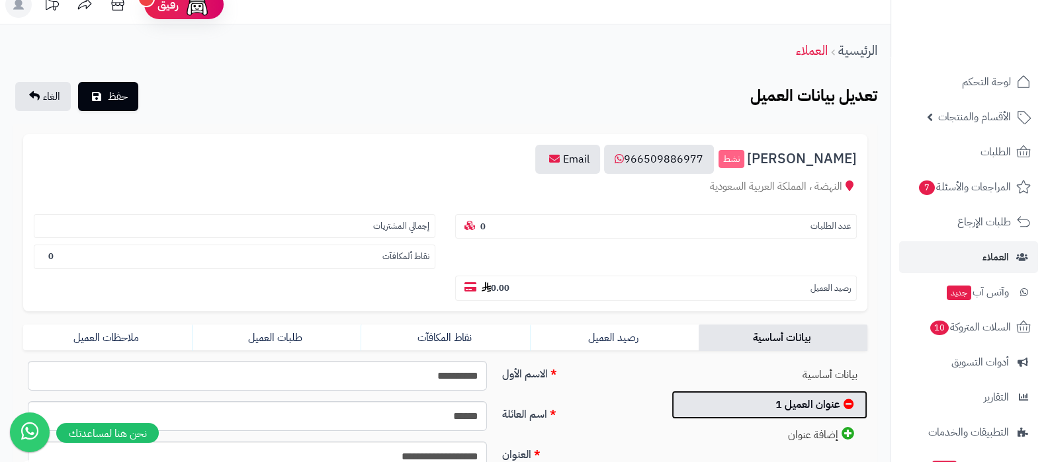
scroll to position [0, 0]
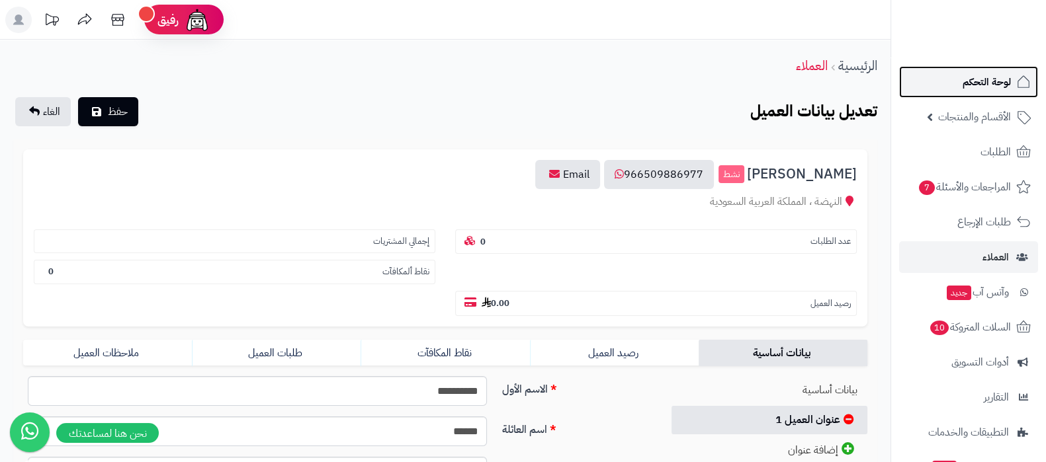
click at [967, 95] on link "لوحة التحكم" at bounding box center [968, 82] width 139 height 32
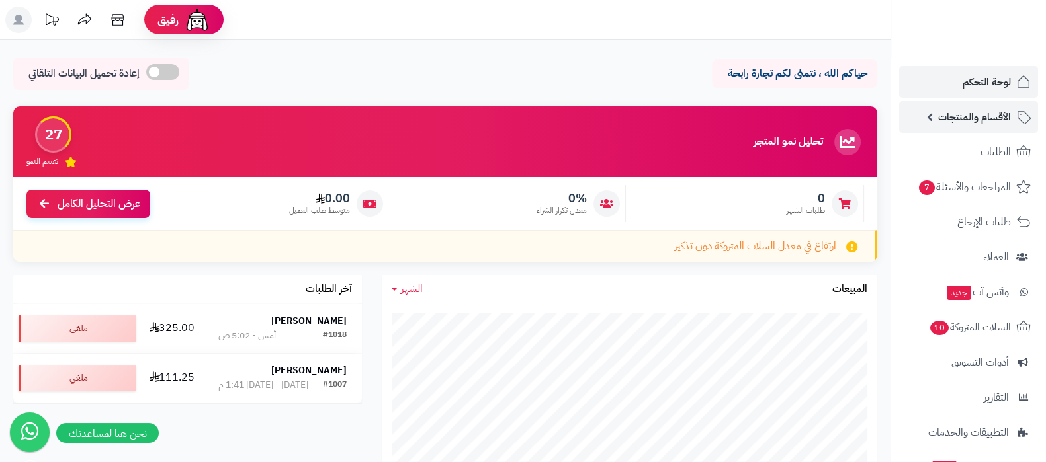
click at [943, 114] on span "الأقسام والمنتجات" at bounding box center [974, 117] width 73 height 19
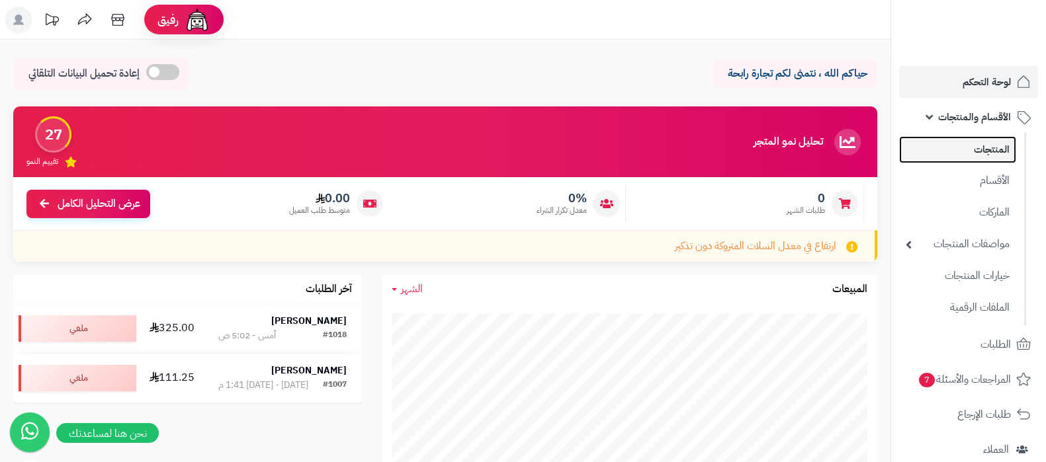
click at [963, 155] on link "المنتجات" at bounding box center [957, 149] width 117 height 27
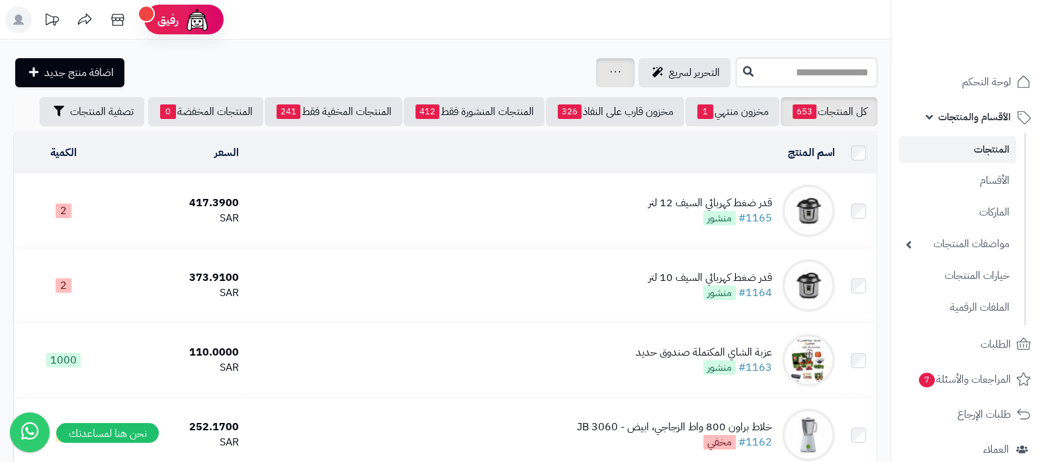
click at [610, 70] on icon at bounding box center [615, 71] width 11 height 9
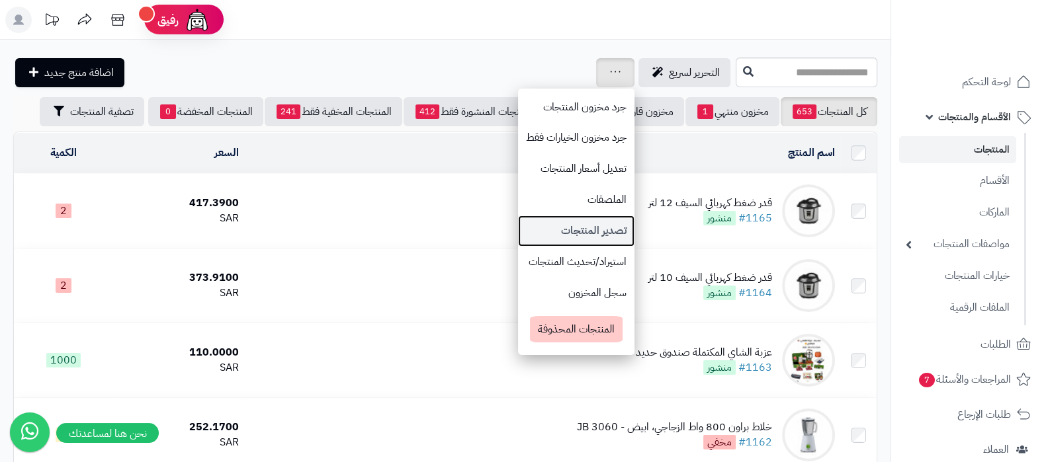
click at [518, 229] on link "تصدير المنتجات" at bounding box center [576, 231] width 116 height 31
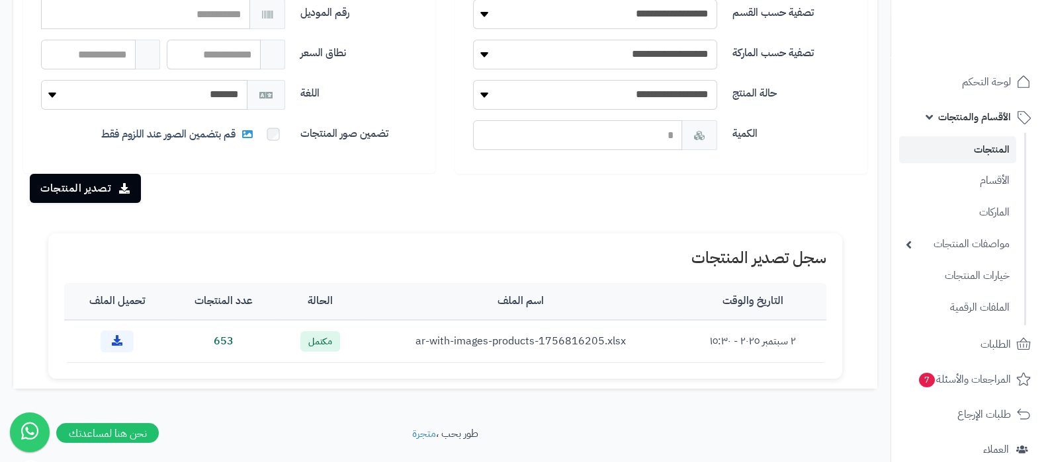
scroll to position [240, 0]
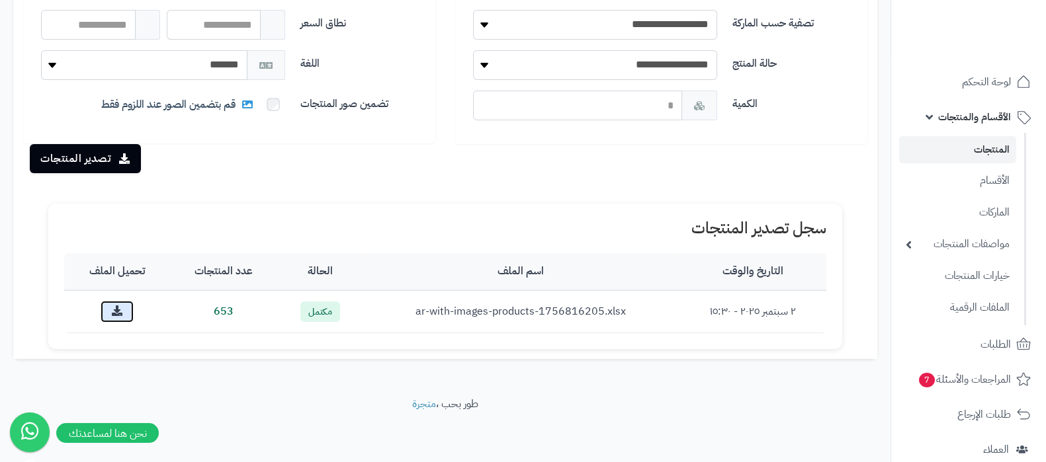
click at [114, 306] on icon at bounding box center [117, 311] width 11 height 11
click at [975, 193] on link "الأقسام" at bounding box center [957, 180] width 117 height 27
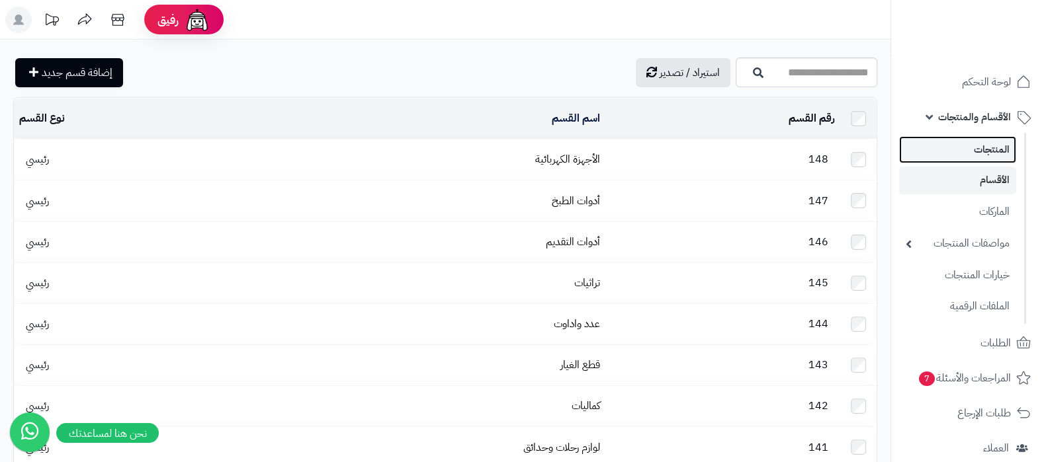
click at [971, 154] on link "المنتجات" at bounding box center [957, 149] width 117 height 27
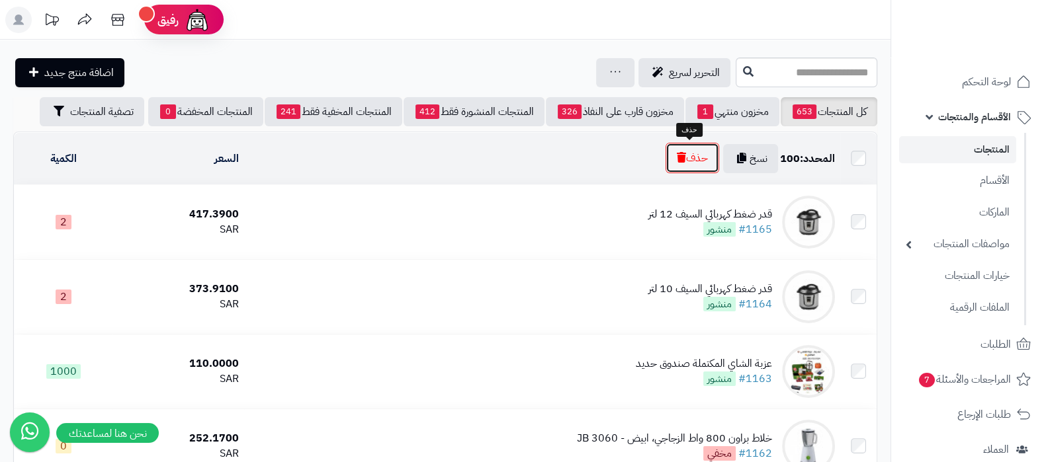
click at [681, 165] on button "حذف" at bounding box center [693, 158] width 54 height 30
